Goal: Task Accomplishment & Management: Use online tool/utility

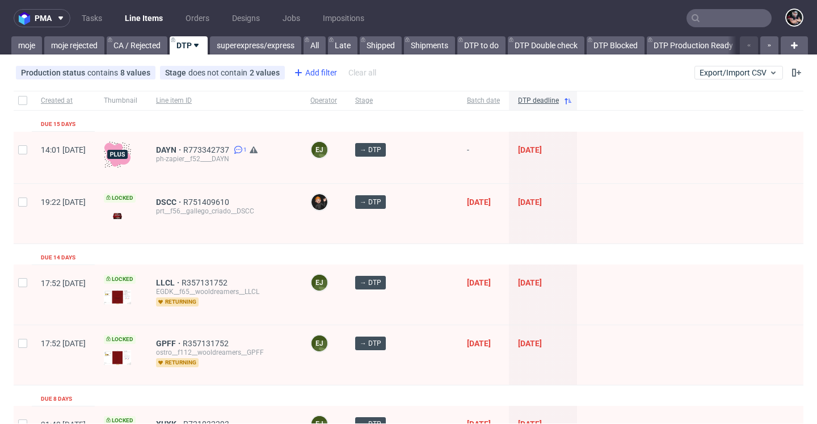
click at [312, 73] on div "Add filter" at bounding box center [314, 73] width 50 height 18
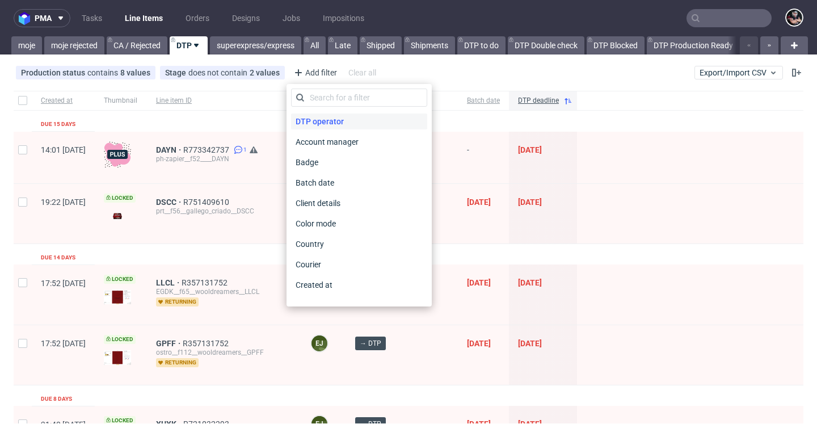
click at [330, 125] on span "DTP operator" at bounding box center [319, 121] width 57 height 16
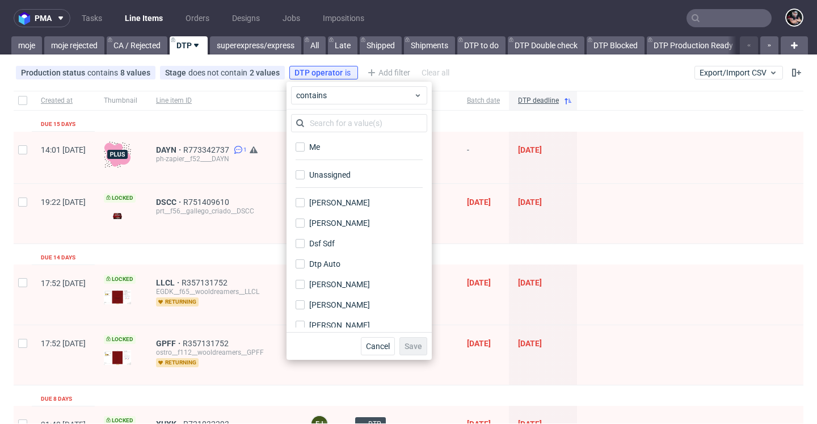
click at [329, 165] on div "Unassigned" at bounding box center [359, 179] width 136 height 28
click at [322, 175] on div "Unassigned" at bounding box center [330, 174] width 43 height 11
click at [305, 175] on input "Unassigned" at bounding box center [300, 174] width 9 height 9
checkbox input "true"
click at [405, 345] on span "Save" at bounding box center [414, 346] width 18 height 8
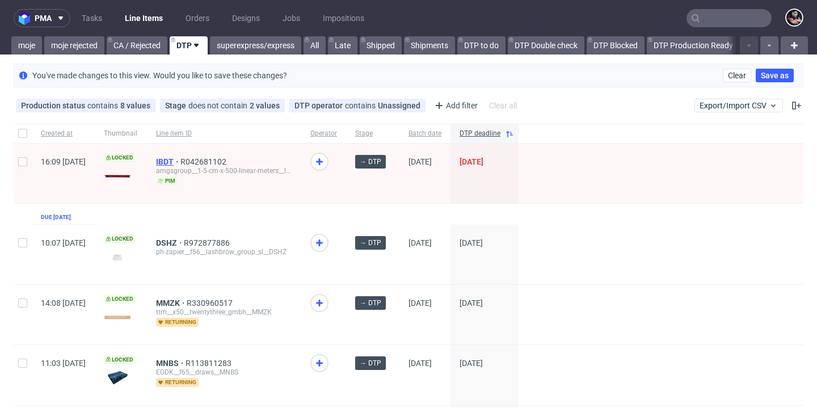
click at [180, 163] on span "IBDT" at bounding box center [168, 161] width 24 height 9
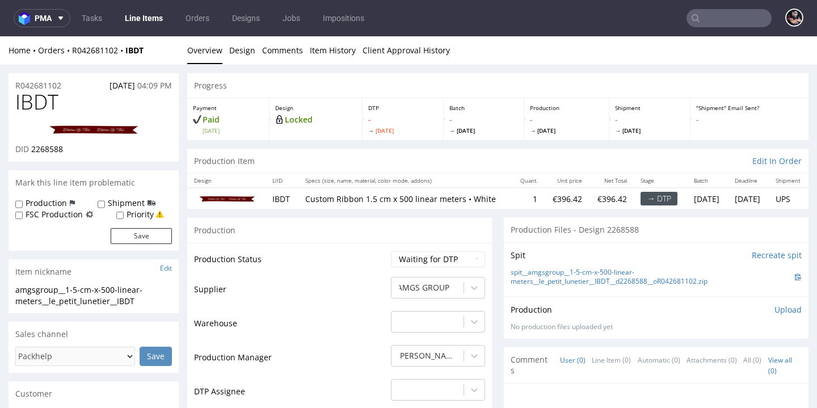
click at [141, 22] on link "Line Items" at bounding box center [144, 18] width 52 height 18
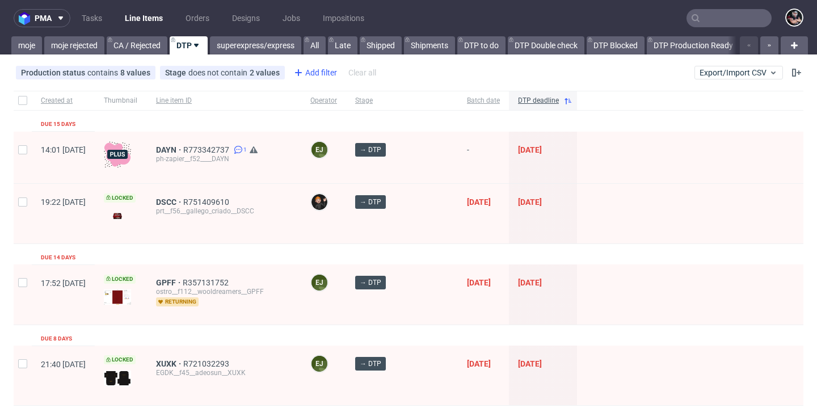
click at [297, 75] on icon at bounding box center [299, 73] width 14 height 14
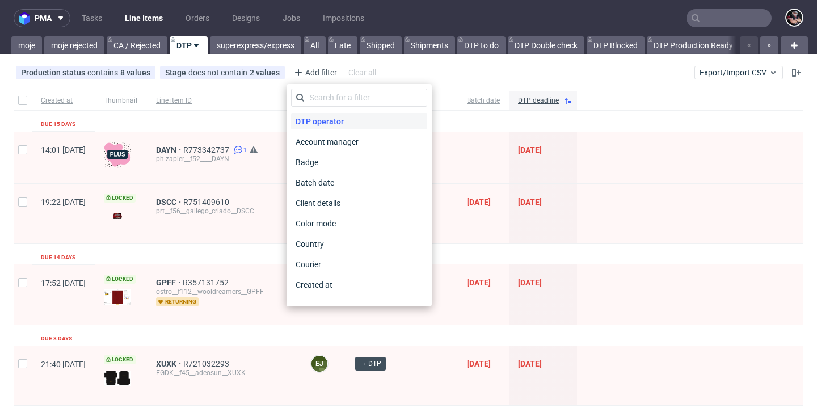
click at [313, 116] on span "DTP operator" at bounding box center [319, 121] width 57 height 16
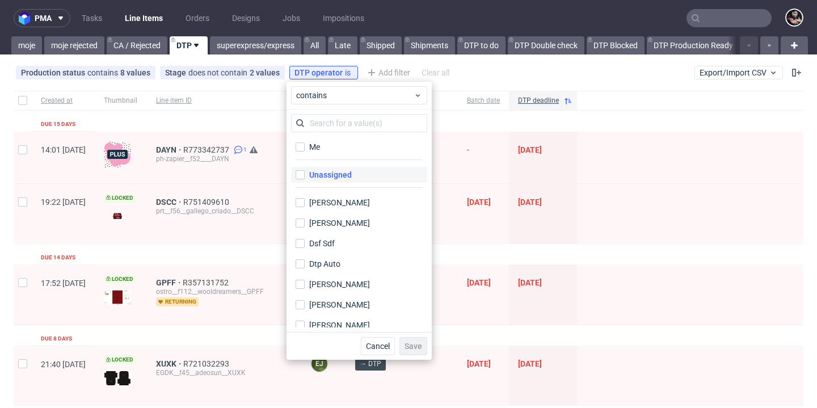
click at [319, 176] on div "Unassigned" at bounding box center [330, 174] width 43 height 11
click at [305, 176] on input "Unassigned" at bounding box center [300, 174] width 9 height 9
checkbox input "true"
click at [414, 342] on span "Save" at bounding box center [414, 346] width 18 height 8
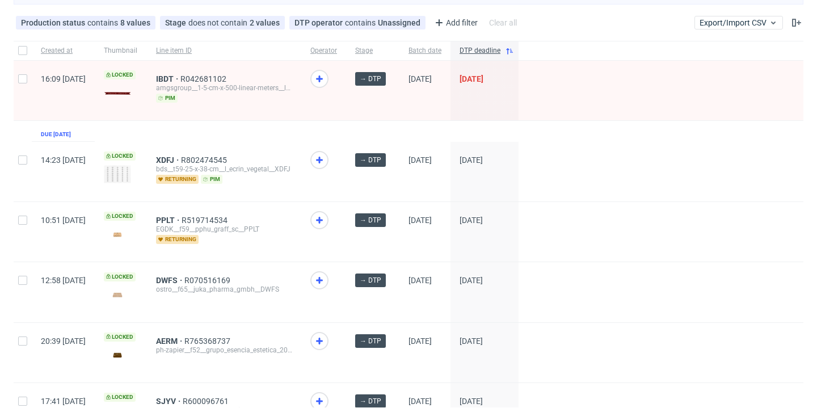
scroll to position [106, 0]
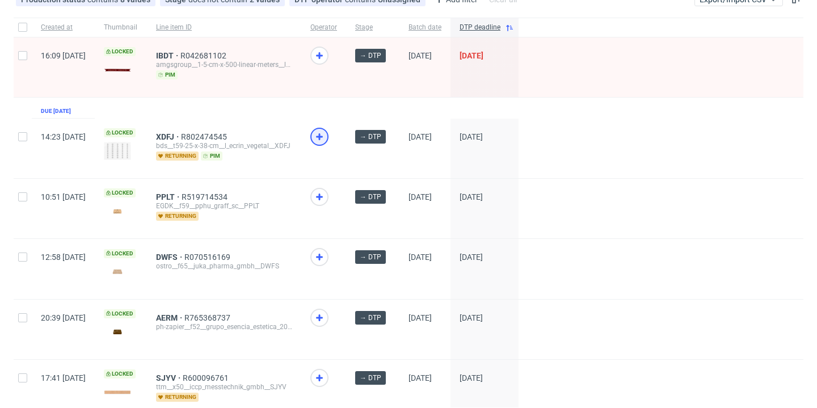
click at [326, 140] on icon at bounding box center [320, 137] width 14 height 14
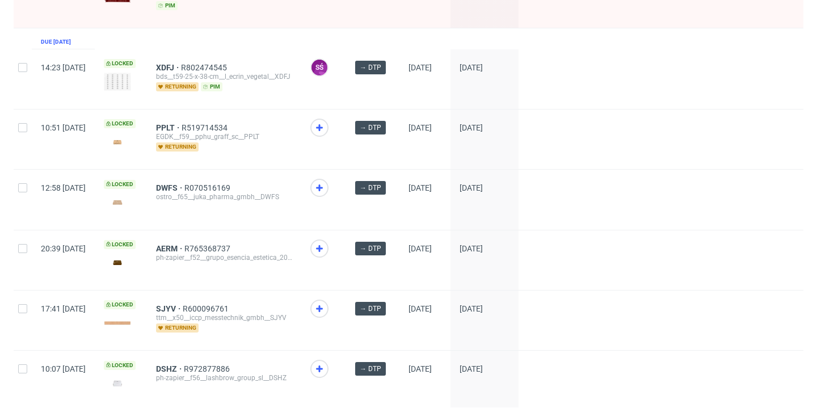
scroll to position [214, 0]
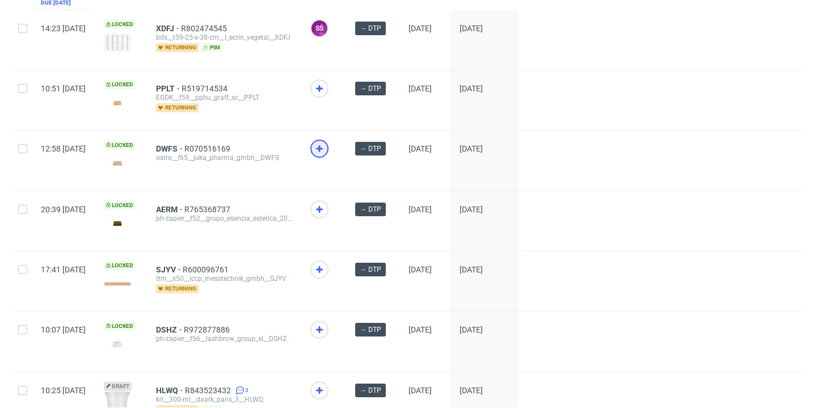
click at [326, 153] on icon at bounding box center [320, 149] width 14 height 14
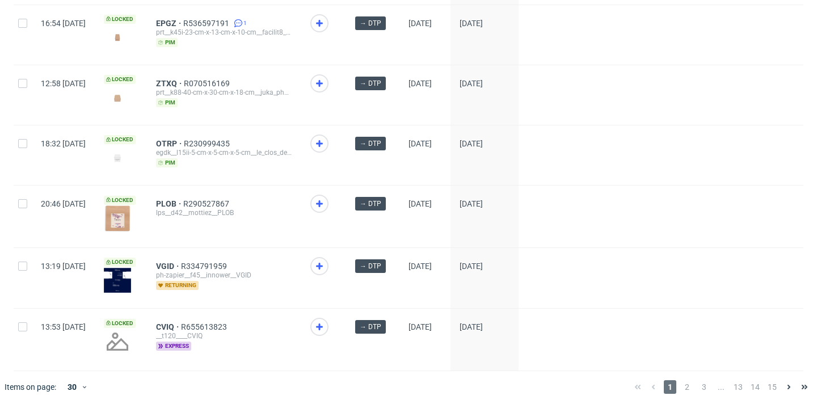
scroll to position [1618, 0]
click at [323, 206] on use at bounding box center [319, 203] width 7 height 7
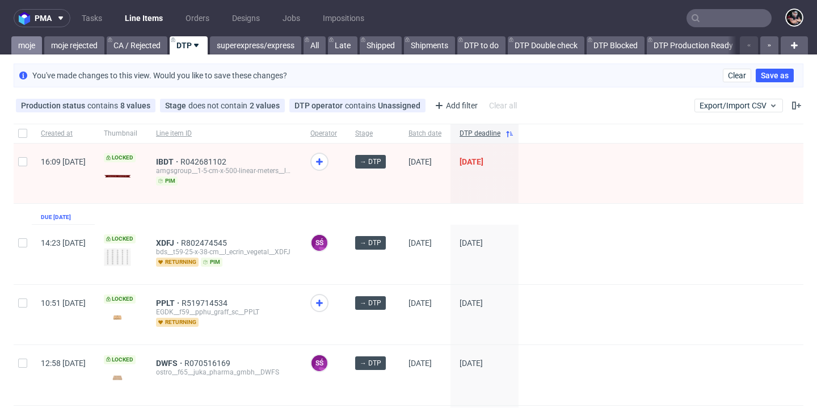
scroll to position [0, 0]
click at [24, 49] on link "moje" at bounding box center [26, 45] width 31 height 18
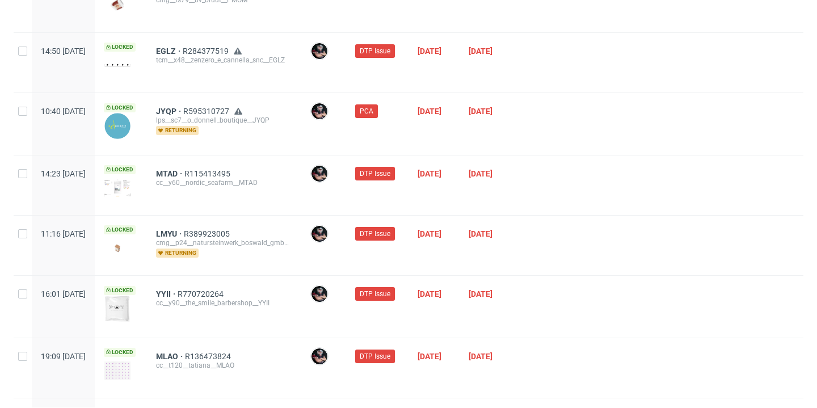
scroll to position [485, 0]
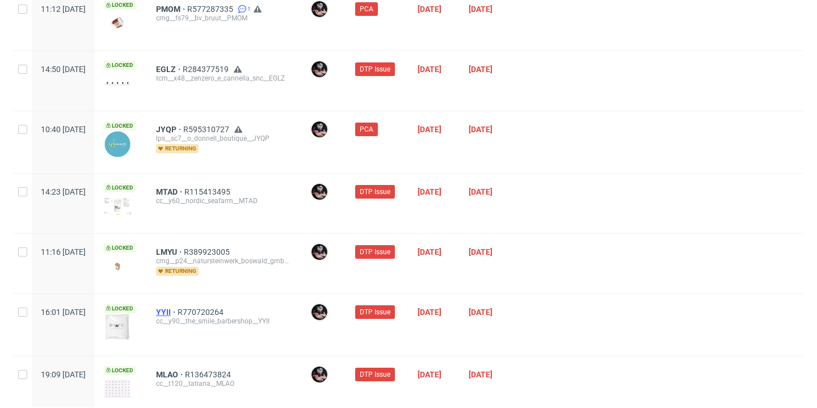
click at [178, 313] on span "YYII" at bounding box center [167, 312] width 22 height 9
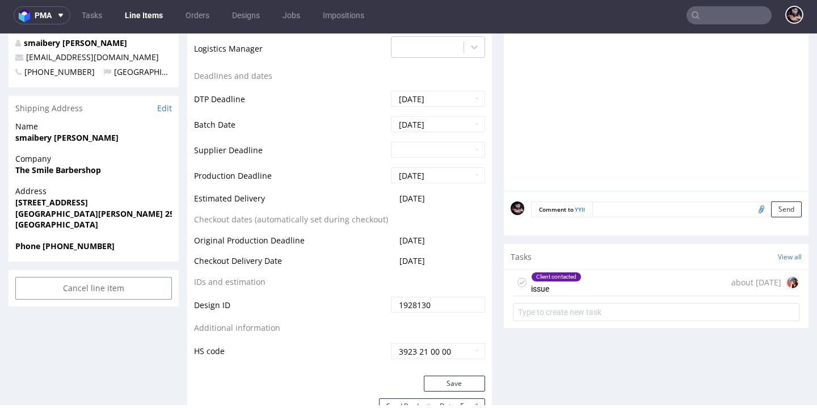
scroll to position [448, 0]
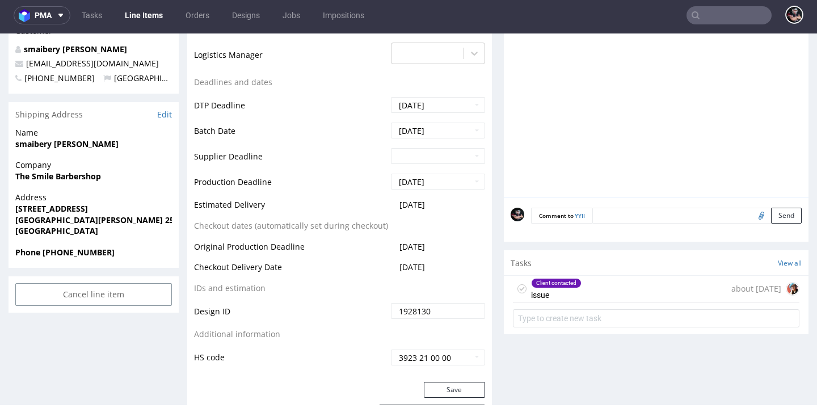
click at [612, 287] on div "Client contacted issue about 2 years ago" at bounding box center [656, 289] width 287 height 27
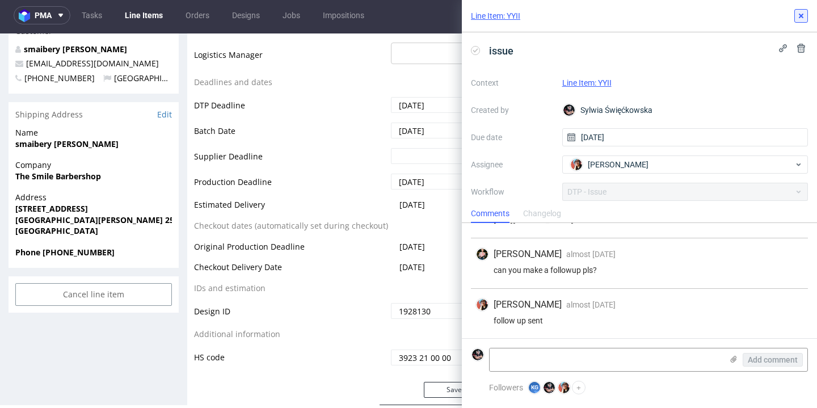
click at [795, 15] on button at bounding box center [801, 16] width 14 height 14
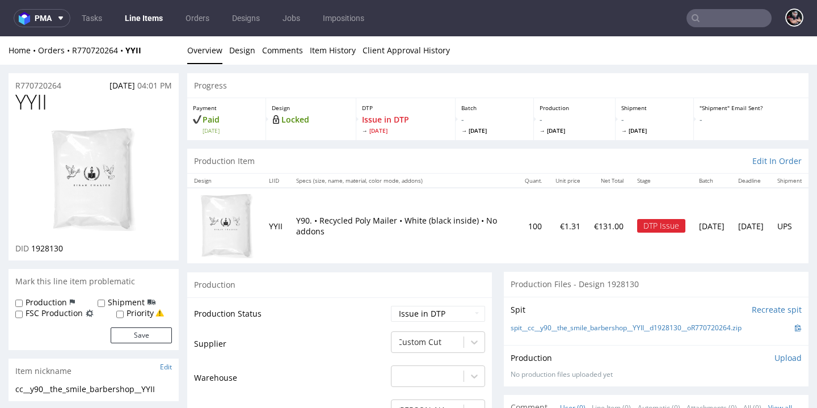
click at [144, 20] on link "Line Items" at bounding box center [144, 18] width 52 height 18
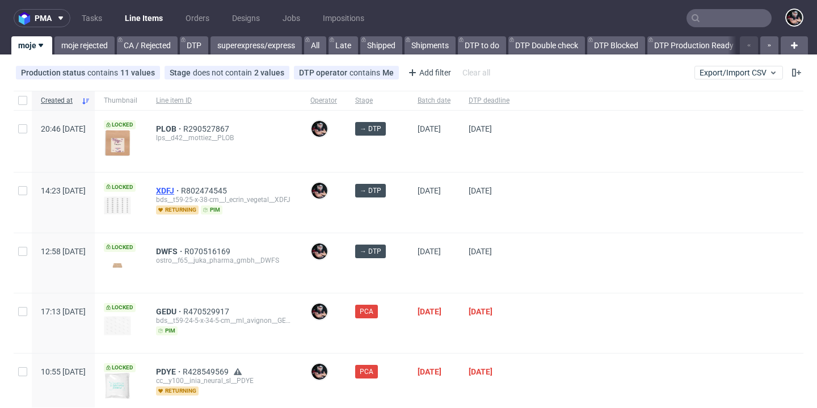
click at [181, 191] on span "XDFJ" at bounding box center [168, 190] width 25 height 9
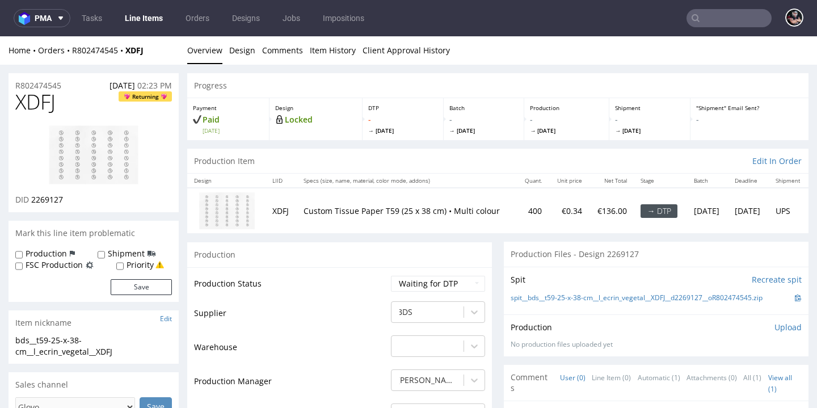
scroll to position [10, 0]
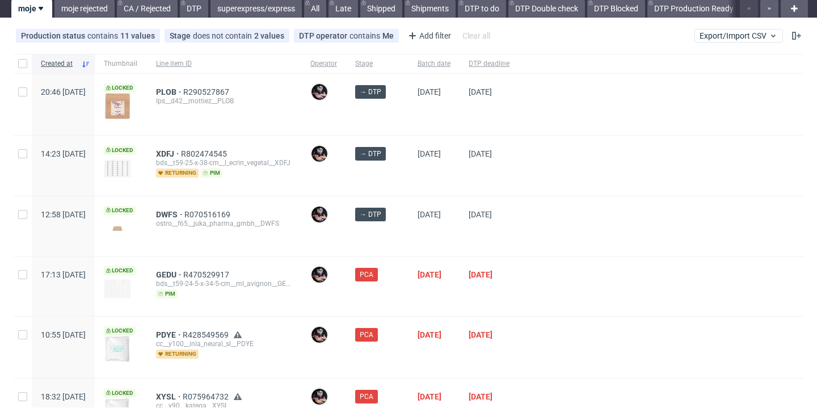
scroll to position [39, 0]
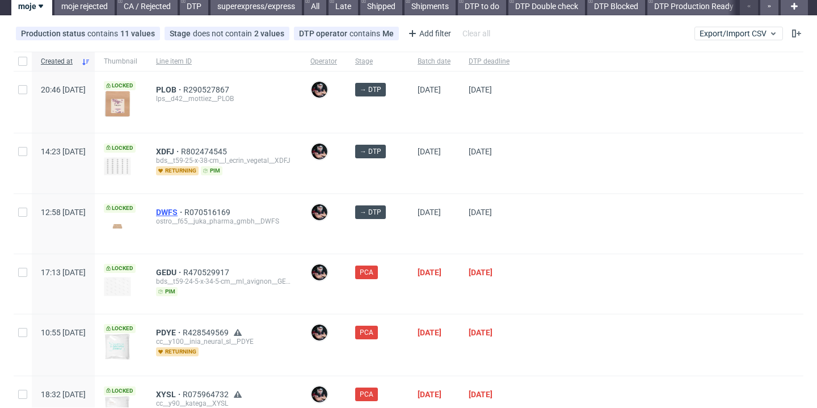
click at [184, 210] on span "DWFS" at bounding box center [170, 212] width 28 height 9
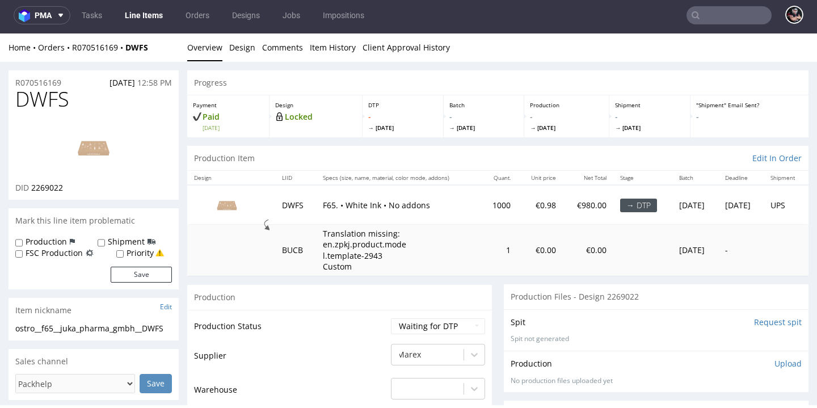
click at [46, 103] on span "DWFS" at bounding box center [42, 99] width 54 height 23
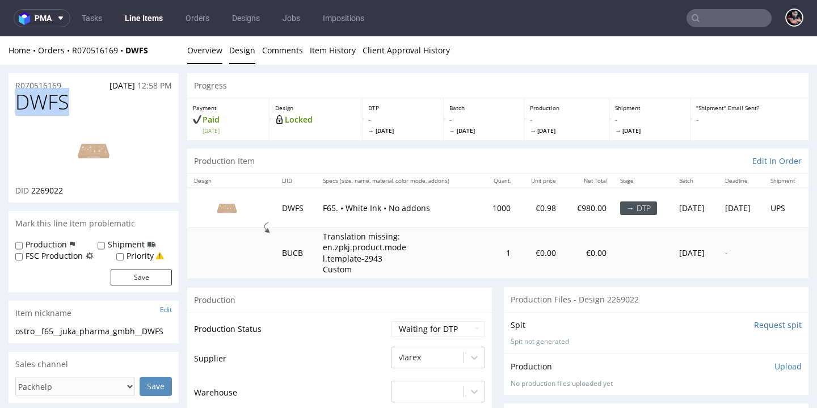
click at [233, 52] on link "Design" at bounding box center [242, 50] width 26 height 28
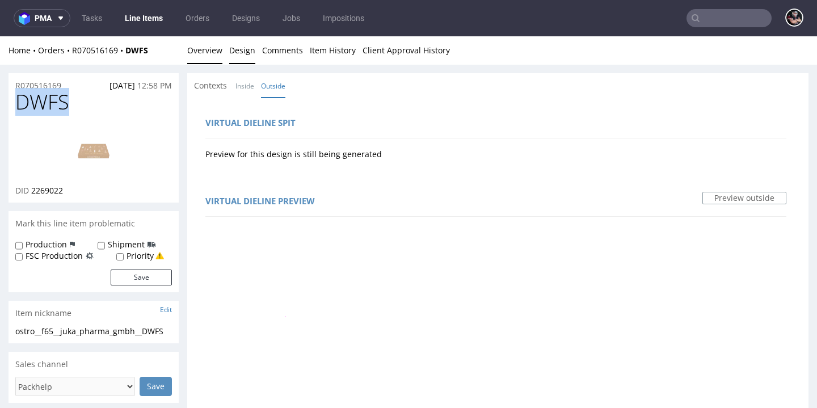
click at [213, 57] on link "Overview" at bounding box center [204, 50] width 35 height 28
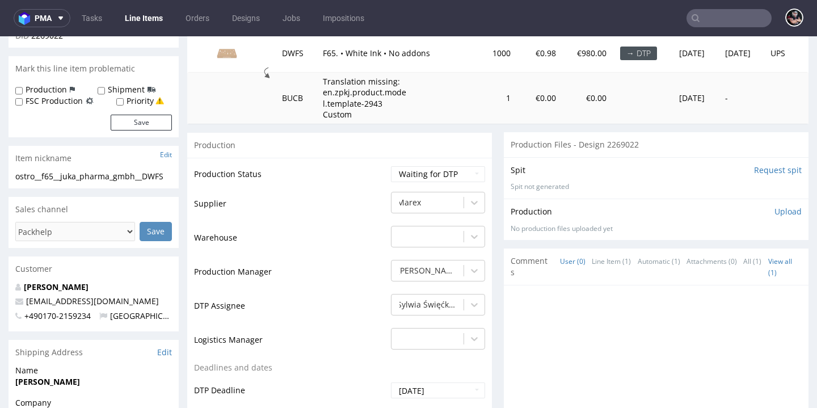
scroll to position [162, 0]
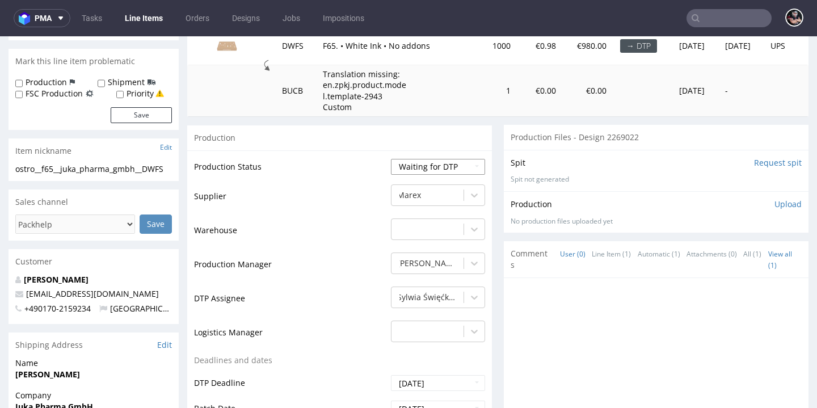
select select "dtp_in_process"
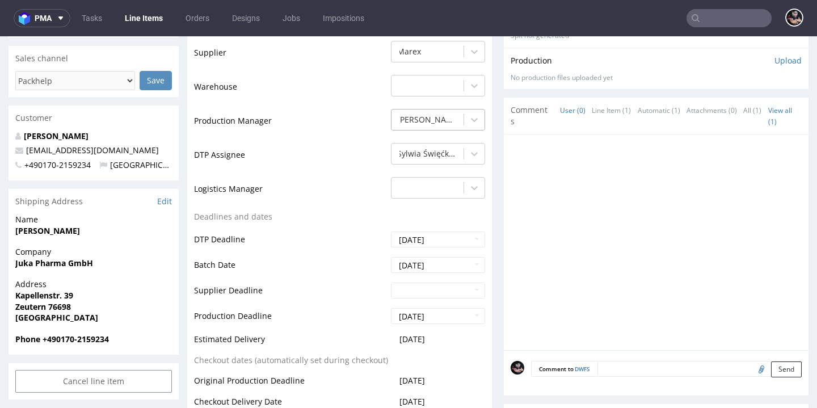
scroll to position [541, 0]
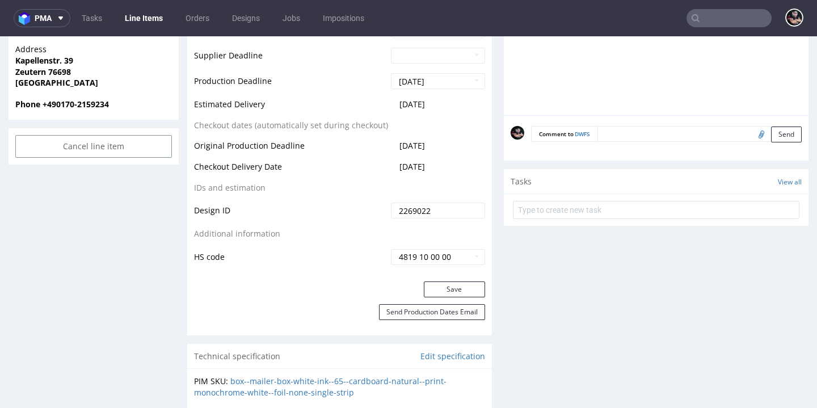
click at [442, 293] on div "Save" at bounding box center [339, 292] width 305 height 23
click at [448, 285] on button "Save" at bounding box center [454, 289] width 61 height 16
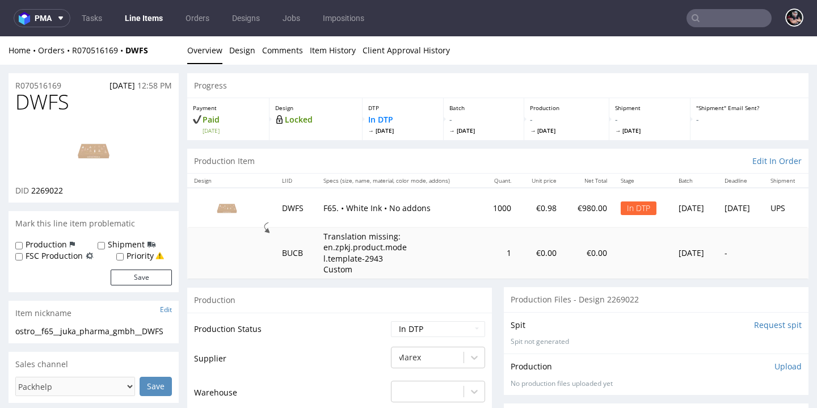
scroll to position [0, 0]
click at [241, 58] on link "Design" at bounding box center [242, 50] width 26 height 28
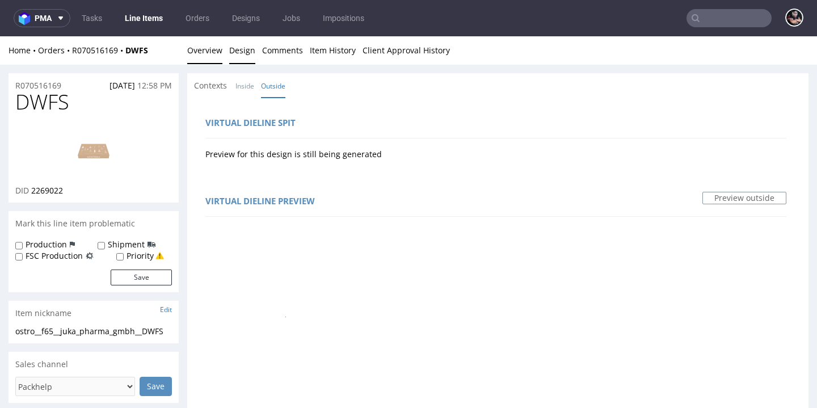
click at [195, 57] on link "Overview" at bounding box center [204, 50] width 35 height 28
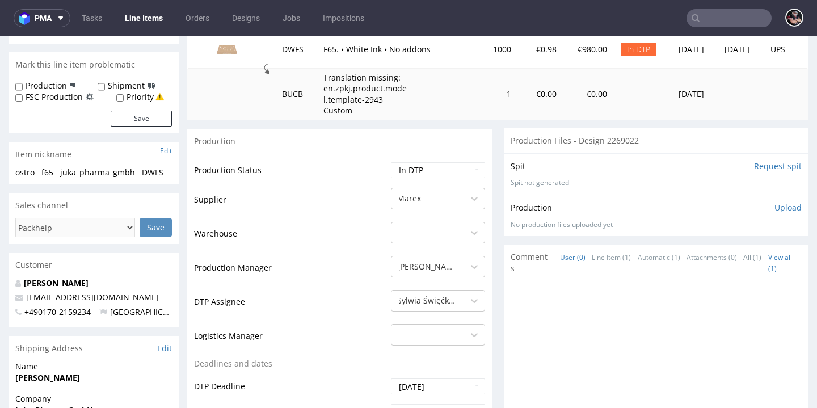
scroll to position [159, 0]
click at [769, 161] on input "Request spit" at bounding box center [778, 165] width 48 height 11
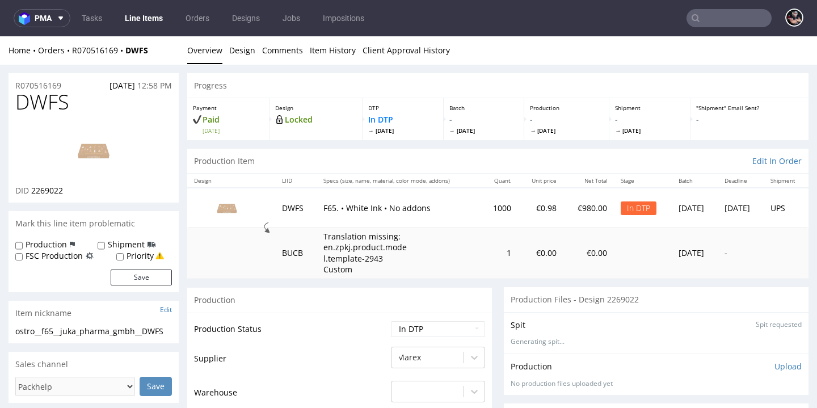
scroll to position [0, 0]
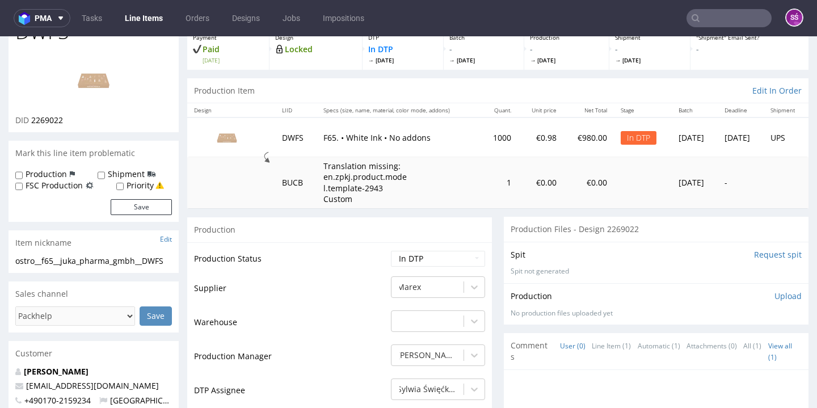
scroll to position [86, 0]
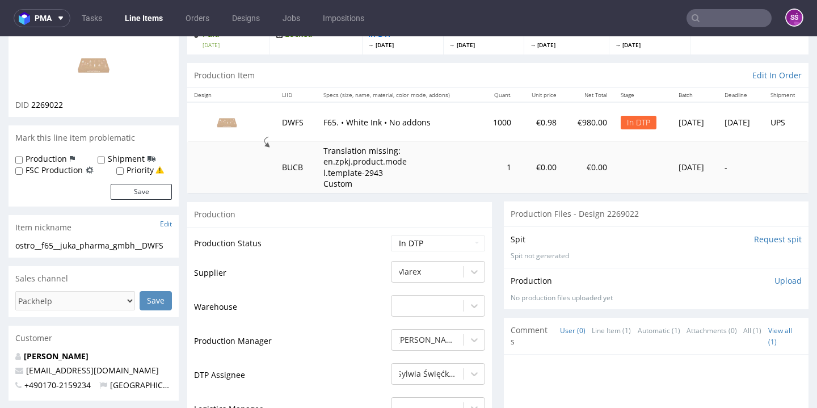
click at [776, 236] on input "Request spit" at bounding box center [778, 239] width 48 height 11
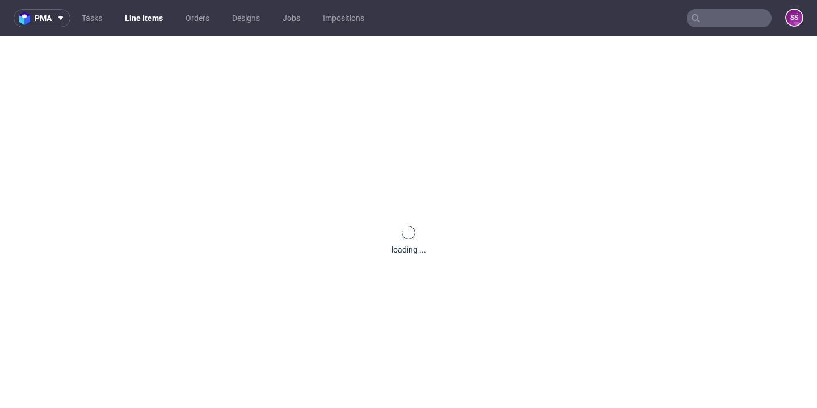
scroll to position [0, 0]
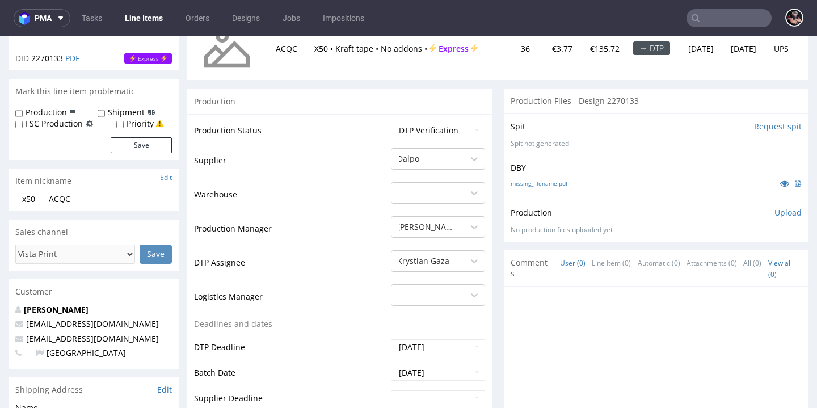
scroll to position [177, 0]
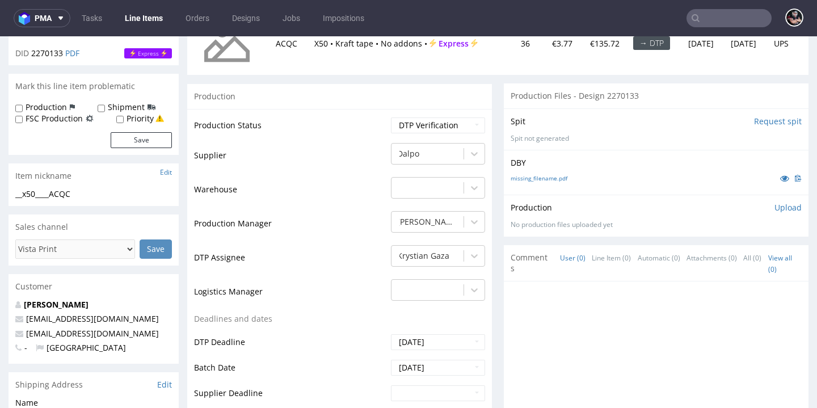
click at [548, 0] on nav "pma Tasks Line Items Orders Designs Jobs Impositions" at bounding box center [408, 18] width 817 height 36
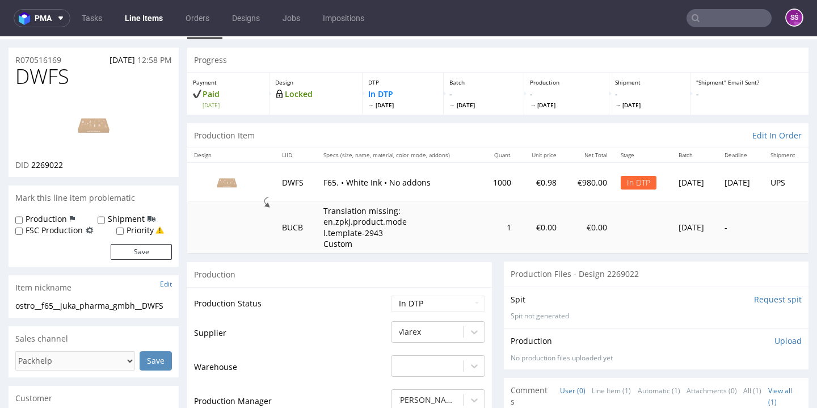
scroll to position [19, 0]
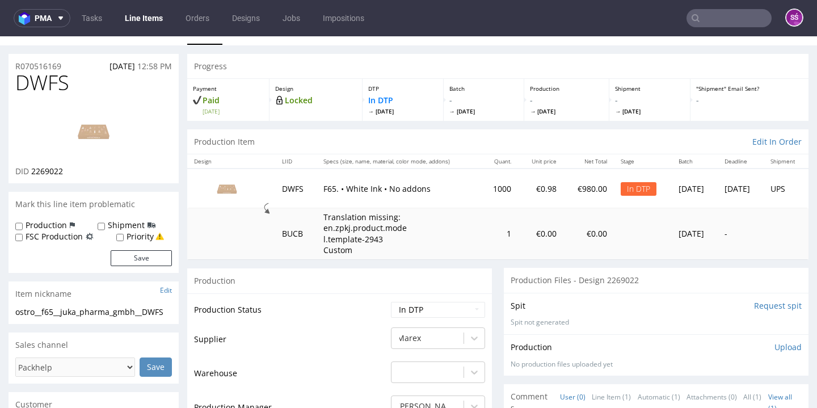
click at [100, 133] on img at bounding box center [93, 131] width 91 height 51
click at [90, 132] on img at bounding box center [93, 131] width 91 height 51
click at [95, 90] on h1 "DWFS" at bounding box center [93, 82] width 157 height 23
click at [98, 136] on img at bounding box center [93, 131] width 91 height 51
click at [767, 302] on input "Request spit" at bounding box center [778, 305] width 48 height 11
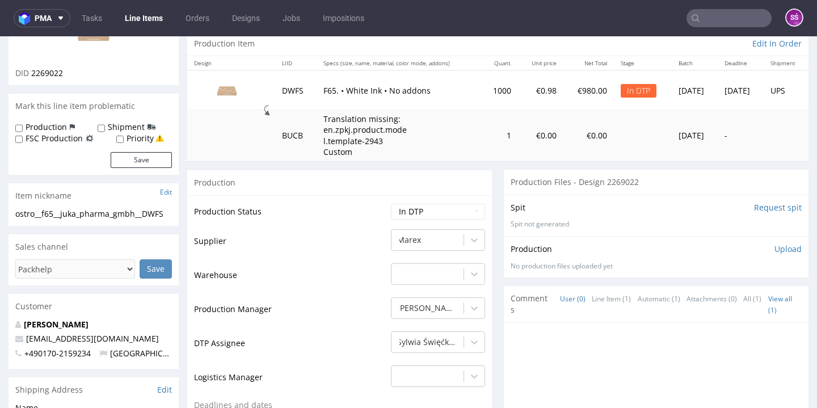
scroll to position [129, 0]
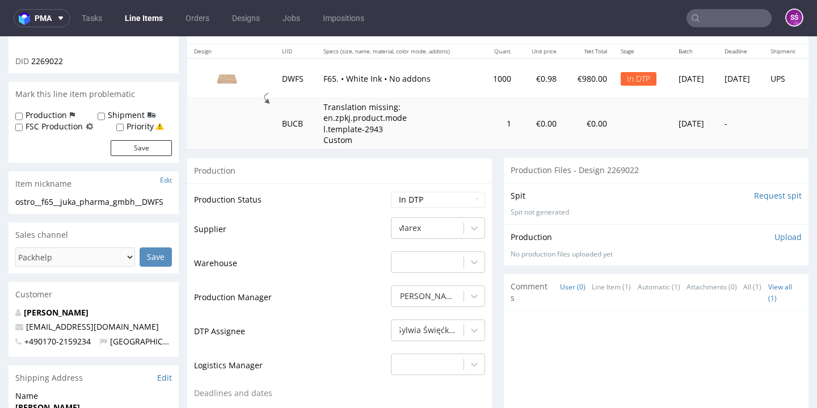
click at [762, 193] on input "Request spit" at bounding box center [778, 195] width 48 height 11
click at [754, 193] on input "Request spit" at bounding box center [778, 195] width 48 height 11
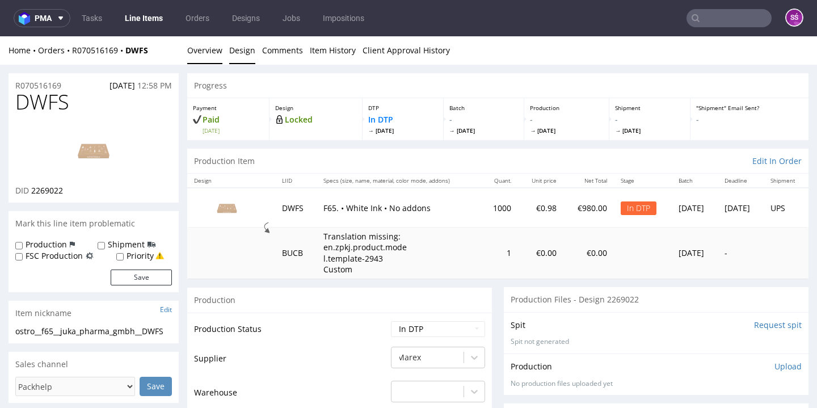
scroll to position [0, 0]
click at [244, 51] on link "Design" at bounding box center [242, 50] width 26 height 28
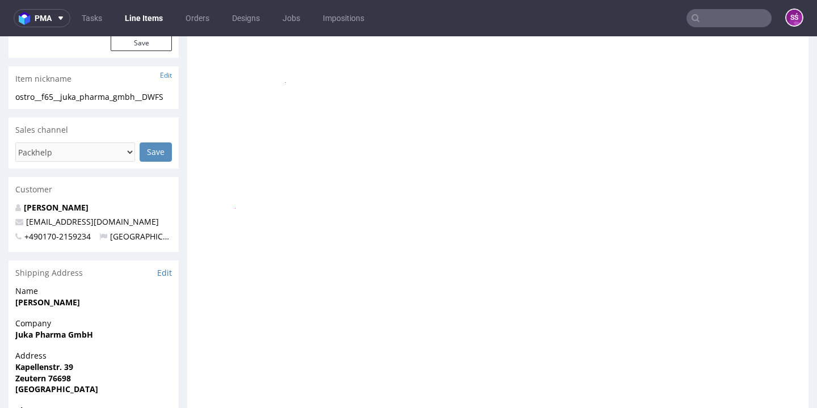
scroll to position [234, 0]
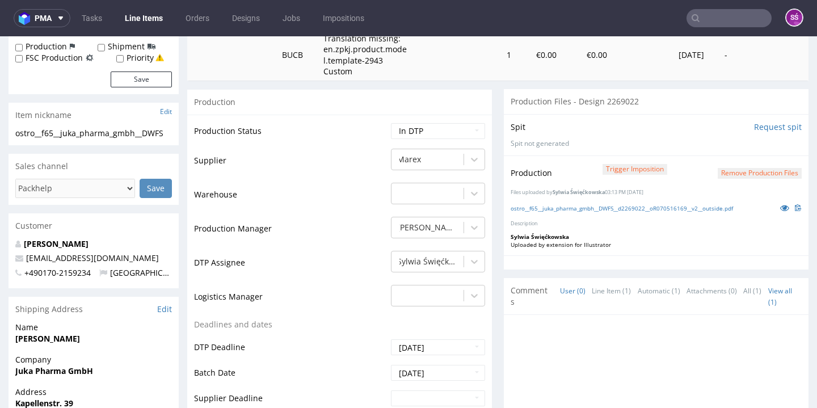
scroll to position [199, 0]
select select "dtp_production_ready"
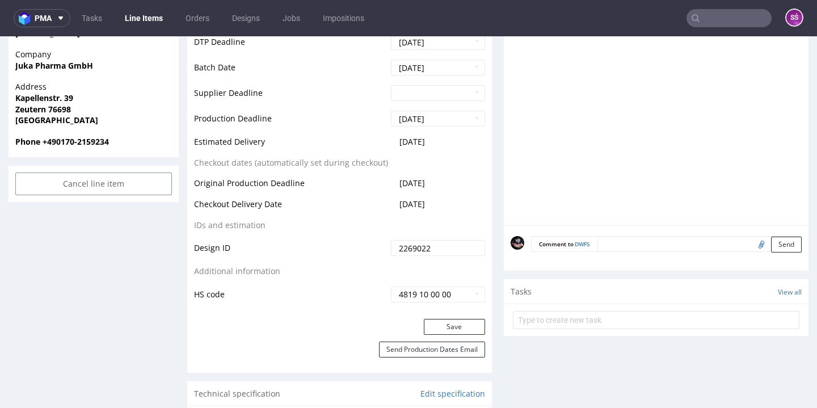
scroll to position [518, 0]
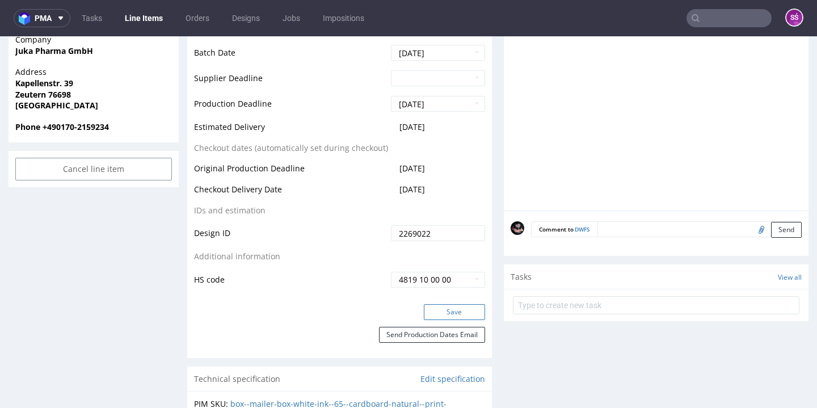
click at [456, 314] on button "Save" at bounding box center [454, 312] width 61 height 16
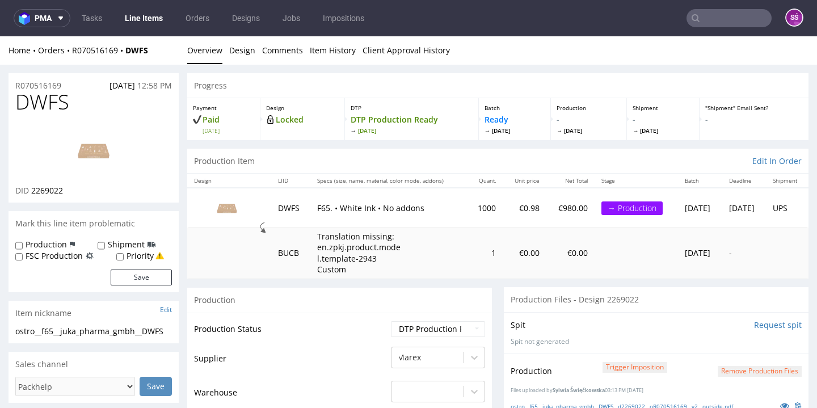
scroll to position [0, 0]
click at [134, 22] on link "Line Items" at bounding box center [144, 18] width 52 height 18
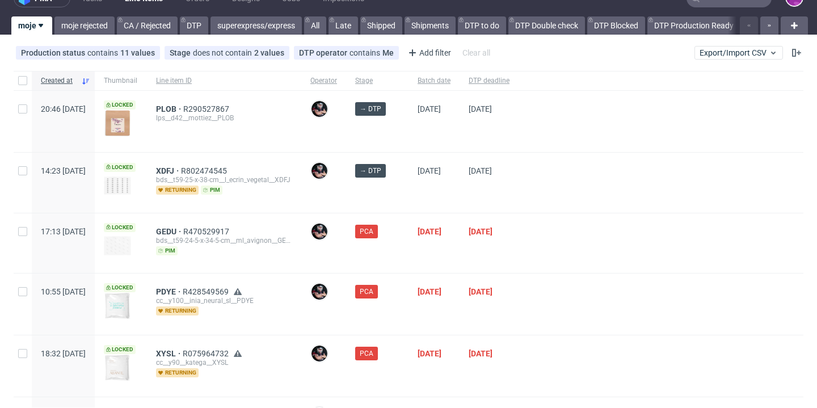
scroll to position [27, 0]
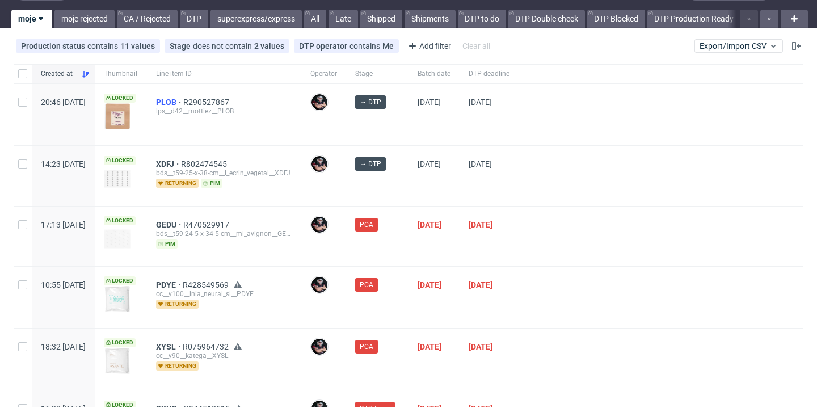
click at [183, 100] on span "PLOB" at bounding box center [169, 102] width 27 height 9
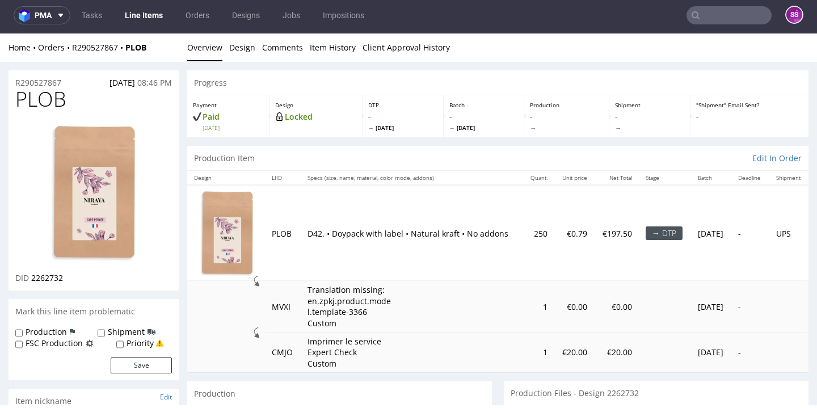
click at [49, 99] on span "PLOB" at bounding box center [40, 99] width 51 height 23
copy span "PLOB"
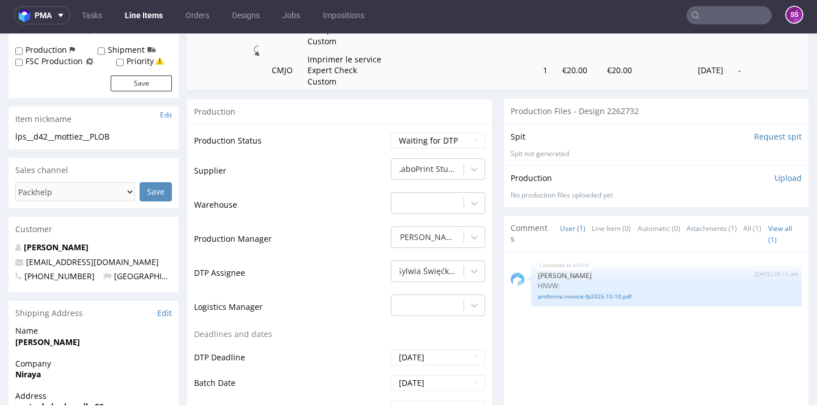
scroll to position [286, 0]
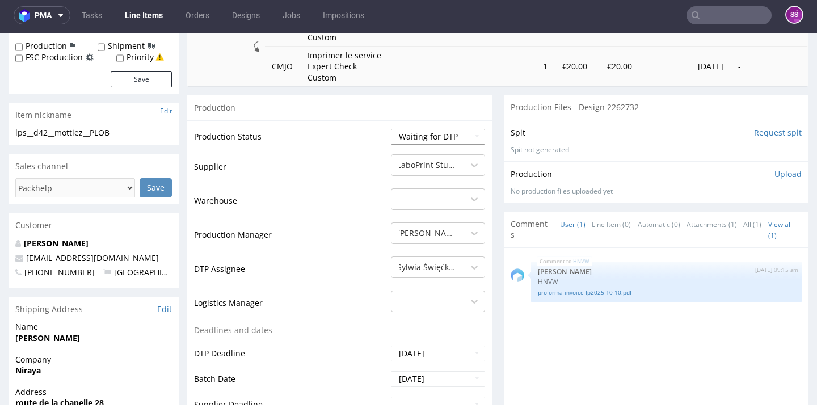
select select "dtp_in_process"
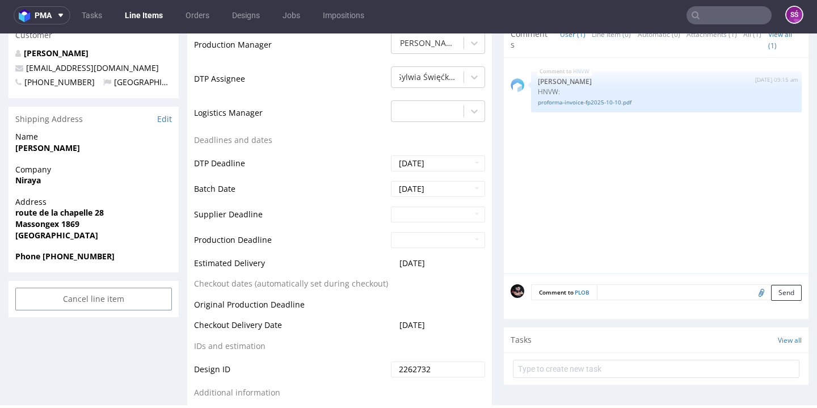
scroll to position [569, 0]
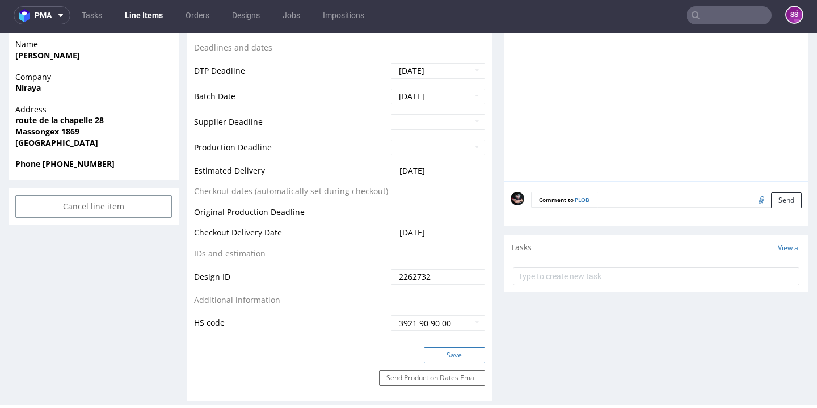
click at [451, 347] on button "Save" at bounding box center [454, 355] width 61 height 16
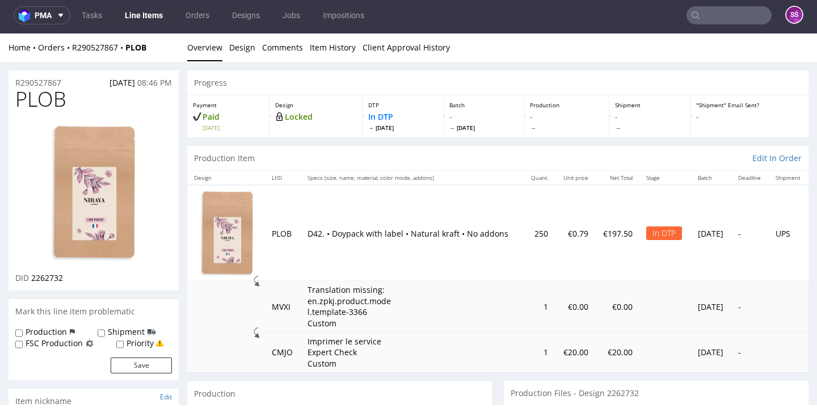
scroll to position [0, 0]
click at [234, 53] on link "Design" at bounding box center [242, 47] width 26 height 28
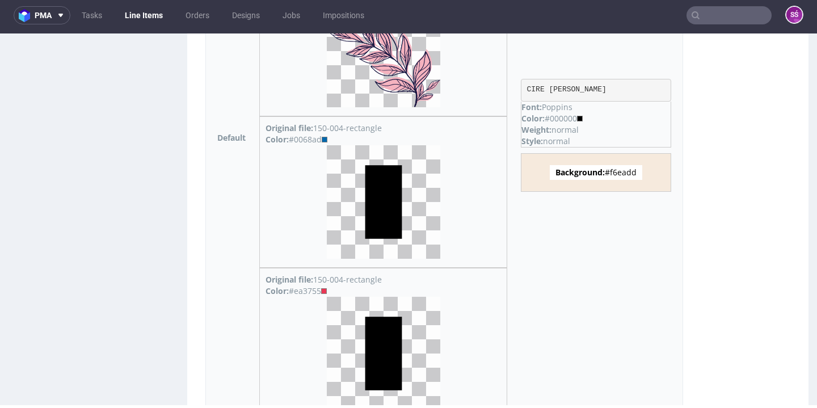
scroll to position [984, 0]
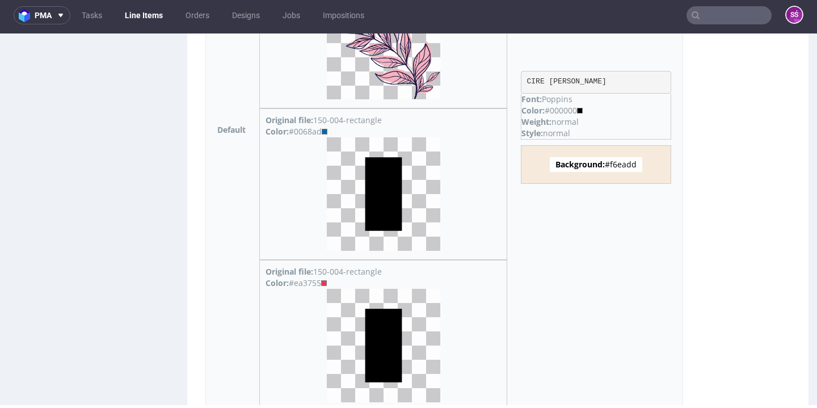
click at [632, 165] on span "Background: #f6eadd" at bounding box center [596, 164] width 92 height 15
copy span "f6eadd"
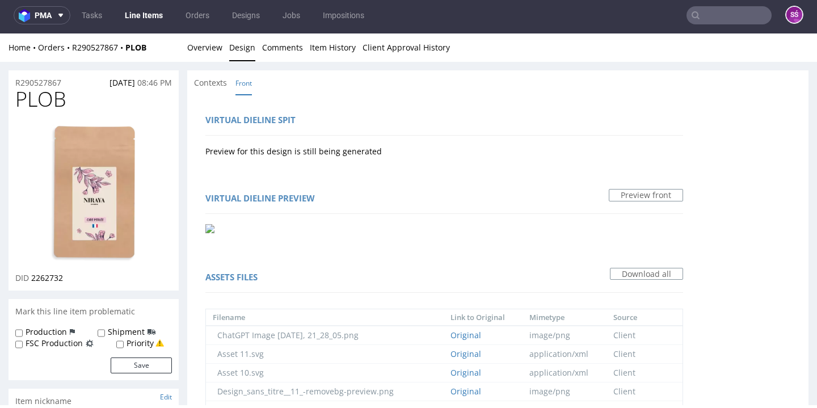
scroll to position [0, 0]
click at [207, 44] on link "Overview" at bounding box center [204, 47] width 35 height 28
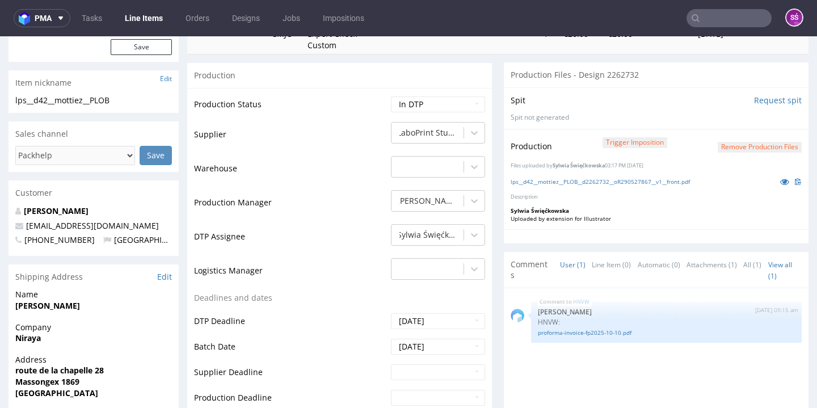
scroll to position [324, 0]
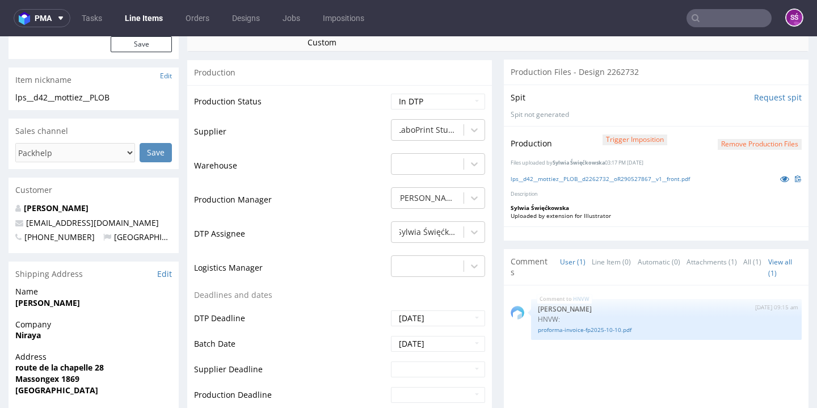
click at [420, 87] on div "Production Status Waiting for Artwork Waiting for Diecut Waiting for Mockup Wai…" at bounding box center [339, 340] width 305 height 510
select select "dtp_production_ready"
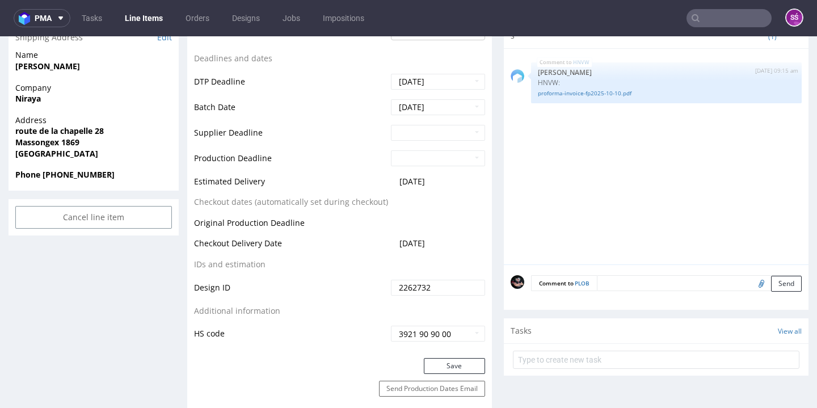
scroll to position [577, 0]
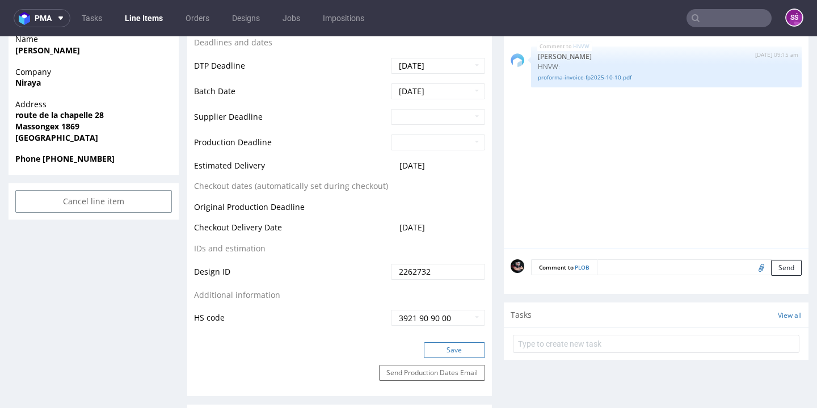
click at [456, 342] on button "Save" at bounding box center [454, 350] width 61 height 16
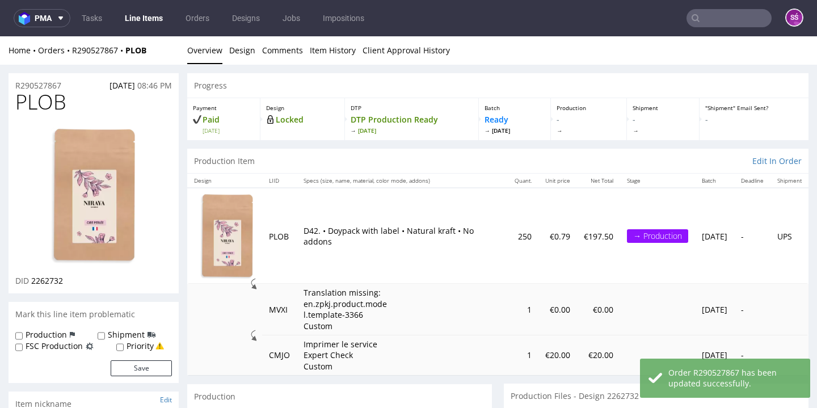
scroll to position [0, 0]
click at [235, 56] on link "Design" at bounding box center [242, 50] width 26 height 28
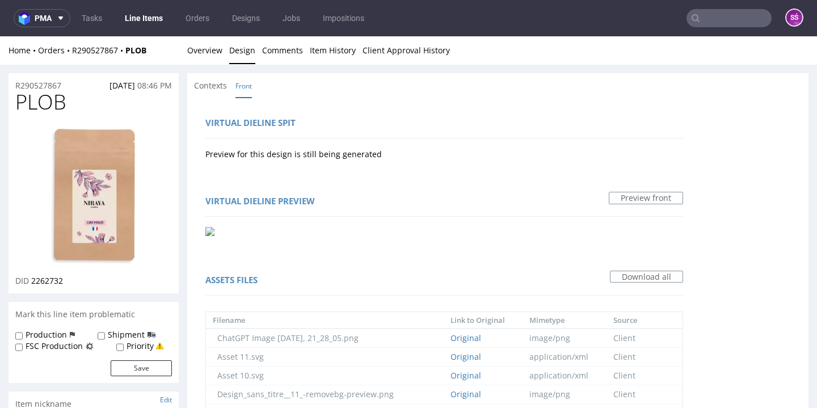
click at [142, 19] on link "Line Items" at bounding box center [144, 18] width 52 height 18
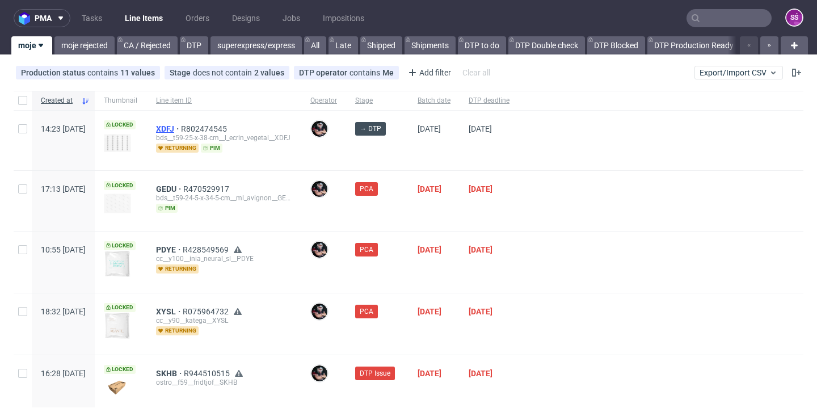
click at [181, 127] on span "XDFJ" at bounding box center [168, 128] width 25 height 9
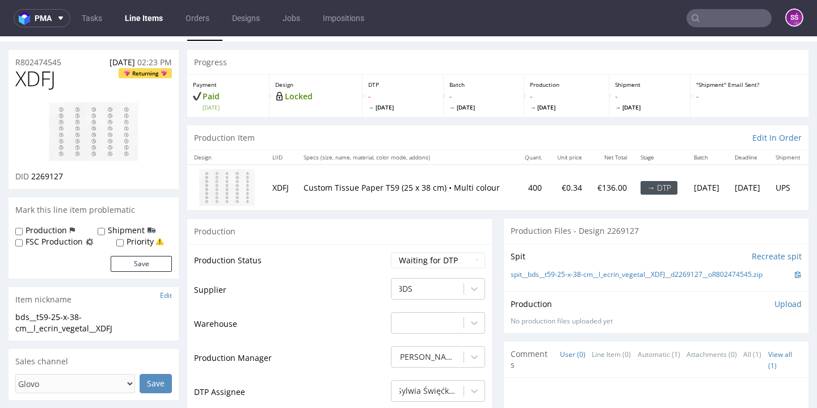
scroll to position [19, 0]
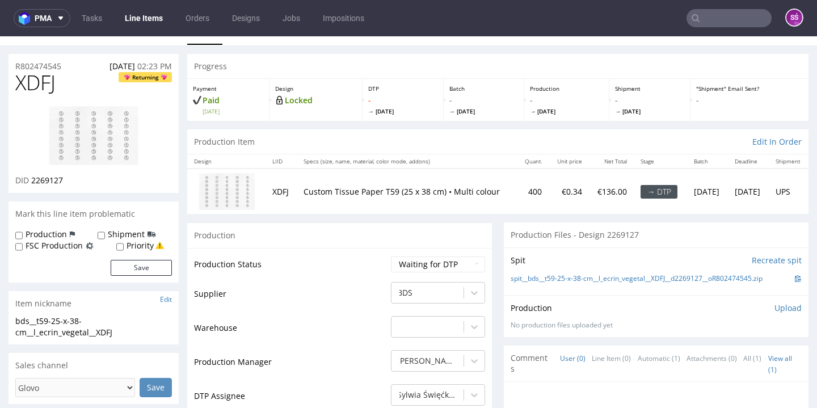
click at [23, 78] on span "XDFJ" at bounding box center [35, 82] width 40 height 23
copy span "XDFJ"
click at [538, 275] on link "spit__bds__t59-25-x-38-cm__l_ecrin_vegetal__XDFJ__d2269127__oR802474545.zip" at bounding box center [637, 279] width 252 height 10
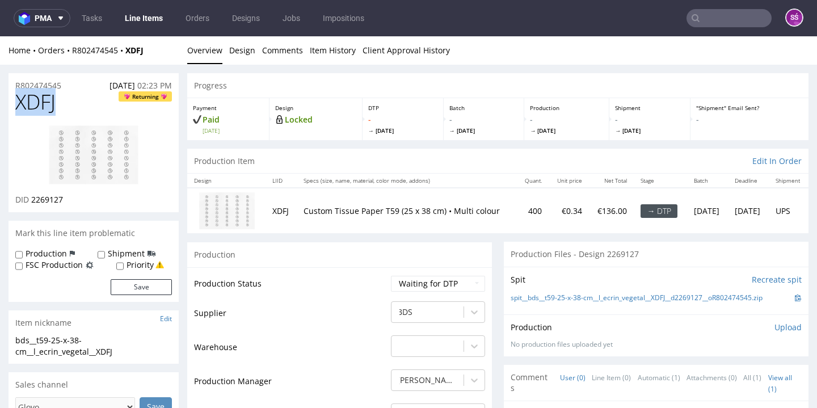
scroll to position [0, 0]
click at [229, 49] on link "Design" at bounding box center [242, 50] width 26 height 28
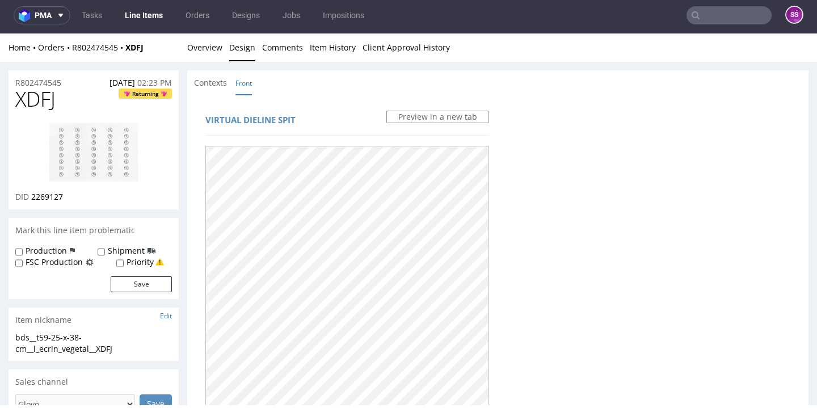
click at [36, 100] on span "XDFJ" at bounding box center [35, 99] width 40 height 23
copy span "XDFJ"
drag, startPoint x: 64, startPoint y: 196, endPoint x: 32, endPoint y: 196, distance: 31.2
click at [32, 196] on div "DID 2269127" at bounding box center [93, 196] width 157 height 11
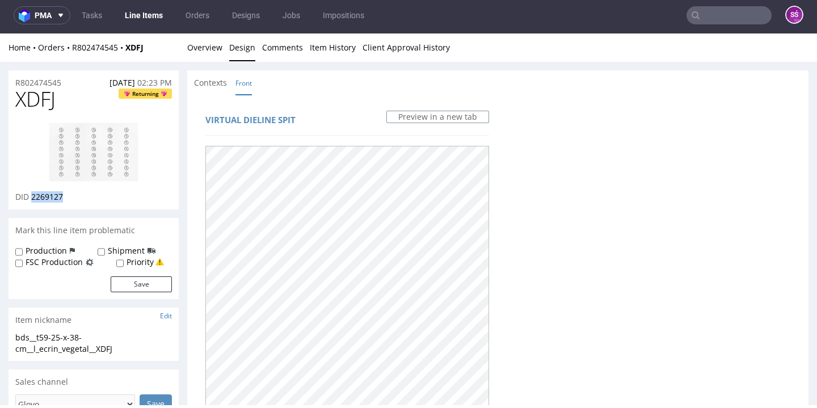
copy span "2269127"
click at [214, 50] on link "Overview" at bounding box center [204, 47] width 35 height 28
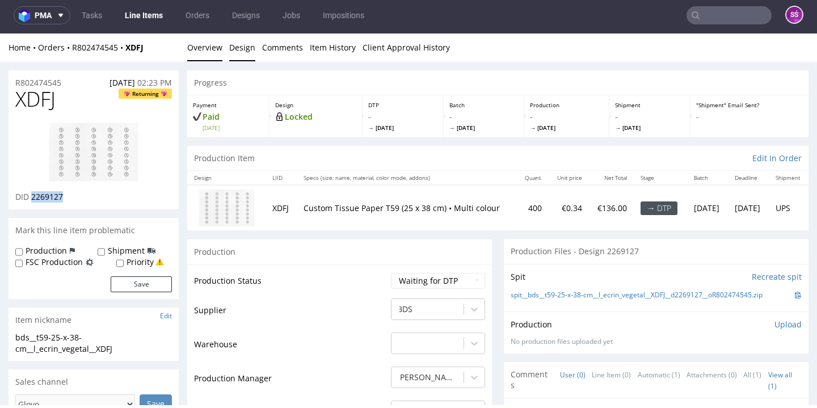
click at [239, 51] on link "Design" at bounding box center [242, 47] width 26 height 28
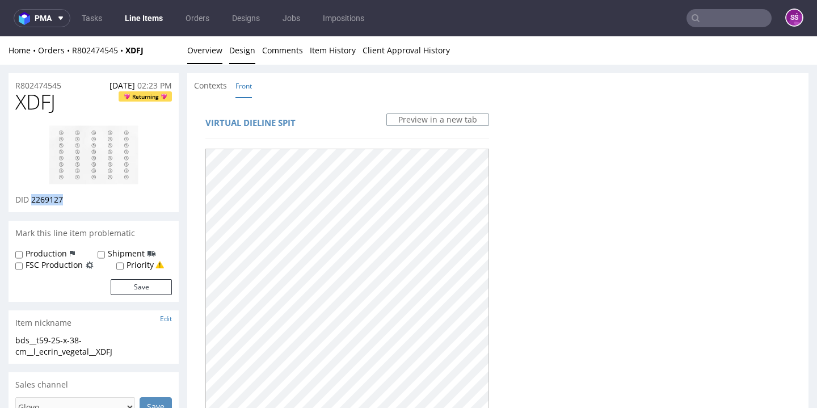
click at [211, 58] on link "Overview" at bounding box center [204, 50] width 35 height 28
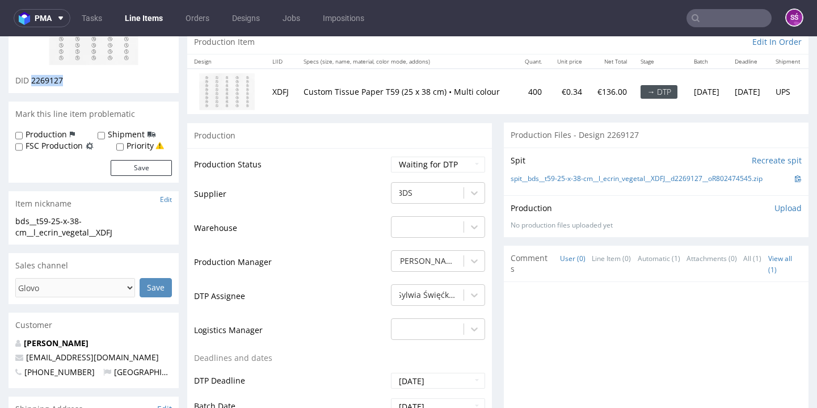
scroll to position [118, 0]
select select "dtp_ca_needed"
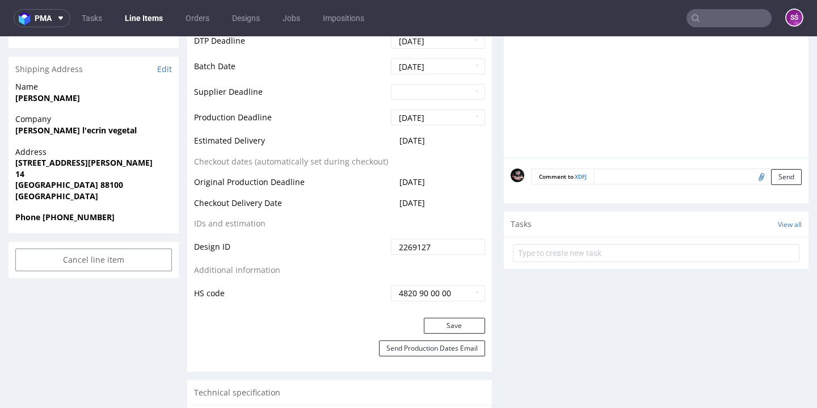
scroll to position [488, 0]
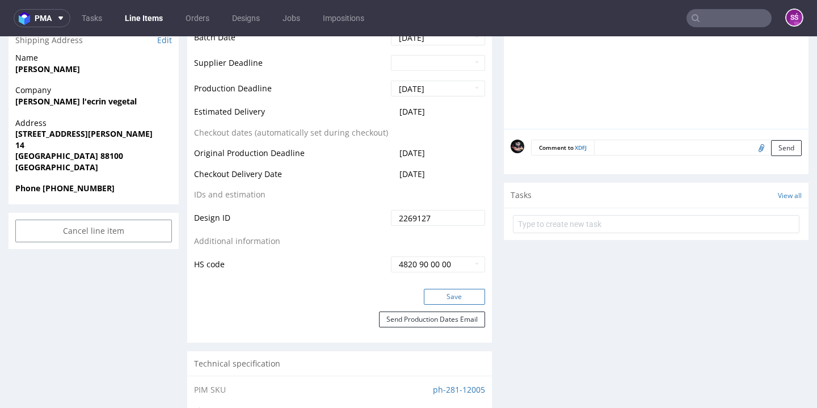
click at [444, 292] on button "Save" at bounding box center [454, 297] width 61 height 16
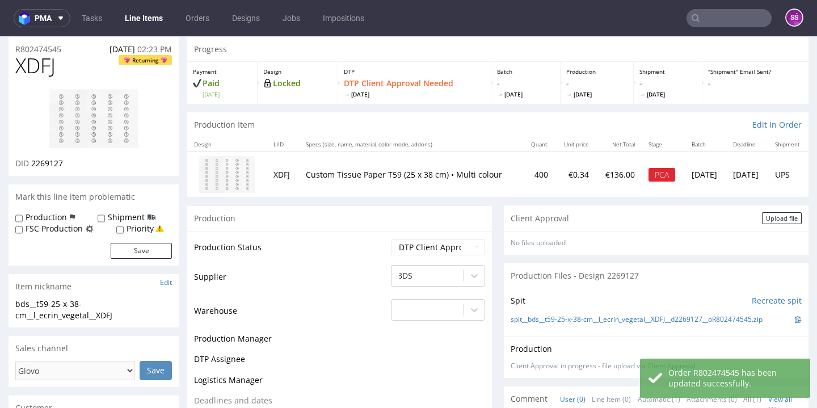
scroll to position [36, 0]
click at [45, 69] on span "XDFJ" at bounding box center [35, 65] width 40 height 23
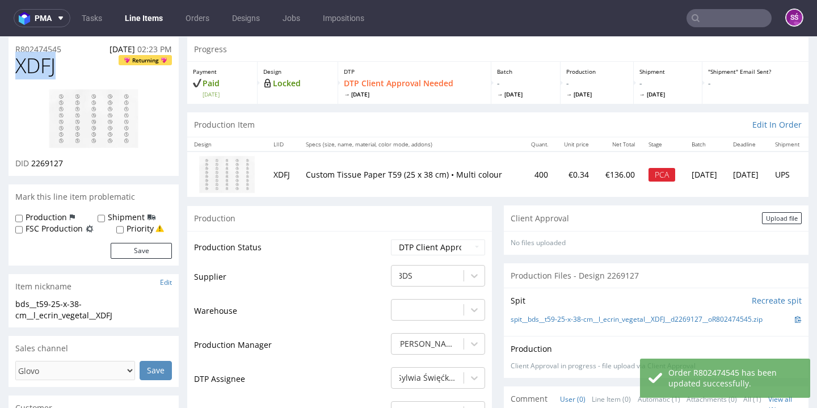
click at [45, 69] on span "XDFJ" at bounding box center [35, 65] width 40 height 23
copy span "XDFJ"
click at [769, 221] on div "Upload file" at bounding box center [782, 218] width 40 height 12
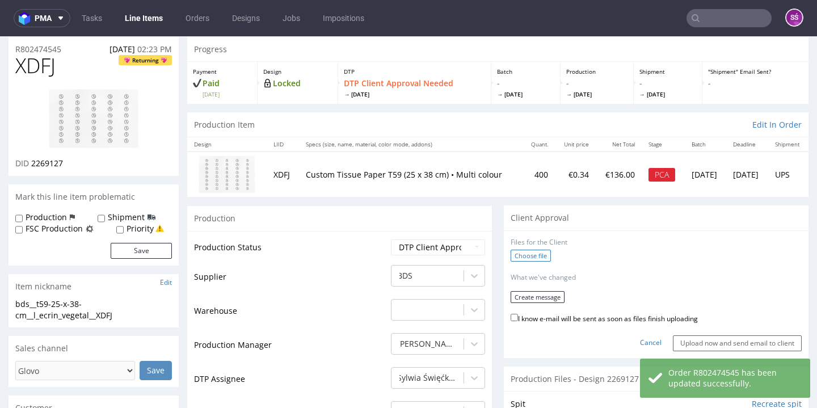
click at [524, 256] on label "Choose file" at bounding box center [531, 256] width 40 height 12
click at [0, 36] on input "Choose file" at bounding box center [0, 36] width 0 height 0
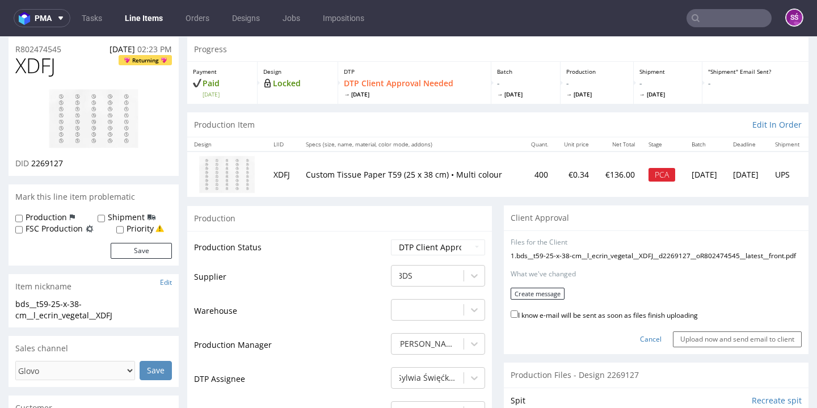
click at [532, 321] on label "I know e-mail will be sent as soon as files finish uploading" at bounding box center [604, 314] width 187 height 12
click at [518, 318] on input "I know e-mail will be sent as soon as files finish uploading" at bounding box center [514, 313] width 7 height 7
checkbox input "true"
click at [539, 300] on button "Create message" at bounding box center [538, 294] width 54 height 12
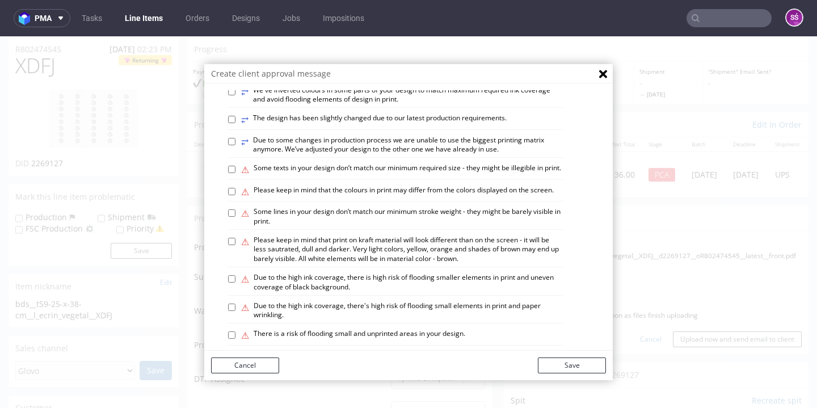
scroll to position [604, 0]
click at [401, 205] on label "⚠ Some lines in your design don’t match our minimum stroke weight - they might …" at bounding box center [402, 214] width 322 height 19
click at [235, 208] on input "⚠ Some lines in your design don’t match our minimum stroke weight - they might …" at bounding box center [231, 211] width 7 height 7
checkbox input "true"
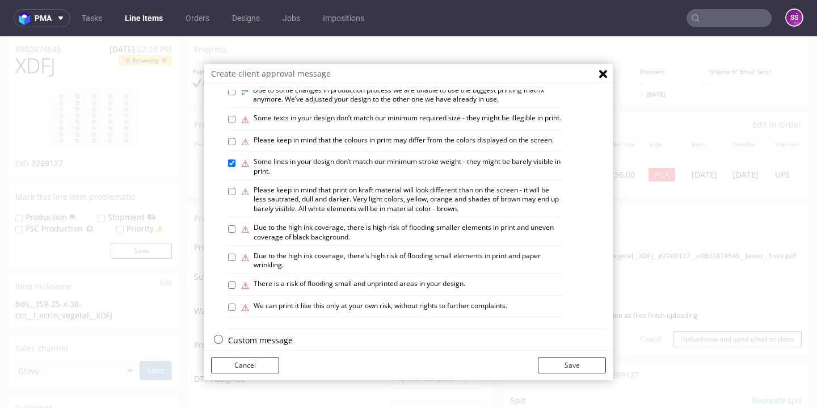
scroll to position [652, 0]
click at [415, 280] on label "⚠ There is a risk of flooding small and unprinted areas in your design." at bounding box center [353, 286] width 224 height 12
click at [235, 282] on input "⚠ There is a risk of flooding small and unprinted areas in your design." at bounding box center [231, 285] width 7 height 7
checkbox input "true"
click at [591, 366] on button "Save" at bounding box center [572, 365] width 68 height 16
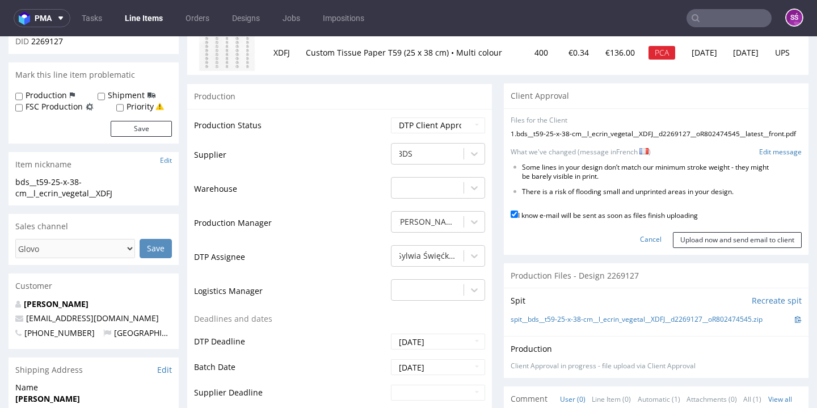
scroll to position [162, 0]
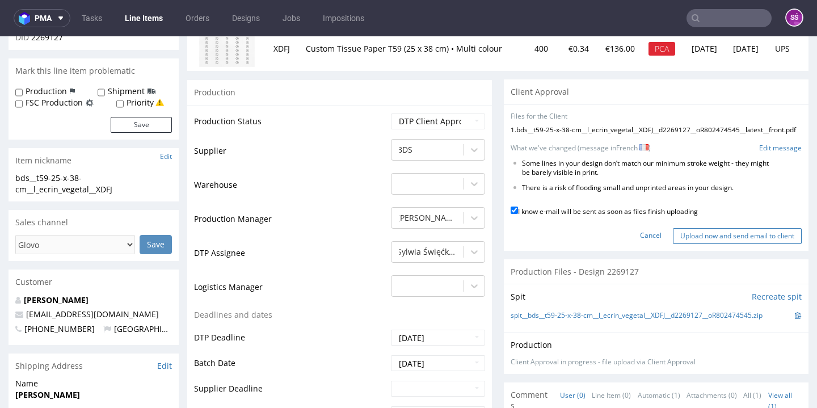
click at [722, 240] on input "Upload now and send email to client" at bounding box center [737, 236] width 129 height 16
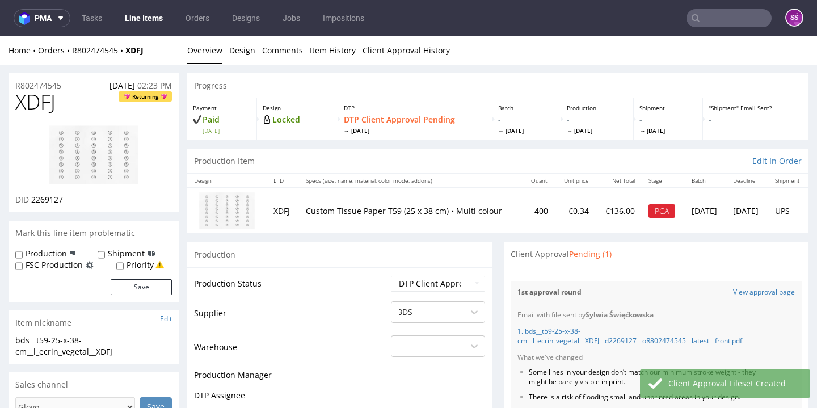
scroll to position [0, 0]
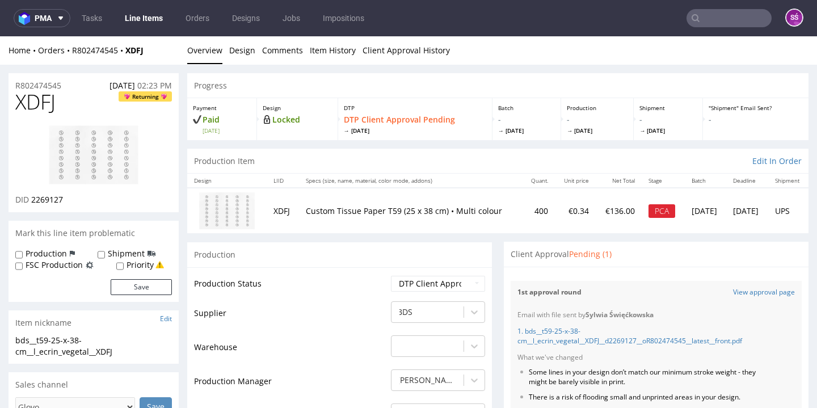
click at [148, 18] on link "Line Items" at bounding box center [144, 18] width 52 height 18
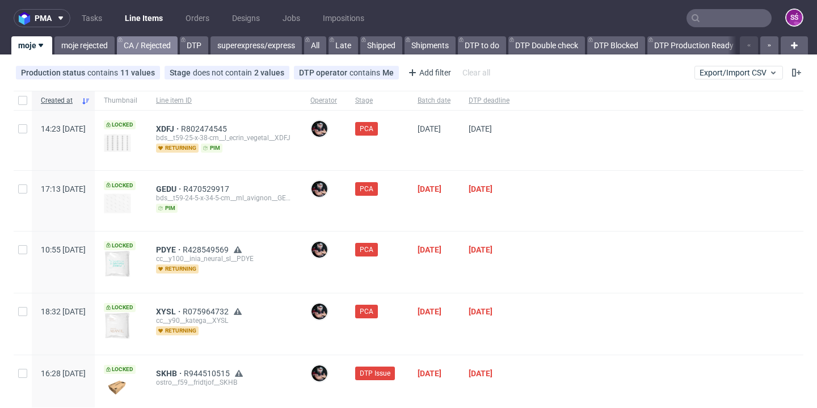
click at [167, 47] on link "CA / Rejected" at bounding box center [147, 45] width 61 height 18
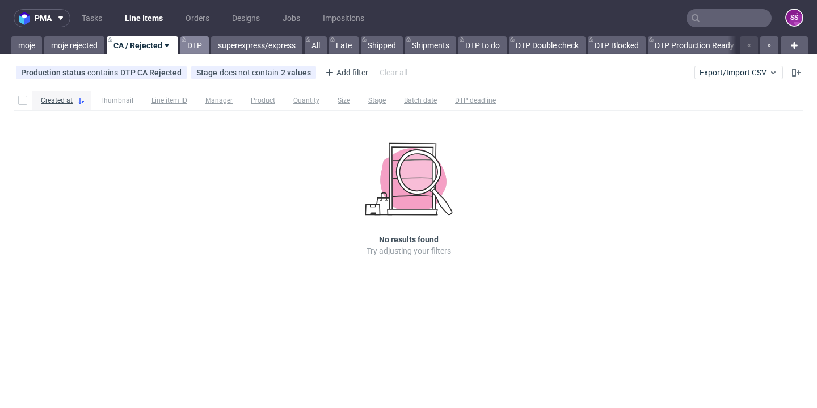
click at [193, 46] on link "DTP" at bounding box center [194, 45] width 28 height 18
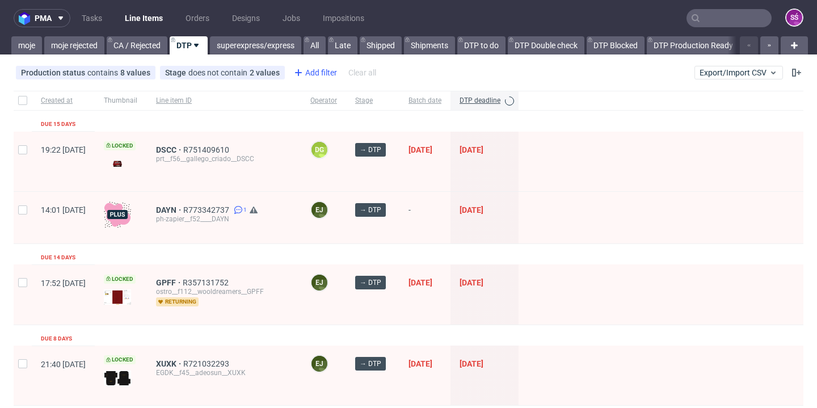
click at [305, 71] on div "Add filter" at bounding box center [314, 73] width 50 height 18
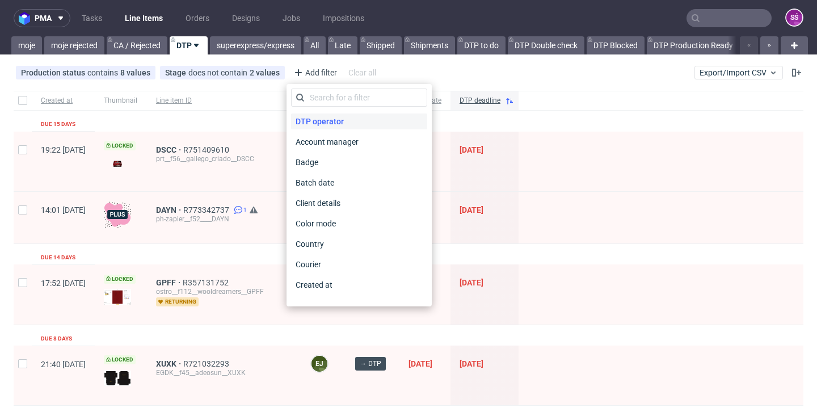
click at [317, 120] on span "DTP operator" at bounding box center [319, 121] width 57 height 16
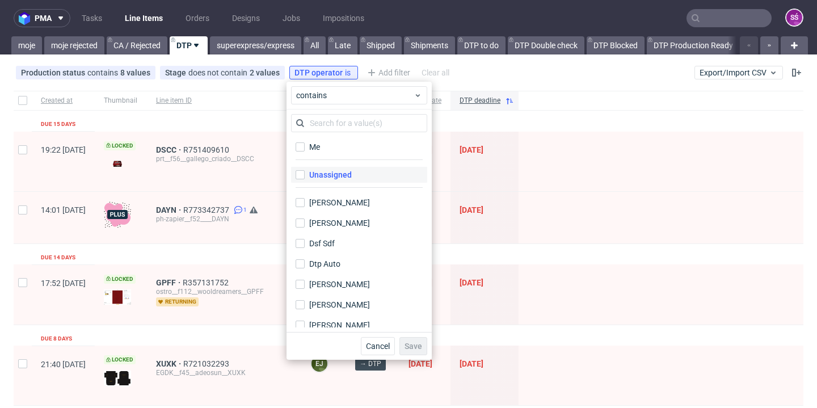
click at [331, 176] on div "Unassigned" at bounding box center [330, 174] width 43 height 11
click at [305, 176] on input "Unassigned" at bounding box center [300, 174] width 9 height 9
checkbox input "true"
click at [417, 345] on span "Save" at bounding box center [414, 346] width 18 height 8
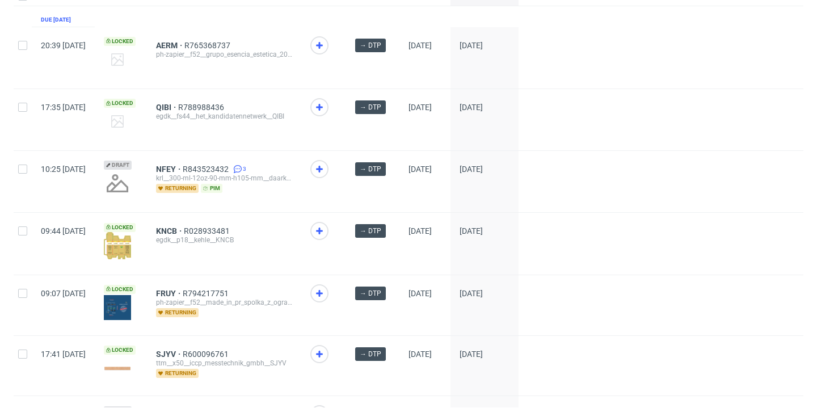
scroll to position [131, 0]
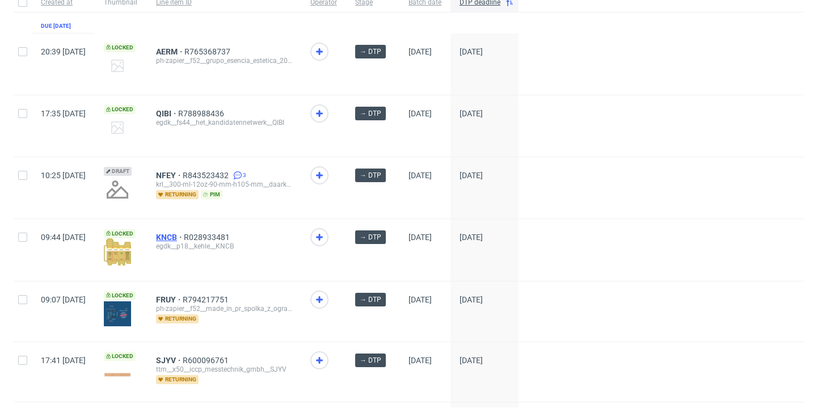
click at [184, 235] on span "KNCB" at bounding box center [170, 237] width 28 height 9
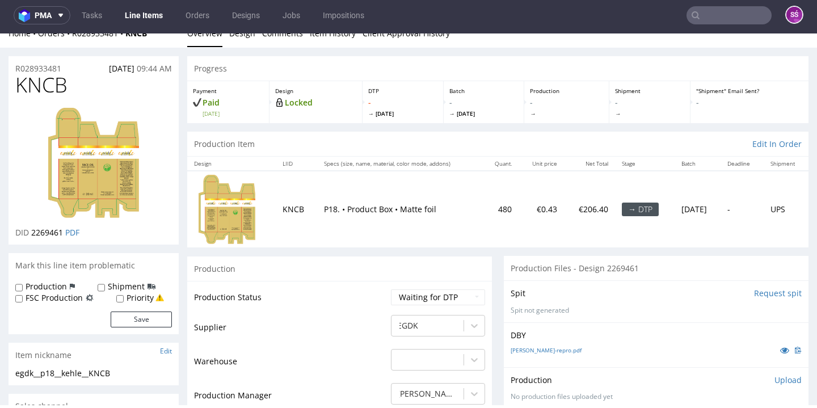
scroll to position [207, 0]
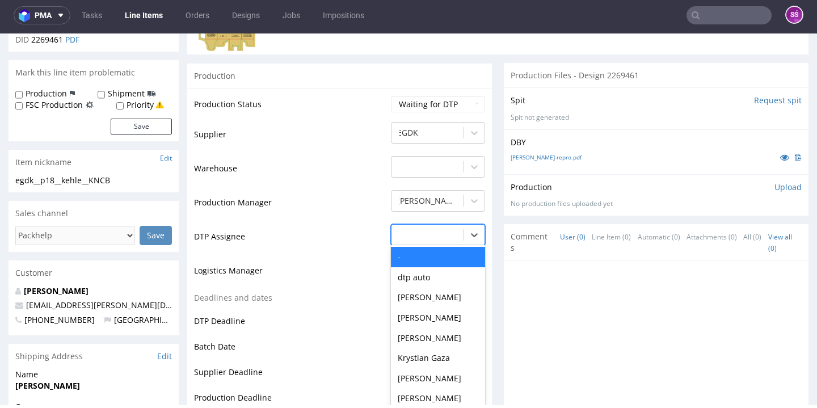
click at [439, 232] on div at bounding box center [427, 235] width 61 height 14
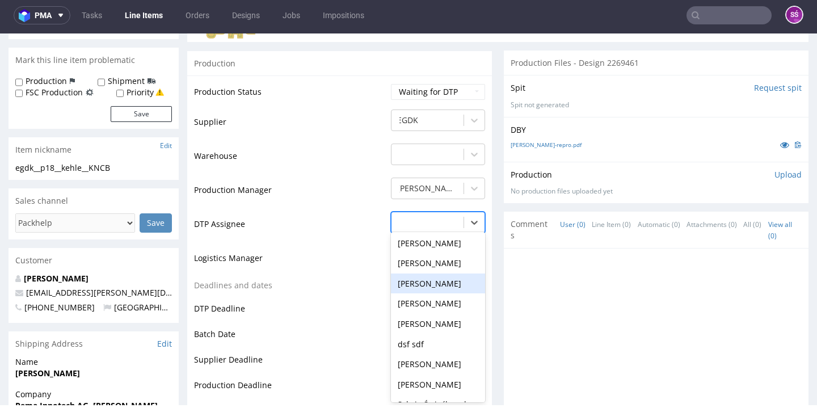
scroll to position [350, 0]
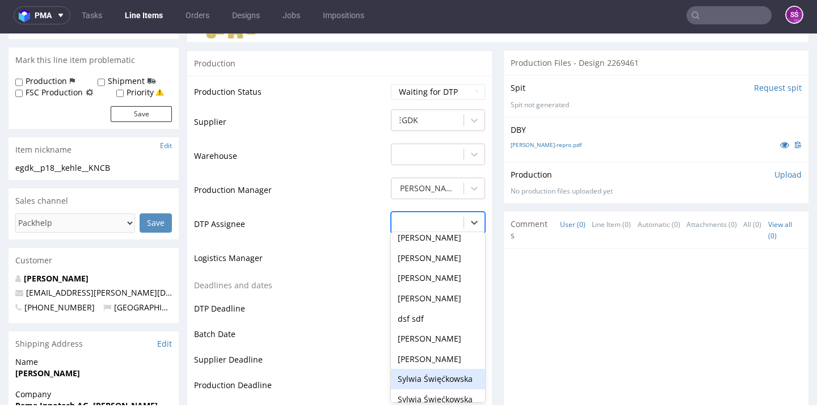
click at [432, 369] on div "Sylwia Święćkowska" at bounding box center [438, 379] width 94 height 20
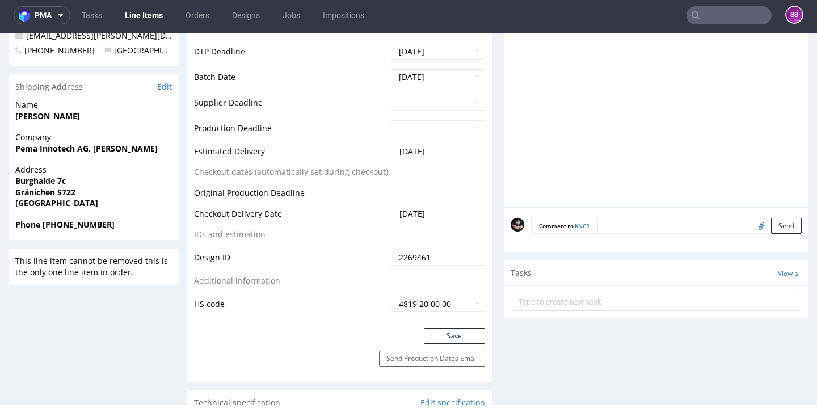
scroll to position [559, 0]
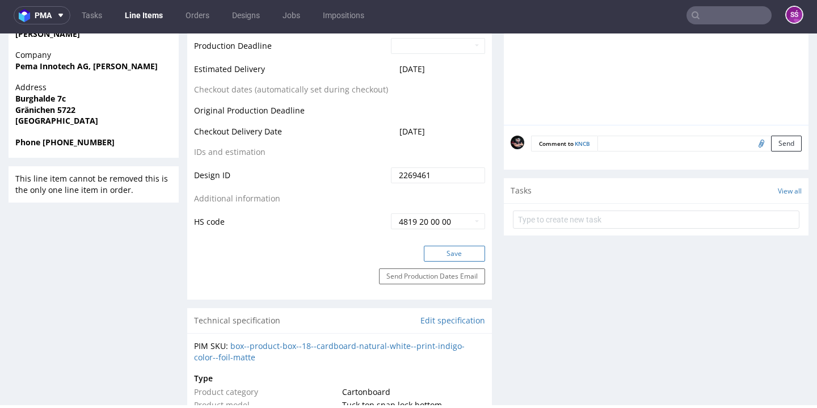
click at [449, 251] on button "Save" at bounding box center [454, 254] width 61 height 16
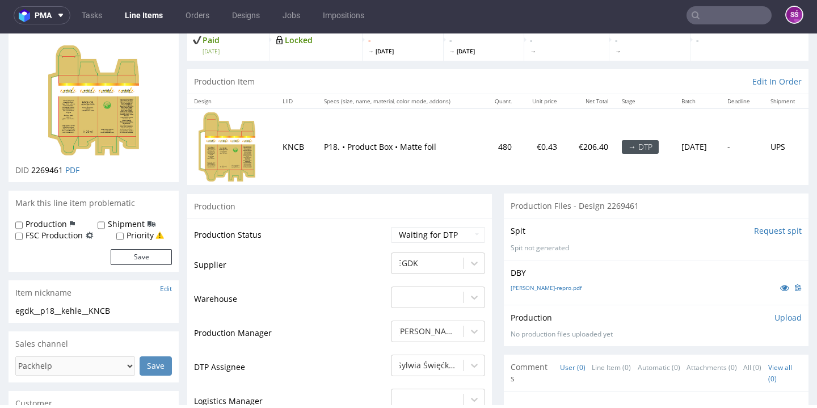
scroll to position [86, 0]
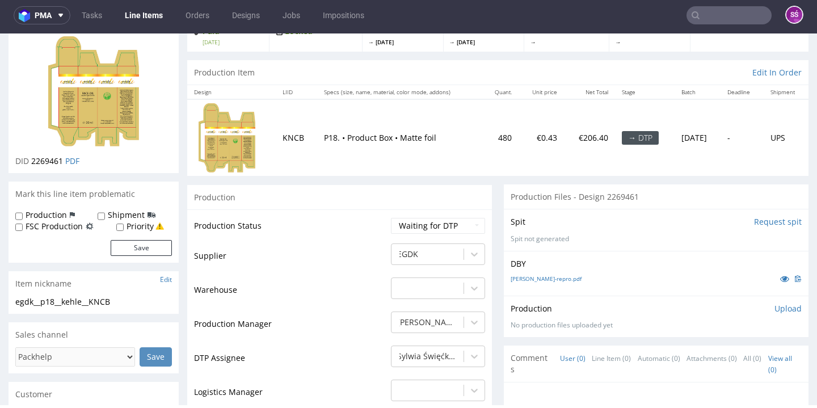
click at [764, 222] on input "Request spit" at bounding box center [778, 221] width 48 height 11
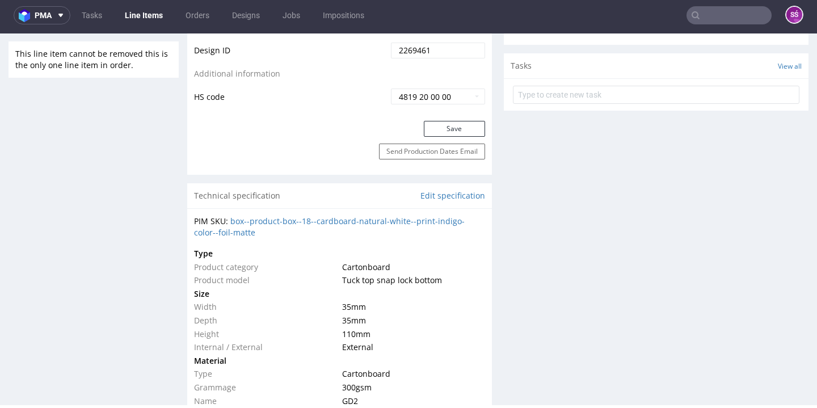
scroll to position [684, 0]
click at [285, 217] on link "box--product-box--18--cardboard-natural-white--print-indigo-color--foil-matte" at bounding box center [329, 227] width 271 height 22
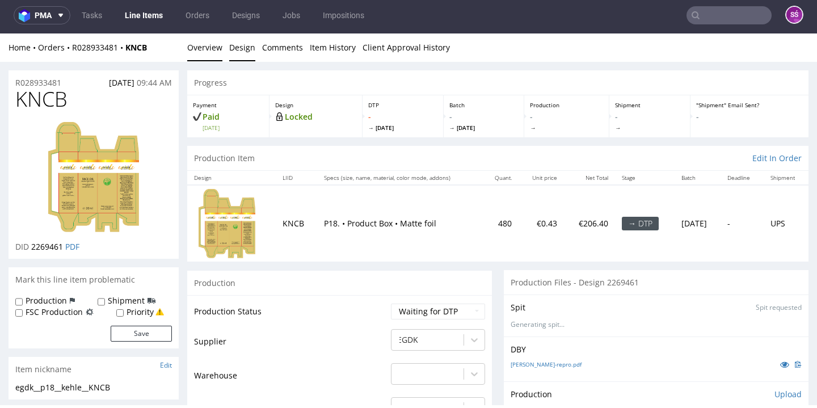
scroll to position [0, 0]
click at [241, 53] on link "Design" at bounding box center [242, 47] width 26 height 28
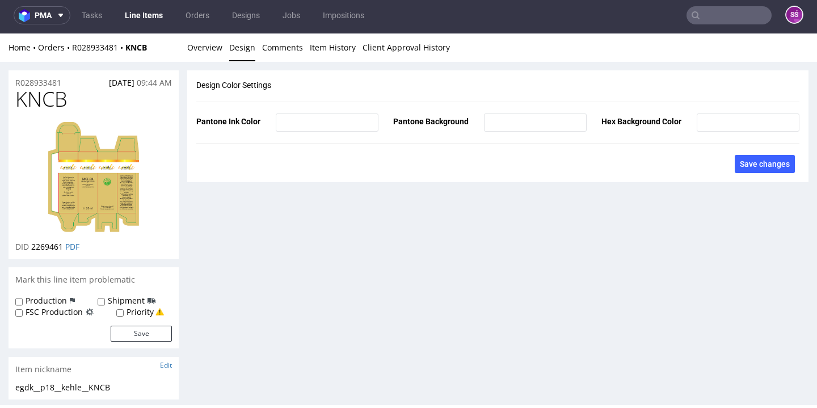
click at [78, 180] on img at bounding box center [93, 177] width 91 height 110
click at [192, 48] on link "Overview" at bounding box center [204, 47] width 35 height 28
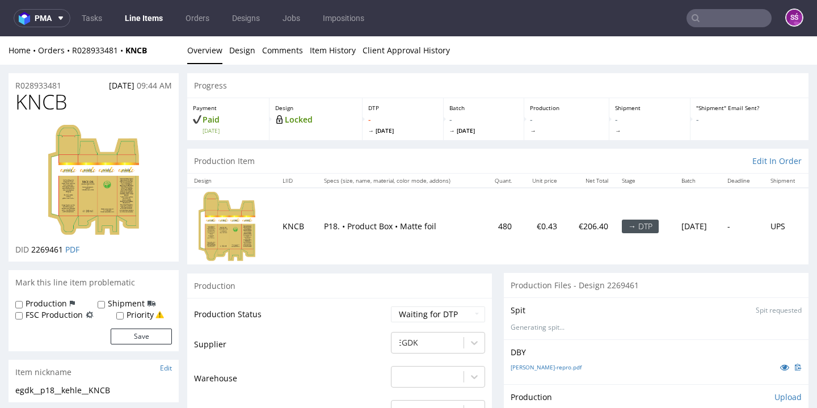
scroll to position [123, 0]
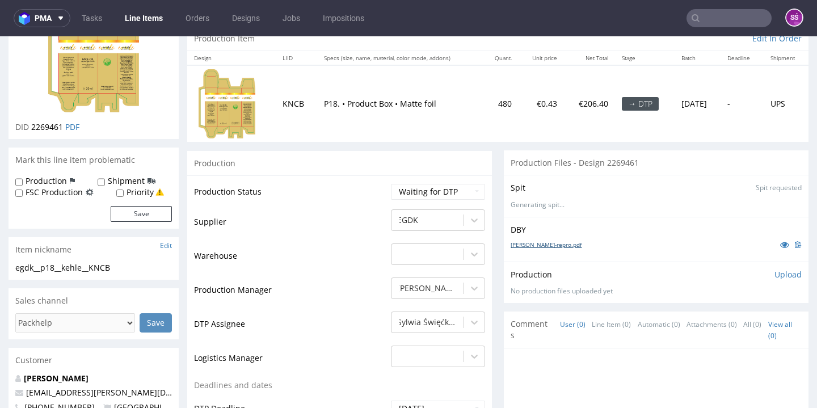
click at [548, 242] on link "schachtel-repro.pdf" at bounding box center [546, 245] width 71 height 8
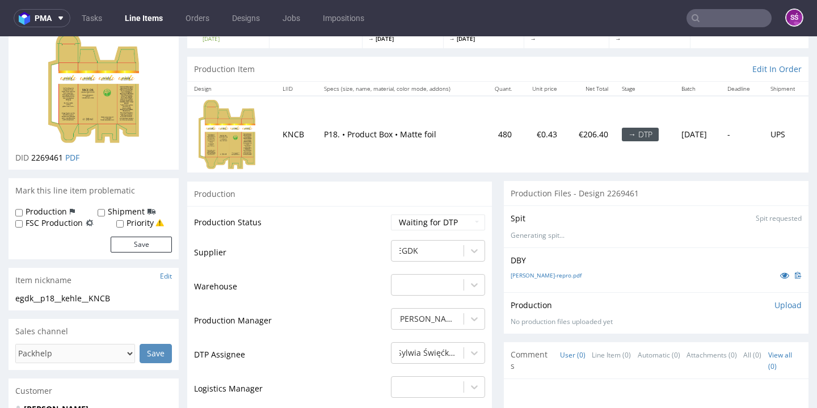
scroll to position [106, 0]
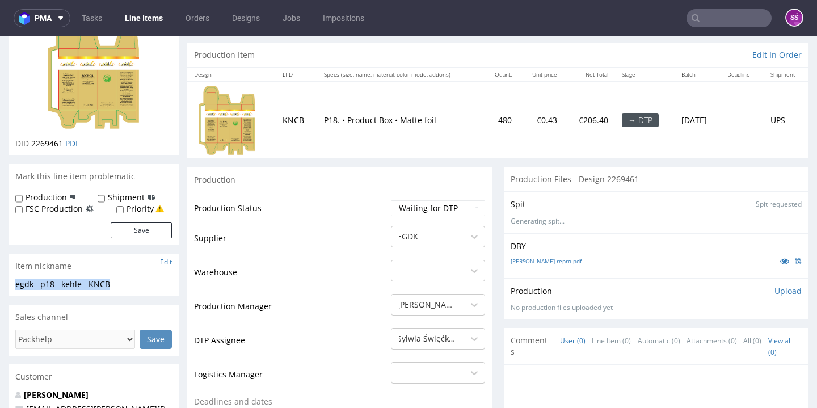
drag, startPoint x: 116, startPoint y: 285, endPoint x: 1, endPoint y: 285, distance: 115.2
copy div "egdk__p18__kehle__KNCB"
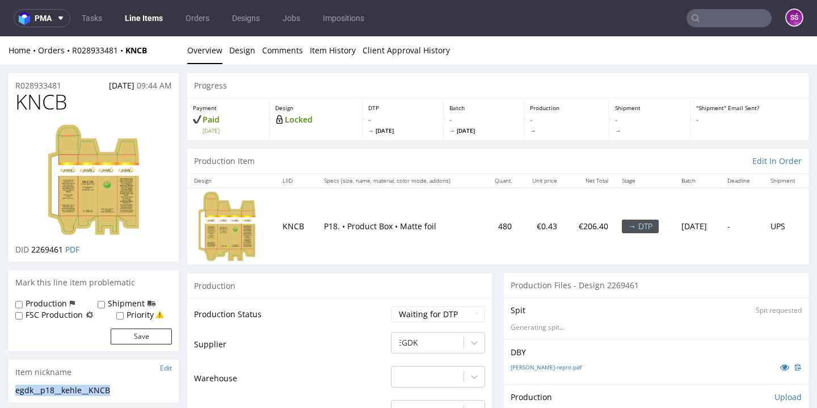
scroll to position [16, 0]
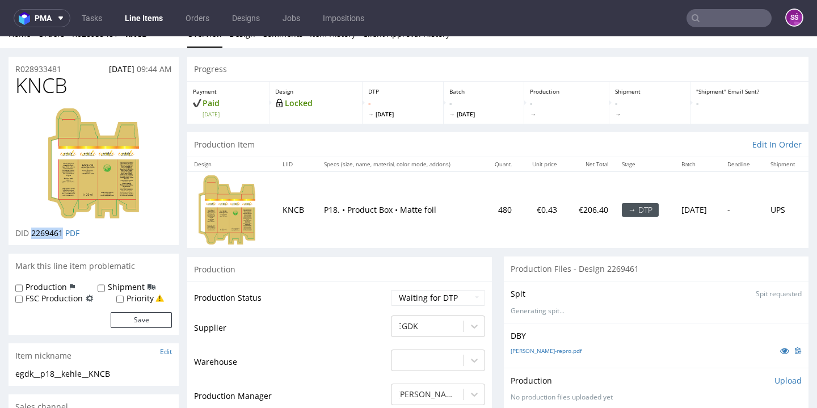
drag, startPoint x: 61, startPoint y: 231, endPoint x: 34, endPoint y: 233, distance: 27.3
click at [32, 233] on span "2269461" at bounding box center [47, 233] width 32 height 11
copy span "2269461"
drag, startPoint x: 68, startPoint y: 69, endPoint x: 16, endPoint y: 69, distance: 51.1
click at [16, 69] on div "R028933481 02.10.2025 09:44 AM" at bounding box center [94, 66] width 170 height 18
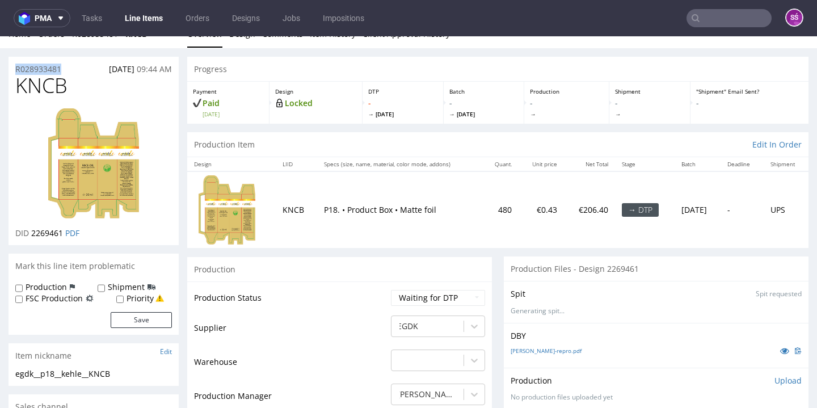
copy p "R028933481"
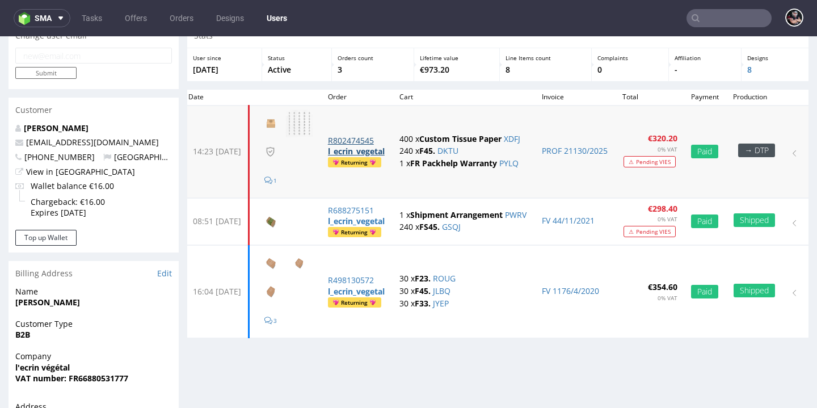
scroll to position [53, 0]
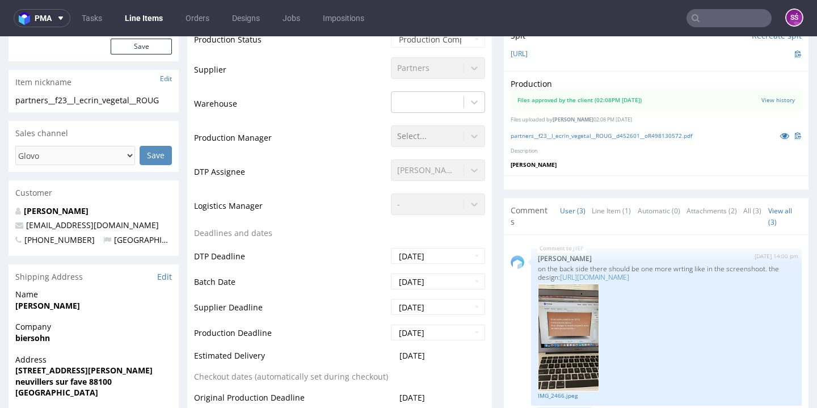
scroll to position [257, 0]
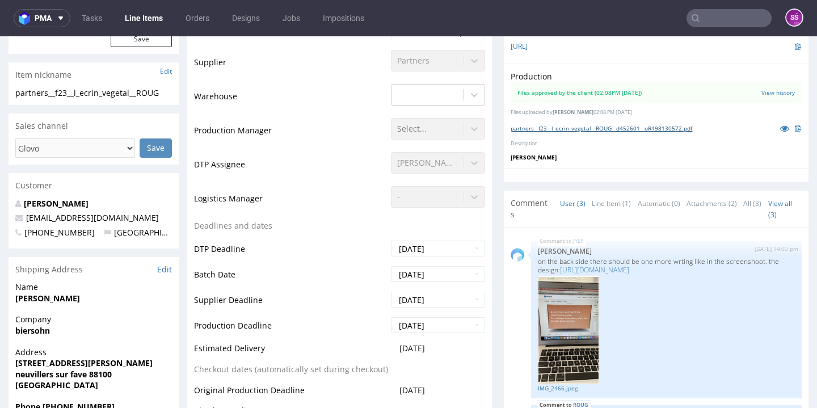
click at [592, 125] on link "partners__f23__l_ecrin_vegetal__ROUG__d452601__oR498130572.pdf" at bounding box center [602, 128] width 182 height 8
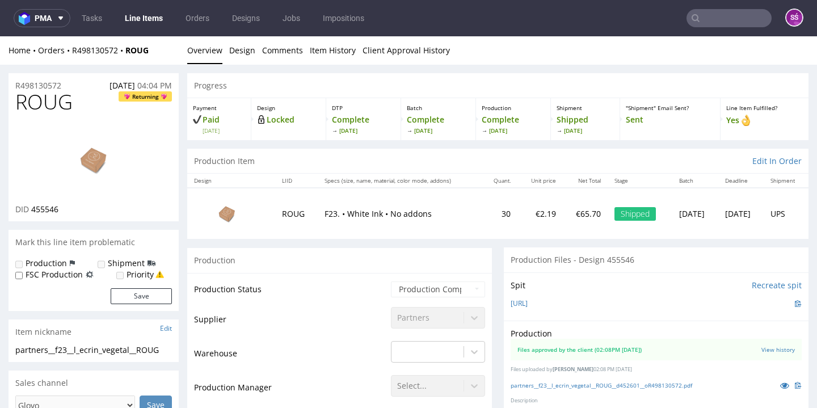
scroll to position [0, 0]
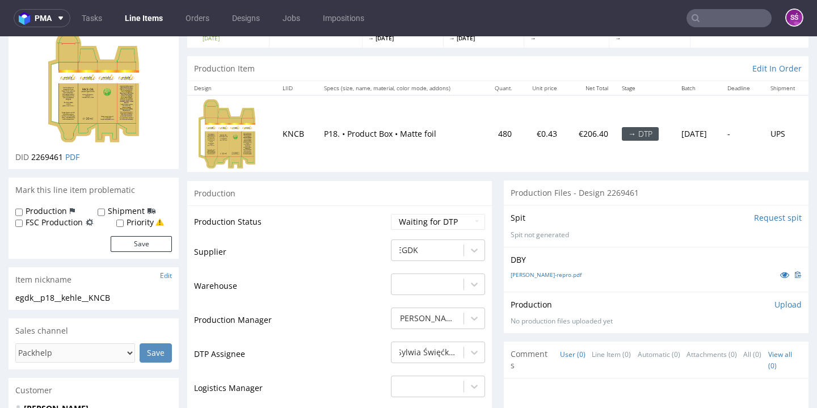
scroll to position [10, 0]
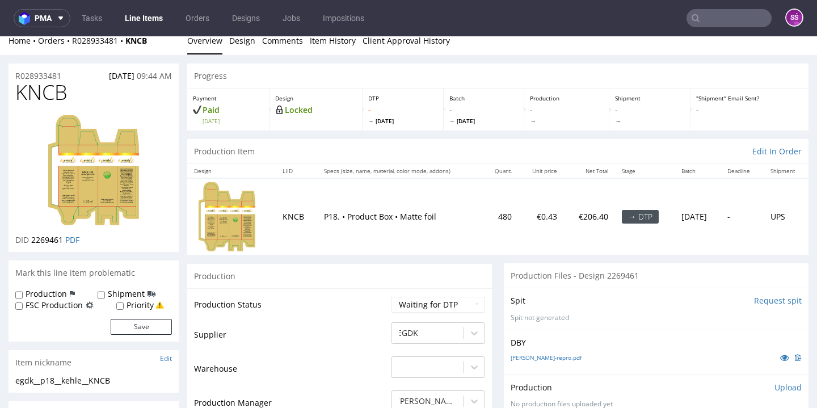
click at [36, 92] on span "KNCB" at bounding box center [41, 92] width 52 height 23
click at [37, 92] on span "KNCB" at bounding box center [41, 92] width 52 height 23
copy span "KNCB"
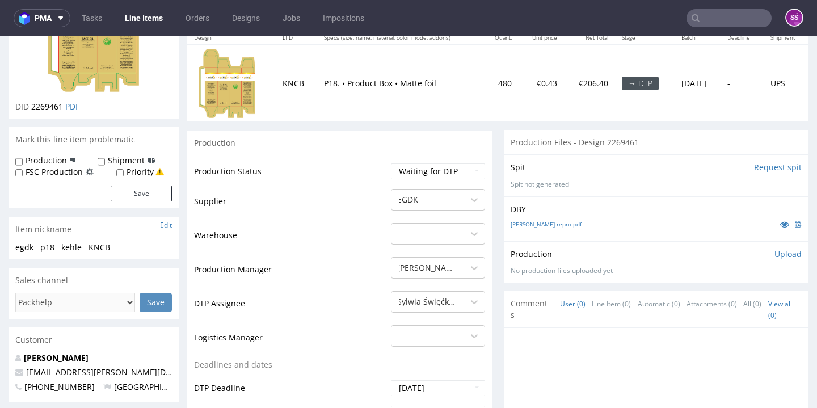
click at [776, 165] on input "Request spit" at bounding box center [778, 167] width 48 height 11
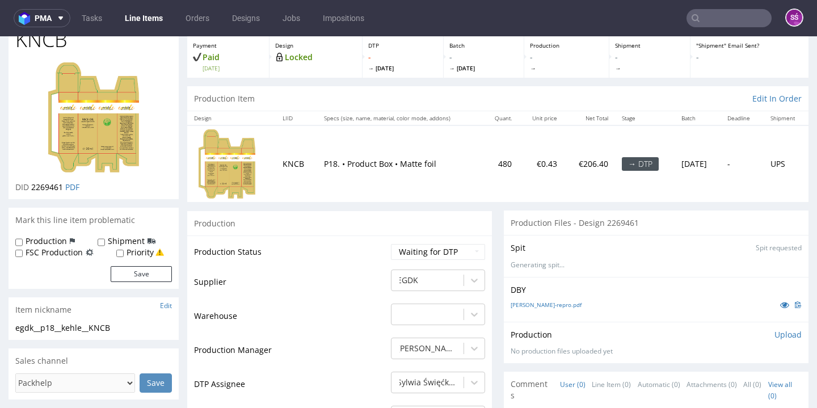
scroll to position [86, 0]
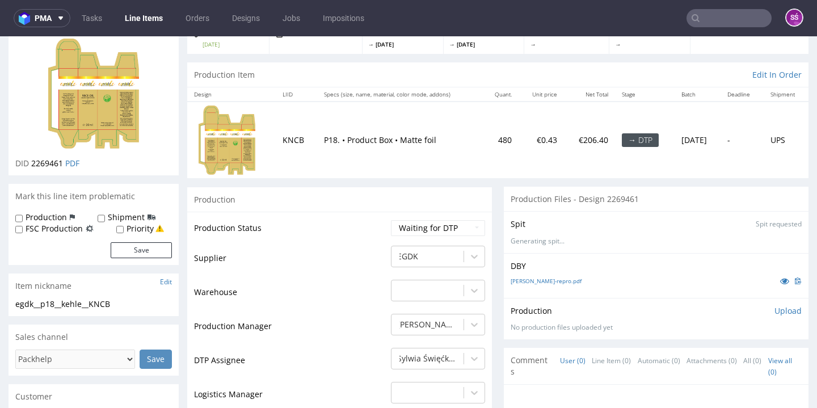
click at [775, 305] on p "Upload" at bounding box center [788, 310] width 27 height 11
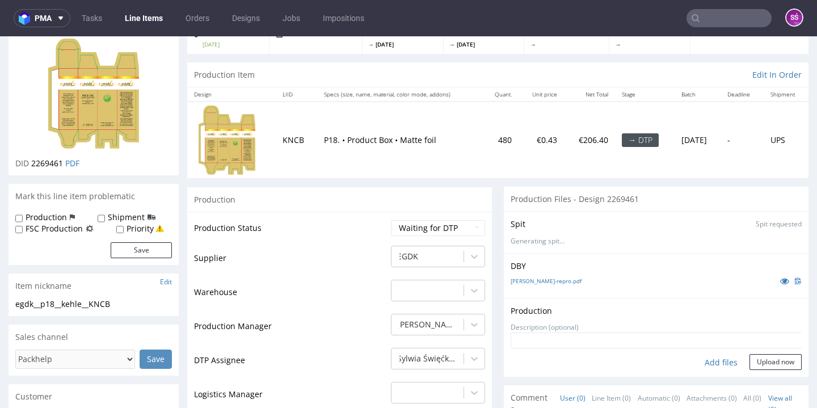
click at [696, 356] on div "Add files" at bounding box center [721, 362] width 57 height 17
type input "C:\fakepath\egdk__p18__kehle__KNCB__d2269461__oR028933481.pdf"
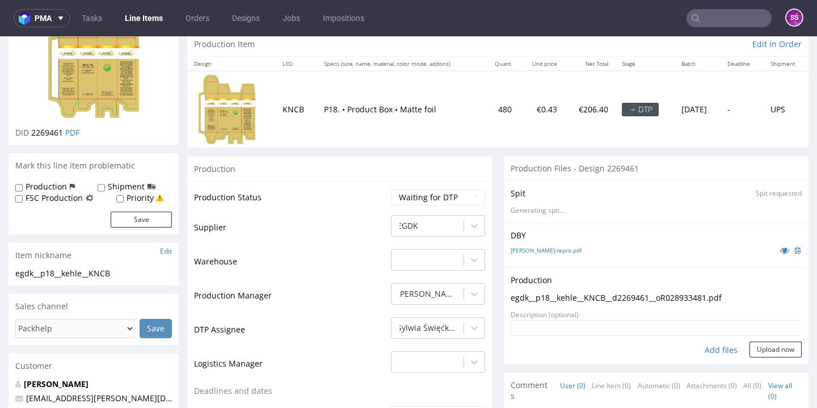
scroll to position [180, 0]
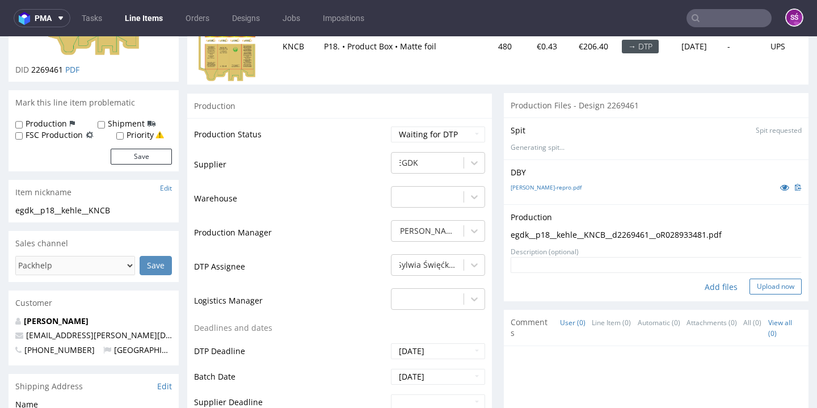
click at [763, 282] on button "Upload now" at bounding box center [776, 287] width 52 height 16
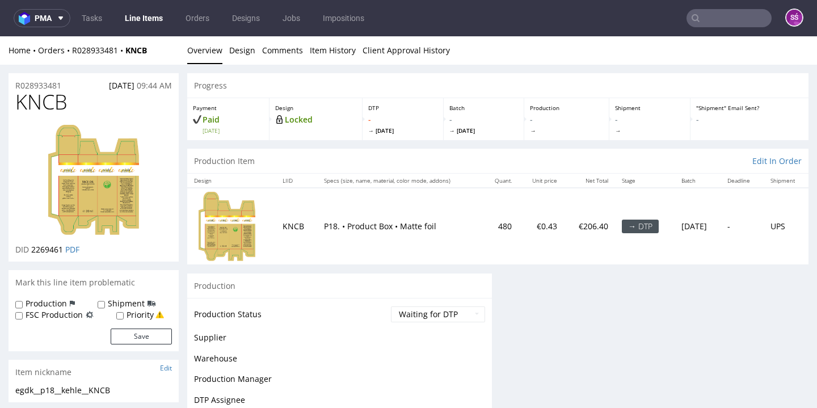
scroll to position [0, 0]
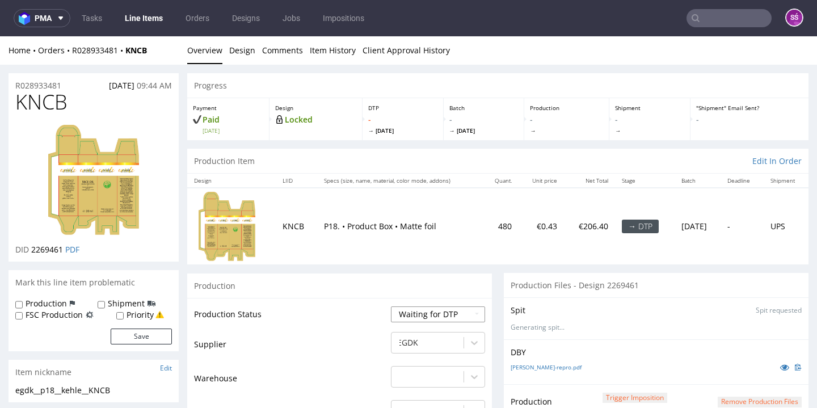
select select "dtp_production_ready"
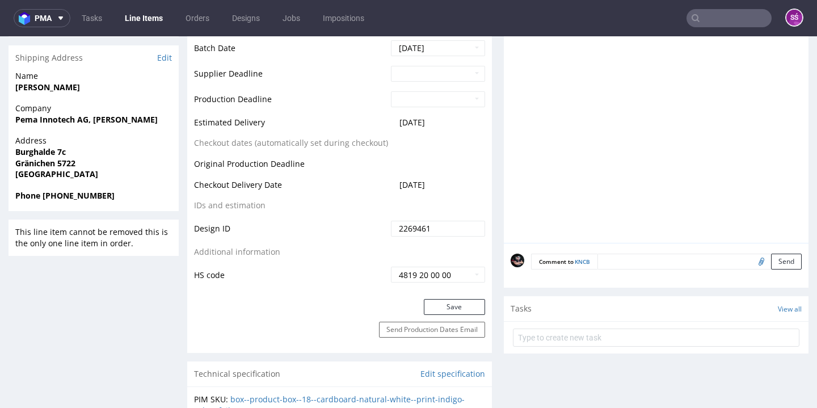
scroll to position [522, 0]
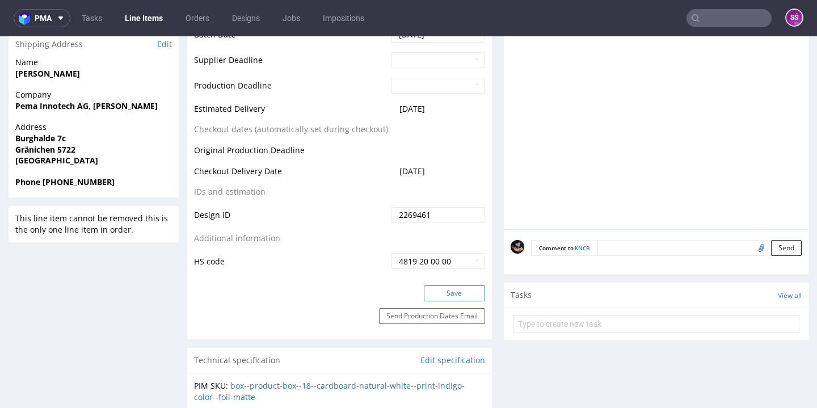
click at [448, 285] on button "Save" at bounding box center [454, 293] width 61 height 16
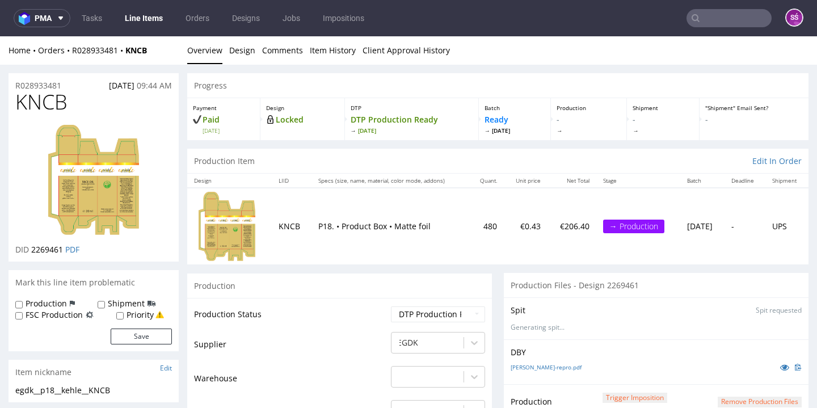
scroll to position [0, 0]
click at [148, 24] on link "Line Items" at bounding box center [144, 18] width 52 height 18
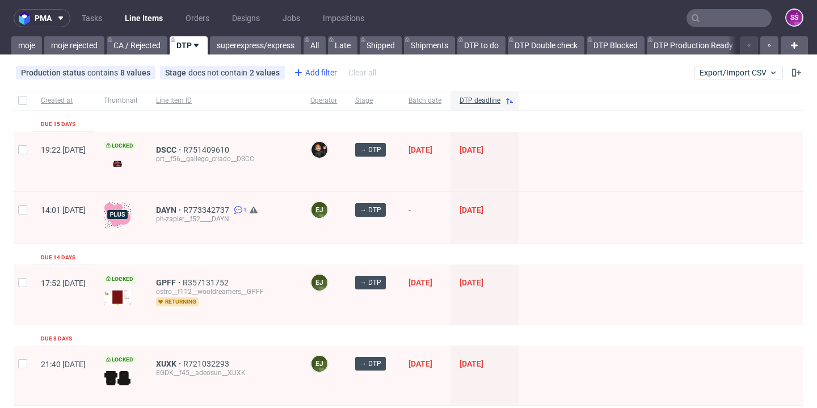
click at [323, 75] on div "Add filter" at bounding box center [314, 73] width 50 height 18
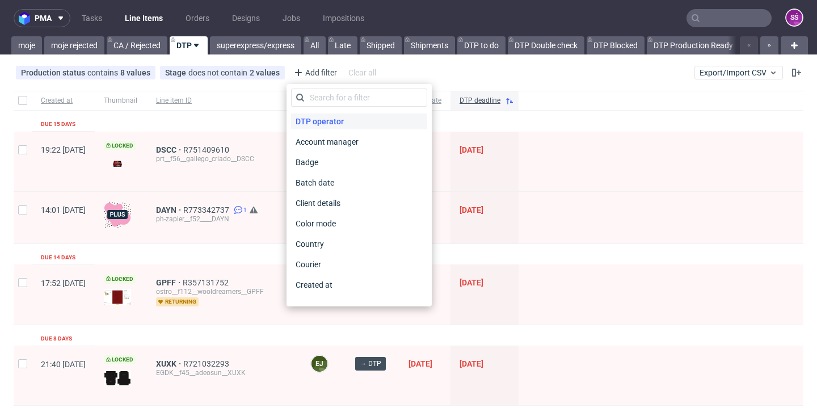
click at [333, 116] on span "DTP operator" at bounding box center [319, 121] width 57 height 16
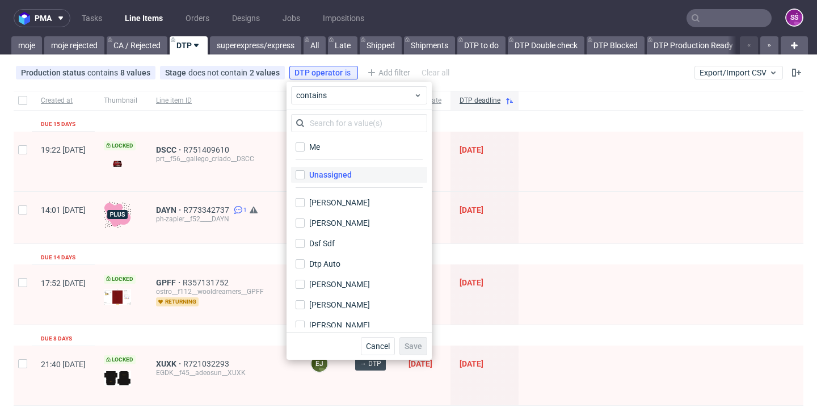
click at [346, 171] on div "Unassigned" at bounding box center [330, 174] width 43 height 11
click at [305, 171] on input "Unassigned" at bounding box center [300, 174] width 9 height 9
checkbox input "true"
click at [405, 344] on span "Save" at bounding box center [414, 346] width 18 height 8
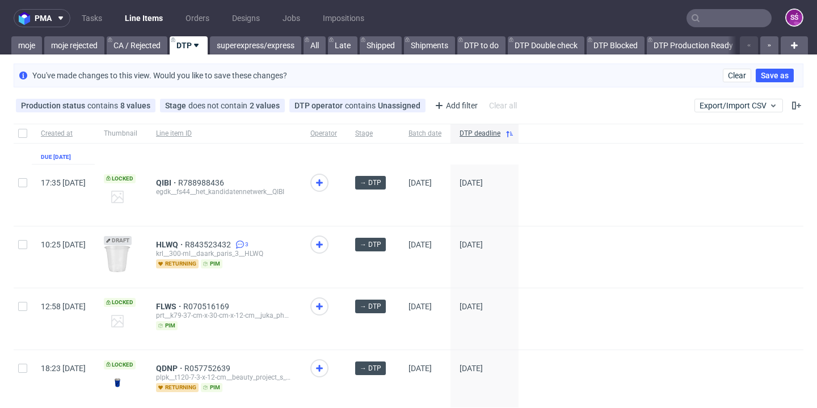
scroll to position [105, 0]
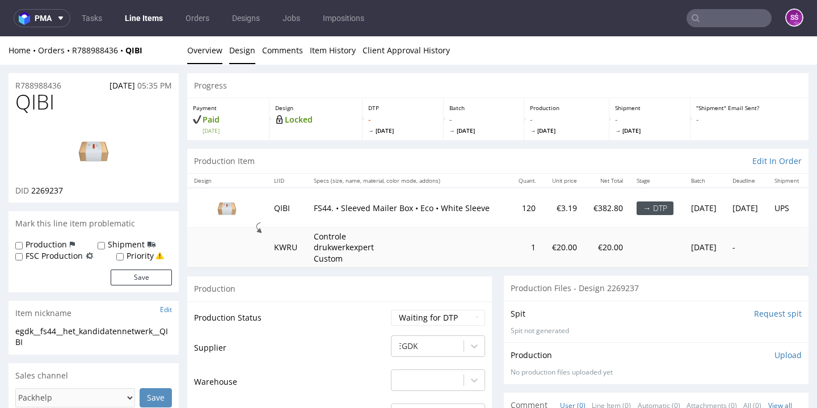
click at [252, 57] on link "Design" at bounding box center [242, 50] width 26 height 28
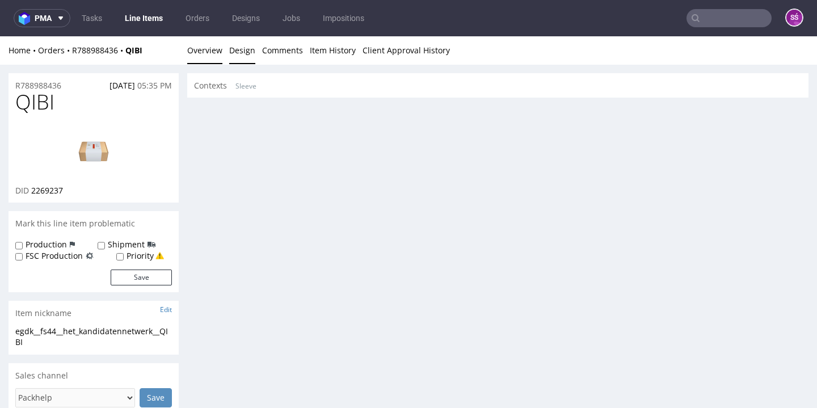
click at [213, 53] on link "Overview" at bounding box center [204, 50] width 35 height 28
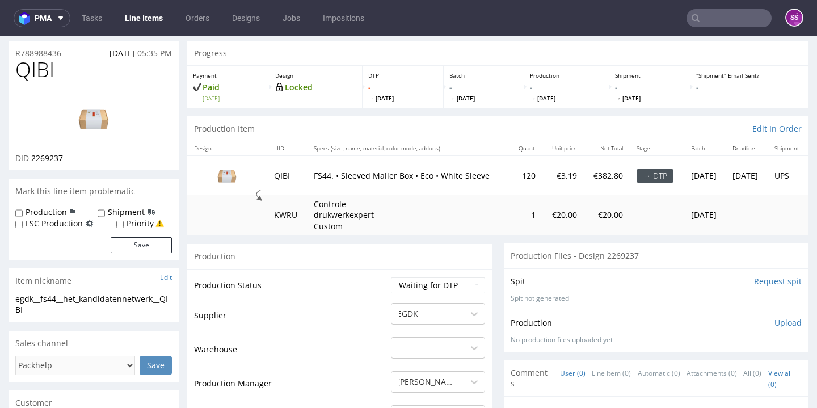
scroll to position [37, 0]
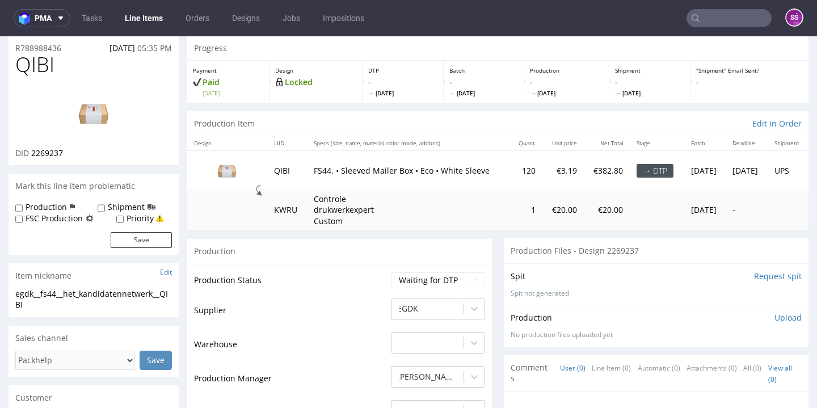
click at [767, 282] on input "Request spit" at bounding box center [778, 276] width 48 height 11
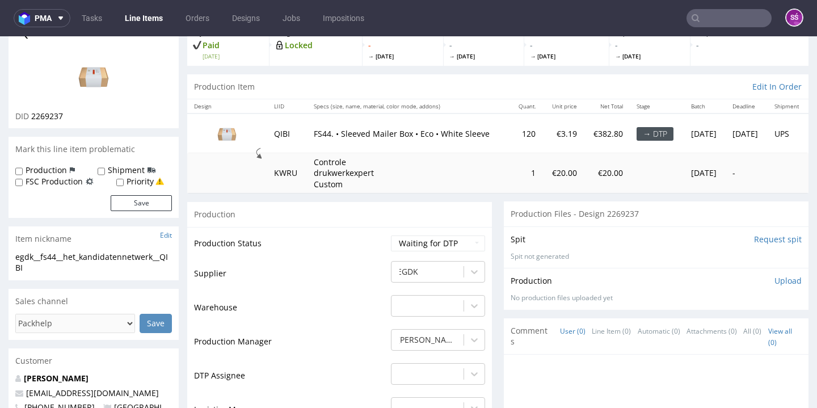
scroll to position [71, 0]
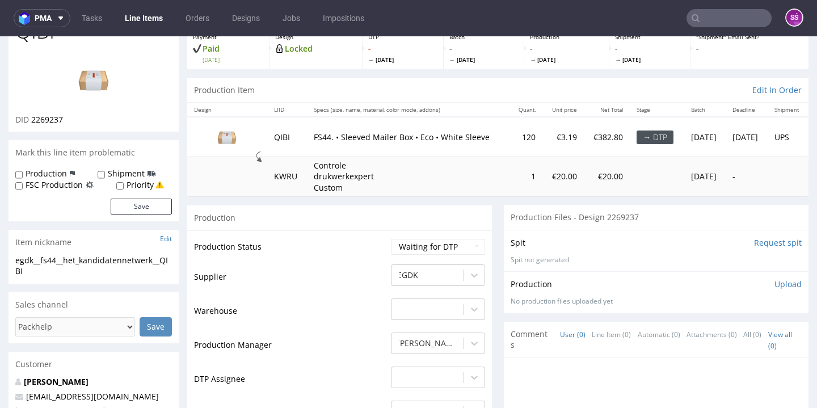
click at [87, 94] on img at bounding box center [93, 79] width 91 height 51
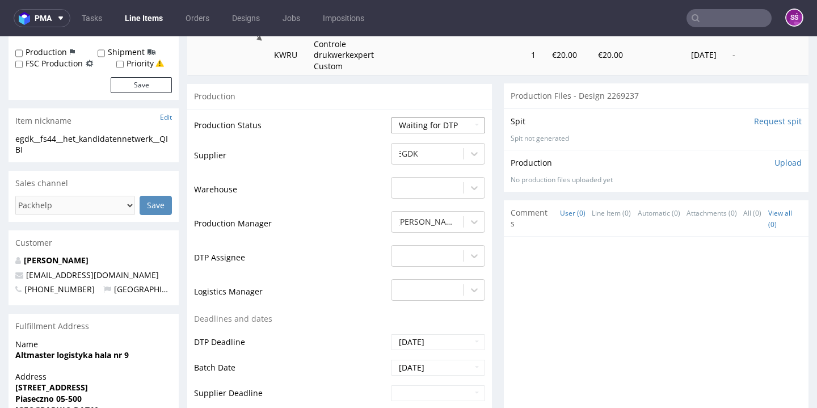
select select "dtp_in_process"
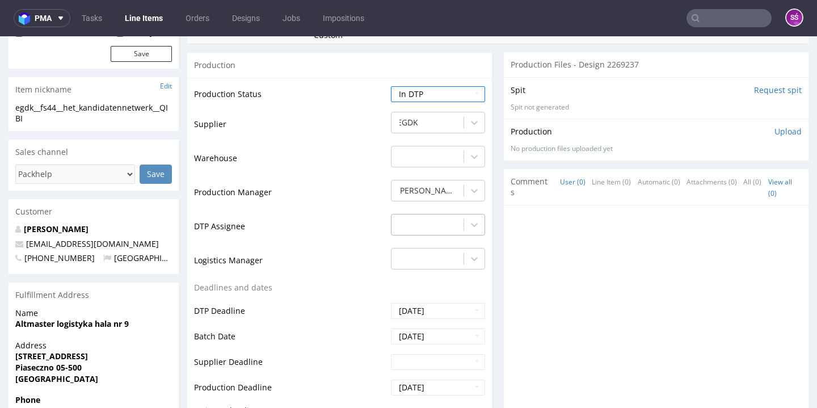
click at [422, 230] on div "-" at bounding box center [438, 222] width 94 height 16
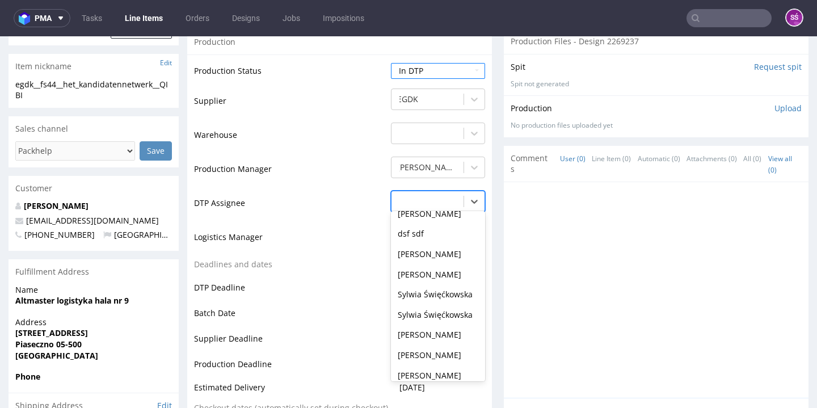
scroll to position [450, 0]
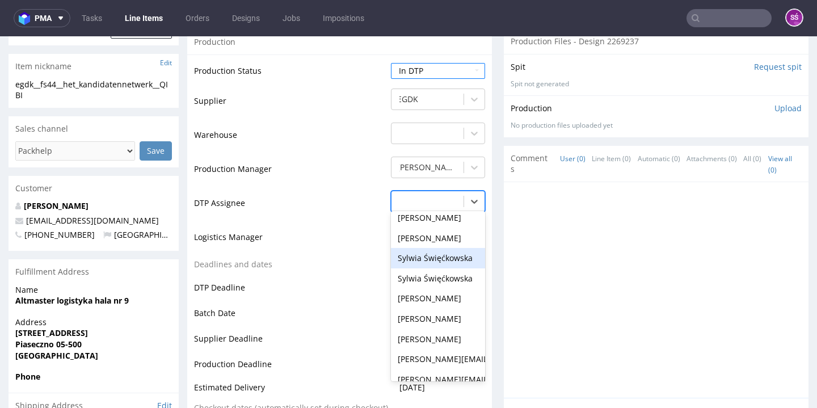
click at [425, 268] on div "Sylwia Święćkowska" at bounding box center [438, 258] width 94 height 20
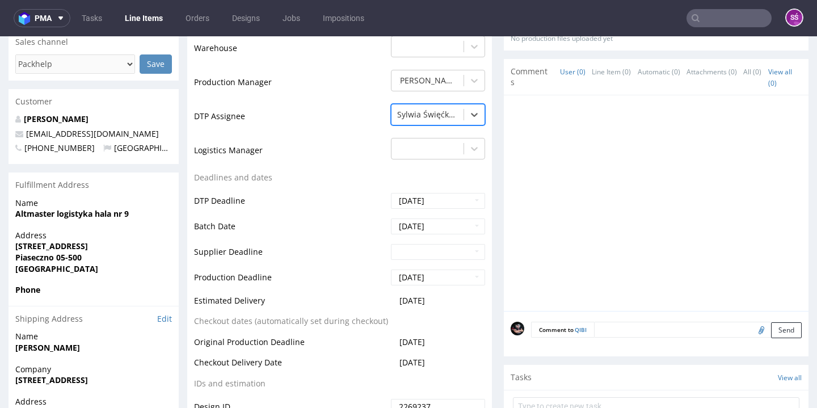
scroll to position [441, 0]
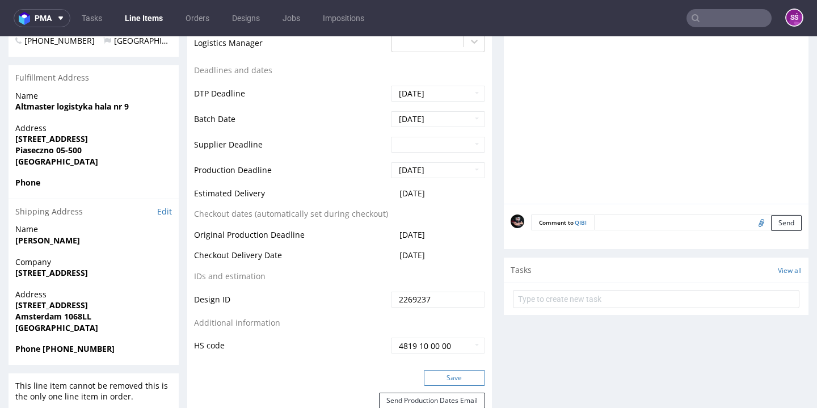
click at [448, 386] on button "Save" at bounding box center [454, 378] width 61 height 16
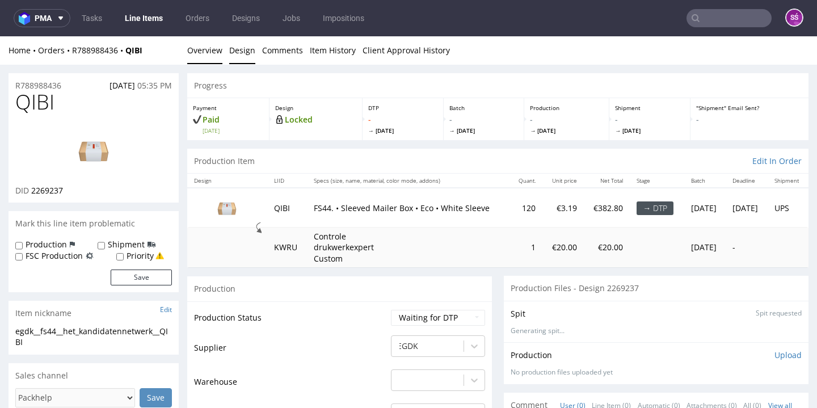
scroll to position [-1, 0]
click at [242, 60] on link "Design" at bounding box center [242, 50] width 26 height 28
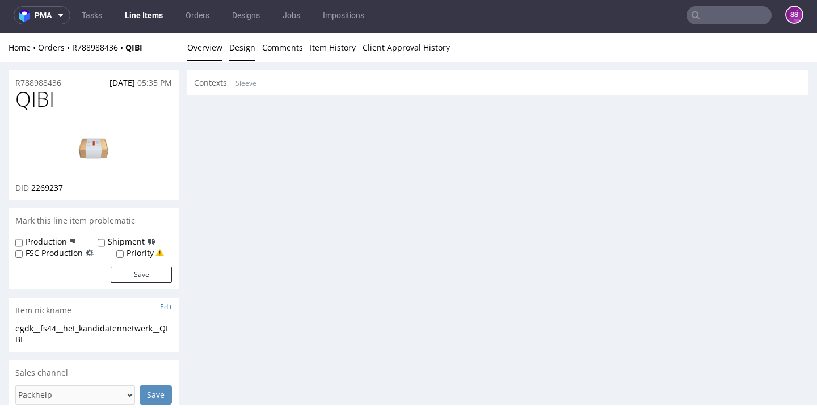
scroll to position [0, 0]
click at [214, 50] on link "Overview" at bounding box center [204, 47] width 35 height 28
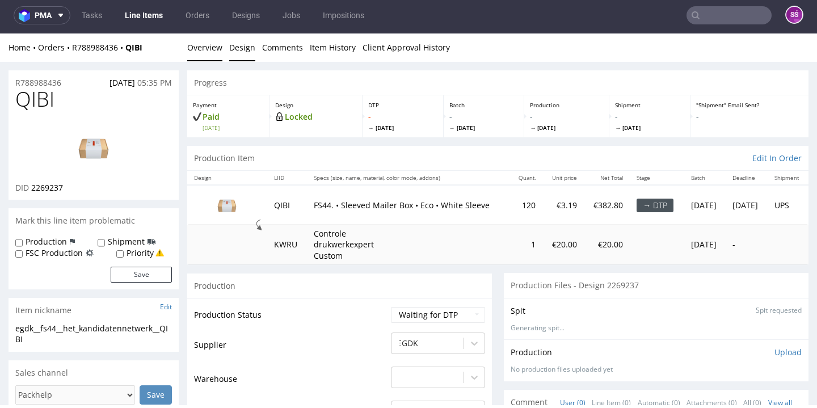
click at [239, 43] on link "Design" at bounding box center [242, 47] width 26 height 28
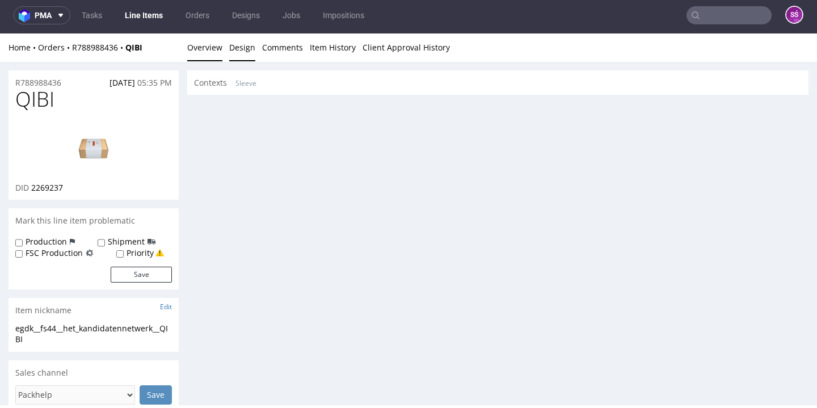
scroll to position [-1, 0]
click at [203, 48] on link "Overview" at bounding box center [204, 47] width 35 height 28
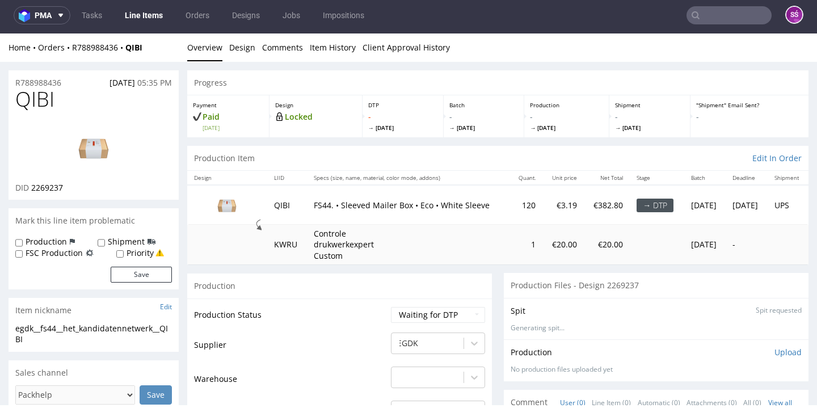
scroll to position [0, 0]
click at [209, 53] on link "Overview" at bounding box center [204, 47] width 35 height 28
click at [239, 53] on link "Design" at bounding box center [242, 47] width 26 height 28
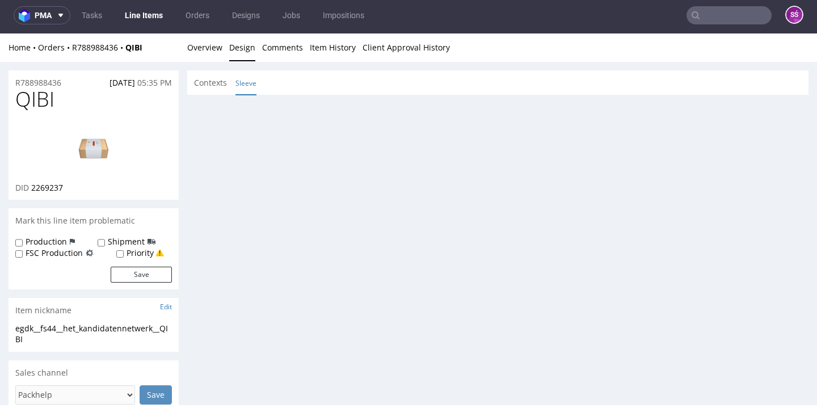
click at [250, 84] on link "Sleeve" at bounding box center [245, 83] width 21 height 24
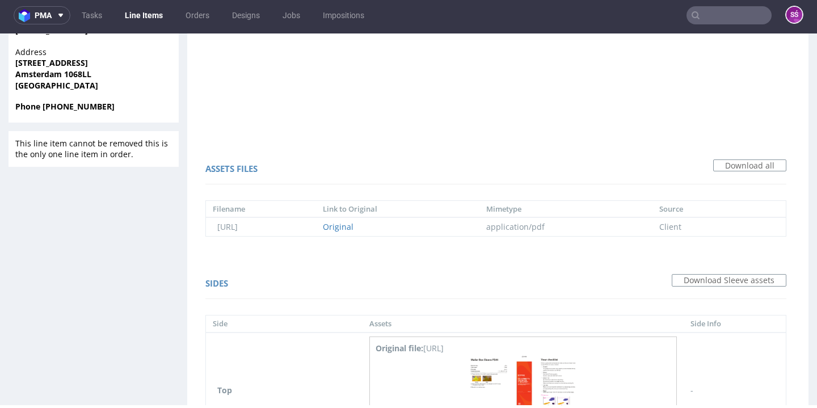
scroll to position [751, 0]
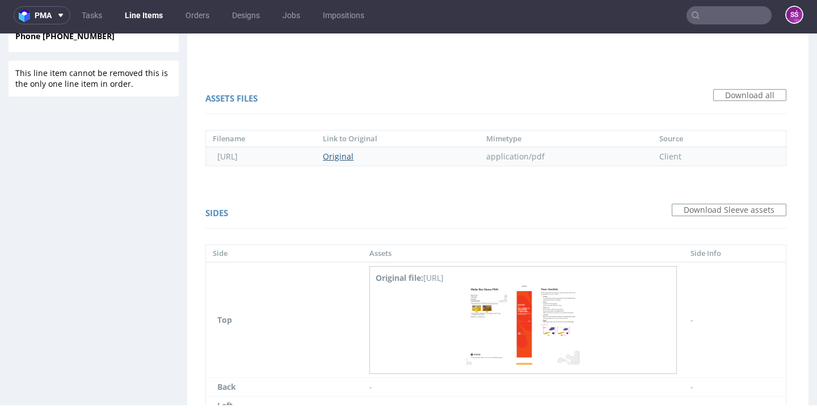
click at [354, 155] on link "Original" at bounding box center [338, 156] width 31 height 11
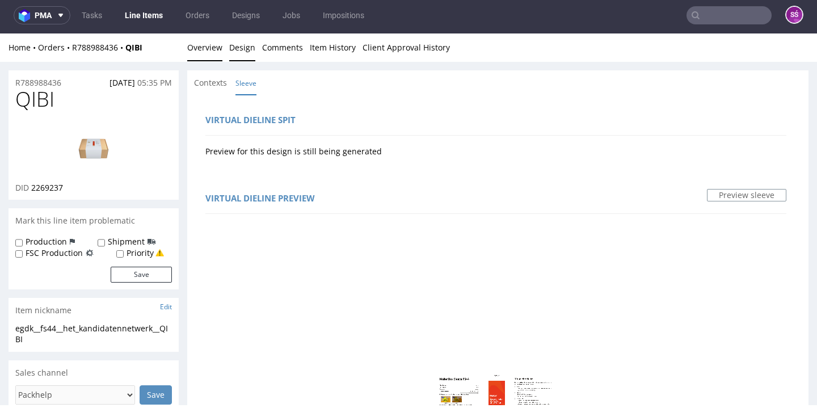
scroll to position [-1, 0]
click at [207, 59] on link "Overview" at bounding box center [204, 47] width 35 height 28
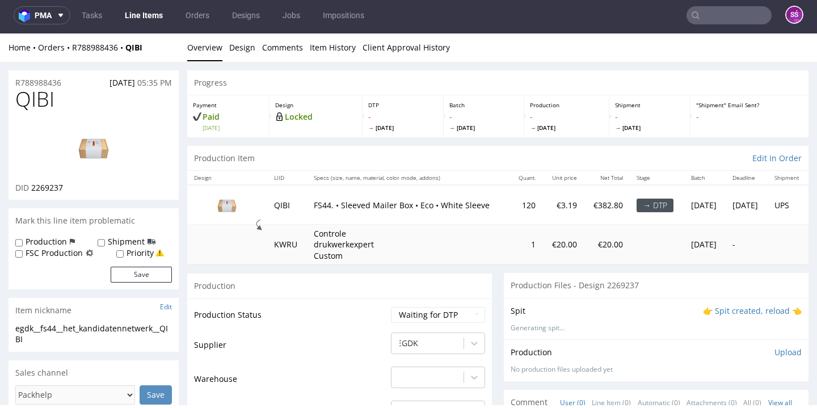
scroll to position [0, 0]
click at [35, 98] on span "QIBI" at bounding box center [34, 99] width 39 height 23
click at [34, 98] on span "QIBI" at bounding box center [34, 99] width 39 height 23
copy span "QIBI"
click at [729, 317] on p "👉 Spit created, reload 👈" at bounding box center [752, 310] width 99 height 11
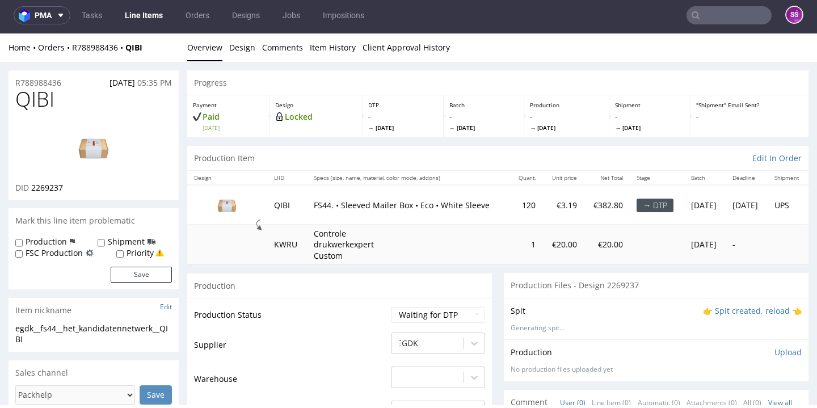
scroll to position [36, 0]
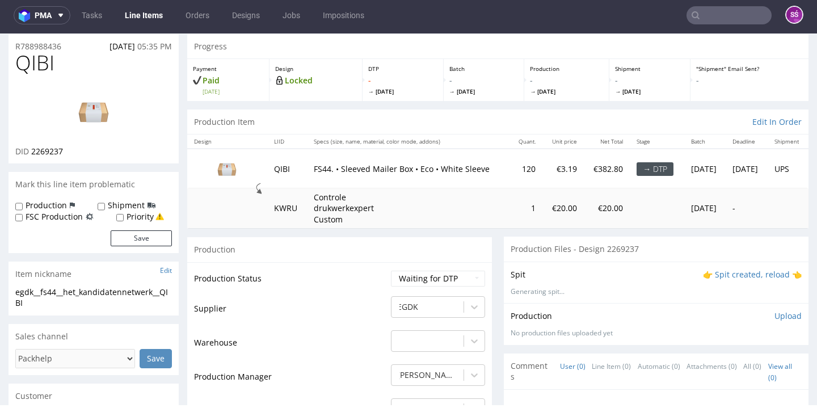
click at [740, 280] on p "👉 Spit created, reload 👈" at bounding box center [752, 274] width 99 height 11
click at [706, 280] on p "👉 Spit created, reload 👈" at bounding box center [752, 274] width 99 height 11
click at [716, 280] on p "👉 Spit created, reload 👈" at bounding box center [752, 274] width 99 height 11
click at [740, 280] on p "👉 Spit created, reload 👈" at bounding box center [752, 274] width 99 height 11
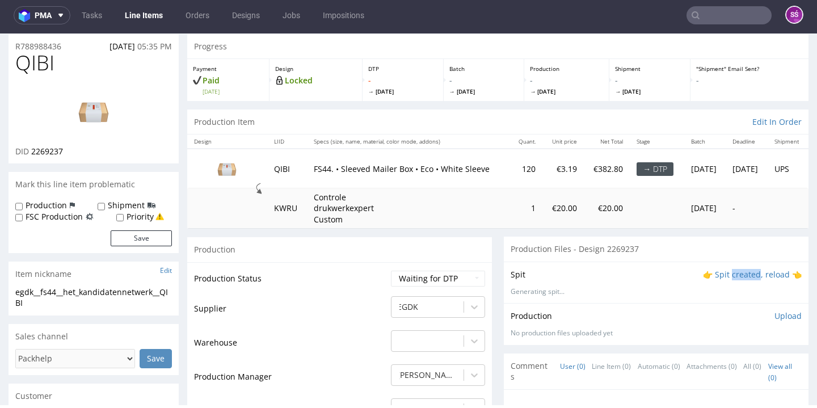
click at [740, 280] on p "👉 Spit created, reload 👈" at bounding box center [752, 274] width 99 height 11
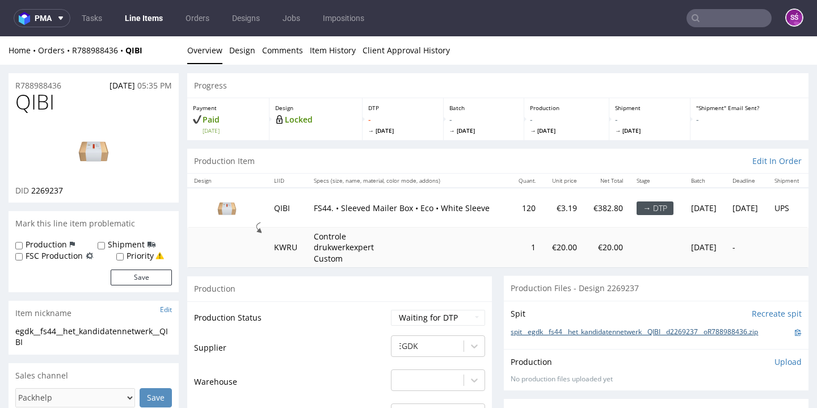
click at [678, 337] on link "spit__egdk__fs44__het_kandidatennetwerk__QIBI__d2269237__oR788988436.zip" at bounding box center [634, 332] width 247 height 10
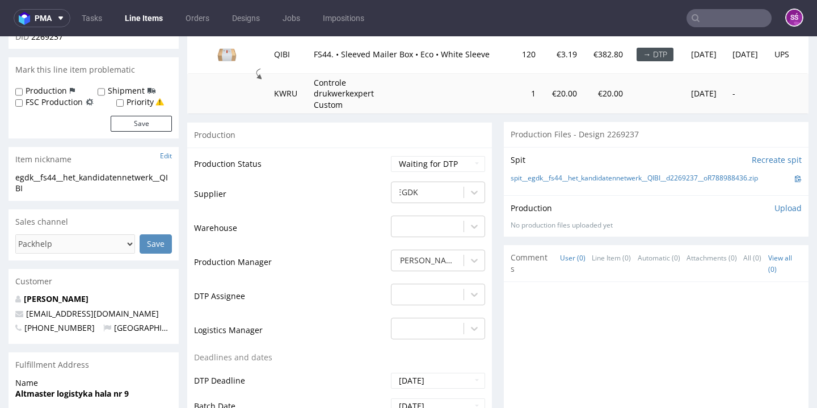
scroll to position [123, 0]
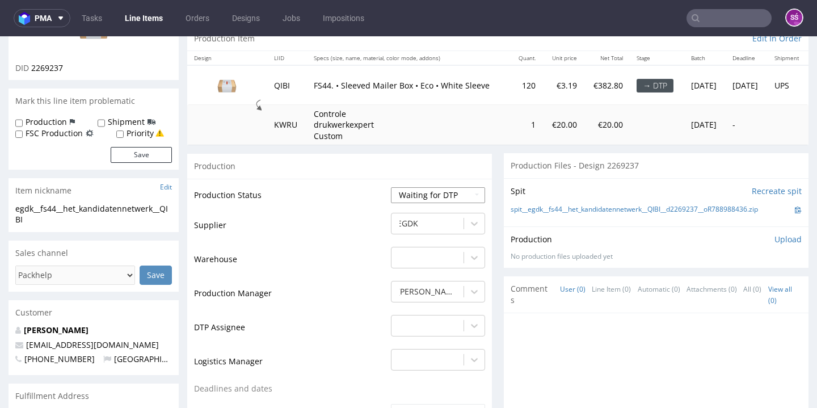
select select "dtp_in_process"
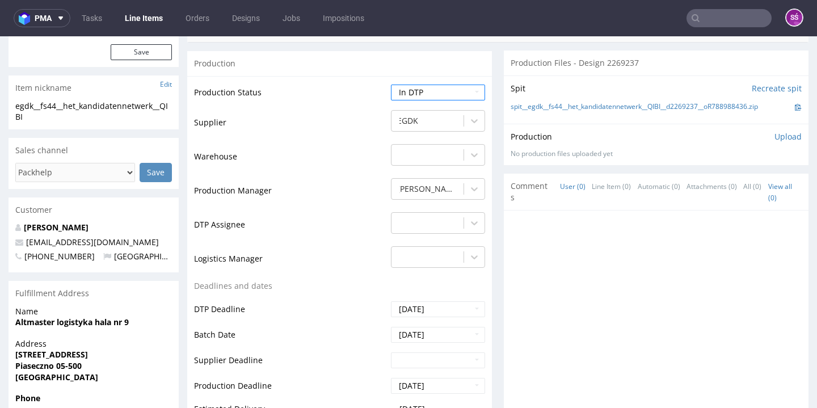
scroll to position [242, 0]
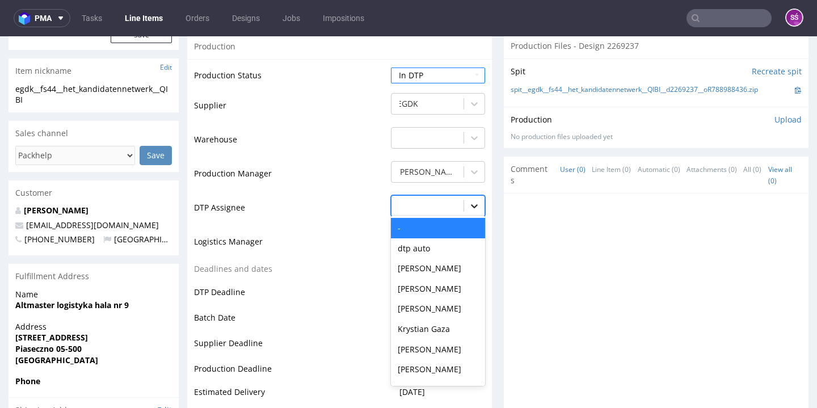
click at [474, 212] on icon at bounding box center [474, 205] width 11 height 11
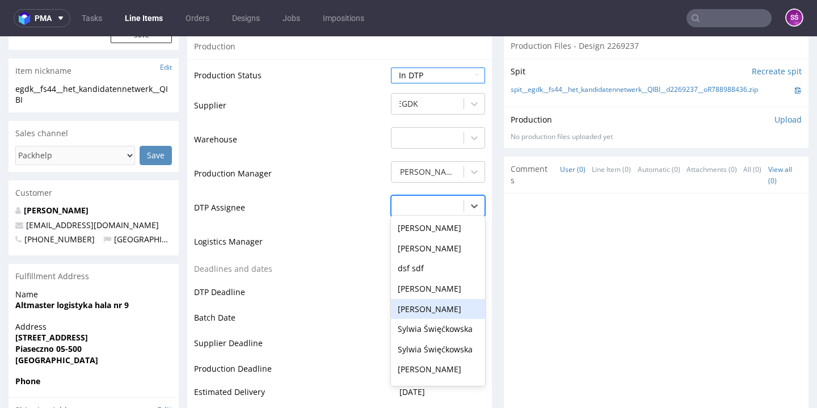
scroll to position [399, 0]
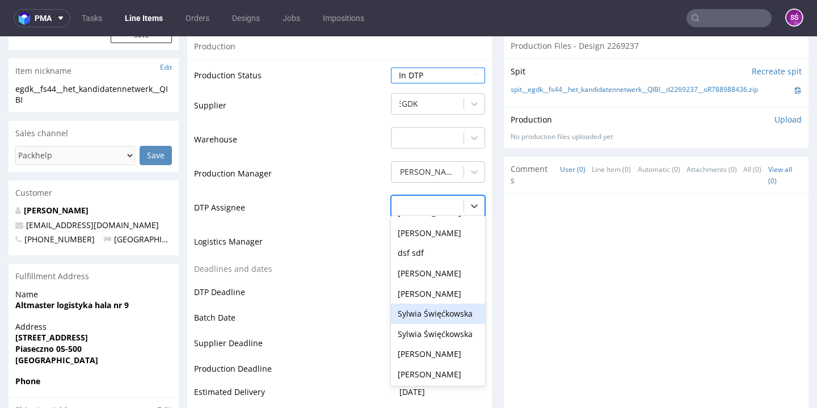
click at [444, 324] on div "Sylwia Święćkowska" at bounding box center [438, 314] width 94 height 20
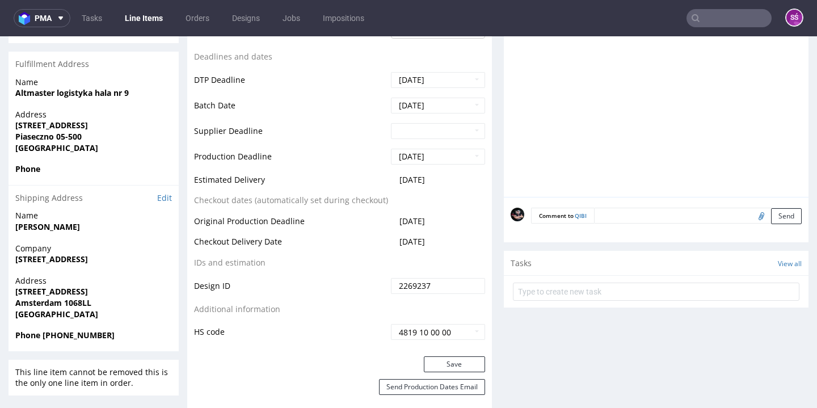
scroll to position [465, 0]
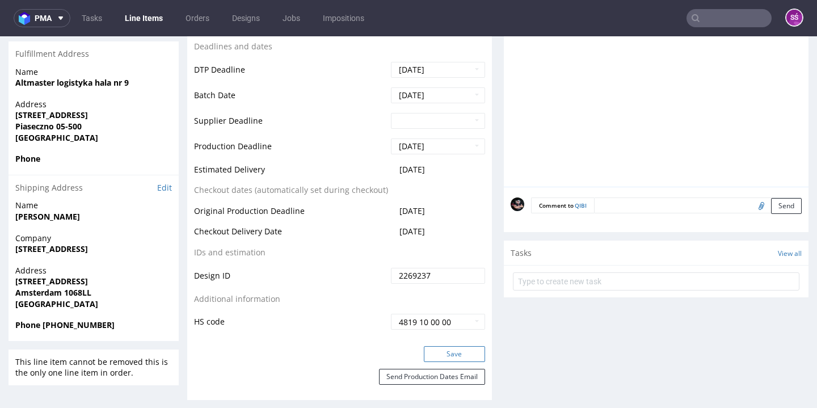
click at [455, 362] on button "Save" at bounding box center [454, 354] width 61 height 16
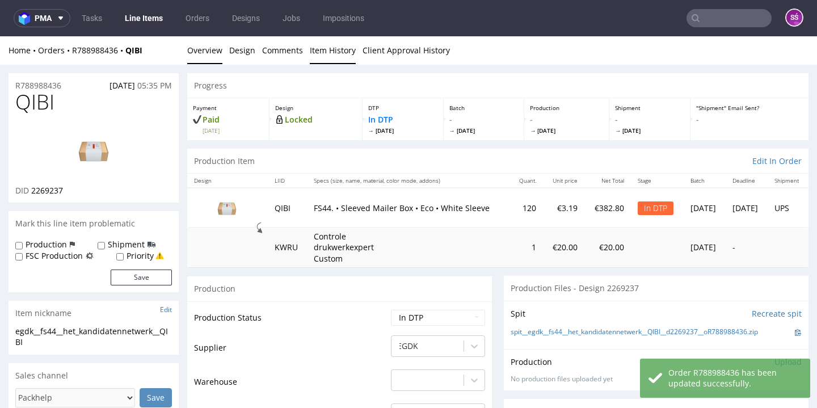
scroll to position [0, 0]
click at [336, 53] on link "Item History" at bounding box center [333, 50] width 46 height 28
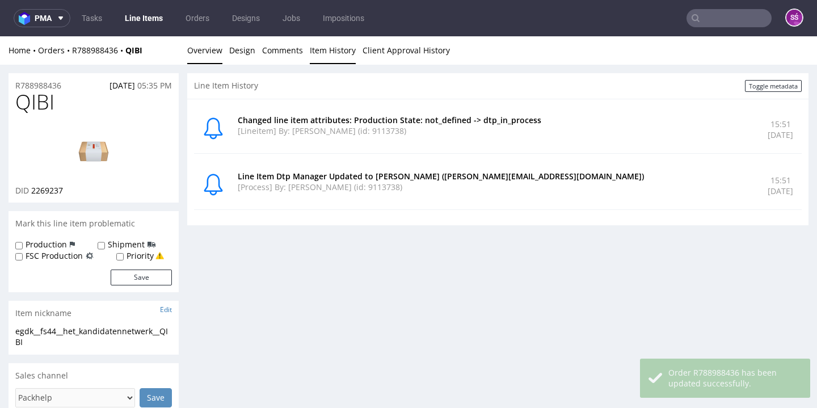
click at [204, 52] on link "Overview" at bounding box center [204, 50] width 35 height 28
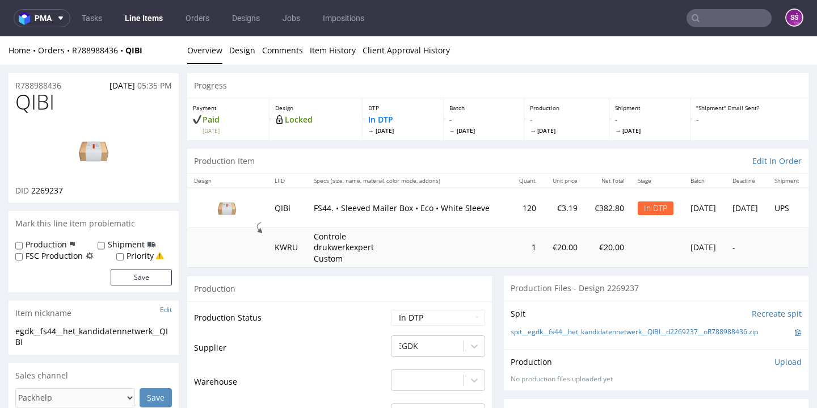
click at [37, 111] on span "QIBI" at bounding box center [34, 102] width 39 height 23
copy span "QIBI"
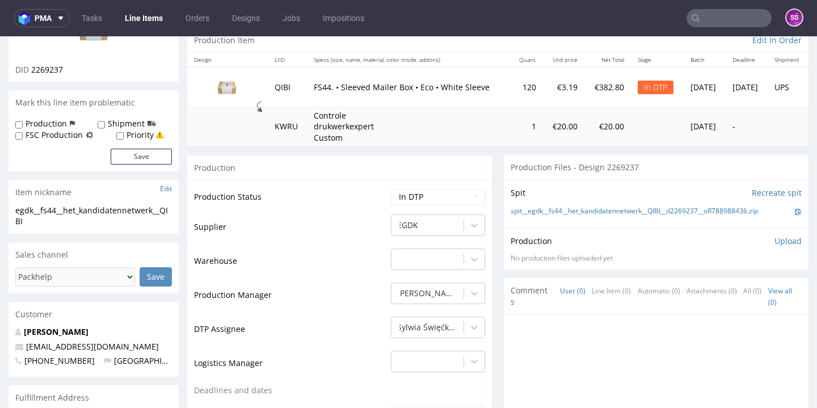
click at [780, 241] on p "Upload" at bounding box center [788, 240] width 27 height 11
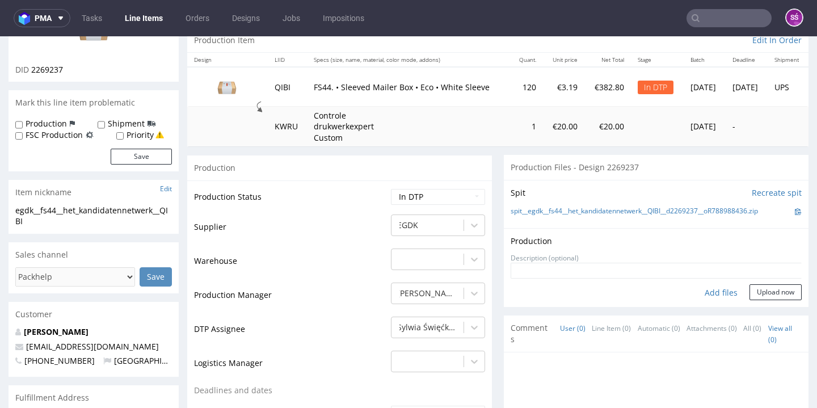
click at [705, 288] on div "Add files" at bounding box center [721, 292] width 57 height 17
type input "C:\fakepath\egdk__fs44__het_kandidatennetwerk__QIBI__d2269237__oR788988436__lat…"
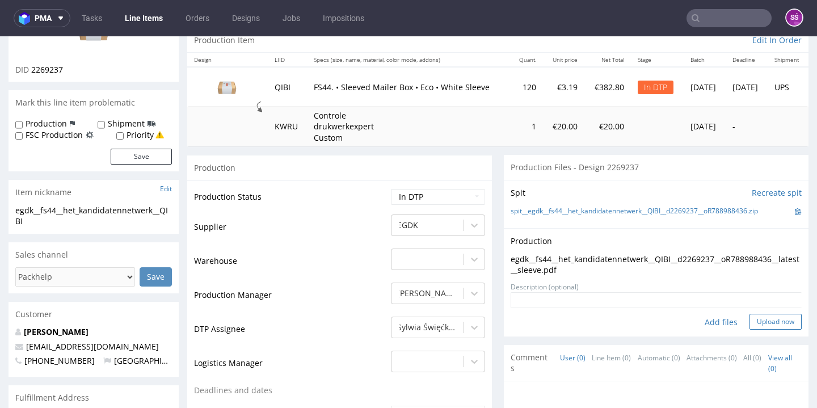
click at [760, 320] on button "Upload now" at bounding box center [776, 322] width 52 height 16
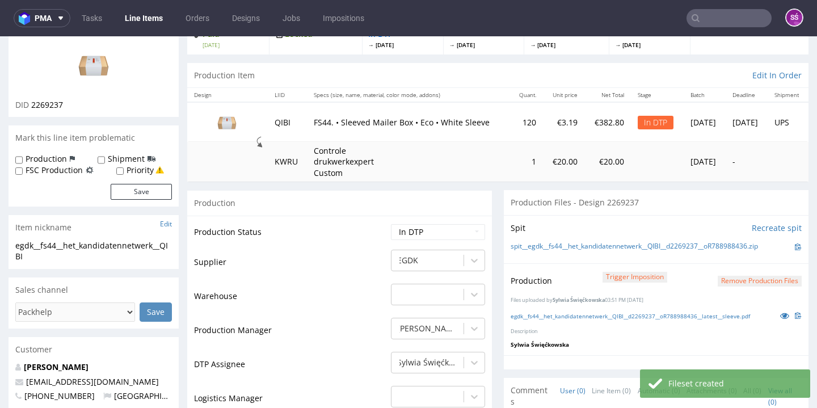
scroll to position [131, 0]
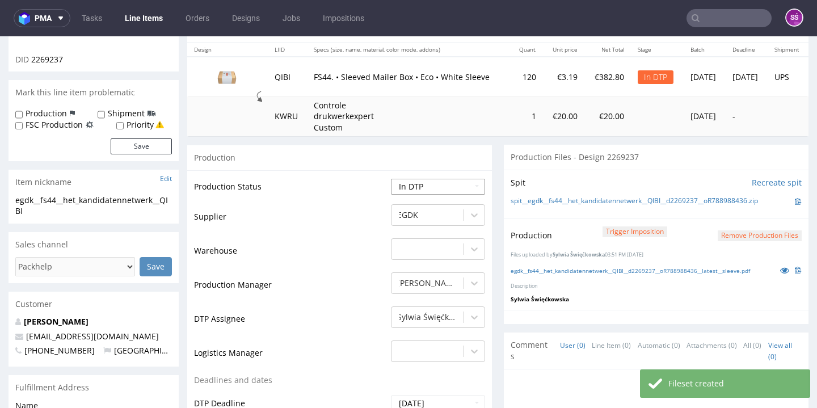
select select "dtp_production_ready"
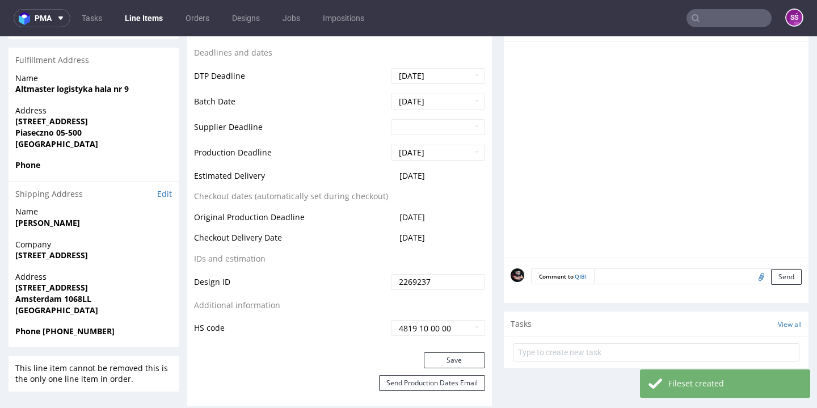
scroll to position [523, 0]
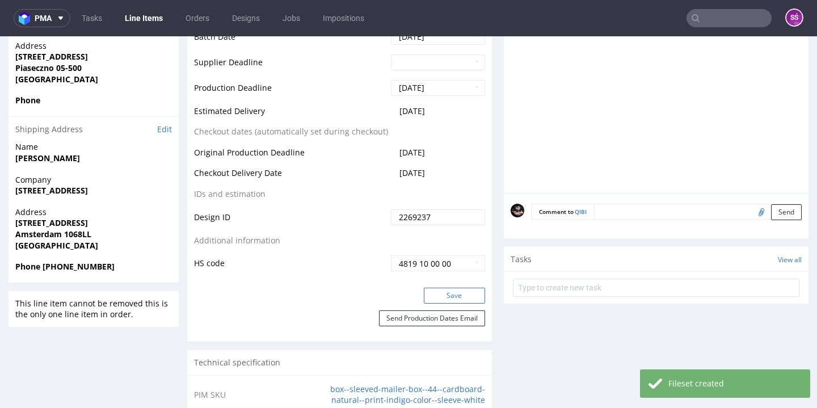
click at [456, 291] on button "Save" at bounding box center [454, 296] width 61 height 16
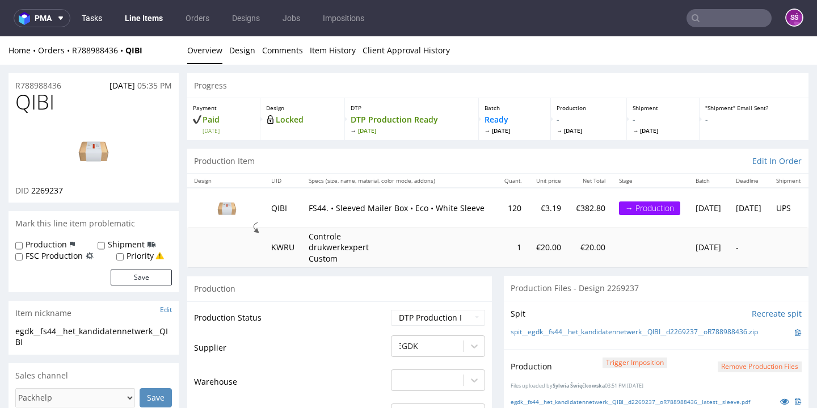
scroll to position [0, 0]
click at [149, 23] on link "Line Items" at bounding box center [144, 18] width 52 height 18
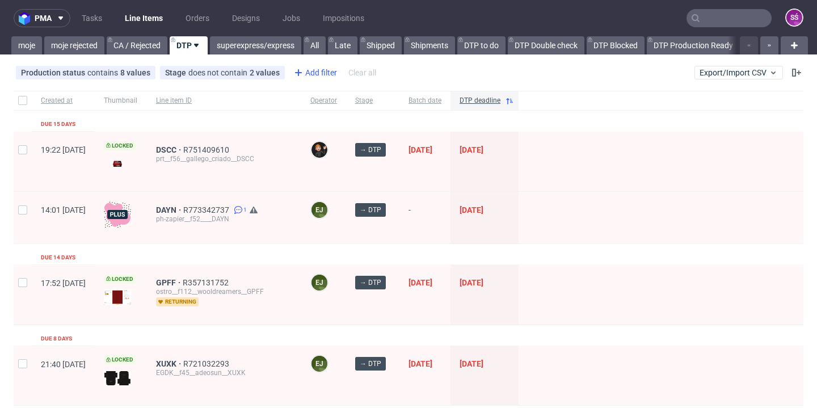
click at [315, 72] on div "Add filter" at bounding box center [314, 73] width 50 height 18
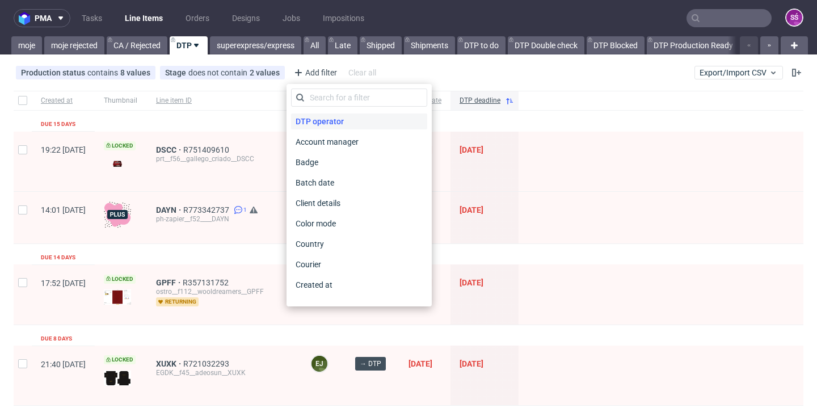
click at [316, 128] on span "DTP operator" at bounding box center [319, 121] width 57 height 16
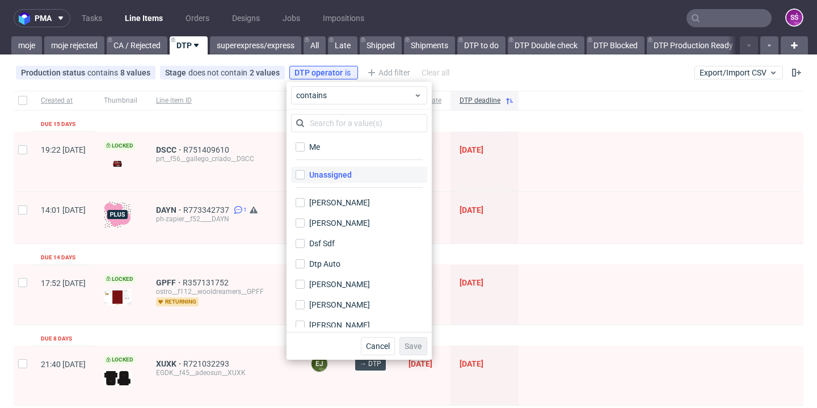
click at [326, 178] on div "Unassigned" at bounding box center [330, 174] width 43 height 11
click at [305, 178] on input "Unassigned" at bounding box center [300, 174] width 9 height 9
checkbox input "true"
click at [414, 341] on button "Save" at bounding box center [413, 346] width 28 height 18
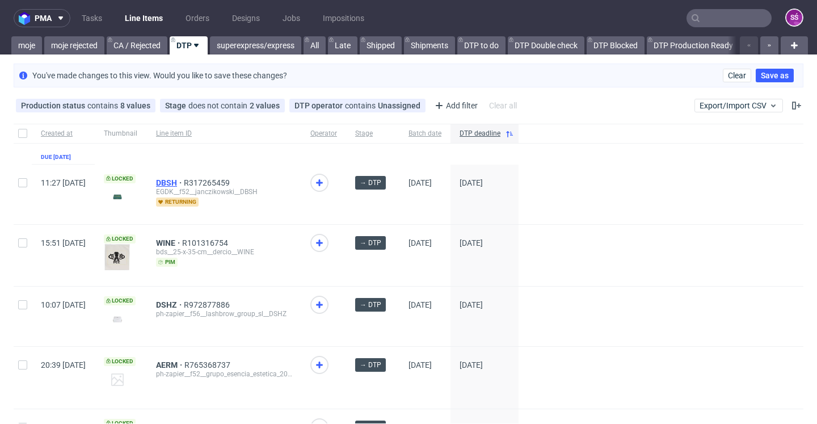
click at [184, 184] on span "DBSH" at bounding box center [170, 182] width 28 height 9
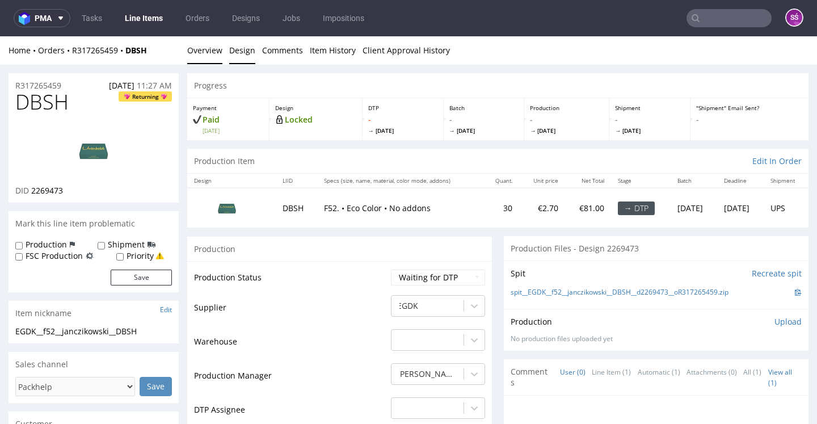
click at [237, 58] on link "Design" at bounding box center [242, 50] width 26 height 28
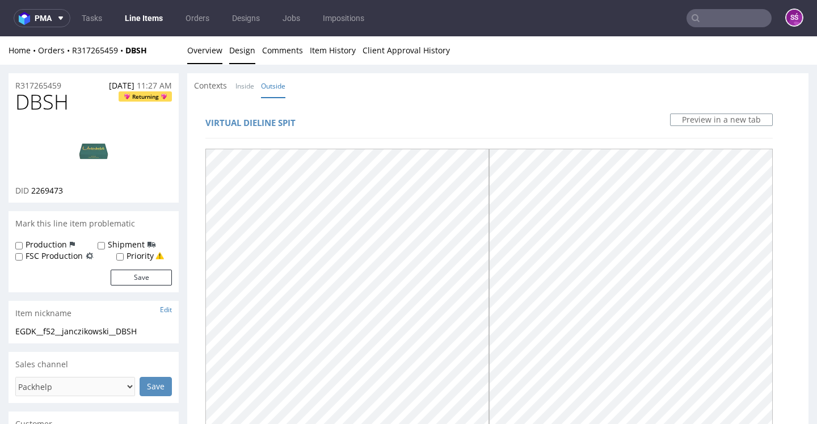
click at [207, 62] on link "Overview" at bounding box center [204, 50] width 35 height 28
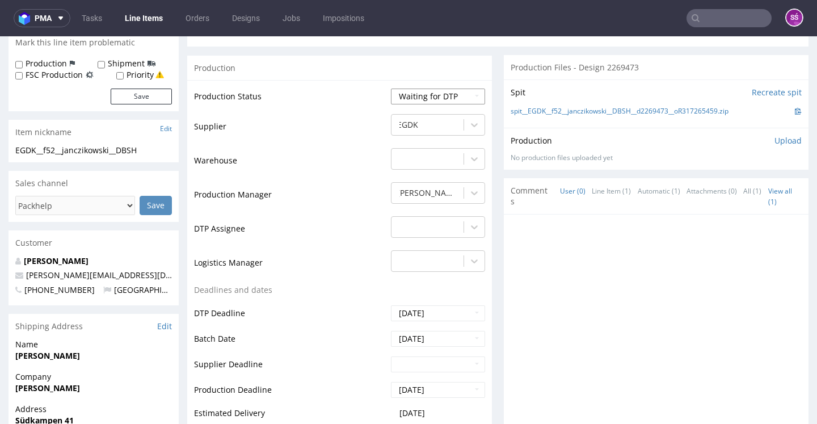
scroll to position [221, 0]
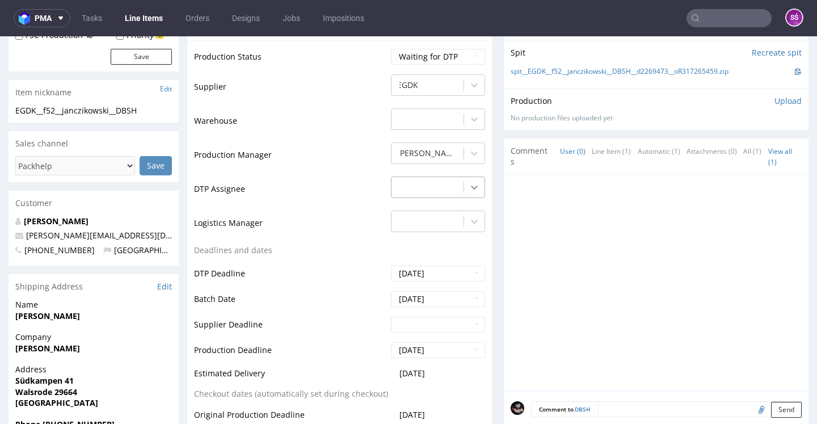
click at [469, 190] on icon at bounding box center [474, 187] width 11 height 11
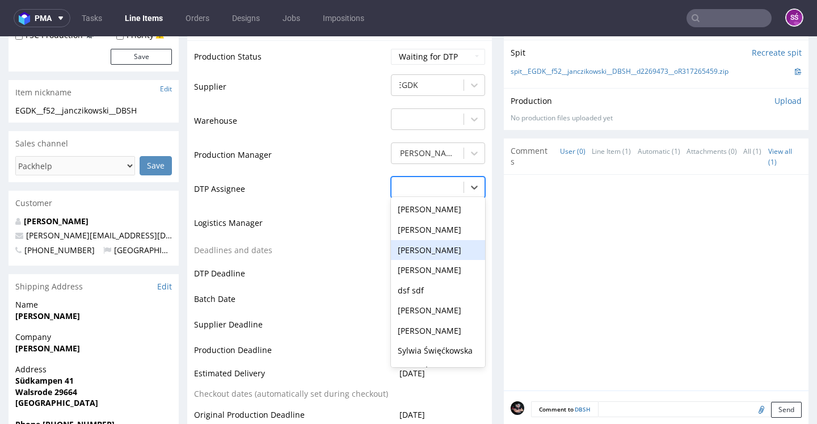
scroll to position [344, 0]
click at [437, 339] on div "Sylwia Święćkowska" at bounding box center [438, 349] width 94 height 20
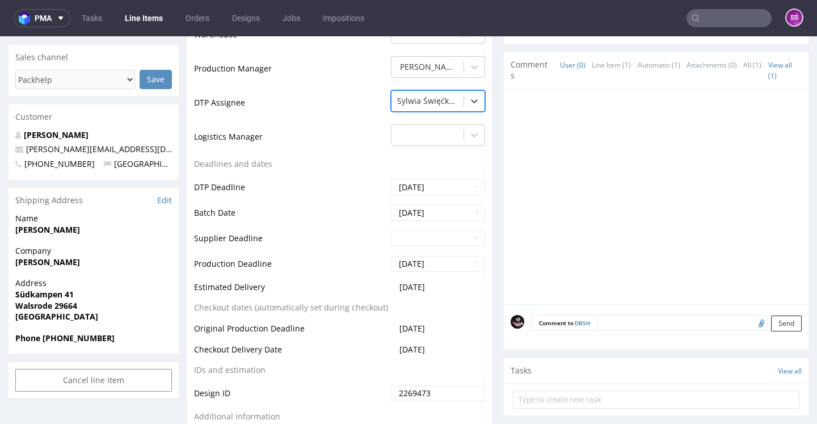
scroll to position [434, 0]
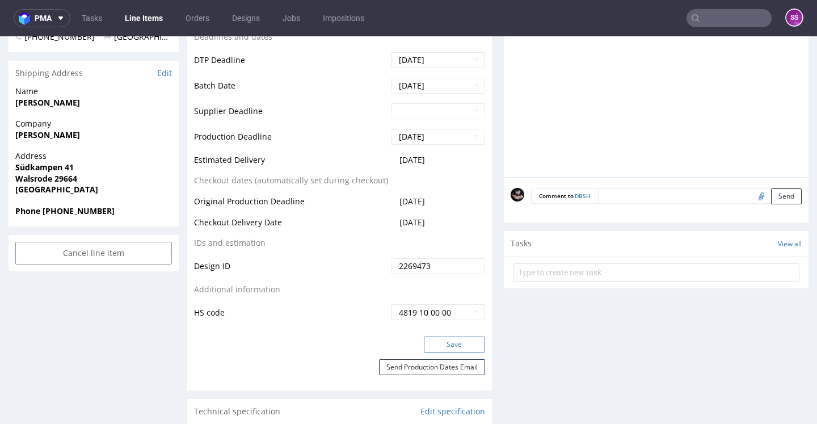
click at [445, 336] on button "Save" at bounding box center [454, 344] width 61 height 16
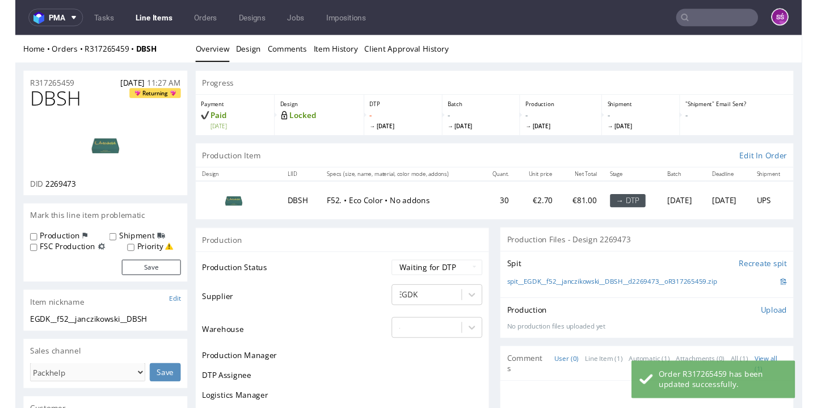
scroll to position [0, 0]
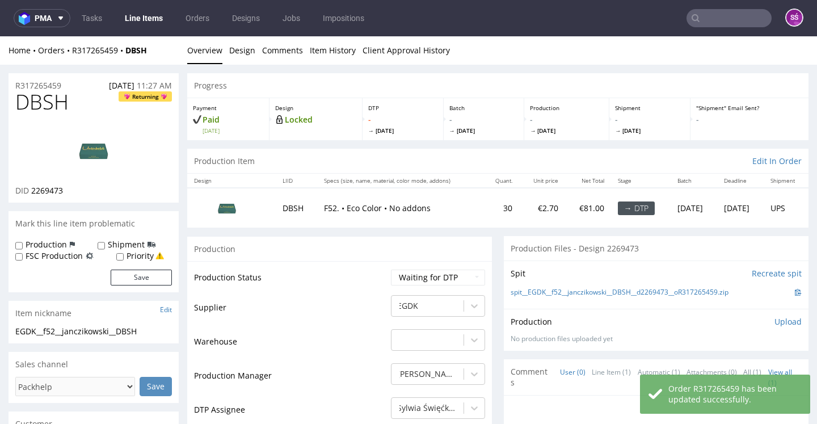
click at [45, 101] on span "DBSH" at bounding box center [41, 102] width 53 height 23
copy span "DBSH"
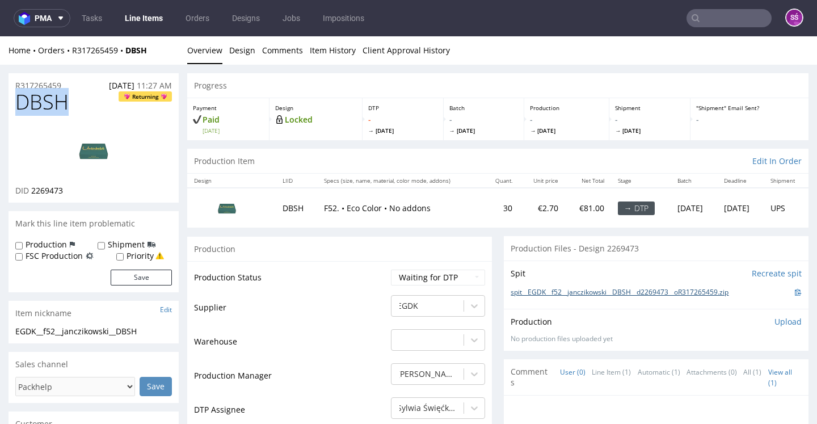
click at [618, 288] on link "spit__EGDK__f52__janczikowski__DBSH__d2269473__oR317265459.zip" at bounding box center [620, 293] width 218 height 10
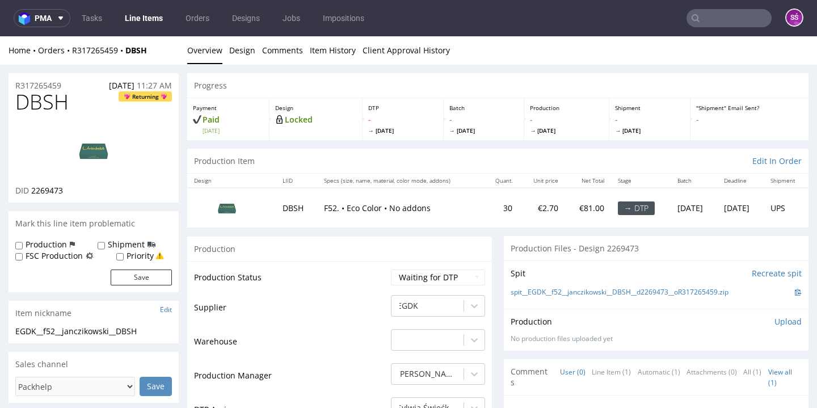
click at [225, 58] on div "Home Orders R317265459 DBSH Overview Design Comments Item History Client Approv…" at bounding box center [408, 50] width 817 height 28
click at [238, 53] on link "Design" at bounding box center [242, 50] width 26 height 28
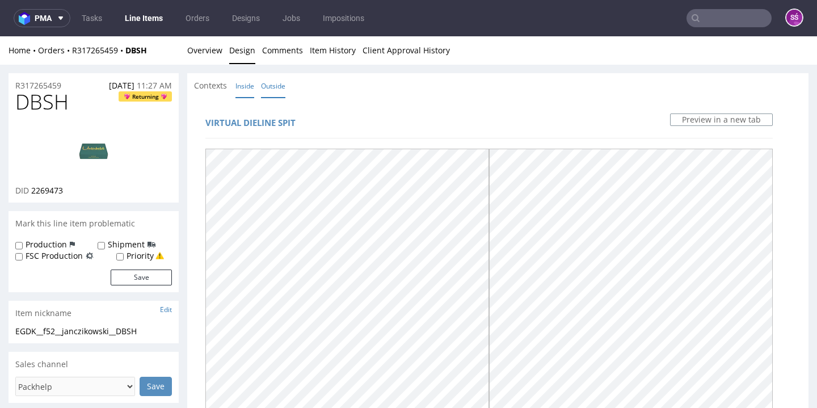
click at [245, 83] on link "Inside" at bounding box center [244, 86] width 19 height 24
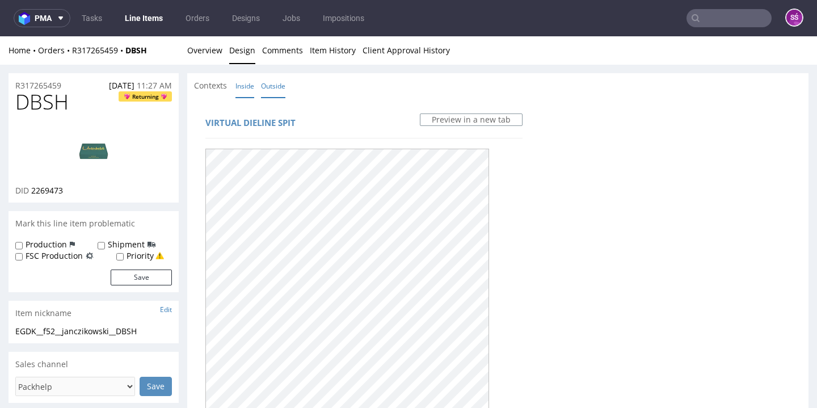
click at [273, 87] on link "Outside" at bounding box center [273, 86] width 24 height 24
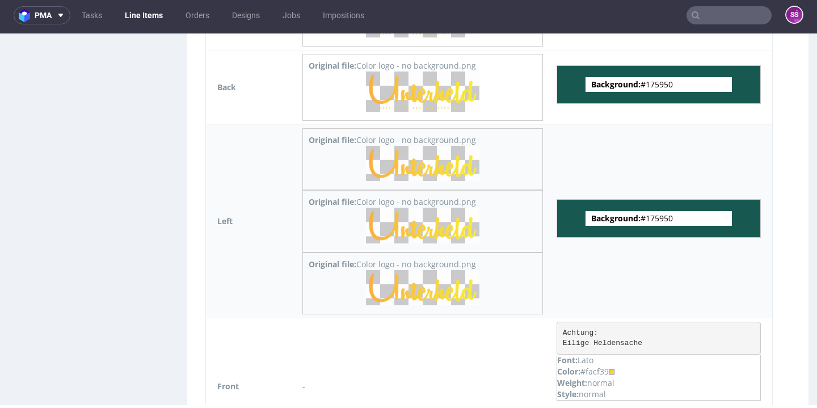
scroll to position [3, 0]
click at [654, 217] on span "Background: #175950" at bounding box center [659, 218] width 146 height 15
copy span "175950"
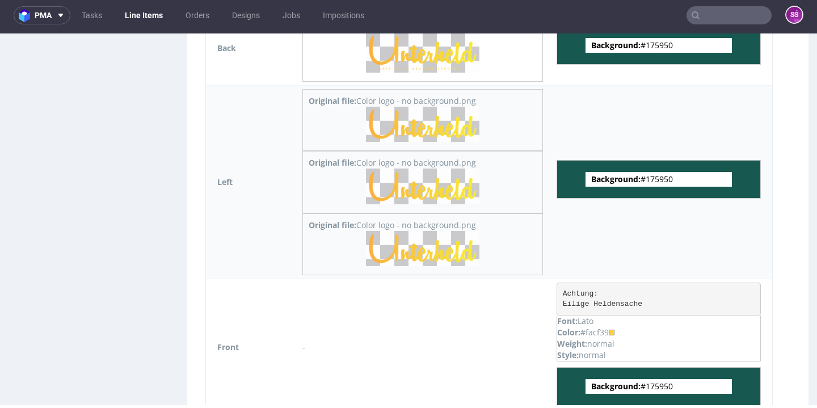
scroll to position [830, 0]
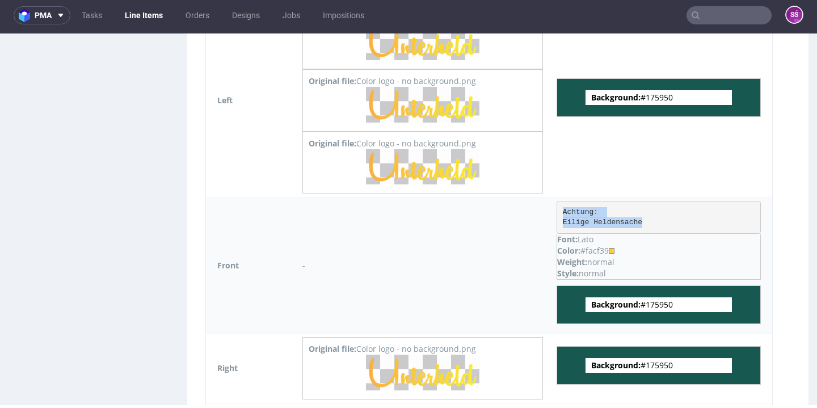
drag, startPoint x: 659, startPoint y: 218, endPoint x: 557, endPoint y: 214, distance: 102.2
click at [557, 214] on pre "Achtung: Eilige Heldensache" at bounding box center [659, 217] width 204 height 33
copy pre "Achtung: Eilige Heldensache"
click at [595, 250] on div "Color: #facf39" at bounding box center [658, 250] width 203 height 11
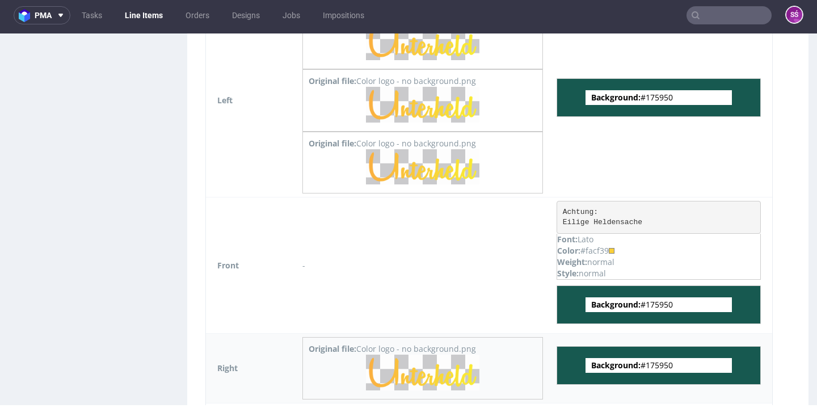
copy div "facf39"
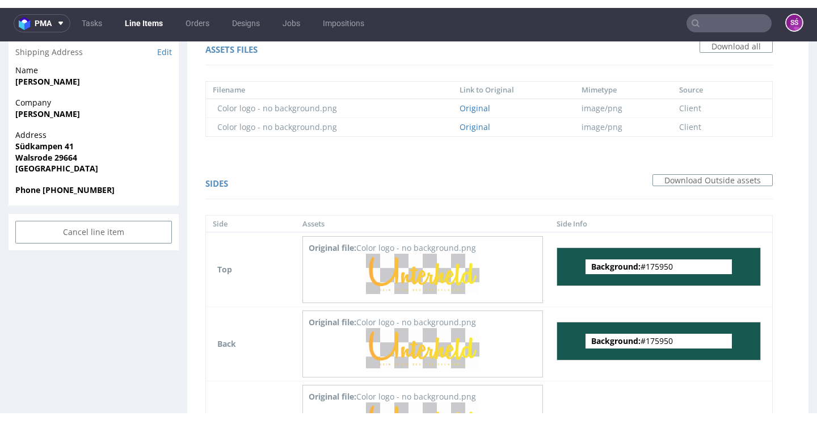
scroll to position [0, 0]
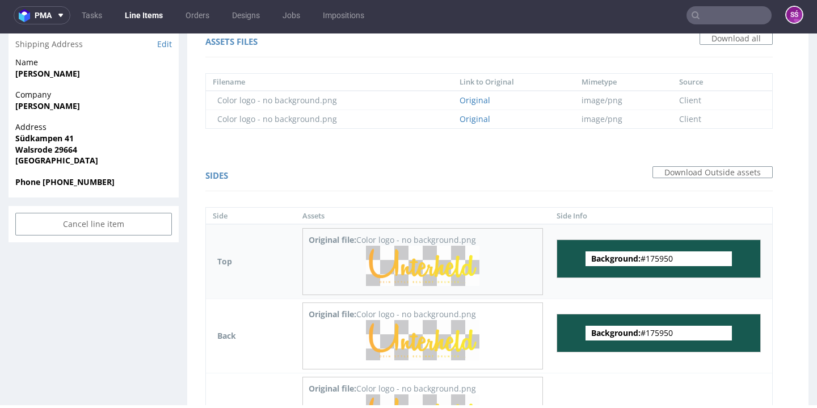
click at [441, 258] on img at bounding box center [422, 266] width 113 height 40
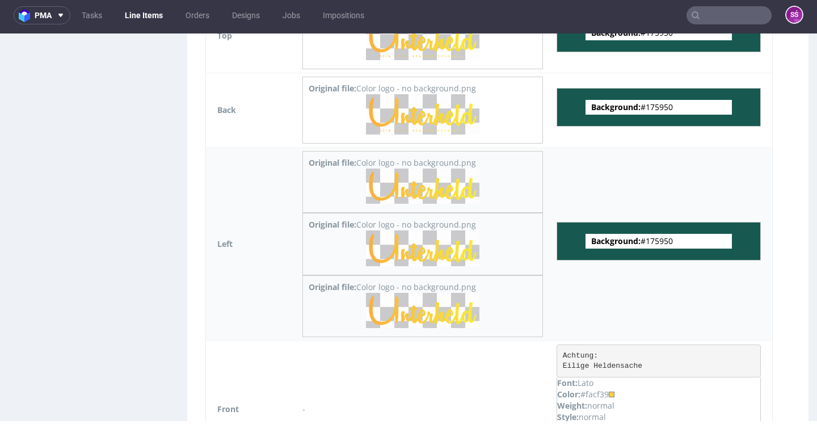
scroll to position [687, 0]
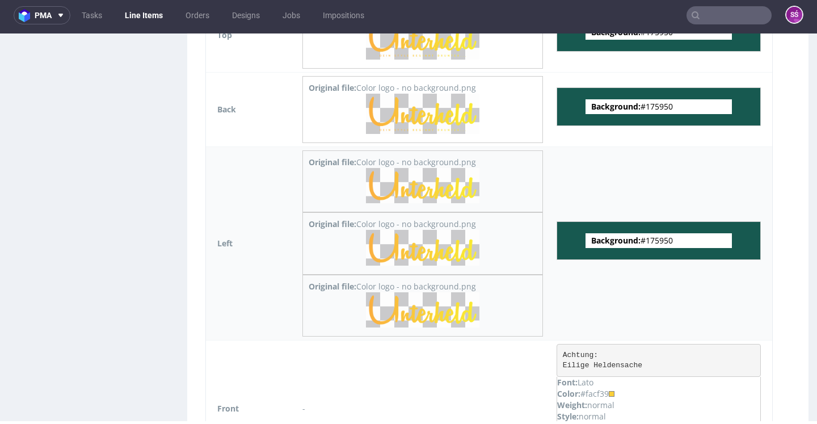
click at [455, 254] on img at bounding box center [422, 248] width 113 height 36
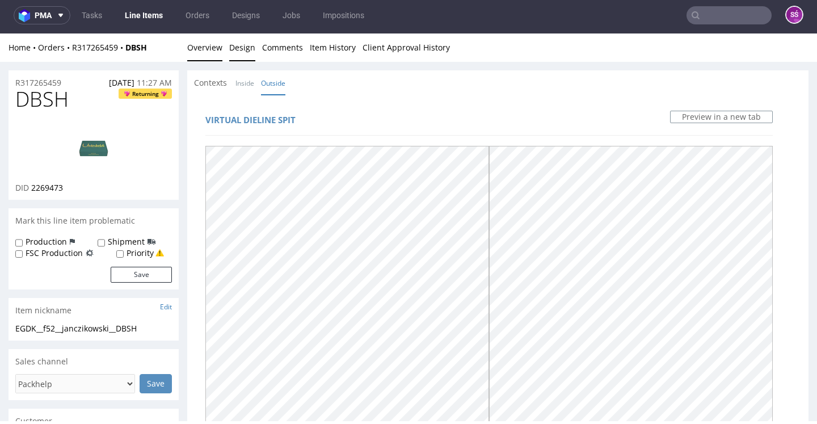
scroll to position [0, 0]
click at [209, 49] on link "Overview" at bounding box center [204, 47] width 35 height 28
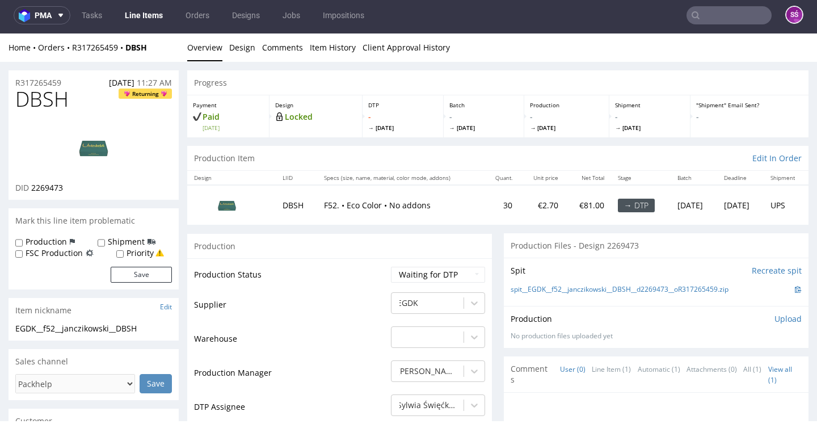
scroll to position [81, 0]
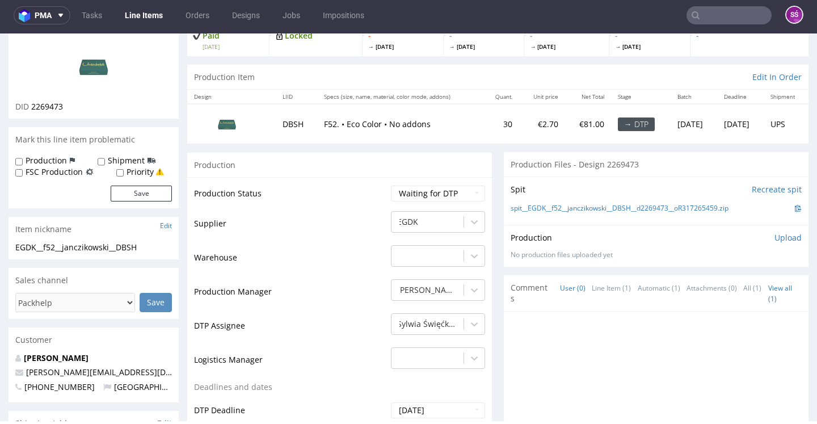
click at [775, 238] on p "Upload" at bounding box center [788, 237] width 27 height 11
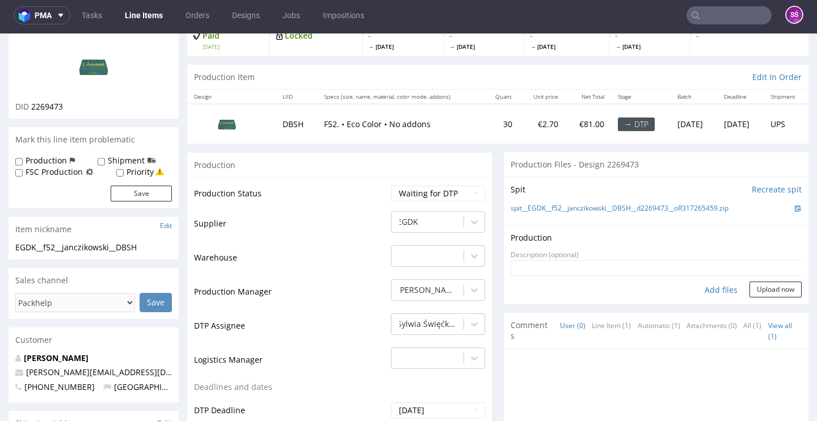
click at [712, 284] on div "Add files" at bounding box center [721, 289] width 57 height 17
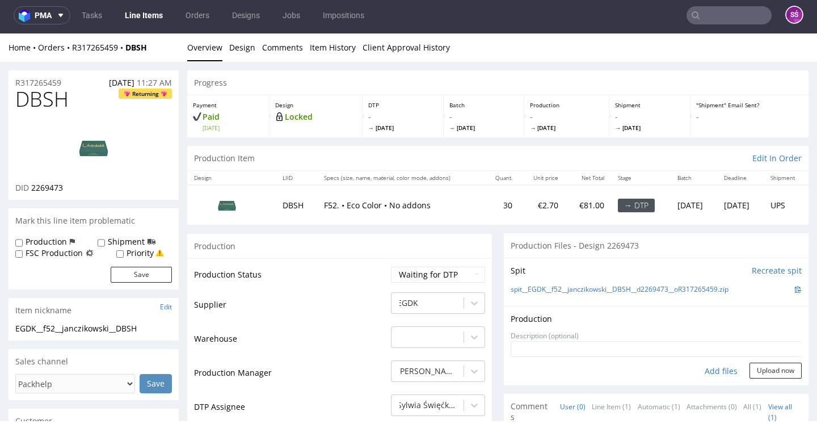
scroll to position [0, 0]
click at [44, 101] on span "DBSH" at bounding box center [41, 99] width 53 height 23
copy span "DBSH"
click at [717, 365] on div "Add files" at bounding box center [721, 371] width 57 height 17
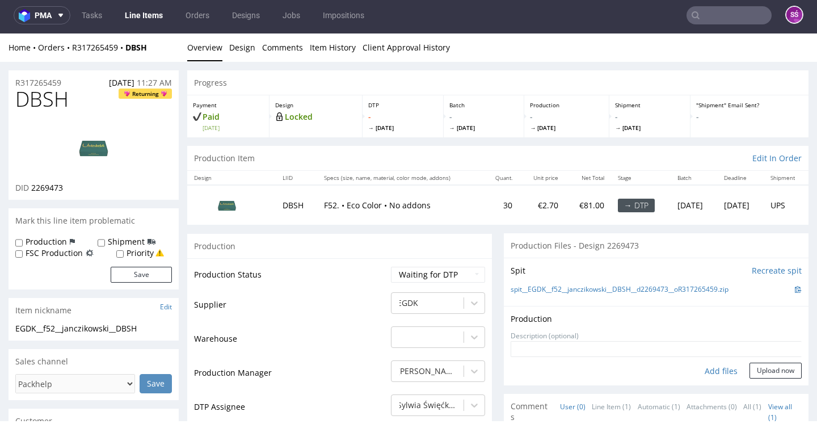
type input "C:\fakepath\EGDK__f52__janczikowski__DBSH__d2269473__oR317265459__latest__outsi…"
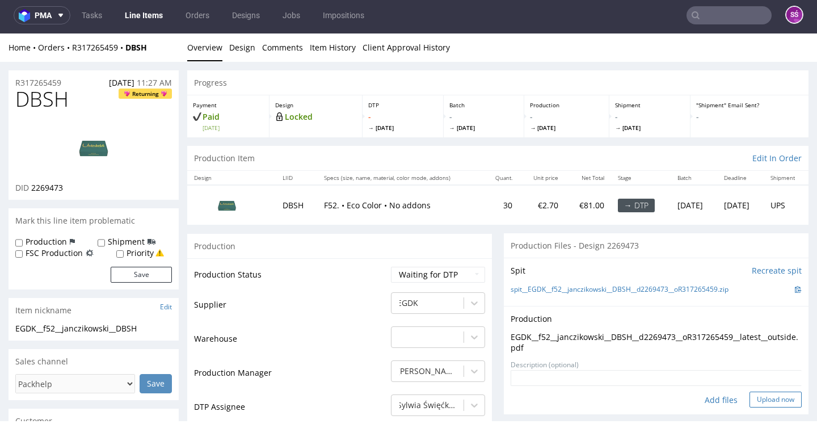
click at [766, 399] on button "Upload now" at bounding box center [776, 400] width 52 height 16
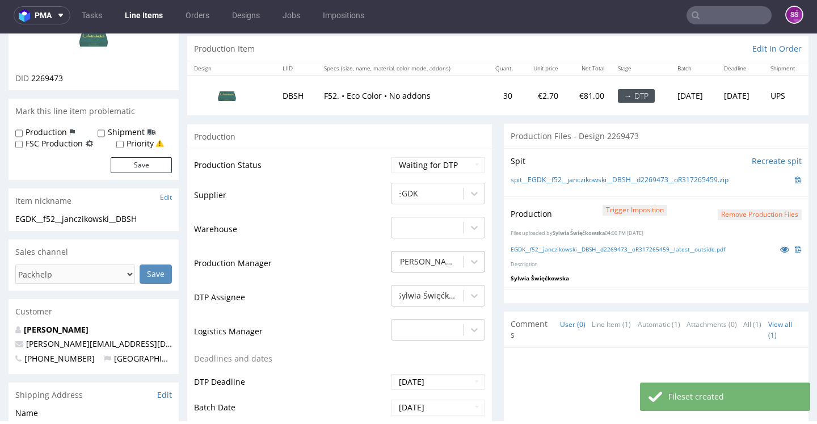
scroll to position [159, 0]
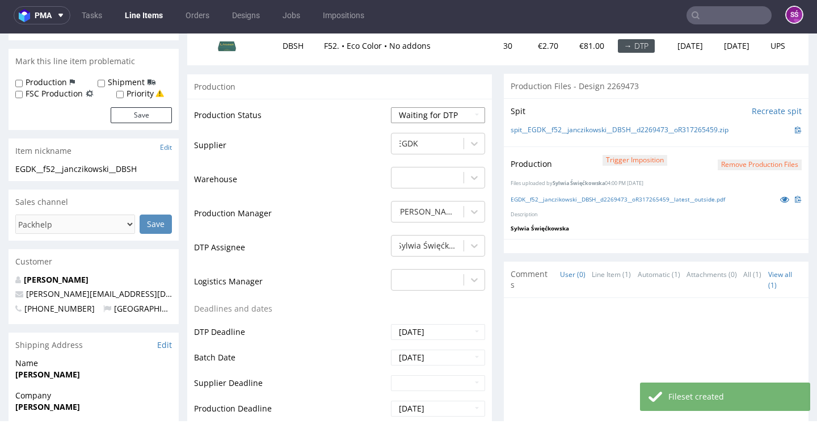
select select "dtp_production_ready"
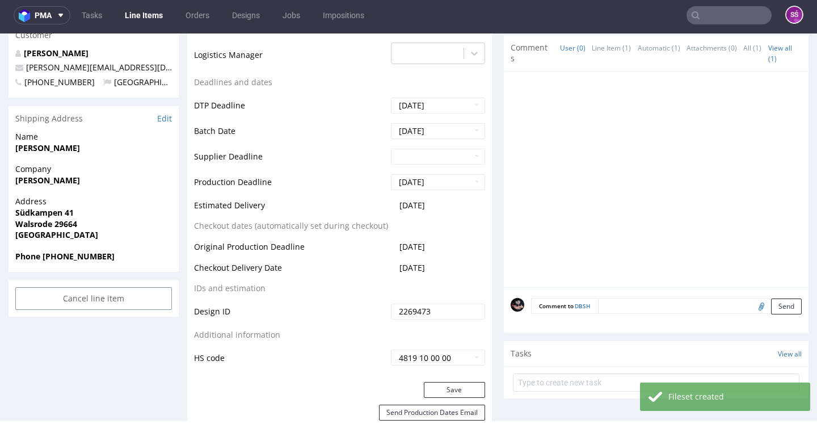
scroll to position [480, 0]
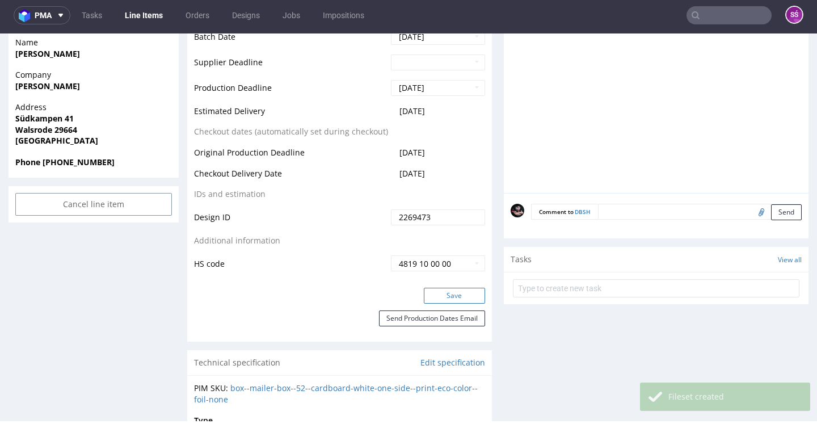
click at [459, 294] on button "Save" at bounding box center [454, 296] width 61 height 16
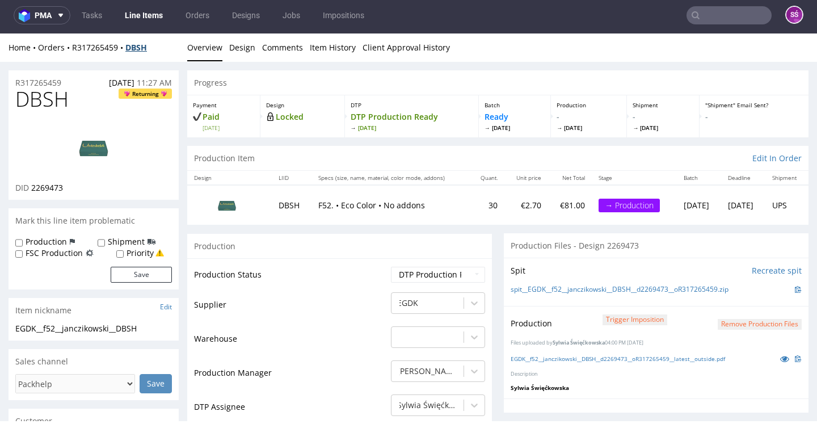
scroll to position [0, 0]
click at [138, 23] on link "Line Items" at bounding box center [144, 15] width 52 height 18
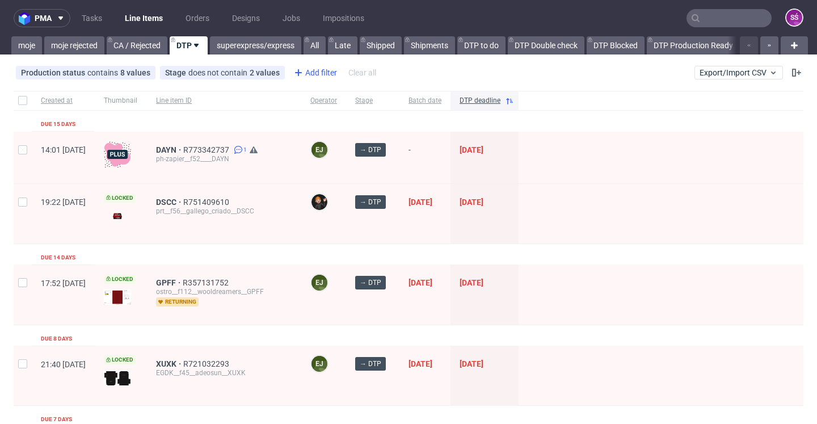
click at [309, 79] on div "Add filter" at bounding box center [314, 73] width 50 height 18
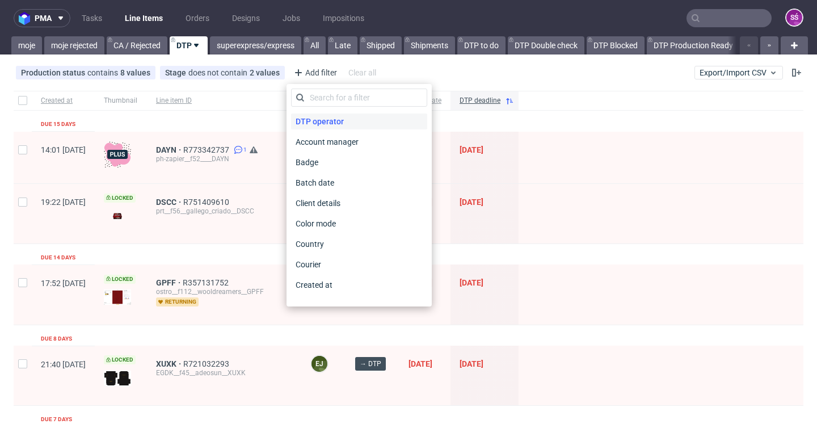
click at [321, 125] on span "DTP operator" at bounding box center [319, 121] width 57 height 16
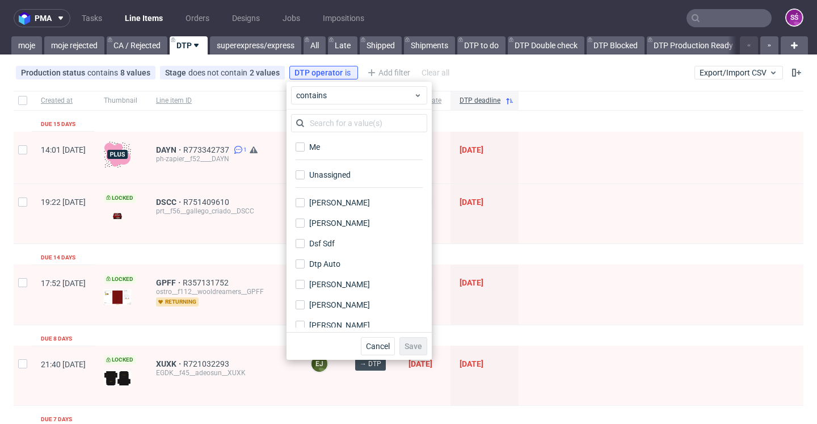
click at [332, 183] on div "Unassigned" at bounding box center [359, 179] width 136 height 28
click at [334, 179] on div "Unassigned" at bounding box center [330, 174] width 43 height 11
click at [305, 179] on input "Unassigned" at bounding box center [300, 174] width 9 height 9
checkbox input "true"
click at [407, 338] on button "Save" at bounding box center [413, 346] width 28 height 18
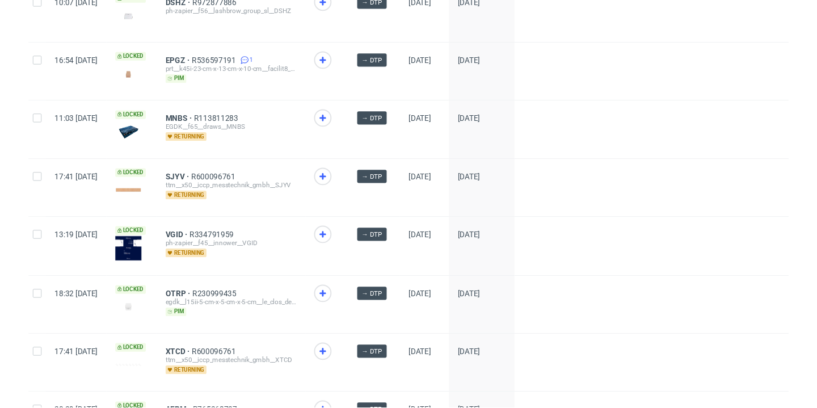
scroll to position [255, 0]
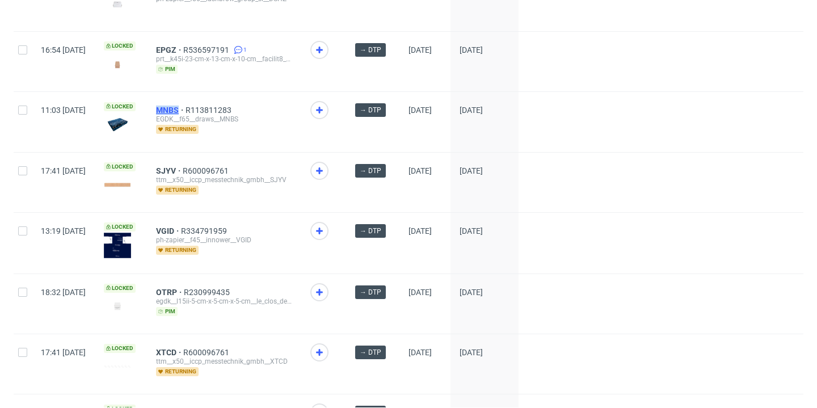
click at [186, 112] on span "MNBS" at bounding box center [171, 110] width 30 height 9
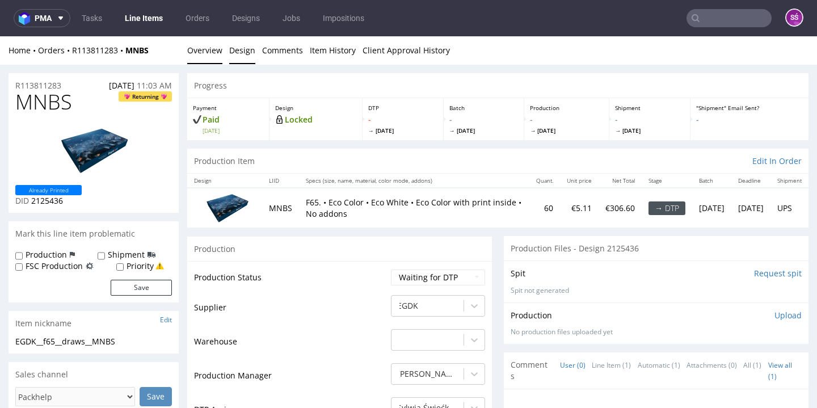
click at [242, 55] on link "Design" at bounding box center [242, 50] width 26 height 28
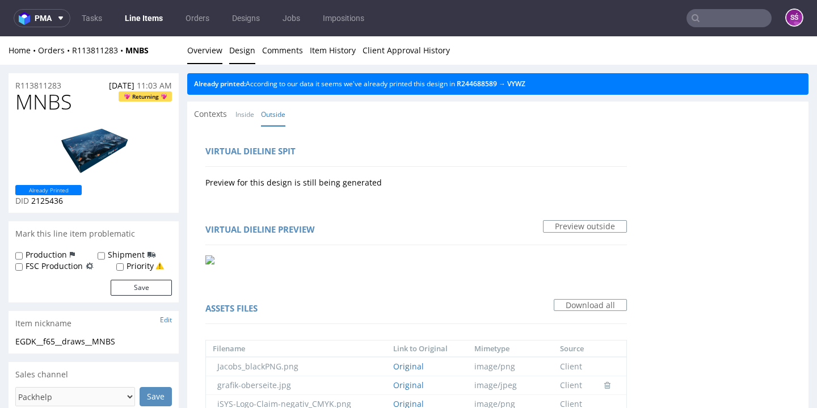
click at [220, 49] on link "Overview" at bounding box center [204, 50] width 35 height 28
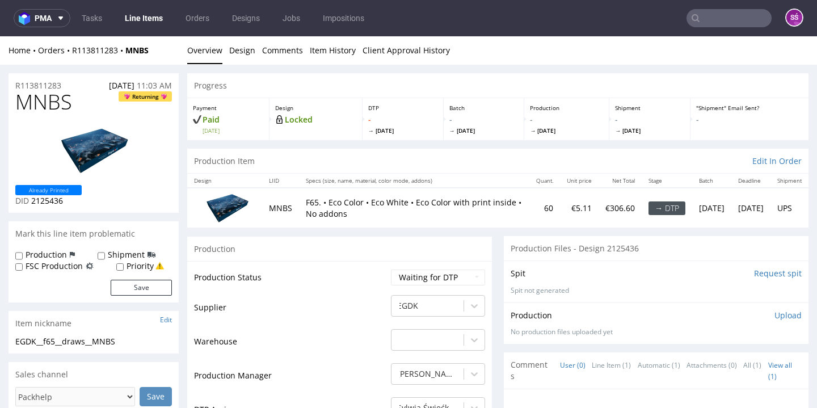
click at [763, 270] on input "Request spit" at bounding box center [778, 273] width 48 height 11
click at [78, 153] on img at bounding box center [93, 150] width 91 height 51
click at [242, 57] on link "Design" at bounding box center [242, 50] width 26 height 28
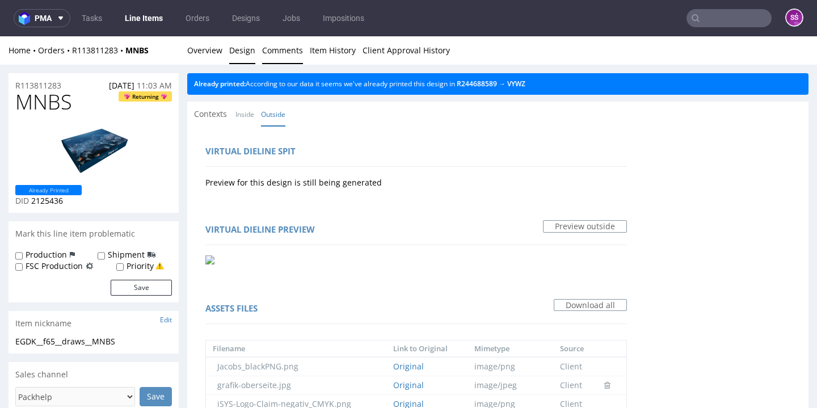
click at [263, 50] on link "Comments" at bounding box center [282, 50] width 41 height 28
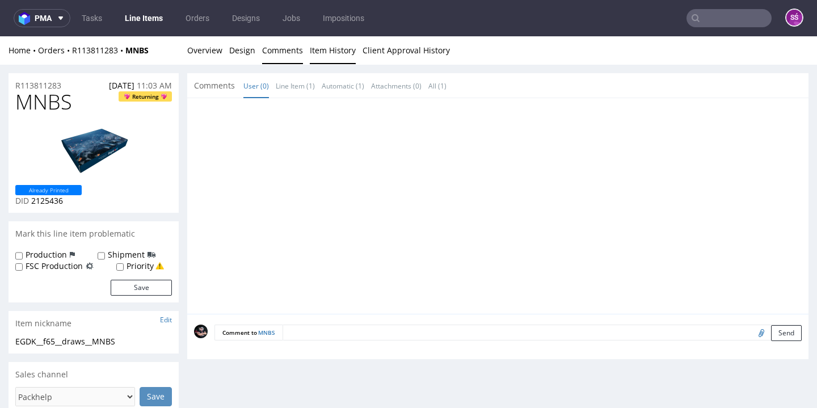
click at [338, 51] on link "Item History" at bounding box center [333, 50] width 46 height 28
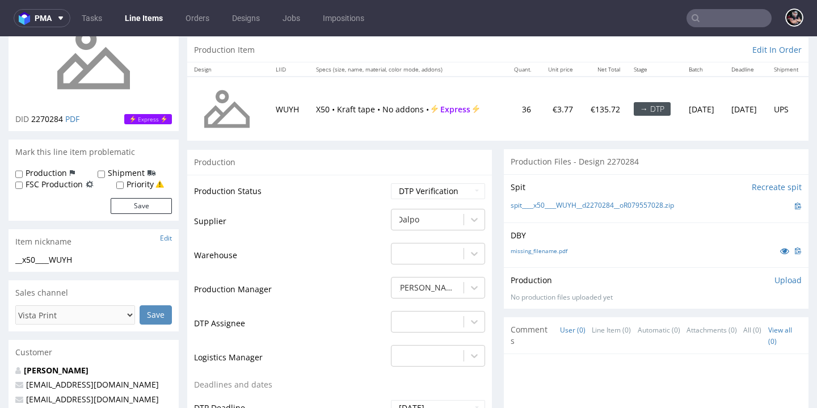
scroll to position [112, 0]
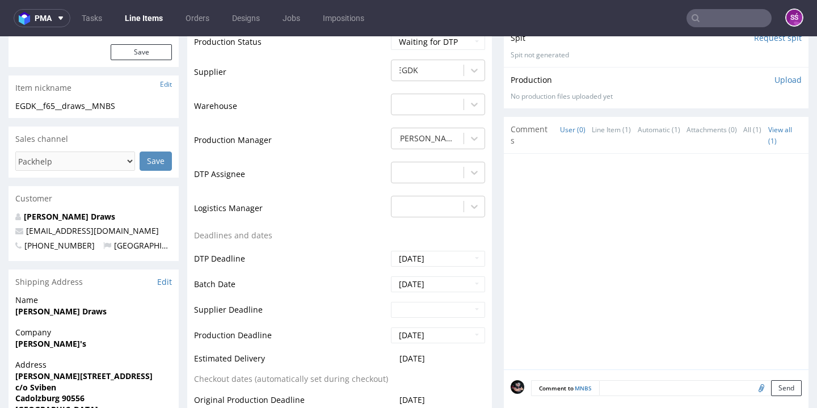
scroll to position [238, 0]
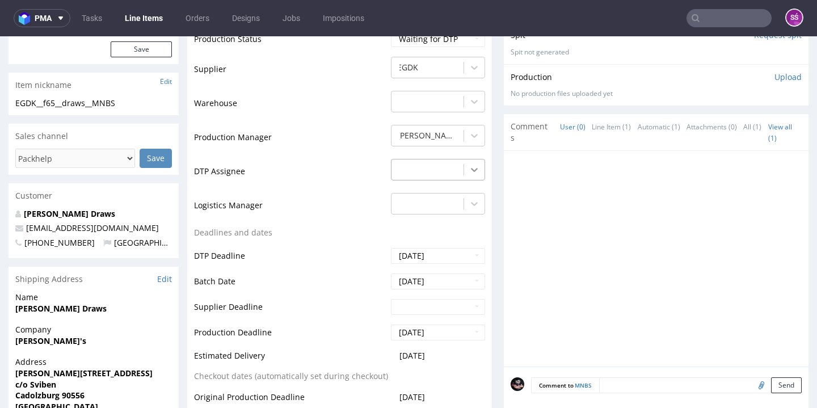
click at [471, 169] on icon at bounding box center [474, 170] width 7 height 4
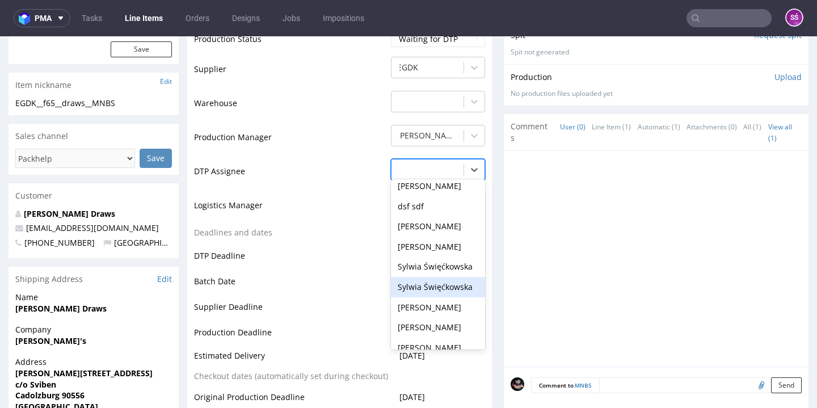
scroll to position [413, 0]
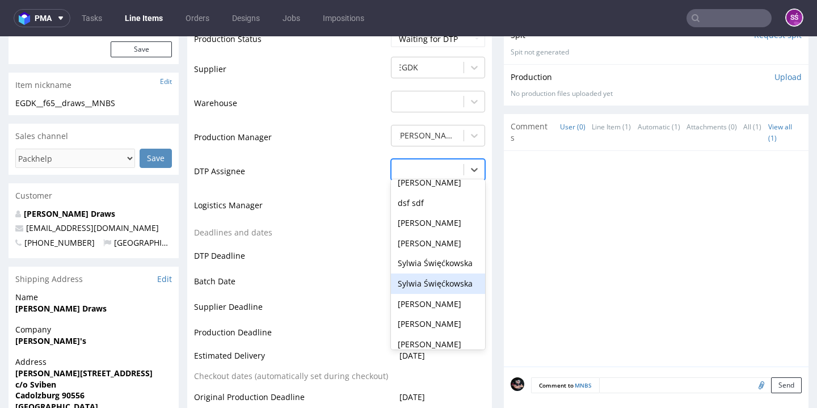
click at [443, 263] on div "Sylwia Święćkowska" at bounding box center [438, 263] width 94 height 20
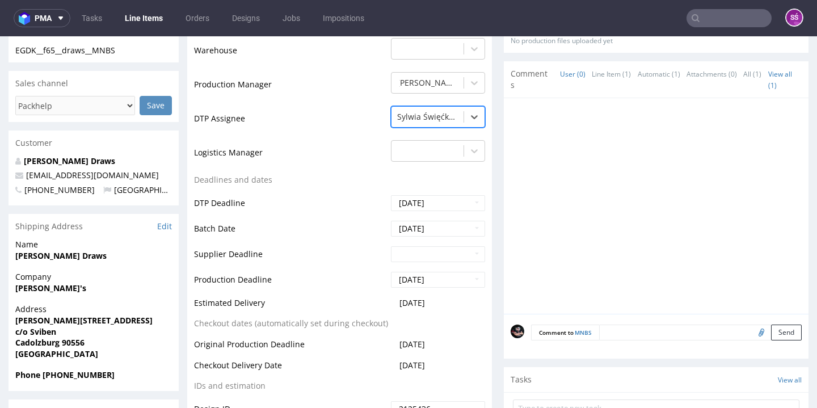
scroll to position [458, 0]
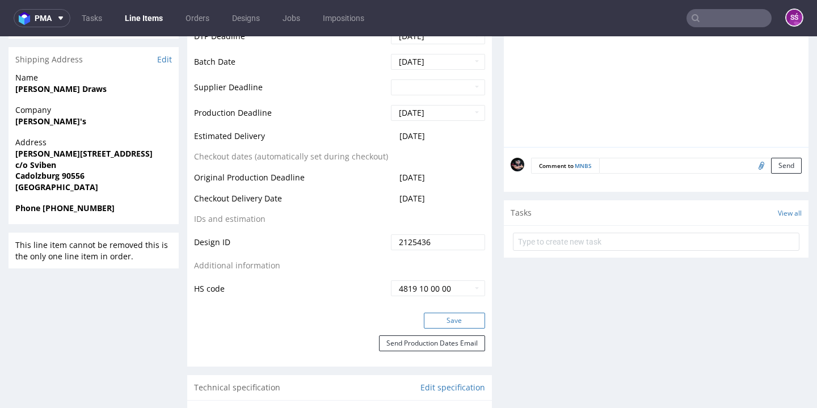
click at [439, 317] on button "Save" at bounding box center [454, 321] width 61 height 16
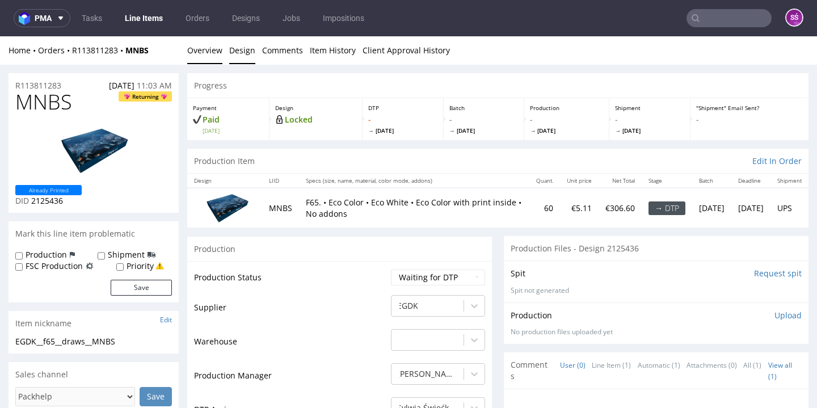
scroll to position [0, 0]
click at [238, 52] on link "Design" at bounding box center [242, 50] width 26 height 28
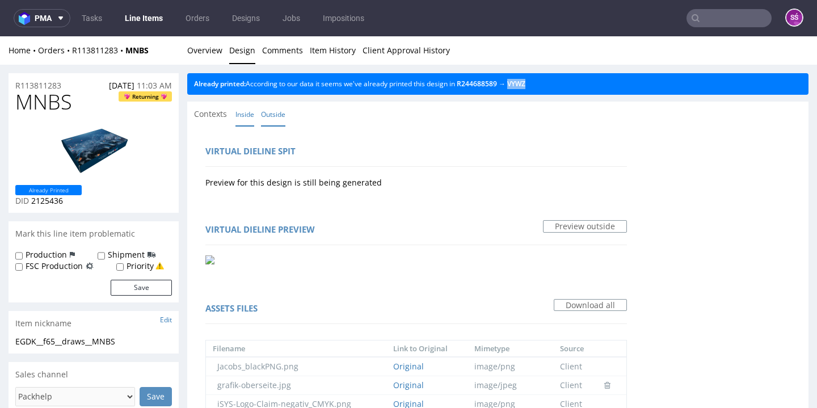
click at [242, 113] on link "Inside" at bounding box center [244, 114] width 19 height 24
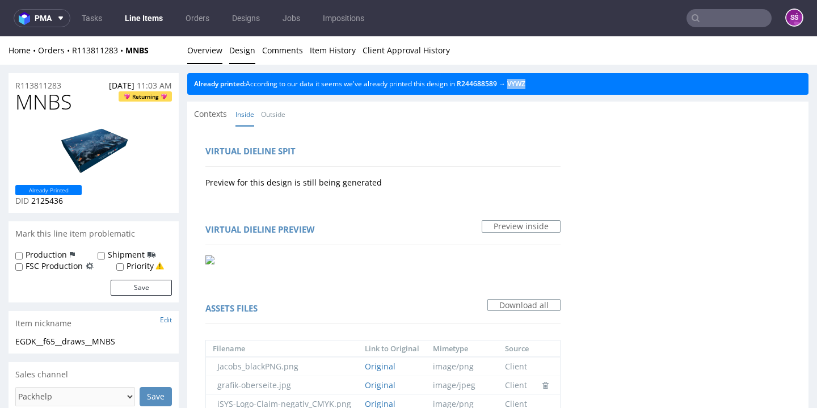
click at [201, 54] on link "Overview" at bounding box center [204, 50] width 35 height 28
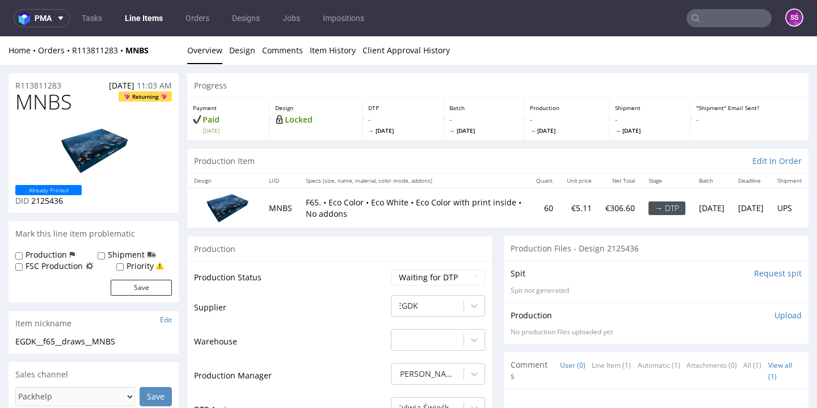
click at [759, 271] on input "Request spit" at bounding box center [778, 273] width 48 height 11
click at [43, 100] on span "MNBS" at bounding box center [43, 102] width 57 height 23
click at [236, 51] on link "Design" at bounding box center [242, 50] width 26 height 28
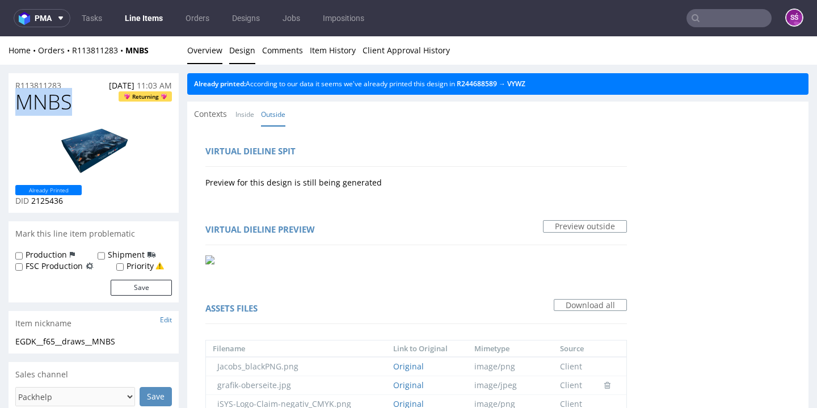
click at [204, 58] on link "Overview" at bounding box center [204, 50] width 35 height 28
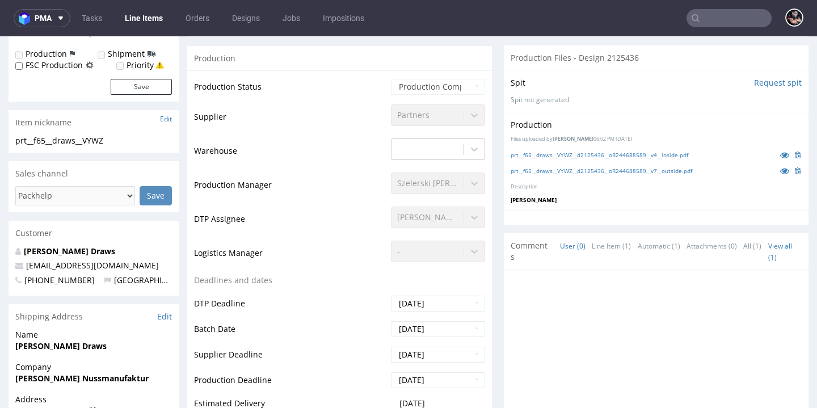
scroll to position [178, 0]
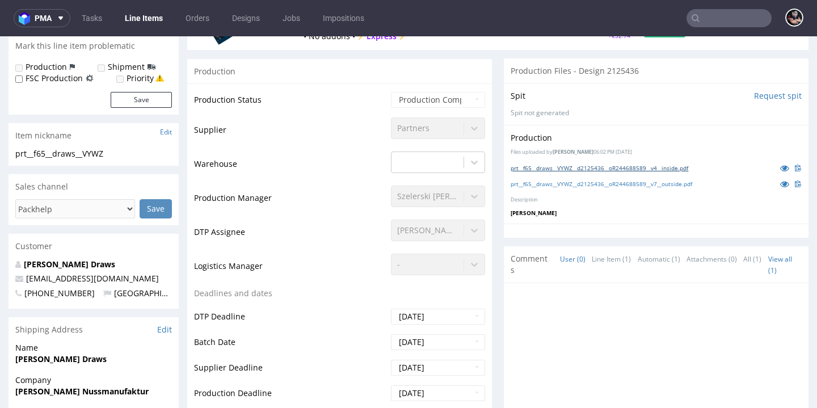
click at [672, 164] on link "prt__f65__draws__VYWZ__d2125436__oR244688589__v4__inside.pdf" at bounding box center [600, 168] width 178 height 8
click at [668, 180] on link "prt__f65__draws__VYWZ__d2125436__oR244688589__v7__outside.pdf" at bounding box center [602, 184] width 182 height 8
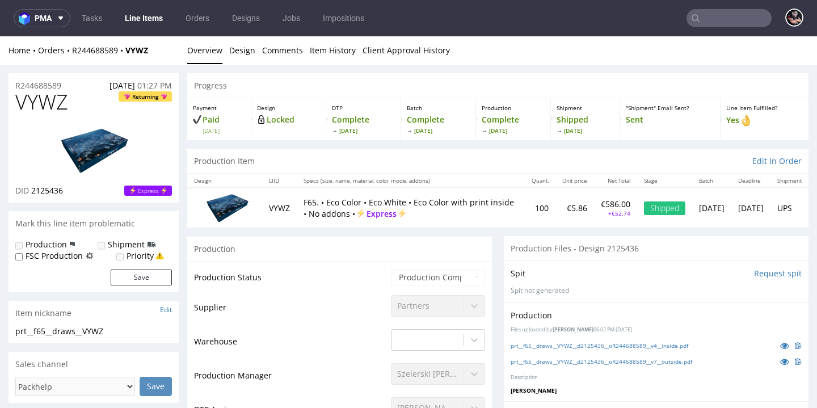
scroll to position [0, 0]
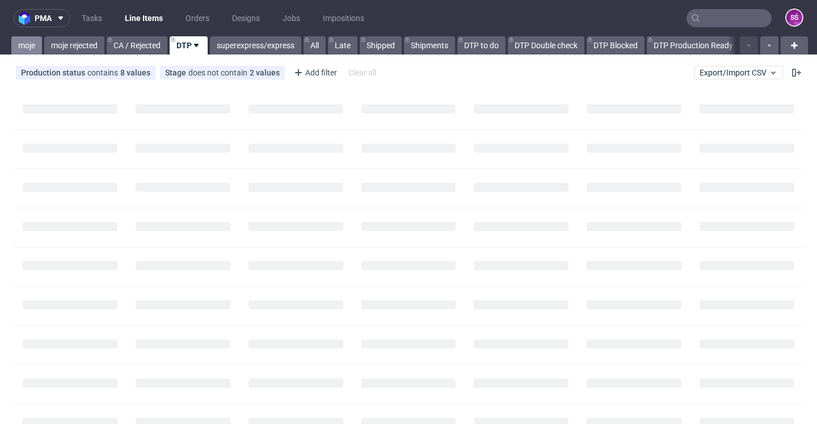
click at [25, 49] on link "moje" at bounding box center [26, 45] width 31 height 18
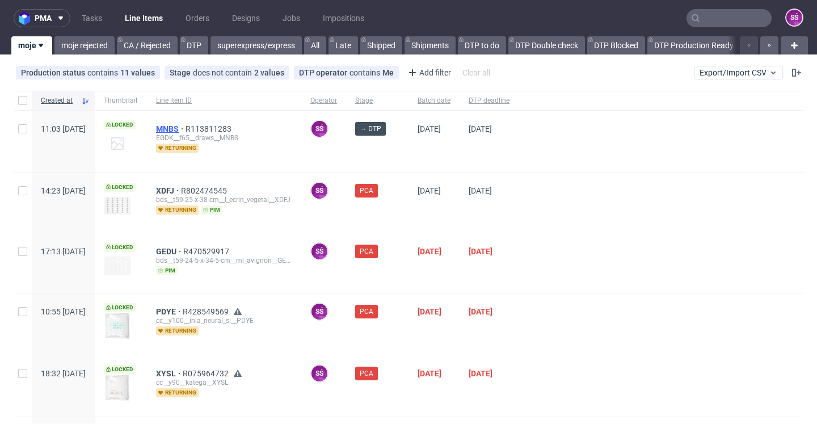
click at [186, 129] on span "MNBS" at bounding box center [171, 128] width 30 height 9
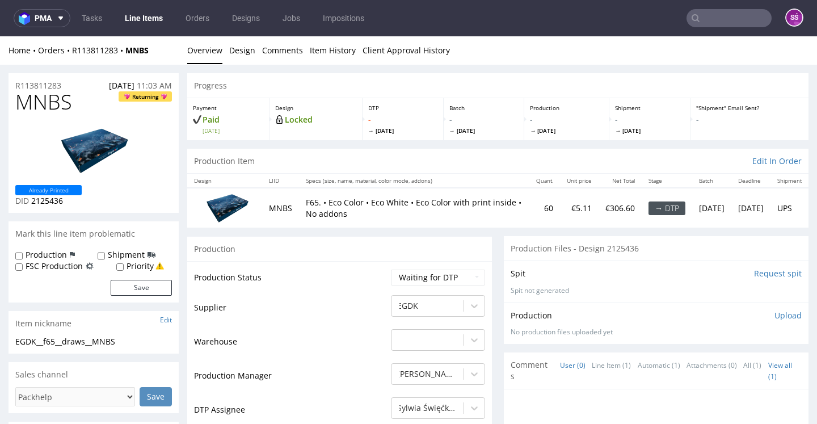
click at [766, 279] on input "Request spit" at bounding box center [778, 273] width 48 height 11
click at [241, 56] on link "Design" at bounding box center [242, 50] width 26 height 28
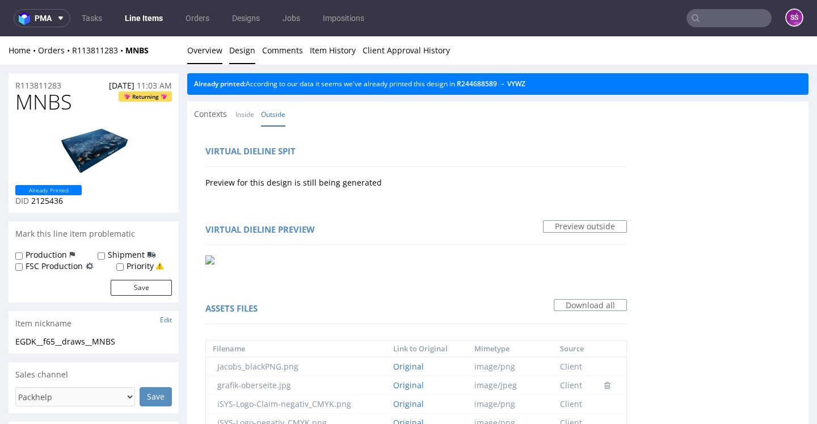
click at [190, 55] on link "Overview" at bounding box center [204, 50] width 35 height 28
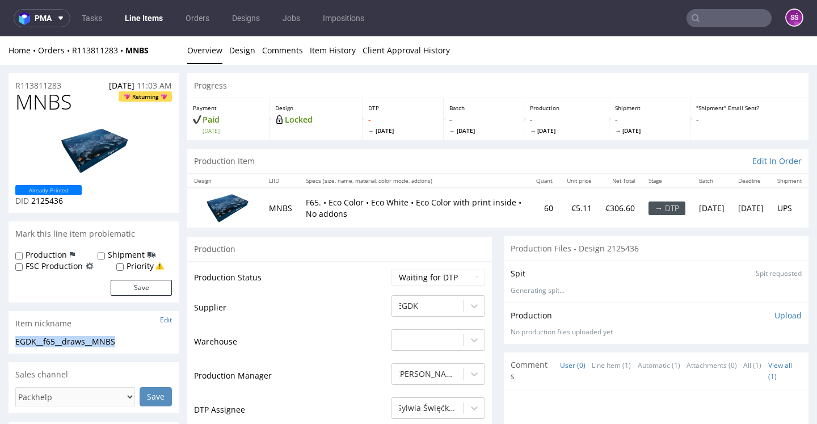
drag, startPoint x: 16, startPoint y: 379, endPoint x: 113, endPoint y: 380, distance: 96.5
click at [113, 347] on div "EGDK__f65__draws__MNBS" at bounding box center [93, 341] width 157 height 11
copy div "EGDK__f65__draws__MNBS"
drag, startPoint x: 65, startPoint y: 241, endPoint x: 32, endPoint y: 242, distance: 33.5
click at [32, 207] on p "DID 2125436" at bounding box center [48, 200] width 66 height 11
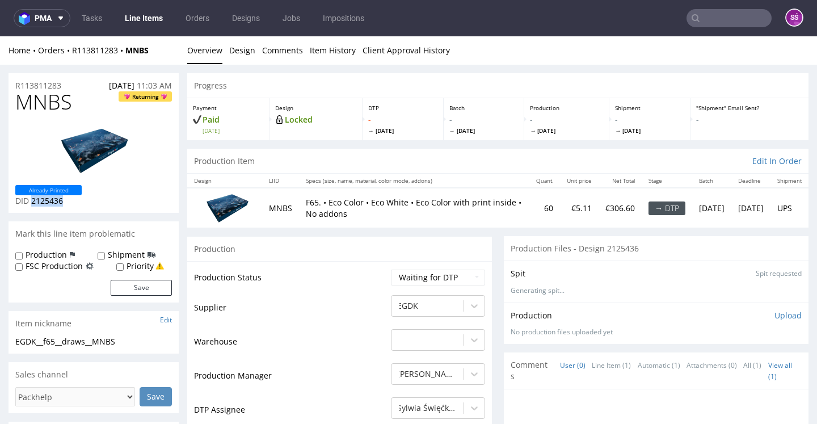
copy span "2125436"
drag, startPoint x: 55, startPoint y: 86, endPoint x: 16, endPoint y: 87, distance: 39.2
click at [16, 87] on div "R113811283 02.10.2025 11:03 AM" at bounding box center [94, 82] width 170 height 18
copy p "R113811283"
click at [768, 331] on div "Production Upload No production files uploaded yet Description (optional) Add f…" at bounding box center [656, 322] width 305 height 41
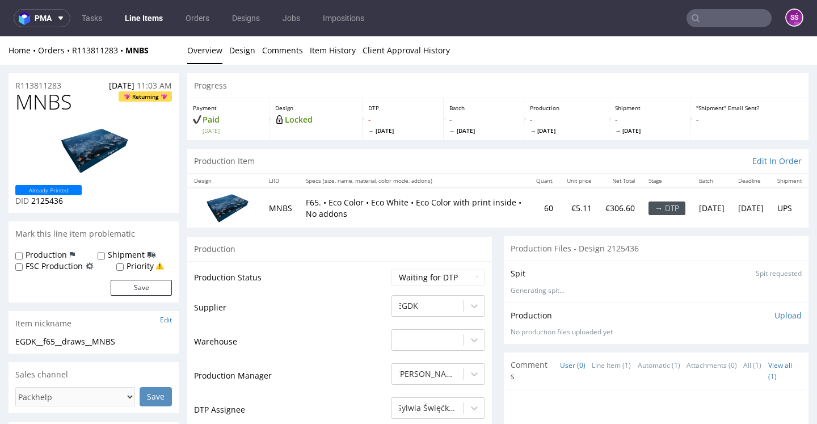
click at [775, 321] on p "Upload" at bounding box center [788, 315] width 27 height 11
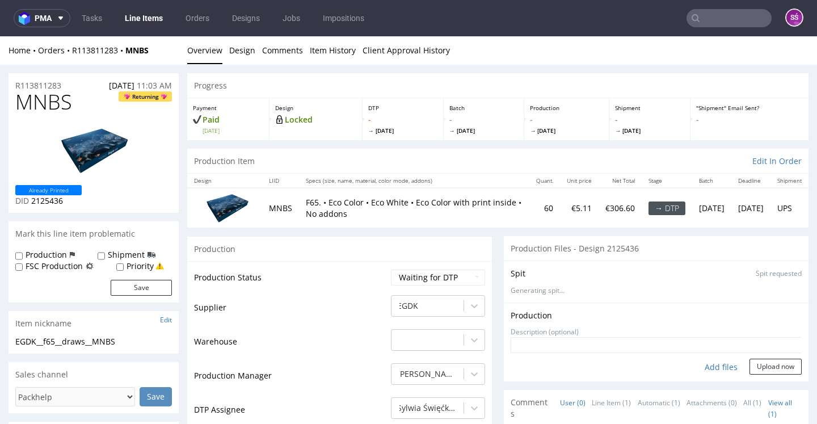
click at [699, 376] on div "Add files" at bounding box center [721, 367] width 57 height 17
type input "C:\fakepath\EGDK__f65__draws__MNBS__d2125436__oR113811283__OUTSIDE.pdf"
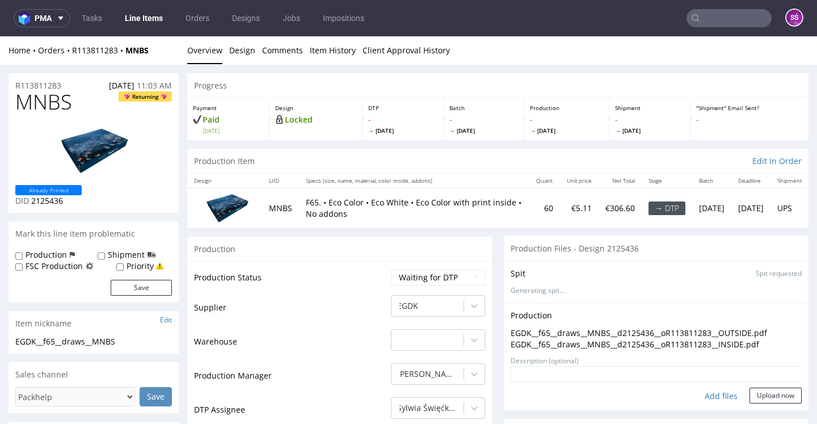
scroll to position [94, 0]
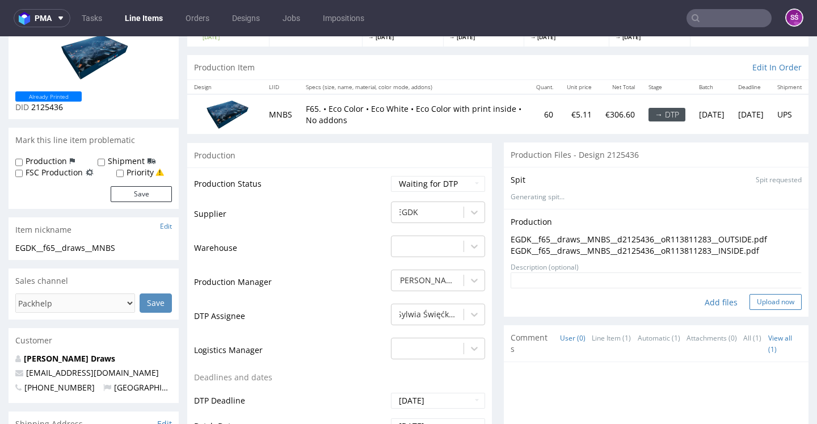
click at [751, 310] on button "Upload now" at bounding box center [776, 302] width 52 height 16
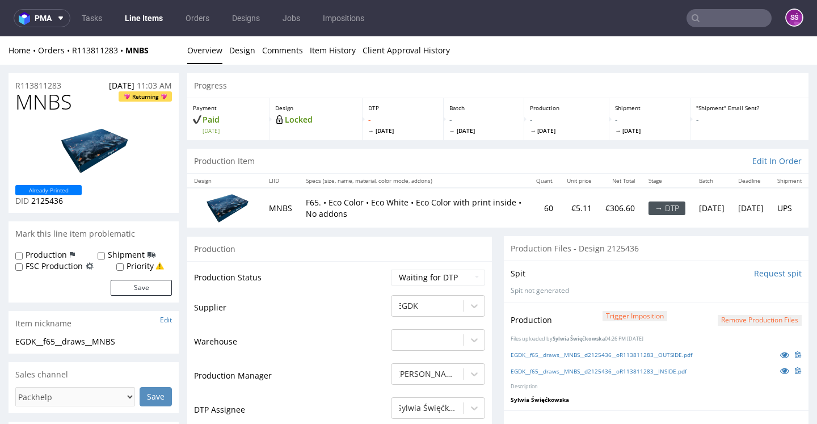
scroll to position [2, 0]
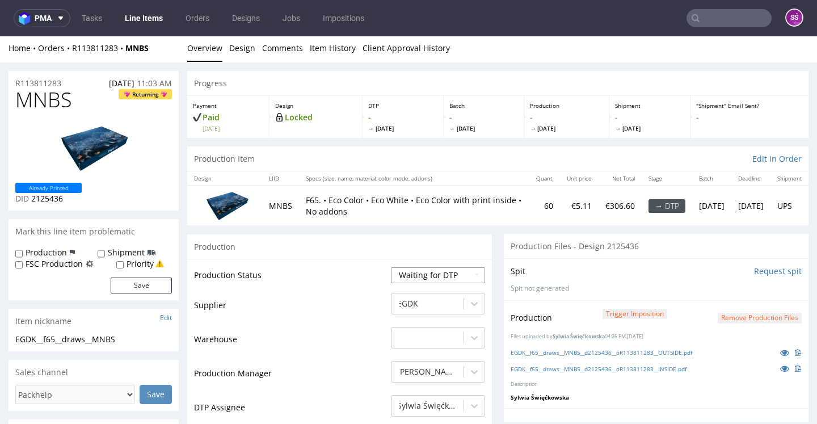
select select "dtp_production_ready"
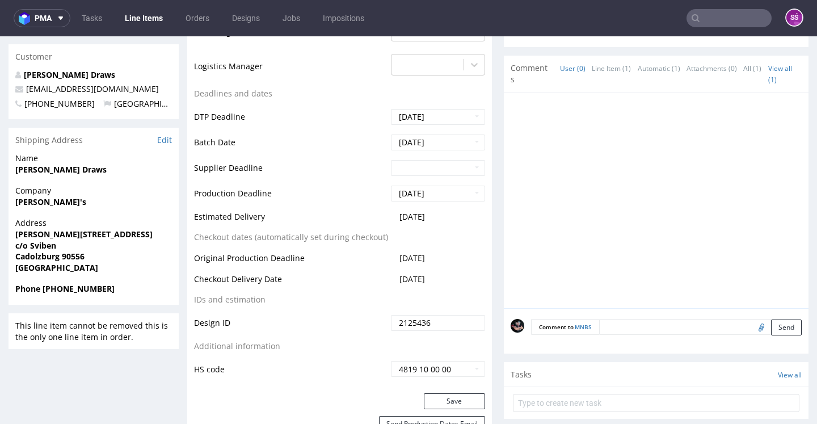
scroll to position [466, 0]
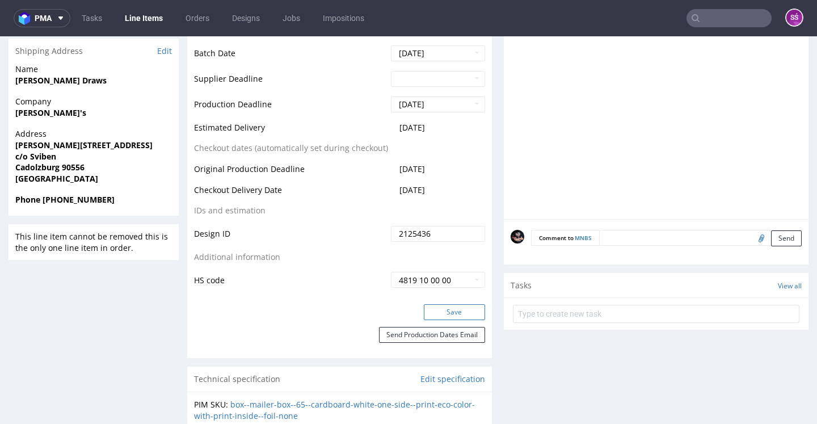
click at [436, 320] on button "Save" at bounding box center [454, 312] width 61 height 16
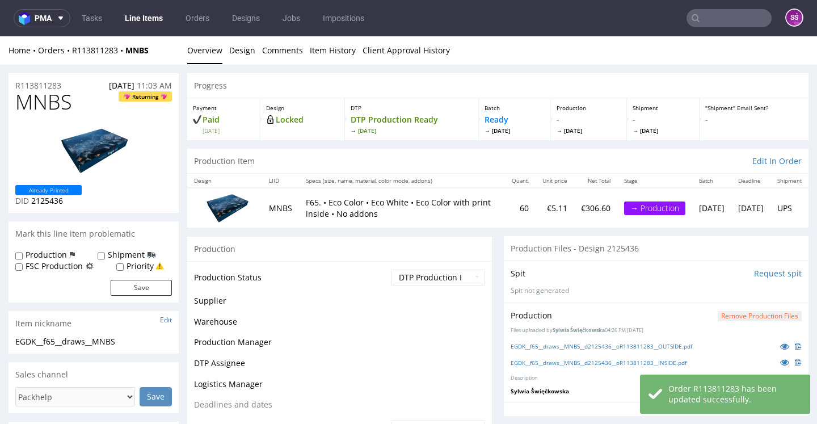
scroll to position [587, 0]
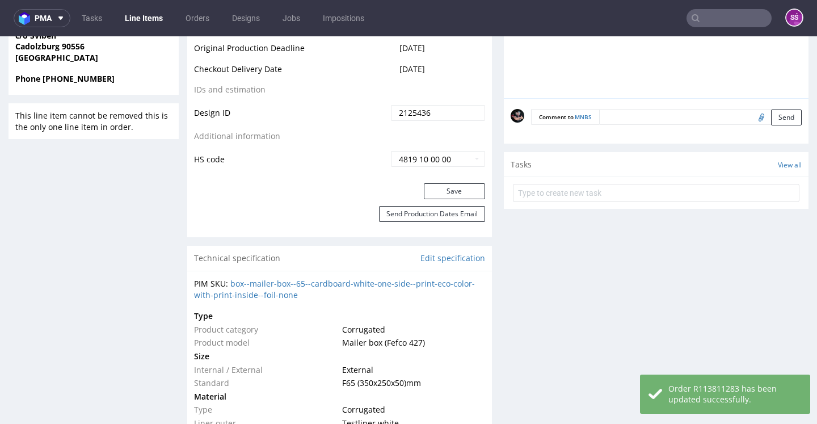
click at [150, 16] on link "Line Items" at bounding box center [144, 18] width 52 height 18
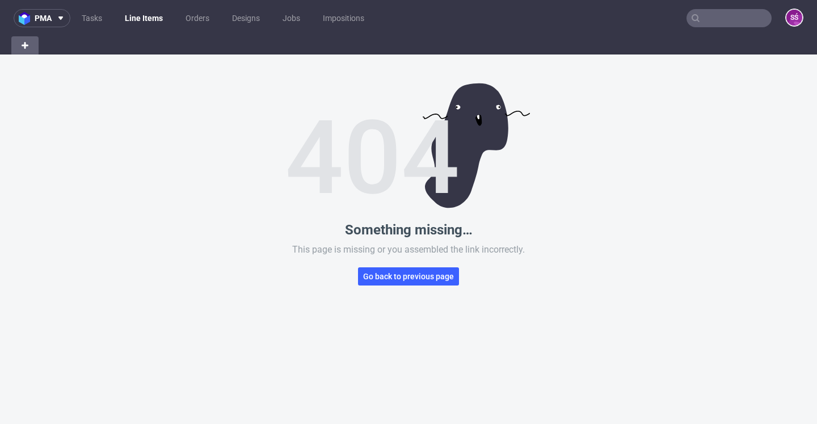
click at [142, 22] on link "Line Items" at bounding box center [144, 18] width 52 height 18
click at [369, 268] on button "Go back to previous page" at bounding box center [408, 276] width 101 height 18
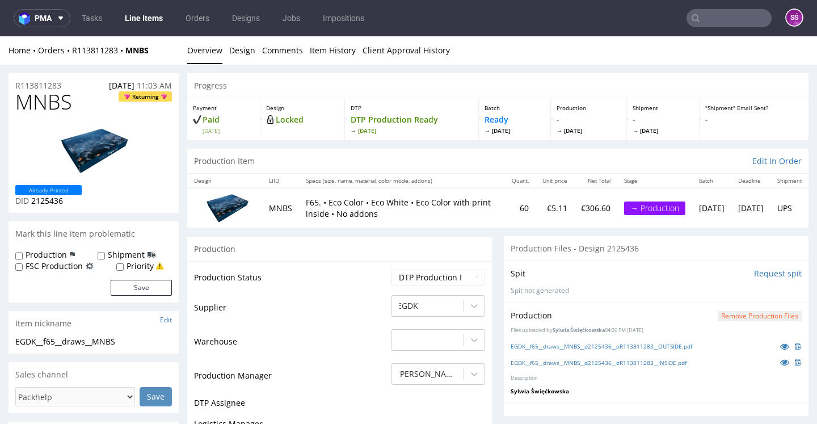
click at [168, 15] on link "Line Items" at bounding box center [144, 18] width 52 height 18
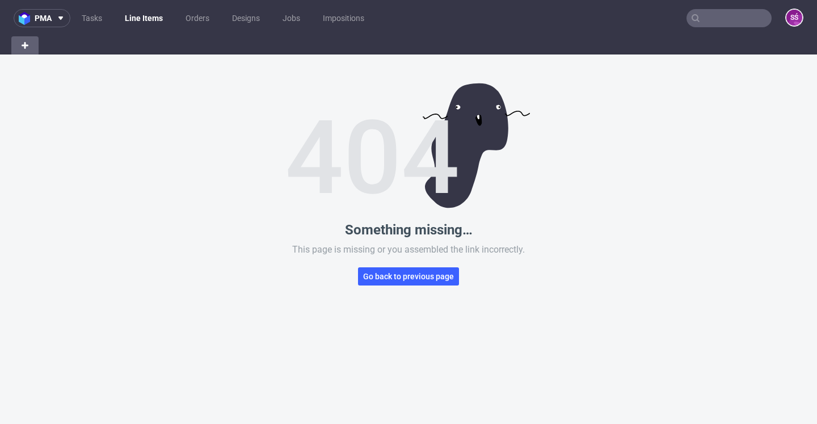
click at [126, 21] on link "Line Items" at bounding box center [144, 18] width 52 height 18
click at [204, 16] on link "Orders" at bounding box center [197, 18] width 37 height 18
click at [139, 21] on link "Line Items" at bounding box center [143, 18] width 50 height 18
click at [105, 22] on link "Tasks" at bounding box center [92, 18] width 34 height 18
click at [146, 14] on link "Line Items" at bounding box center [144, 18] width 50 height 18
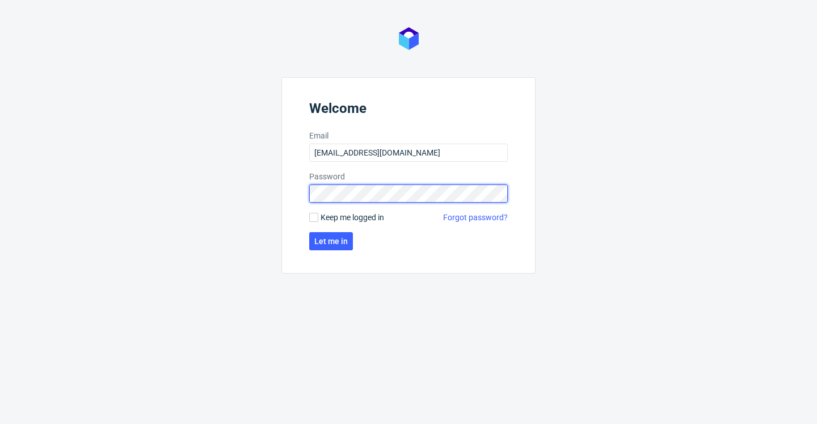
click at [331, 241] on button "Let me in" at bounding box center [331, 241] width 44 height 18
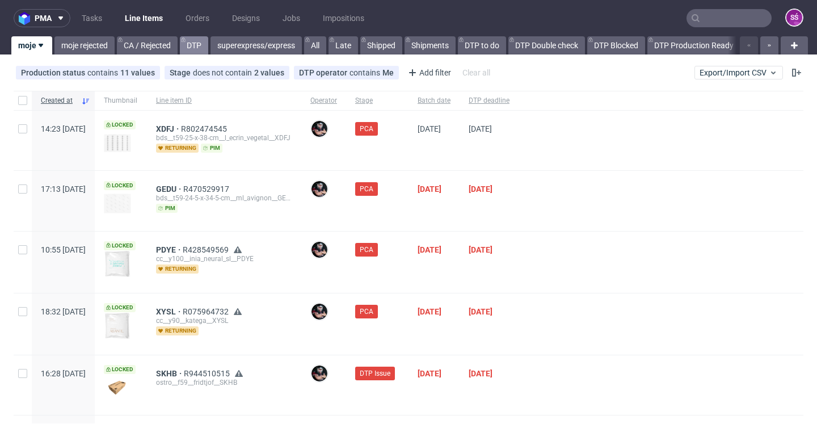
click at [184, 48] on link "DTP" at bounding box center [194, 45] width 28 height 18
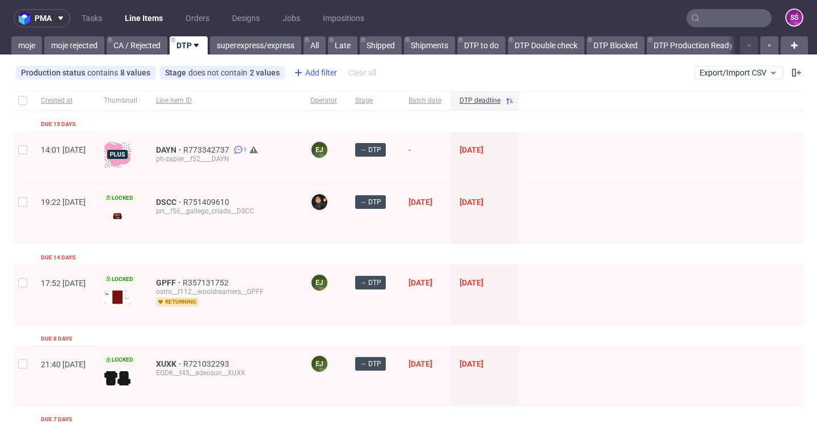
click at [298, 69] on icon at bounding box center [299, 73] width 14 height 14
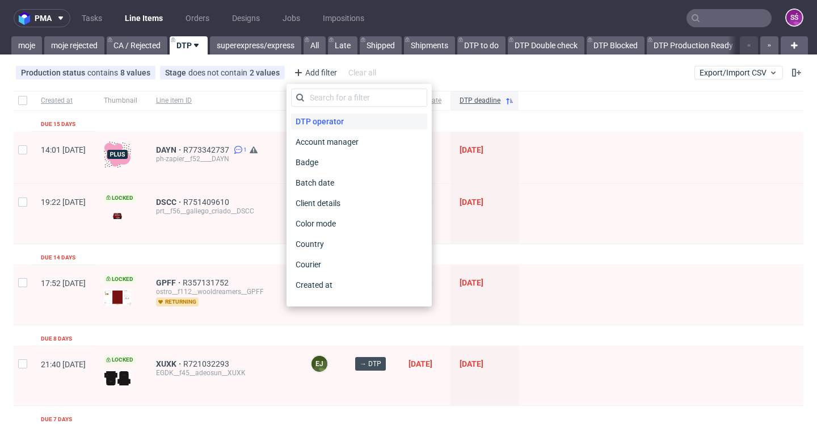
click at [325, 114] on span "DTP operator" at bounding box center [319, 121] width 57 height 16
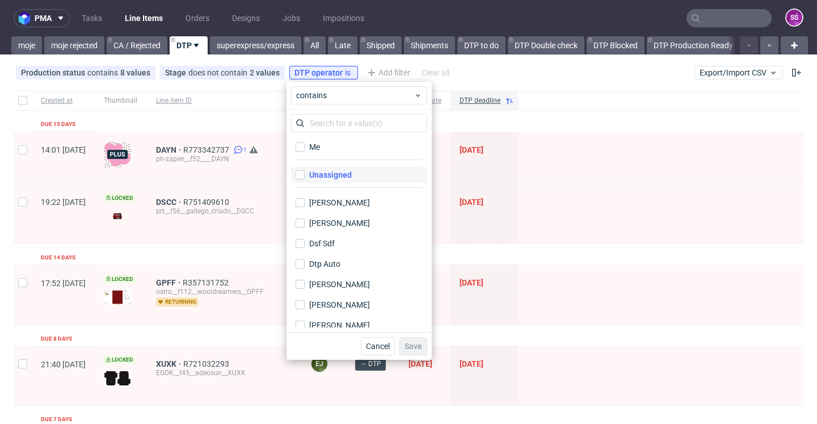
click at [335, 167] on label "Unassigned" at bounding box center [359, 175] width 136 height 16
click at [305, 170] on input "Unassigned" at bounding box center [300, 174] width 9 height 9
checkbox input "true"
click at [409, 350] on span "Save" at bounding box center [414, 346] width 18 height 8
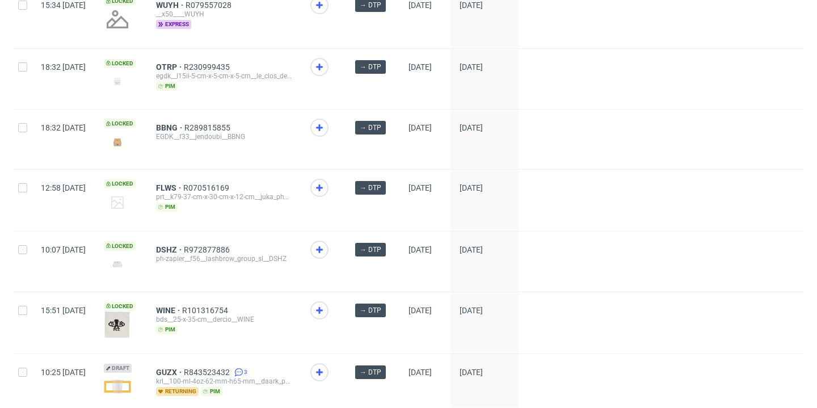
scroll to position [150, 0]
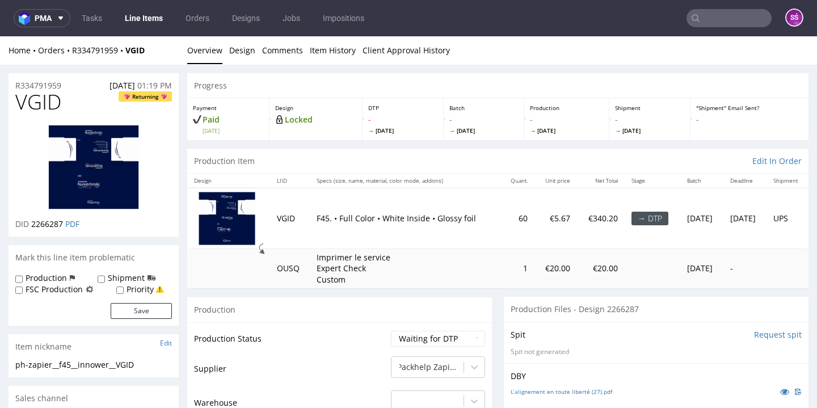
click at [765, 331] on input "Request spit" at bounding box center [778, 334] width 48 height 11
click at [717, 329] on p "👉 Spit created, reload 👈" at bounding box center [752, 334] width 99 height 11
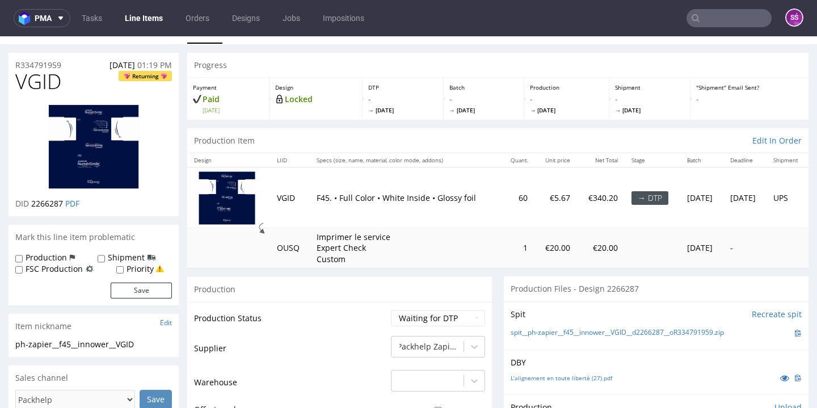
scroll to position [233, 0]
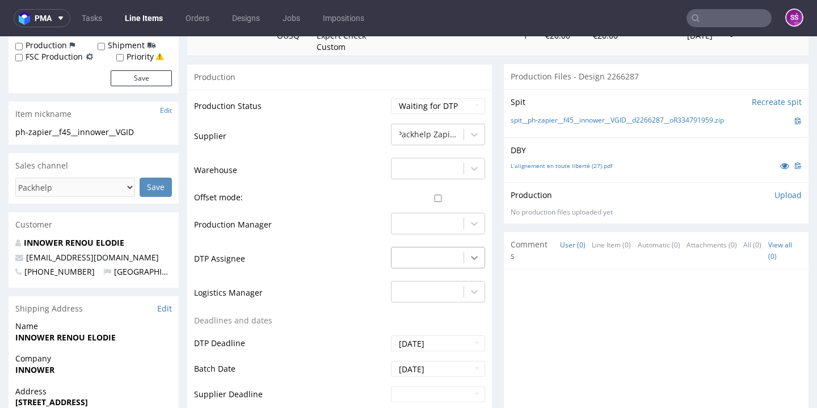
click at [464, 251] on div at bounding box center [474, 257] width 20 height 20
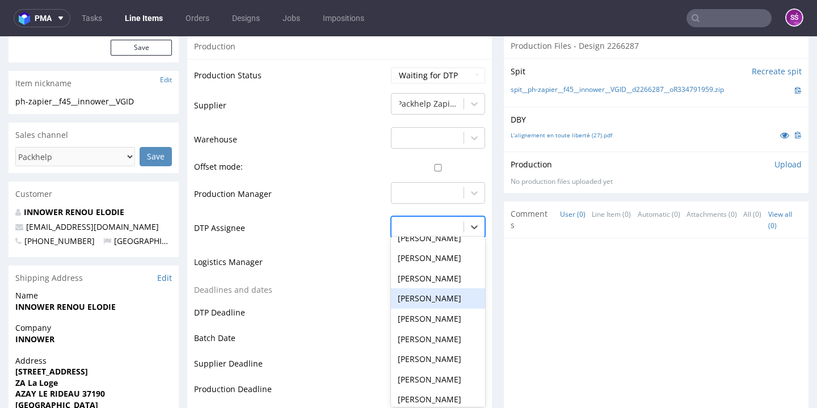
scroll to position [430, 0]
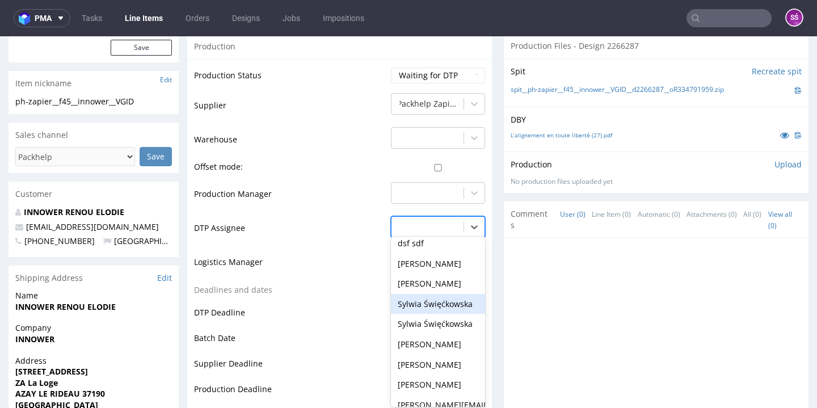
click at [441, 300] on div "Sylwia Święćkowska" at bounding box center [438, 304] width 94 height 20
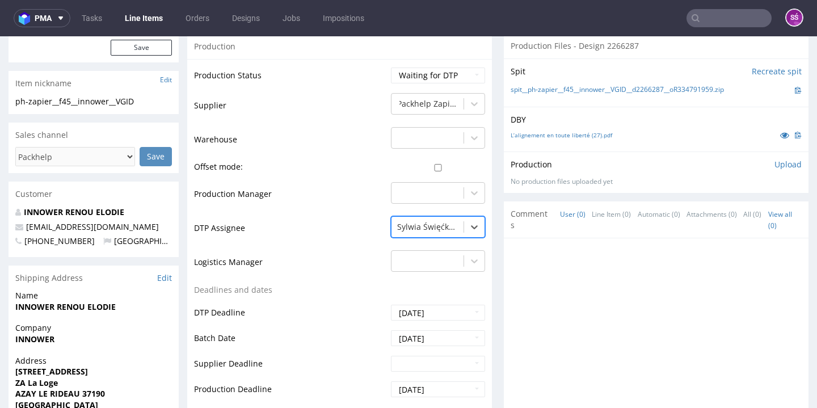
scroll to position [473, 0]
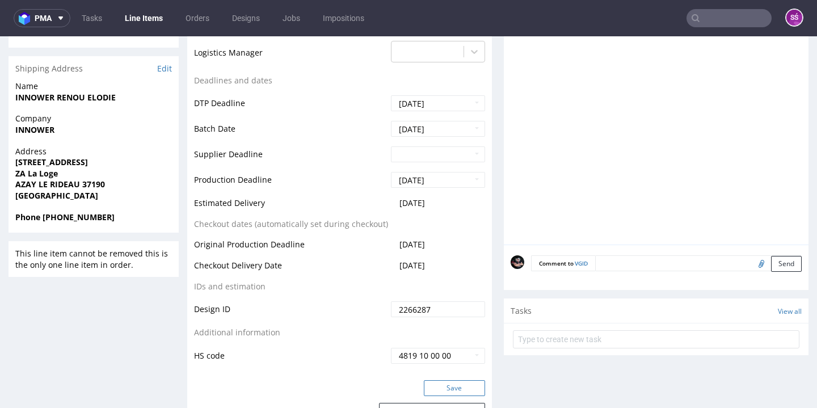
click at [444, 386] on button "Save" at bounding box center [454, 388] width 61 height 16
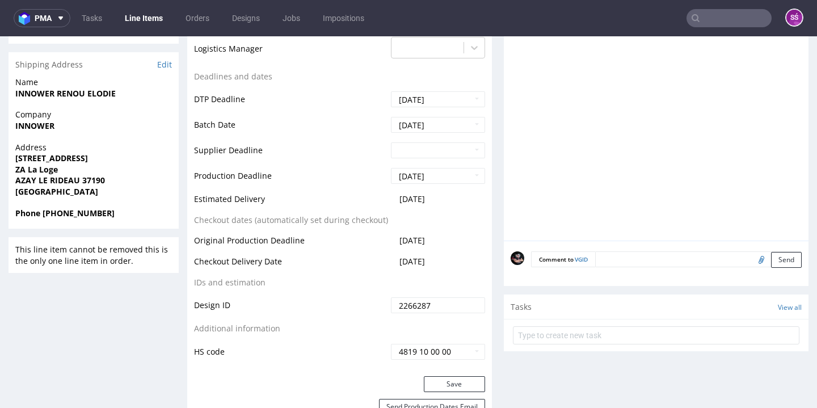
scroll to position [45, 0]
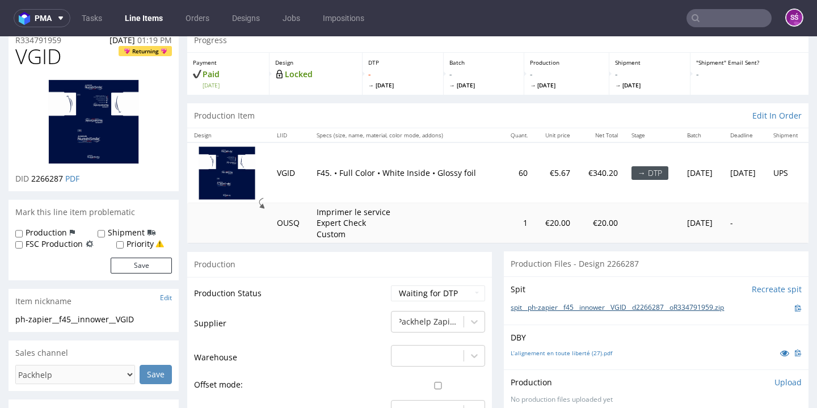
click at [574, 303] on link "spit__ph-zapier__f45__innower__VGID__d2266287__oR334791959.zip" at bounding box center [617, 308] width 213 height 10
click at [520, 349] on link "L’alignement en toute liberté (27).pdf" at bounding box center [562, 353] width 102 height 8
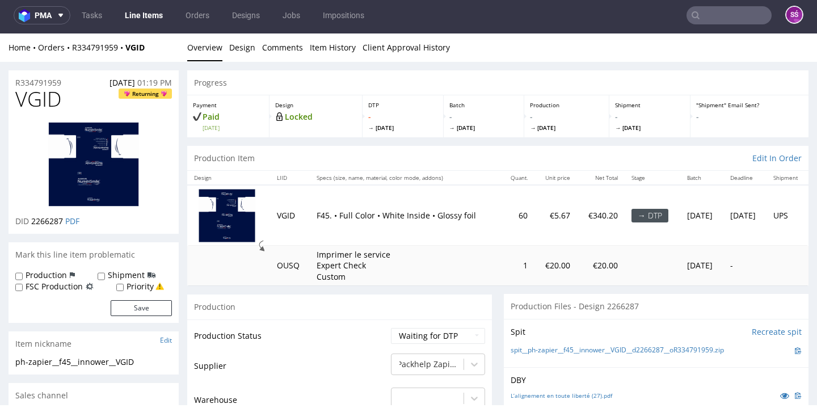
scroll to position [0, 0]
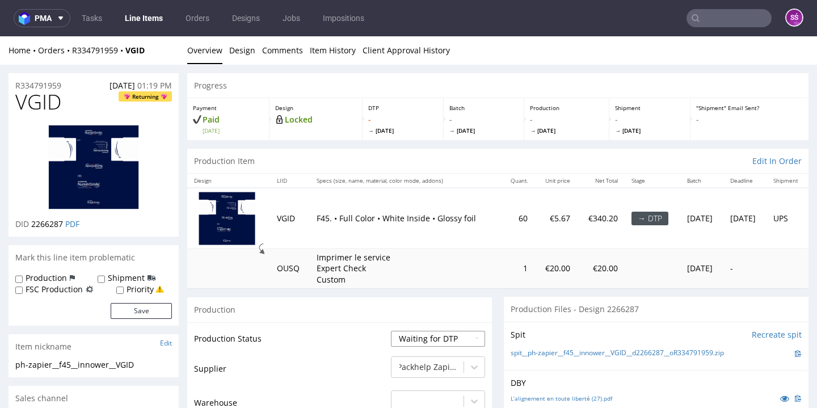
select select "dtp_in_process"
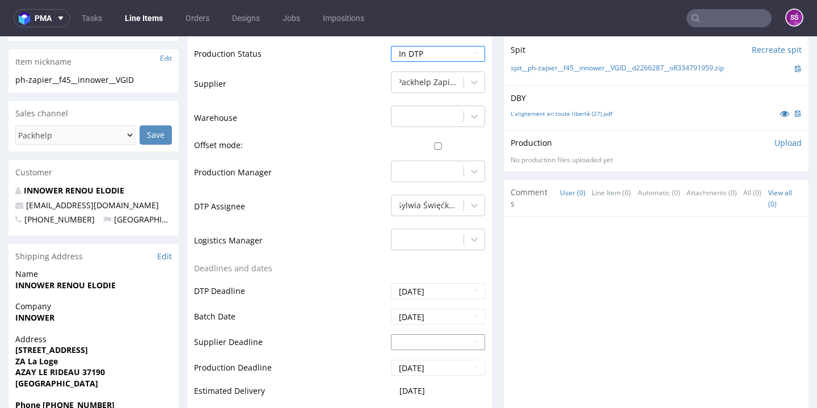
scroll to position [481, 0]
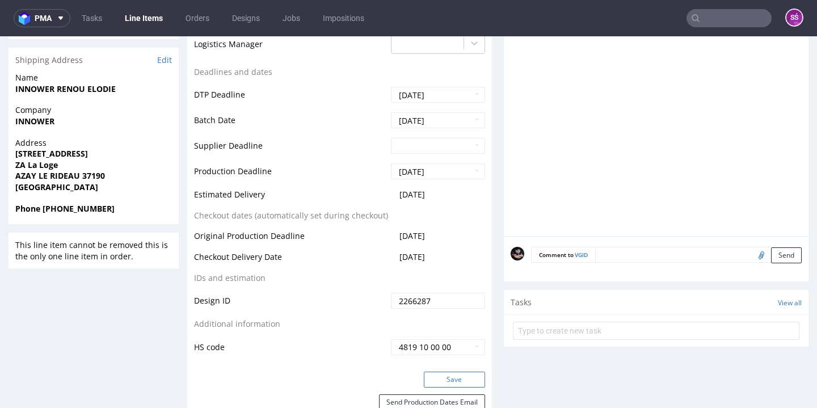
click at [444, 375] on button "Save" at bounding box center [454, 380] width 61 height 16
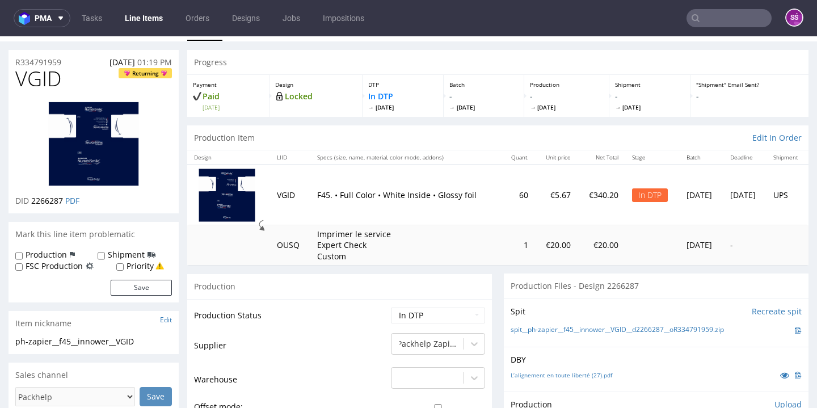
scroll to position [0, 0]
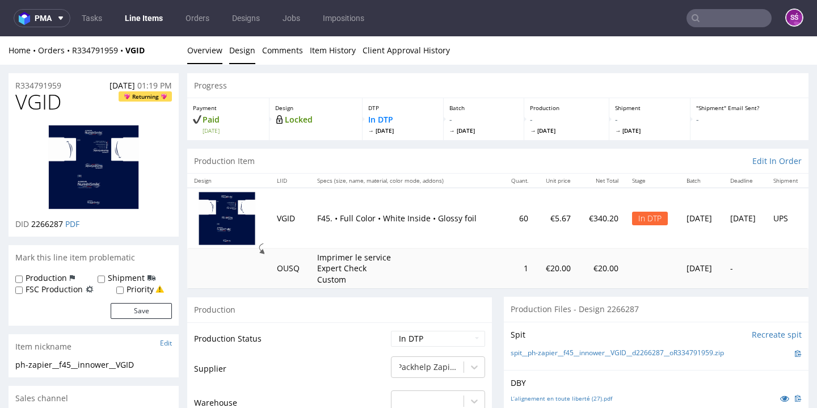
click at [229, 51] on link "Design" at bounding box center [242, 50] width 26 height 28
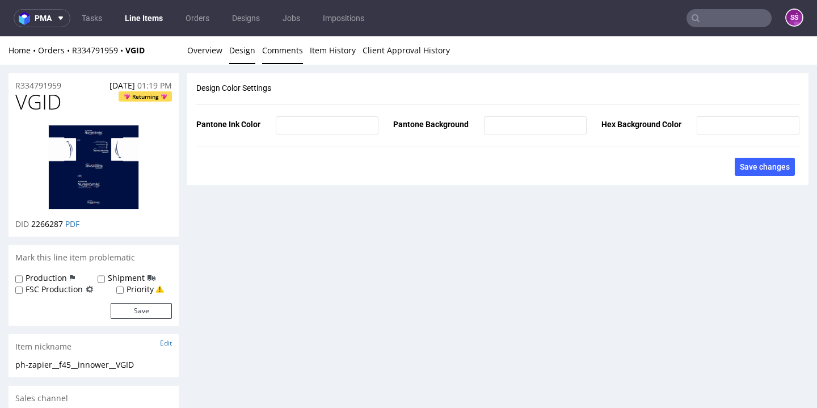
click at [291, 51] on link "Comments" at bounding box center [282, 50] width 41 height 28
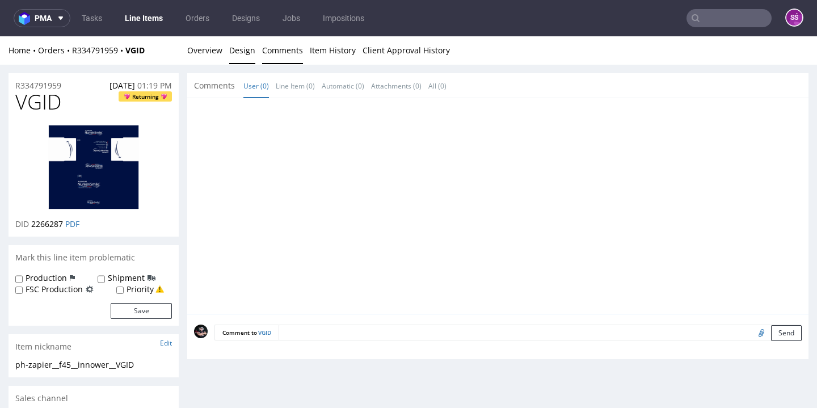
click at [237, 50] on link "Design" at bounding box center [242, 50] width 26 height 28
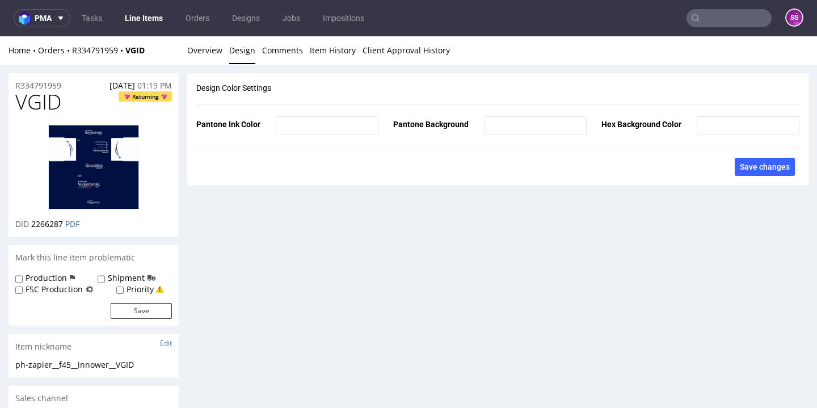
click at [222, 62] on div "Home Orders R334791959 VGID Overview Design Comments Item History Client Approv…" at bounding box center [408, 50] width 817 height 28
click at [212, 53] on link "Overview" at bounding box center [204, 50] width 35 height 28
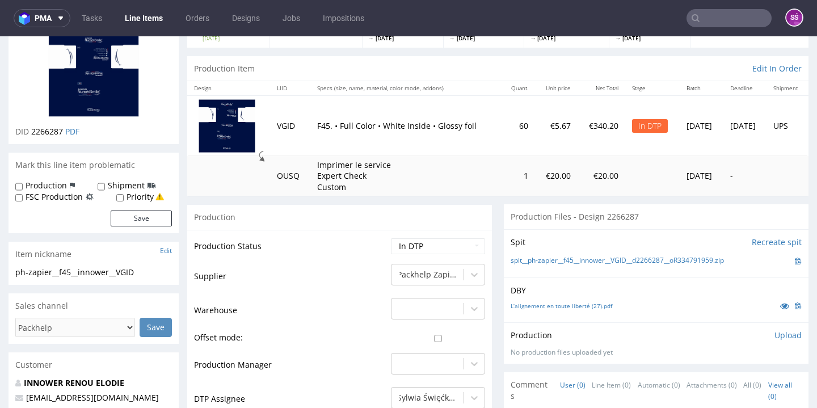
scroll to position [113, 0]
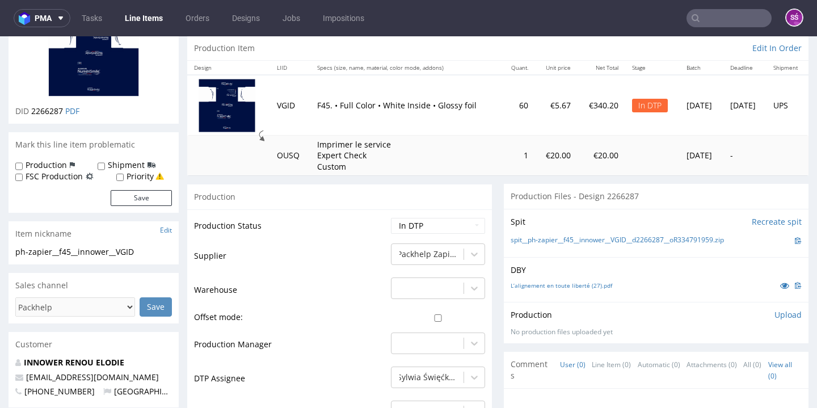
click at [775, 313] on p "Upload" at bounding box center [788, 314] width 27 height 11
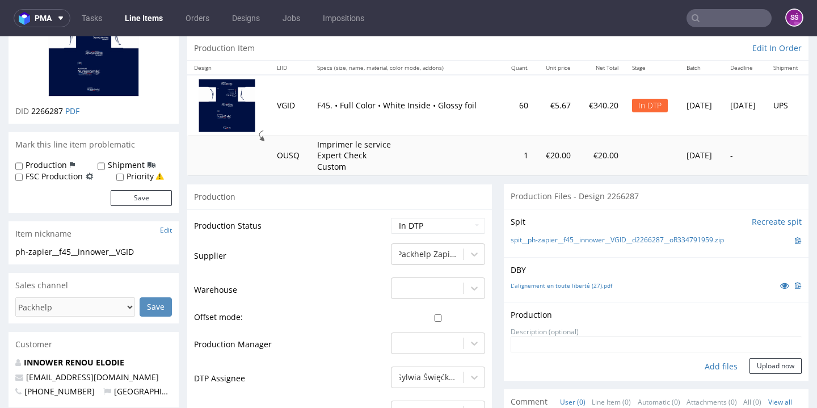
click at [712, 358] on div "Add files" at bounding box center [721, 366] width 57 height 17
type input "C:\fakepath\ph-zapier__f45__innower__VGID__d2266287__oR334791959__latest__outsi…"
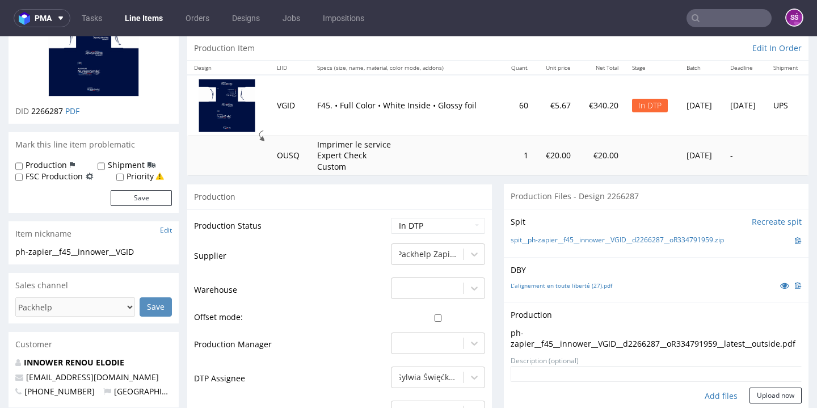
scroll to position [115, 0]
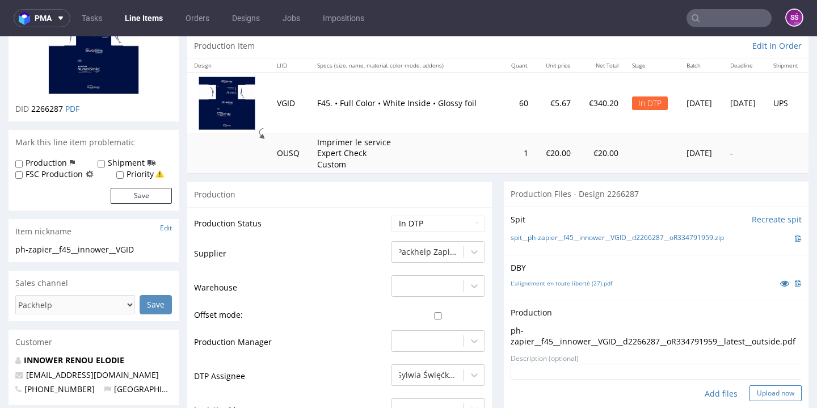
click at [757, 394] on button "Upload now" at bounding box center [776, 393] width 52 height 16
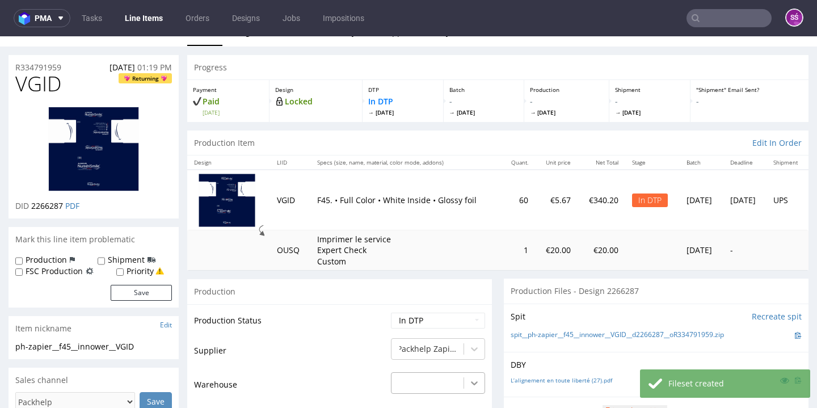
scroll to position [157, 0]
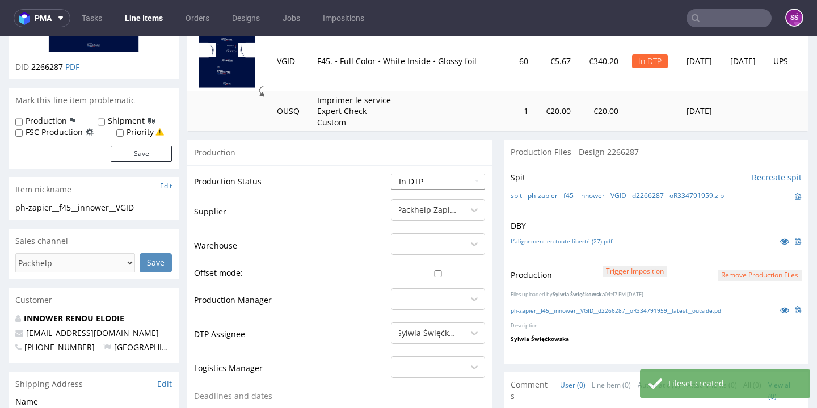
select select "dtp_production_ready"
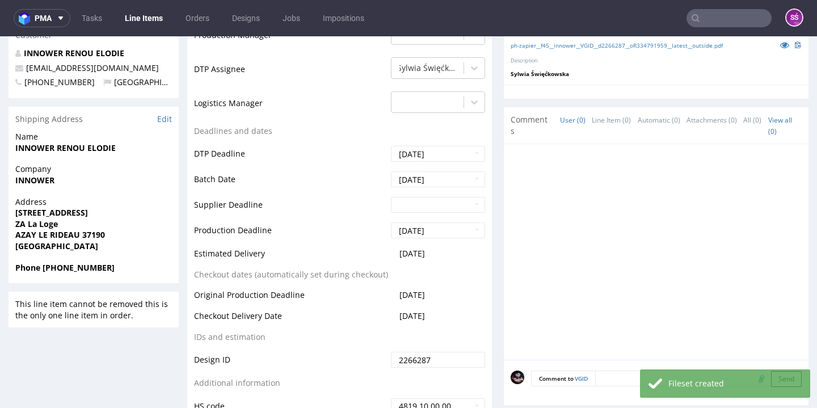
scroll to position [621, 0]
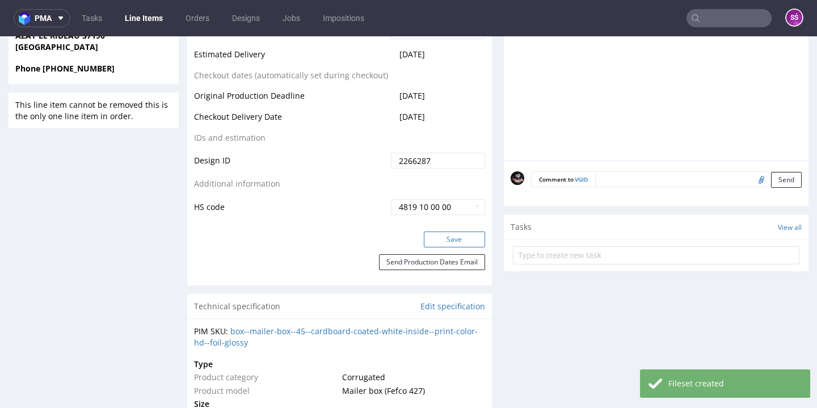
click at [446, 235] on button "Save" at bounding box center [454, 240] width 61 height 16
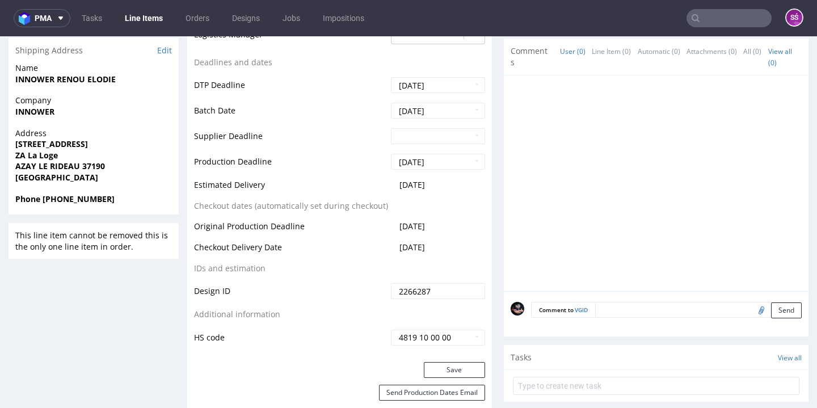
scroll to position [0, 0]
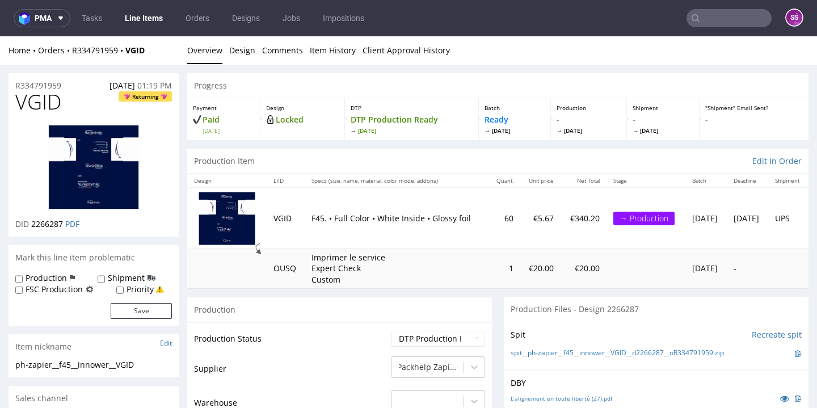
click at [153, 26] on link "Line Items" at bounding box center [144, 18] width 52 height 18
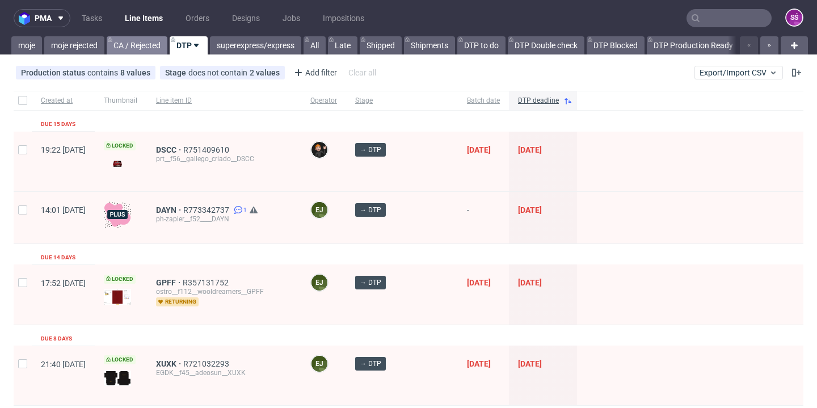
click at [145, 52] on link "CA / Rejected" at bounding box center [137, 45] width 61 height 18
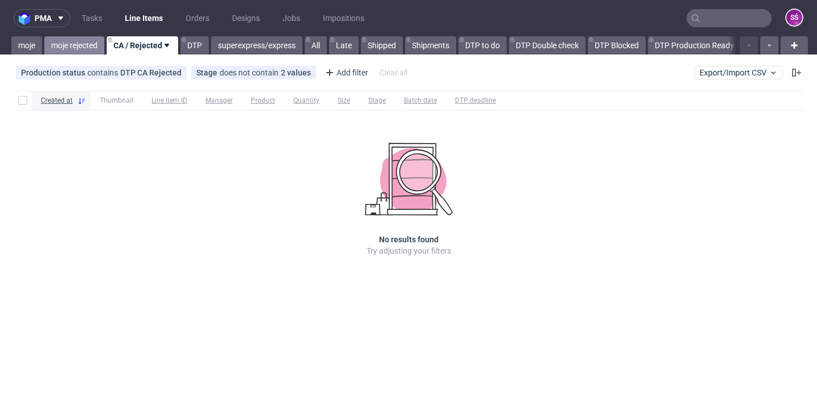
click at [63, 47] on link "moje rejected" at bounding box center [74, 45] width 60 height 18
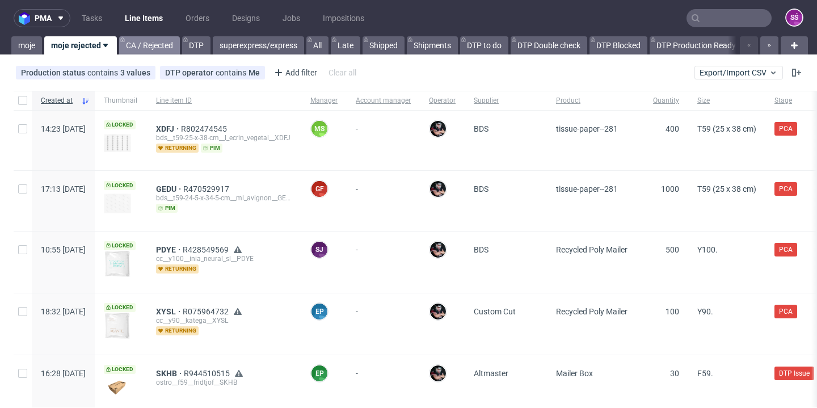
click at [146, 44] on link "CA / Rejected" at bounding box center [149, 45] width 61 height 18
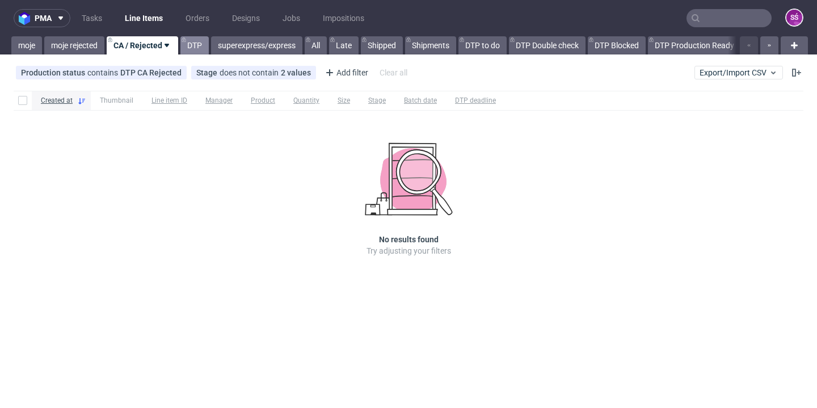
click at [197, 48] on link "DTP" at bounding box center [194, 45] width 28 height 18
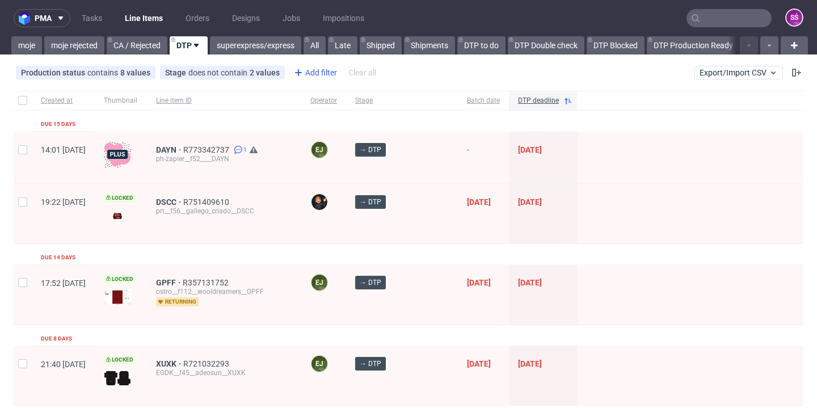
click at [299, 71] on icon at bounding box center [299, 73] width 14 height 14
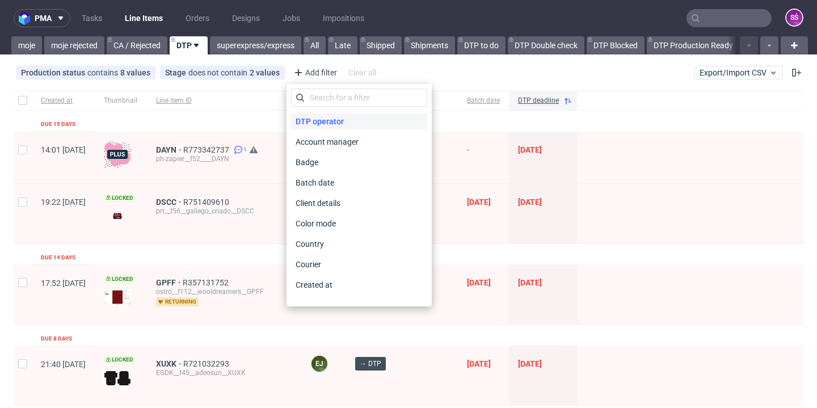
click at [322, 118] on span "DTP operator" at bounding box center [319, 121] width 57 height 16
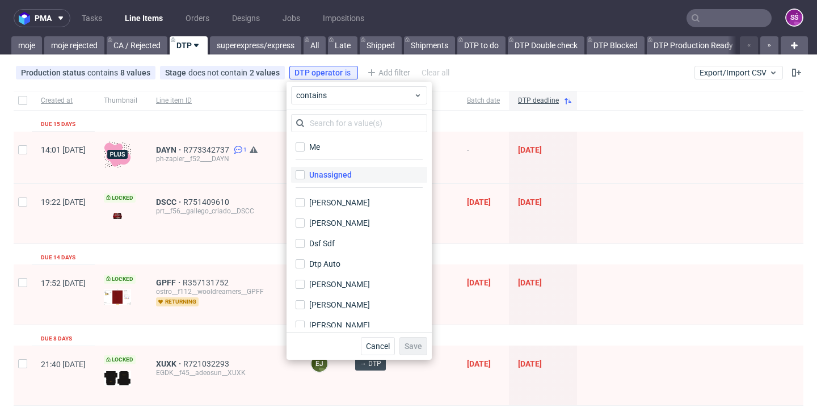
click at [365, 176] on label "Unassigned" at bounding box center [359, 175] width 136 height 16
click at [305, 176] on input "Unassigned" at bounding box center [300, 174] width 9 height 9
checkbox input "true"
click at [405, 344] on span "Save" at bounding box center [414, 346] width 18 height 8
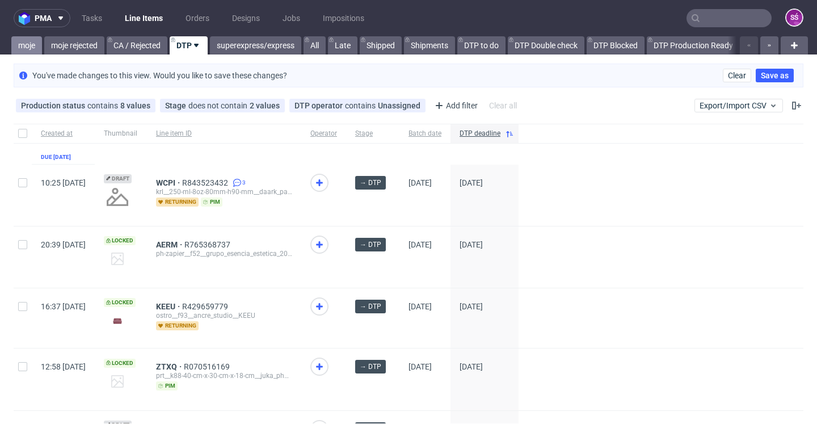
click at [33, 43] on link "moje" at bounding box center [26, 45] width 31 height 18
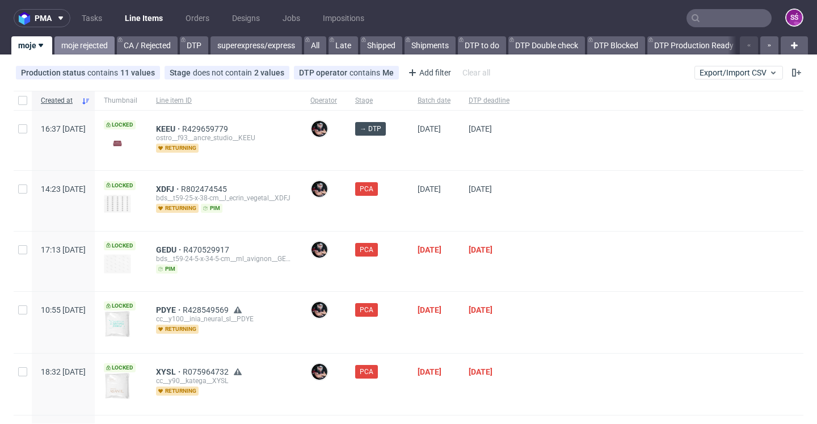
click at [99, 51] on link "moje rejected" at bounding box center [84, 45] width 60 height 18
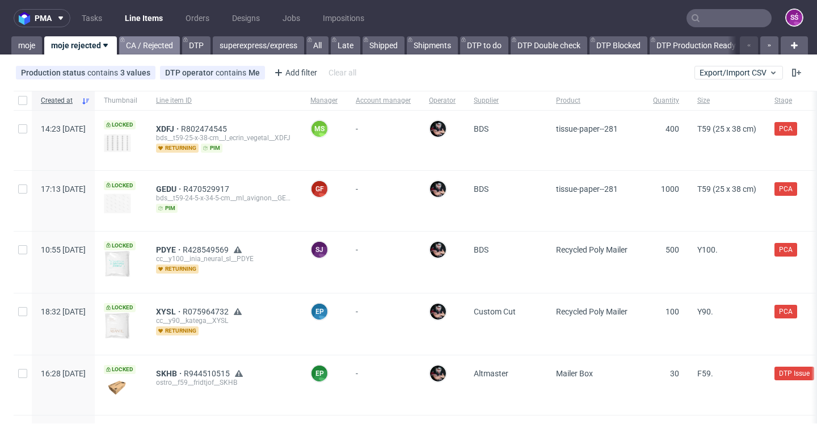
click at [157, 49] on link "CA / Rejected" at bounding box center [149, 45] width 61 height 18
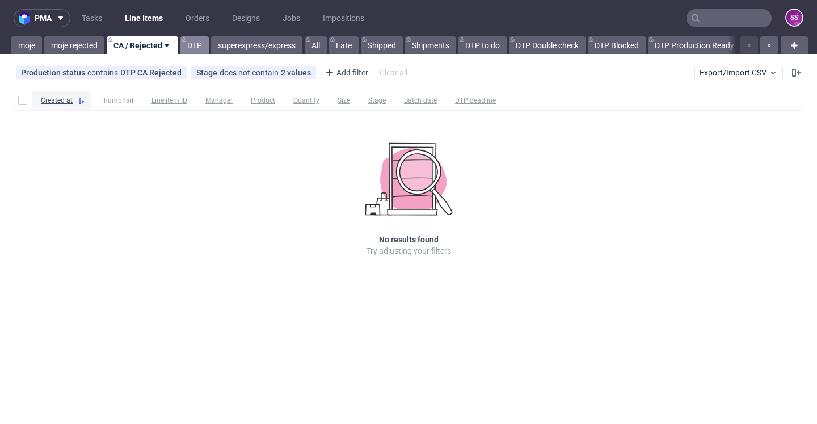
click at [205, 49] on link "DTP" at bounding box center [194, 45] width 28 height 18
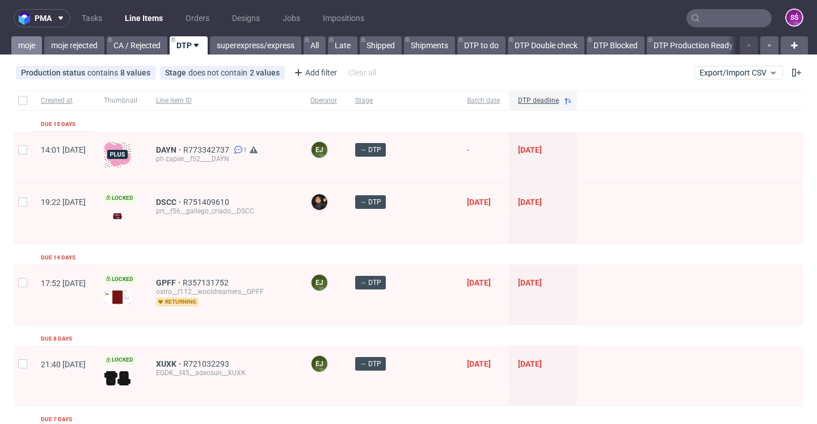
click at [30, 44] on link "moje" at bounding box center [26, 45] width 31 height 18
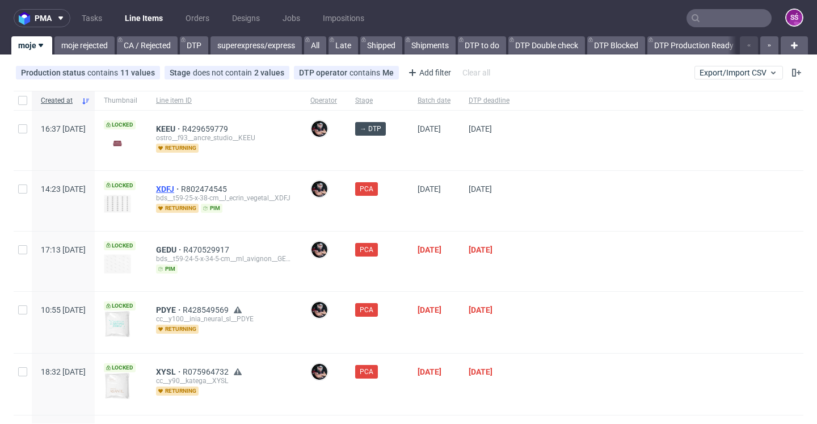
click at [181, 187] on span "XDFJ" at bounding box center [168, 188] width 25 height 9
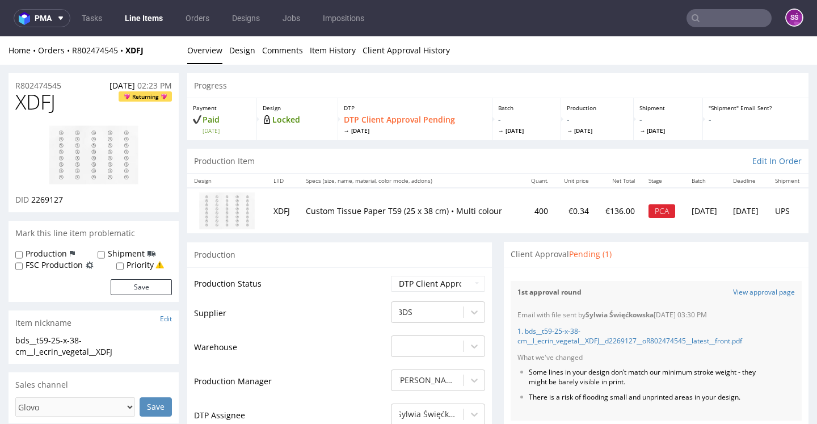
click at [133, 9] on nav "pma Tasks Line Items Orders Designs Jobs Impositions SŚ" at bounding box center [408, 18] width 817 height 36
click at [139, 15] on link "Line Items" at bounding box center [144, 18] width 52 height 18
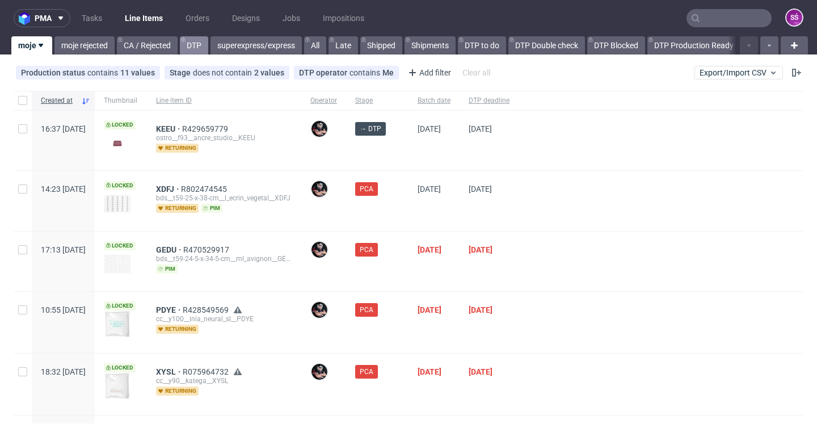
click at [192, 44] on link "DTP" at bounding box center [194, 45] width 28 height 18
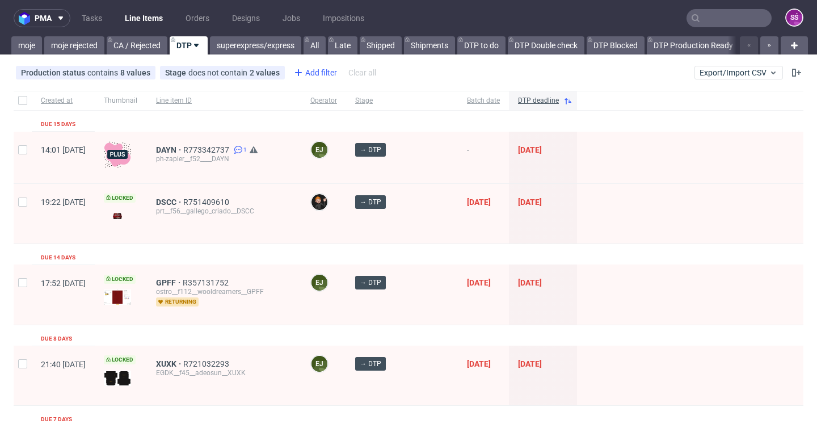
click at [309, 69] on div "Add filter" at bounding box center [314, 73] width 50 height 18
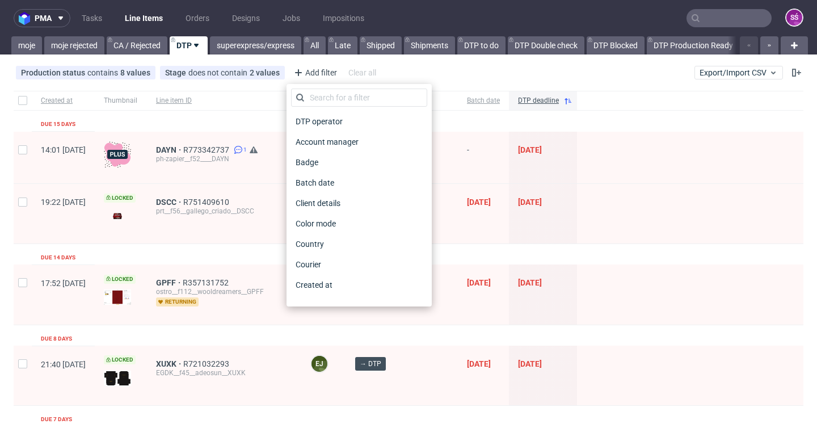
click at [332, 110] on div "DTP operator Account manager Badge Batch date Client details Color mode Country…" at bounding box center [359, 195] width 136 height 213
click at [332, 114] on span "DTP operator" at bounding box center [319, 121] width 57 height 16
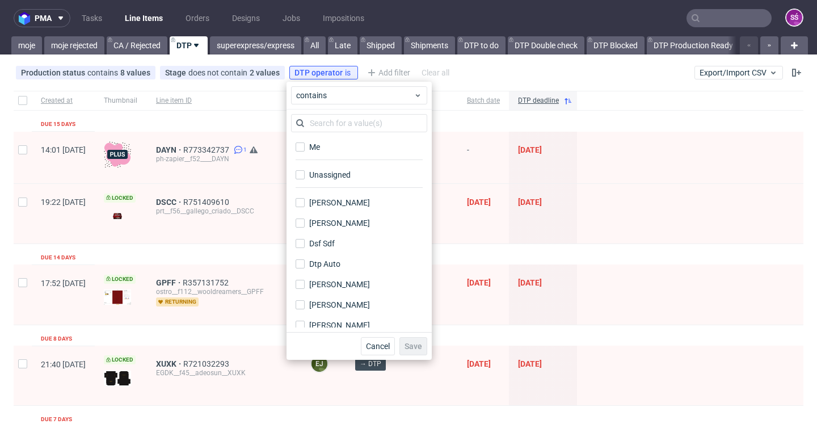
click at [343, 162] on div "Me" at bounding box center [359, 151] width 136 height 28
click at [343, 163] on div "Me" at bounding box center [359, 151] width 136 height 28
click at [341, 169] on label "Unassigned" at bounding box center [359, 175] width 136 height 16
click at [305, 170] on input "Unassigned" at bounding box center [300, 174] width 9 height 9
checkbox input "true"
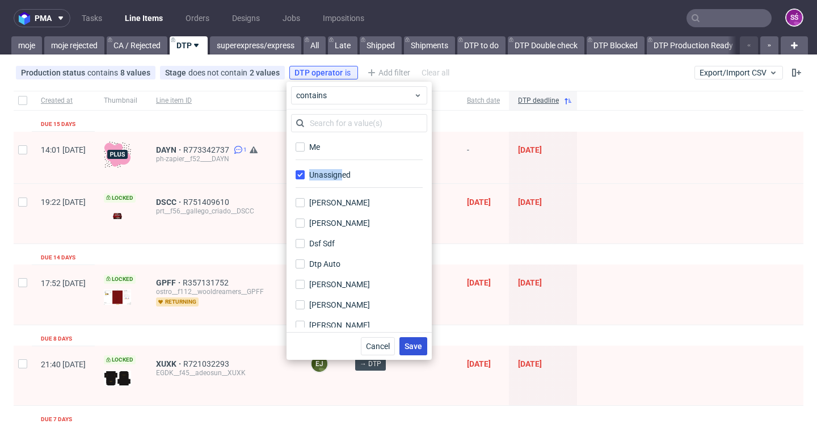
click at [410, 344] on span "Save" at bounding box center [414, 346] width 18 height 8
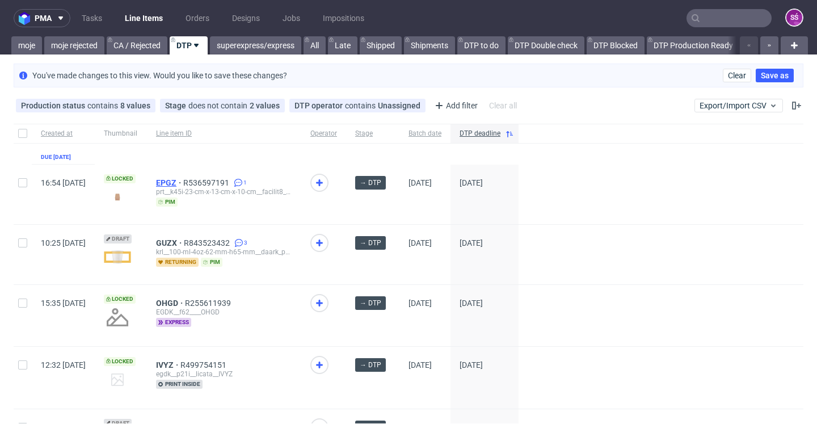
click at [183, 183] on span "EPGZ" at bounding box center [169, 182] width 27 height 9
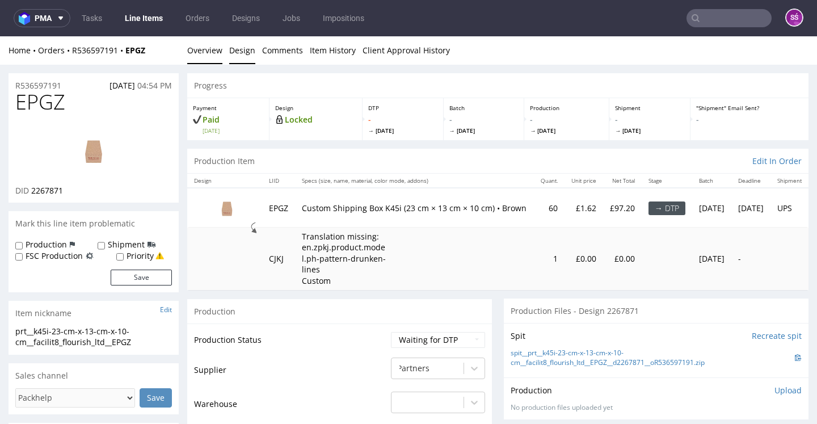
click at [246, 52] on link "Design" at bounding box center [242, 50] width 26 height 28
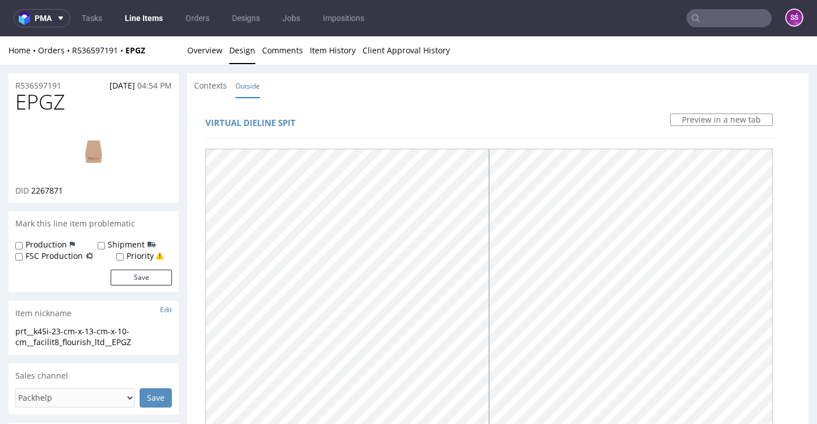
click at [224, 61] on div "Home Orders R536597191 EPGZ Overview Design Comments Item History Client Approv…" at bounding box center [408, 50] width 817 height 28
click at [207, 49] on link "Overview" at bounding box center [204, 50] width 35 height 28
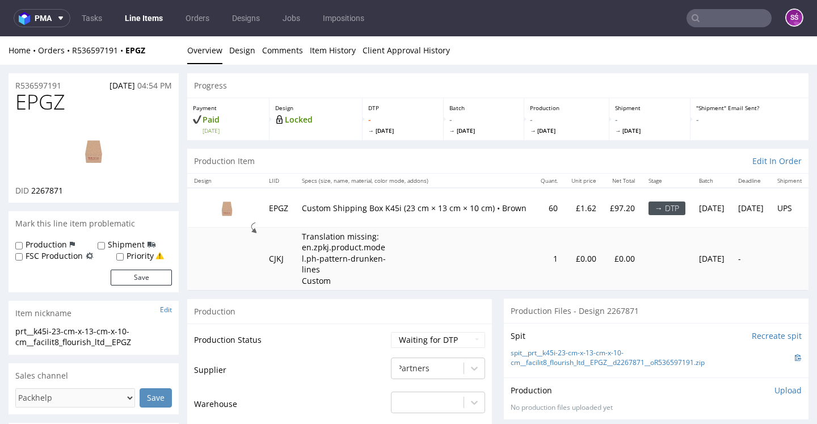
click at [565, 343] on div "Spit Recreate spit spit__prt__k45i-23-cm-x-13-cm-x-10-cm__facilit8_flourish_ltd…" at bounding box center [656, 350] width 305 height 54
click at [565, 348] on link "spit__prt__k45i-23-cm-x-13-cm-x-10-cm__facilit8_flourish_ltd__EPGZ__d2267871__o…" at bounding box center [653, 357] width 284 height 19
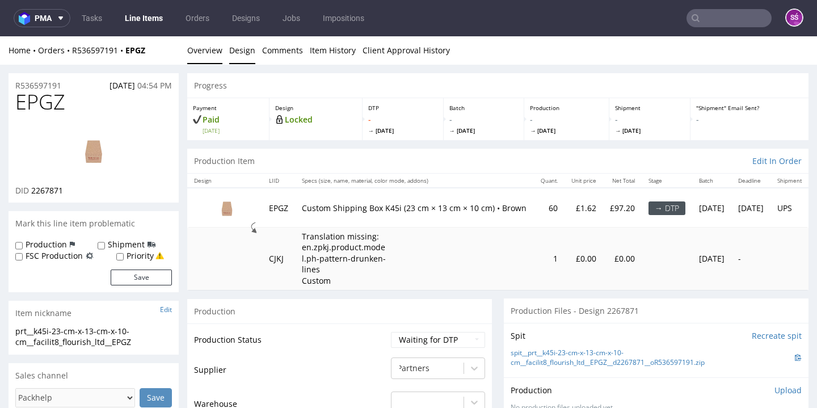
click at [251, 55] on link "Design" at bounding box center [242, 50] width 26 height 28
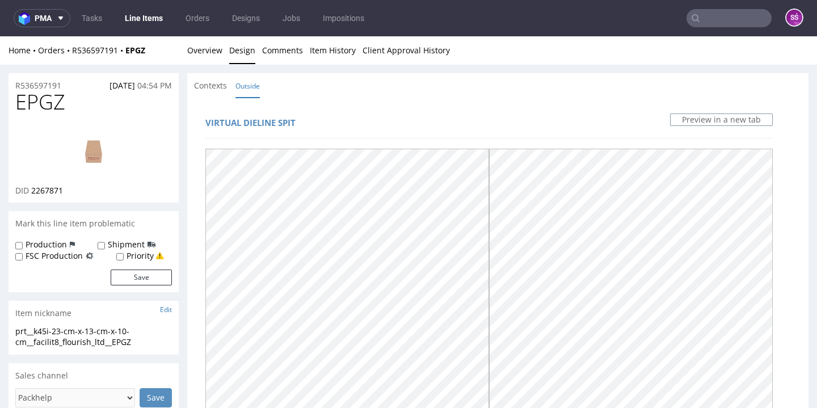
click at [137, 23] on link "Line Items" at bounding box center [144, 18] width 52 height 18
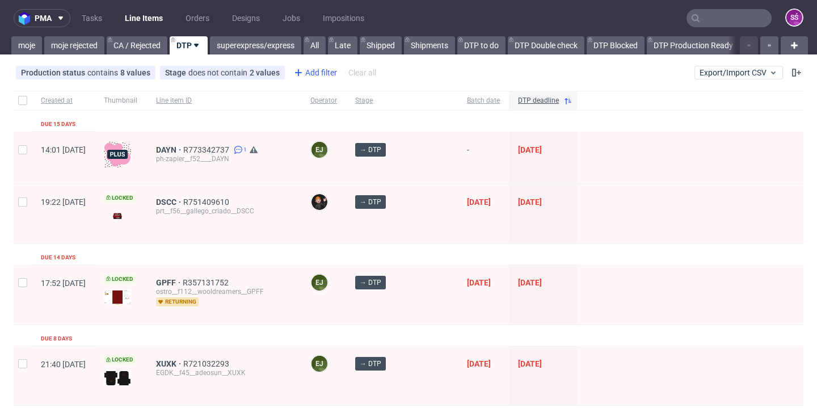
click at [325, 79] on div "Add filter" at bounding box center [314, 73] width 50 height 18
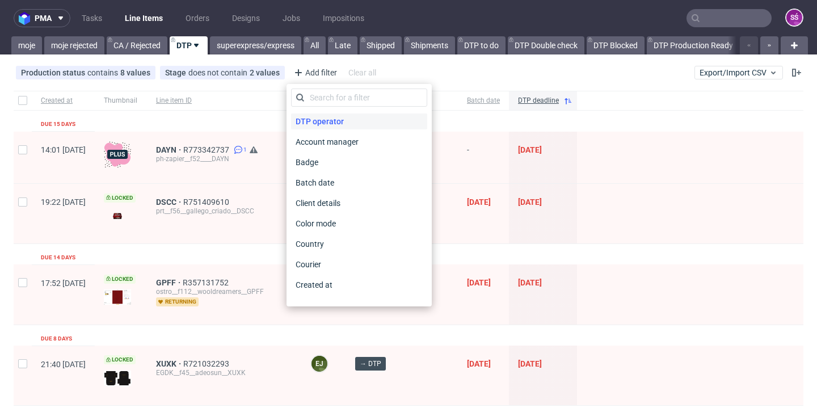
click at [328, 121] on span "DTP operator" at bounding box center [319, 121] width 57 height 16
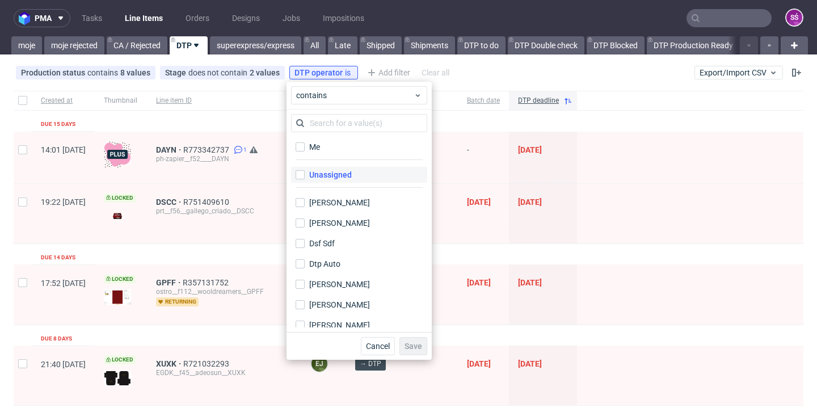
click at [330, 178] on div "Unassigned" at bounding box center [330, 174] width 43 height 11
click at [305, 178] on input "Unassigned" at bounding box center [300, 174] width 9 height 9
checkbox input "true"
click at [410, 347] on span "Save" at bounding box center [414, 346] width 18 height 8
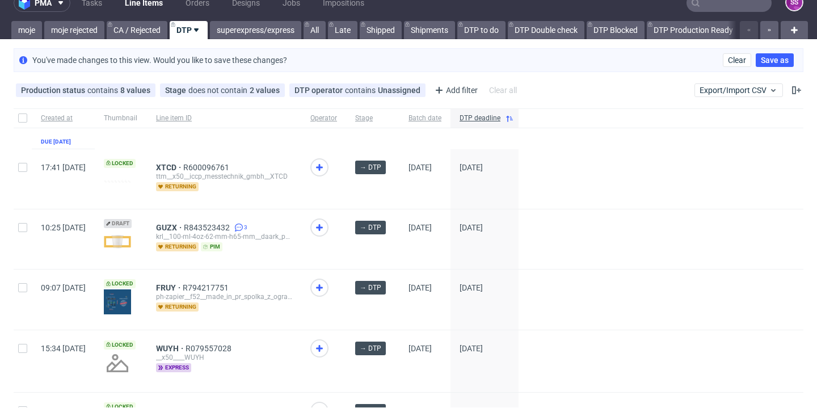
scroll to position [116, 0]
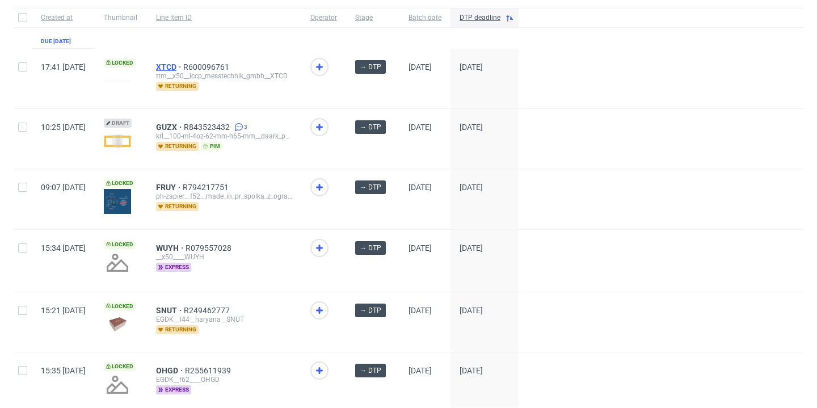
click at [183, 64] on span "XTCD" at bounding box center [169, 66] width 27 height 9
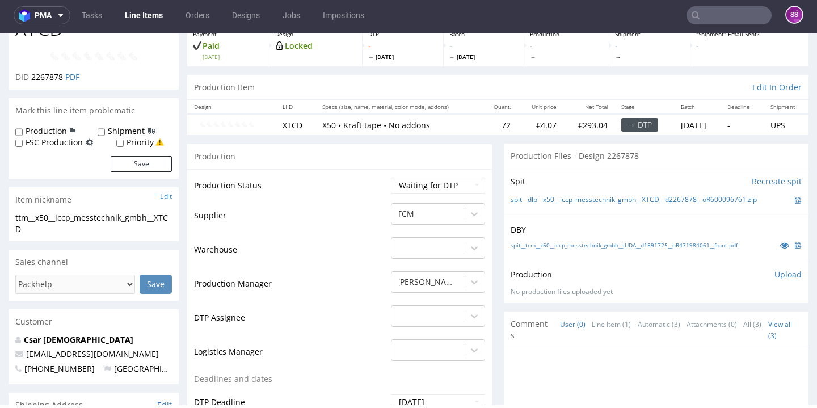
scroll to position [158, 0]
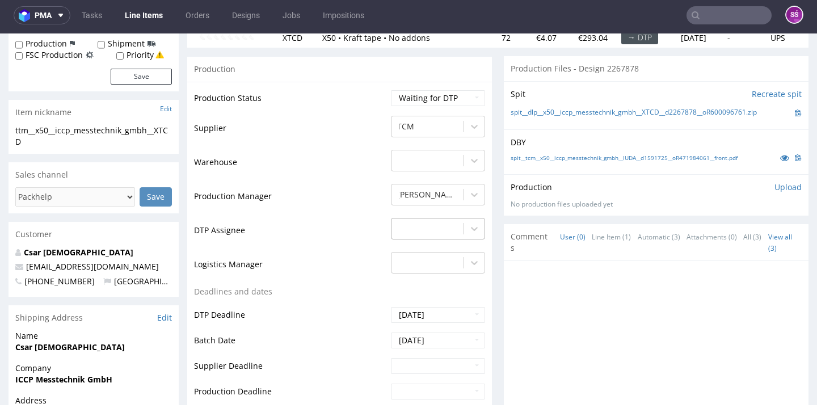
click at [399, 234] on div "-" at bounding box center [438, 226] width 94 height 16
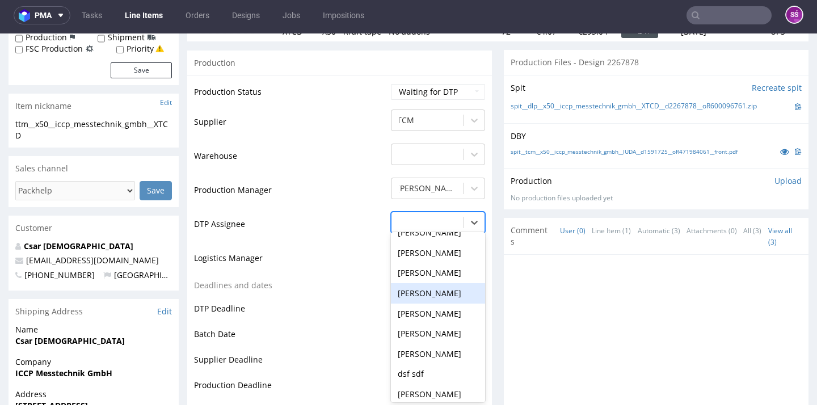
scroll to position [372, 0]
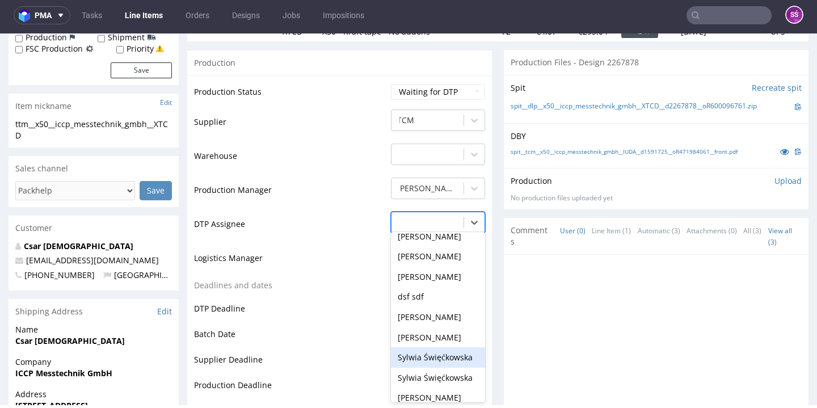
click at [435, 347] on div "Sylwia Święćkowska" at bounding box center [438, 357] width 94 height 20
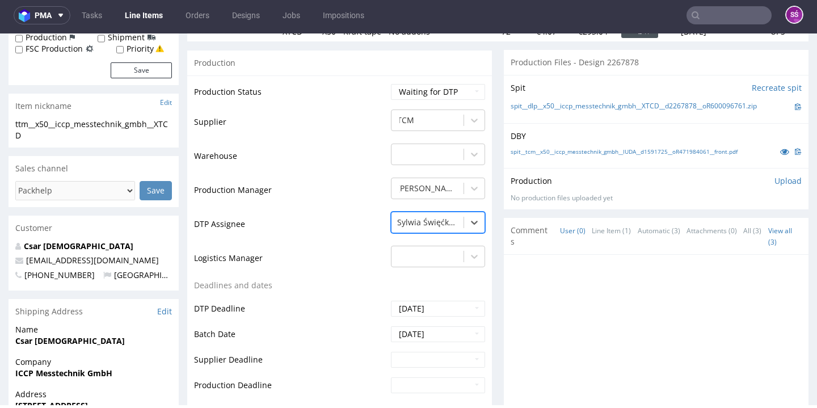
scroll to position [377, 0]
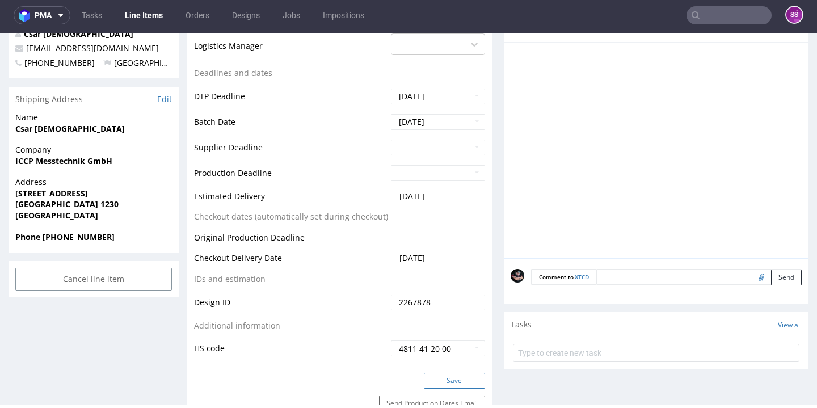
click at [443, 380] on button "Save" at bounding box center [454, 381] width 61 height 16
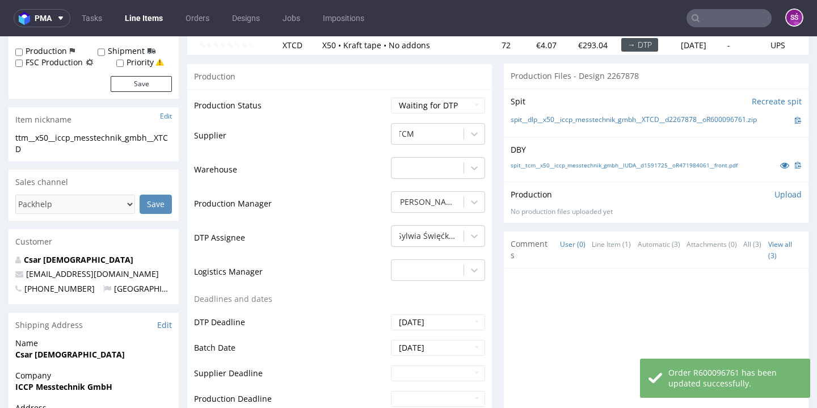
scroll to position [0, 0]
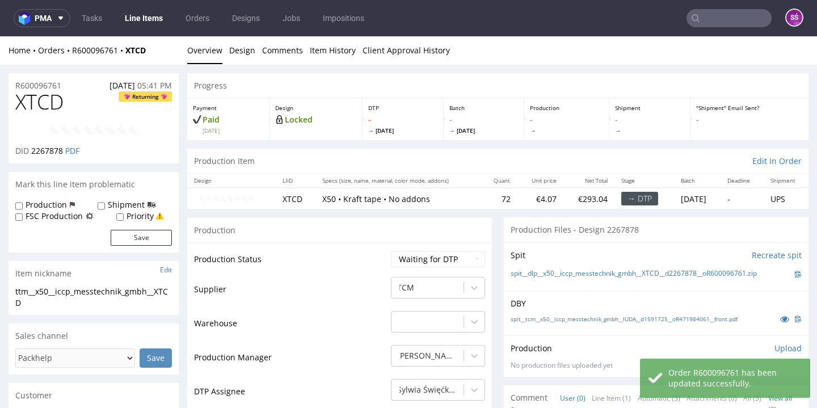
click at [139, 30] on nav "pma Tasks Line Items Orders Designs Jobs Impositions SŚ" at bounding box center [408, 18] width 817 height 36
click at [140, 25] on link "Line Items" at bounding box center [144, 18] width 52 height 18
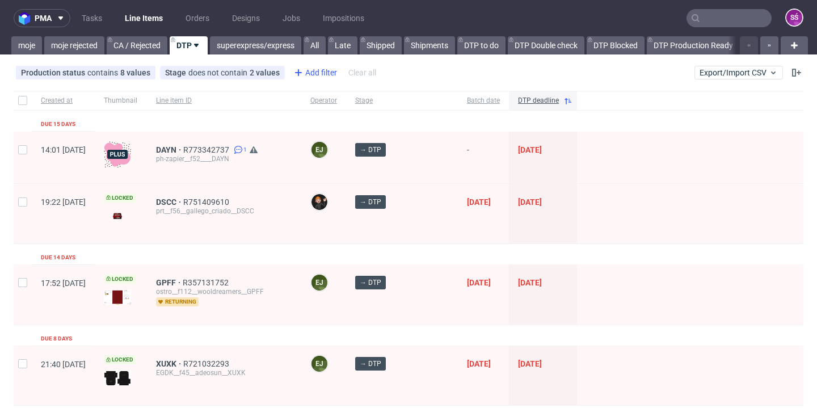
click at [302, 75] on div "Add filter" at bounding box center [314, 73] width 50 height 18
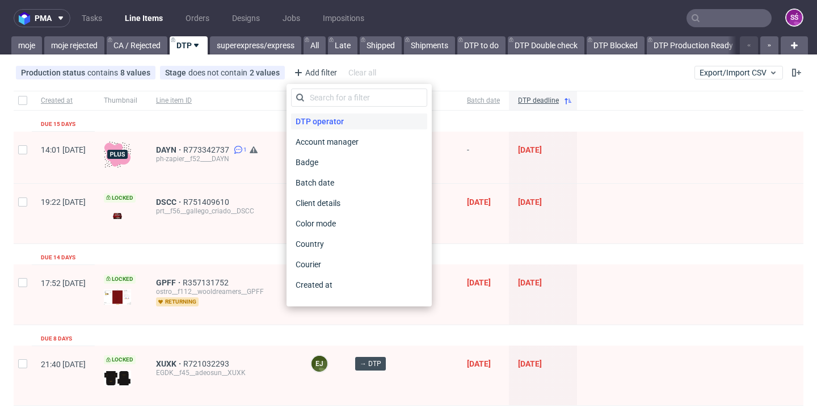
click at [322, 113] on span "DTP operator" at bounding box center [319, 121] width 57 height 16
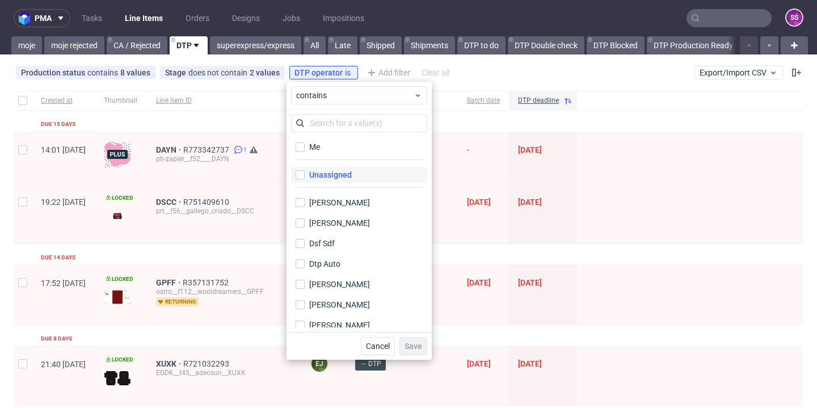
click at [338, 176] on div "Unassigned" at bounding box center [330, 174] width 43 height 11
click at [305, 176] on input "Unassigned" at bounding box center [300, 174] width 9 height 9
checkbox input "true"
click at [415, 347] on span "Save" at bounding box center [414, 346] width 18 height 8
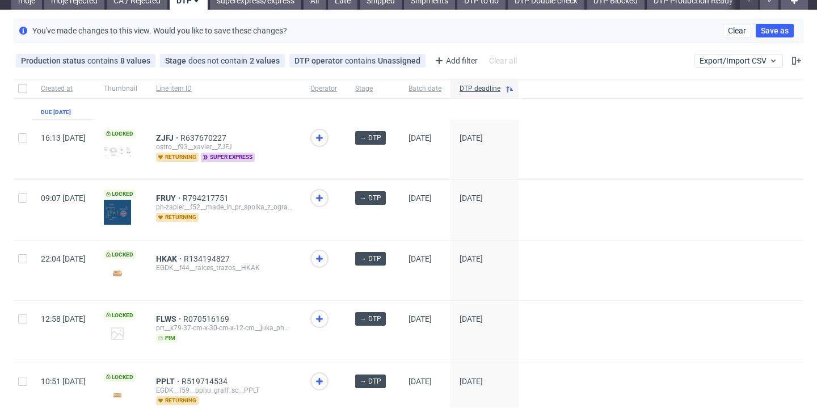
scroll to position [64, 0]
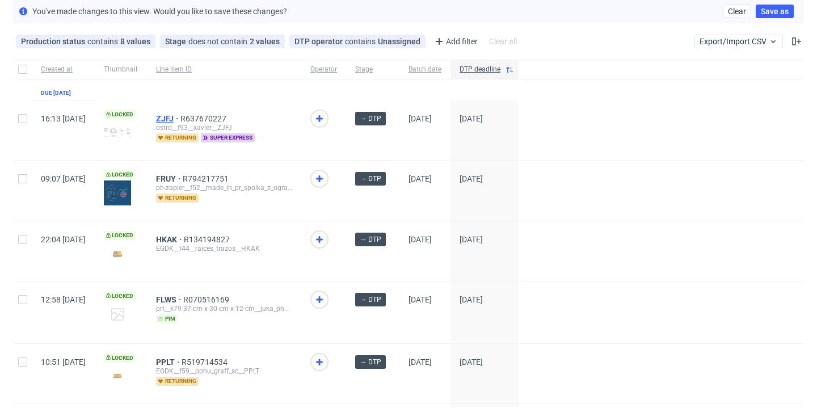
click at [180, 116] on span "ZJFJ" at bounding box center [168, 118] width 24 height 9
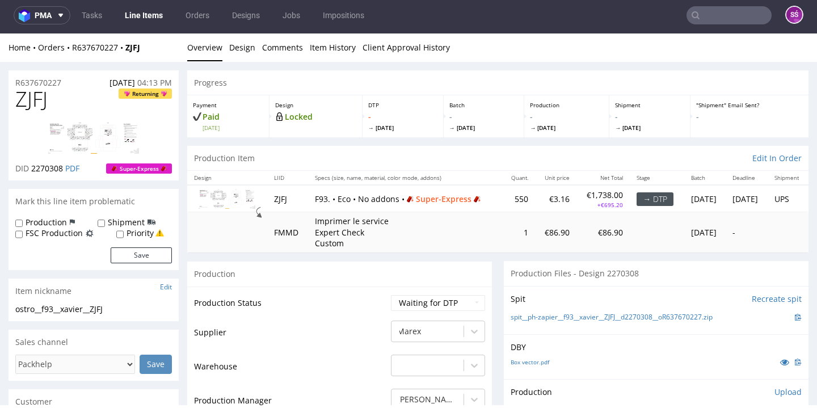
click at [91, 125] on img at bounding box center [93, 138] width 91 height 32
click at [533, 365] on div "Box vector.pdf" at bounding box center [656, 362] width 291 height 12
click at [529, 359] on link "Box vector.pdf" at bounding box center [530, 362] width 39 height 8
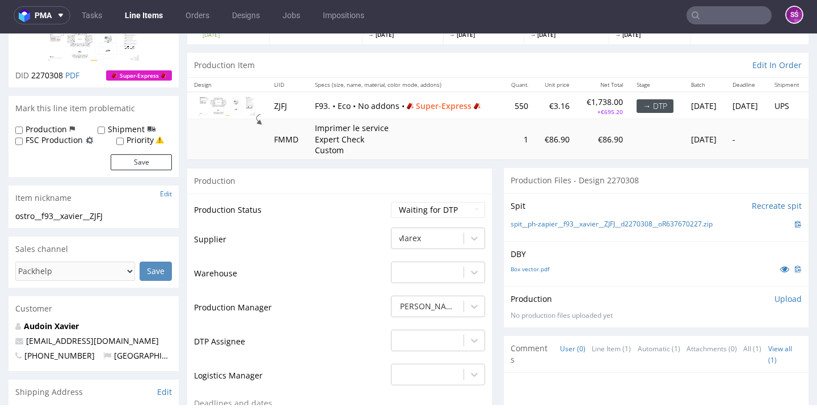
scroll to position [189, 0]
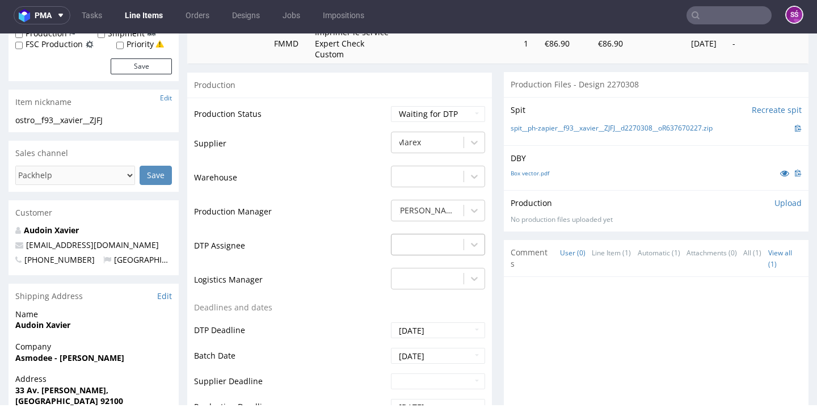
click at [416, 248] on div "-" at bounding box center [438, 242] width 94 height 16
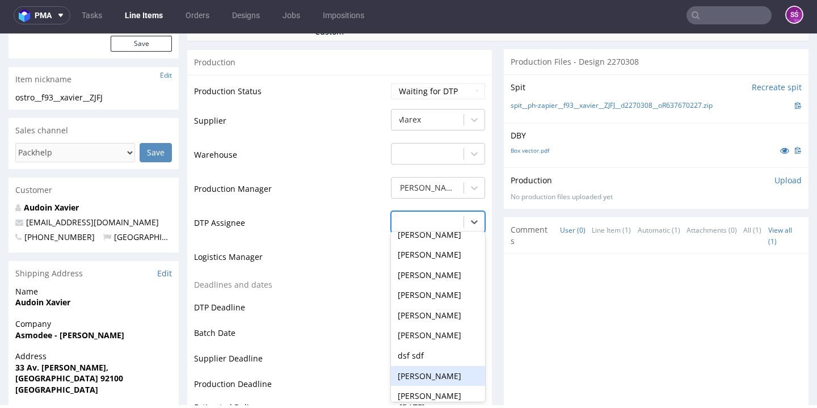
scroll to position [389, 0]
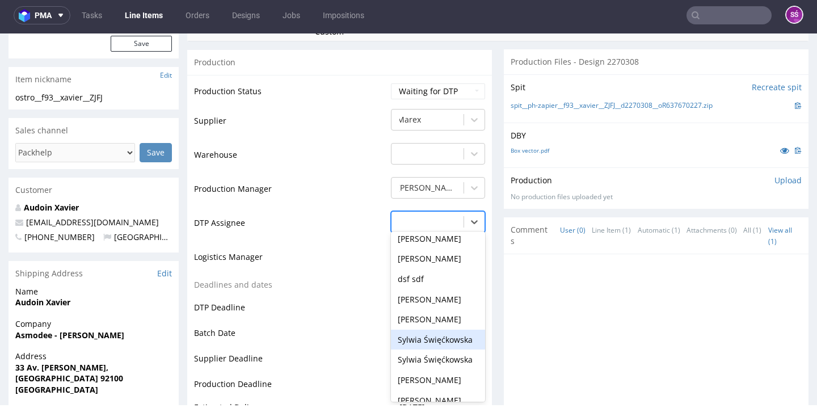
click at [434, 338] on div "Sylwia Święćkowska" at bounding box center [438, 340] width 94 height 20
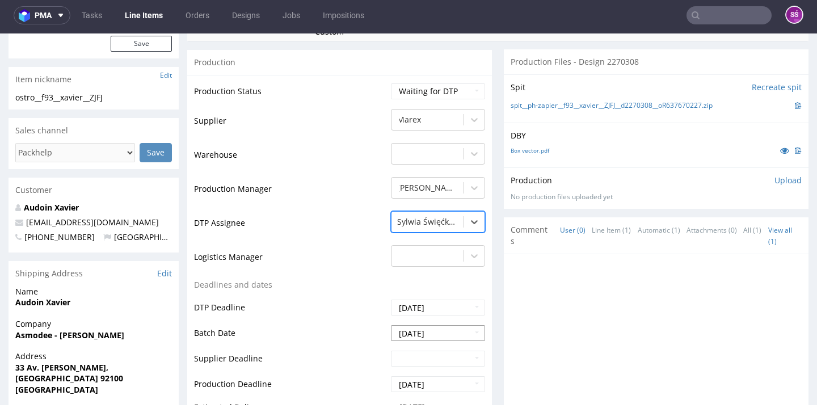
scroll to position [405, 0]
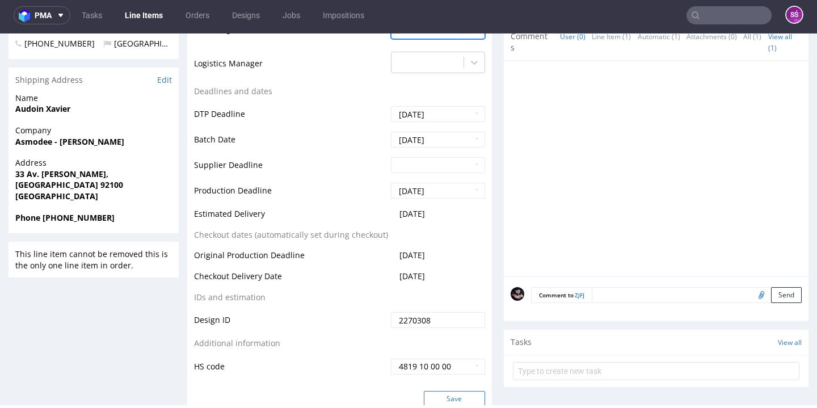
click at [450, 392] on button "Save" at bounding box center [454, 399] width 61 height 16
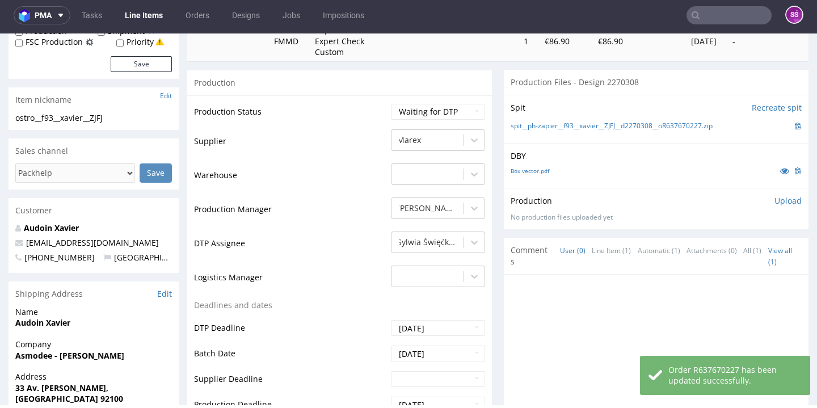
scroll to position [0, 0]
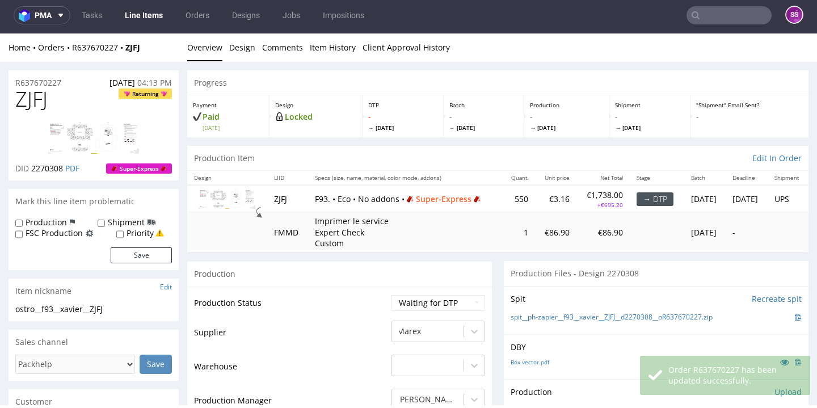
click at [154, 17] on link "Line Items" at bounding box center [144, 15] width 52 height 18
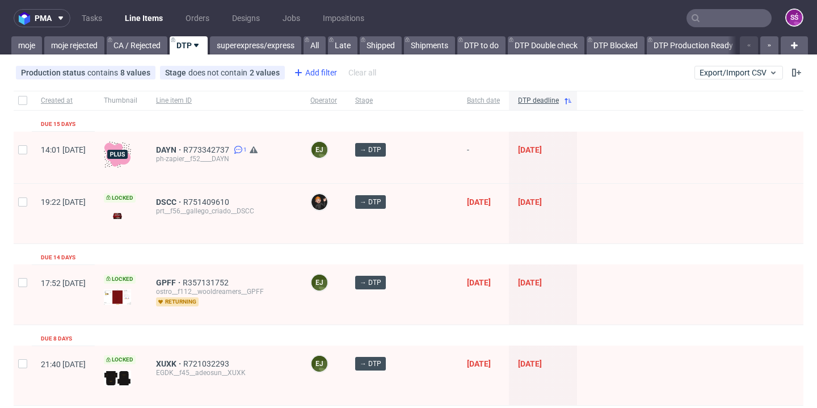
click at [312, 76] on div "Add filter" at bounding box center [314, 73] width 50 height 18
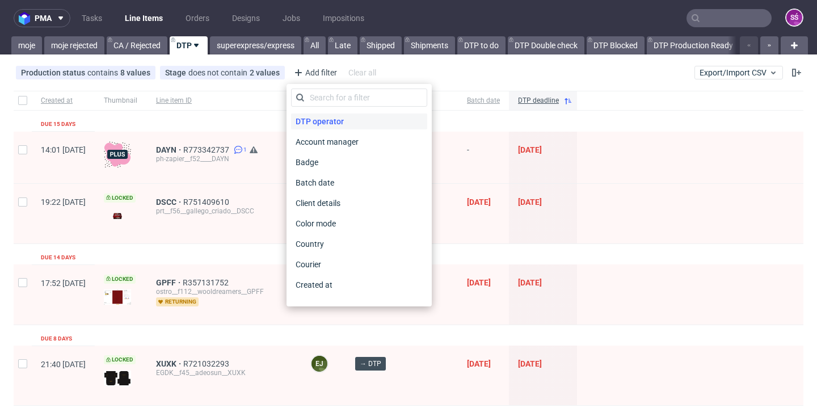
click at [321, 120] on span "DTP operator" at bounding box center [319, 121] width 57 height 16
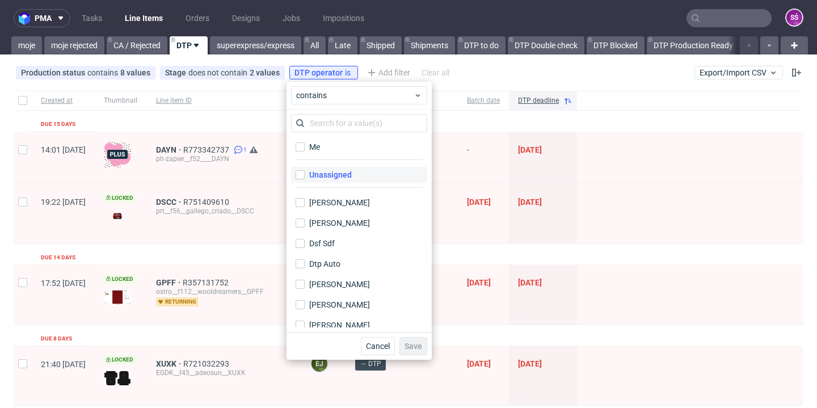
click at [329, 174] on div "Unassigned" at bounding box center [330, 174] width 43 height 11
click at [305, 174] on input "Unassigned" at bounding box center [300, 174] width 9 height 9
checkbox input "true"
click at [406, 351] on button "Save" at bounding box center [413, 346] width 28 height 18
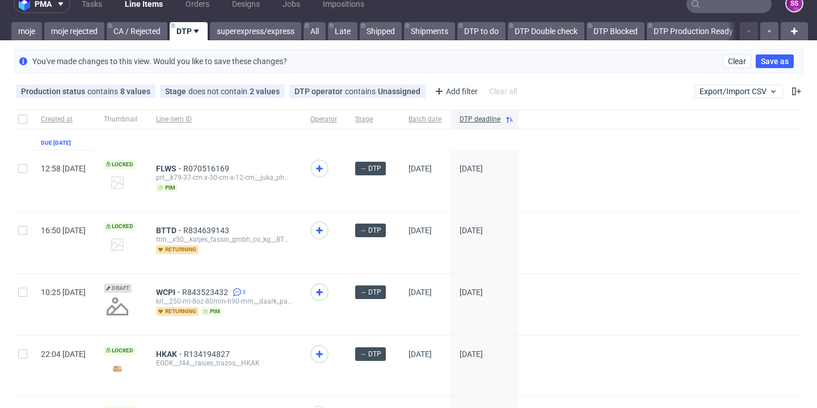
scroll to position [105, 0]
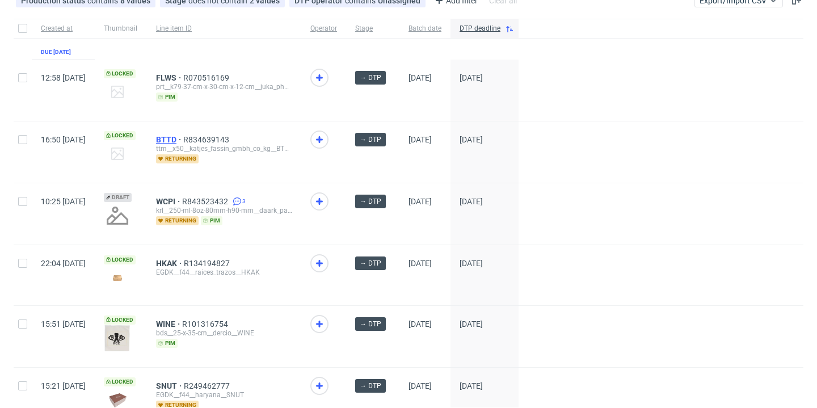
click at [183, 138] on span "BTTD" at bounding box center [169, 139] width 27 height 9
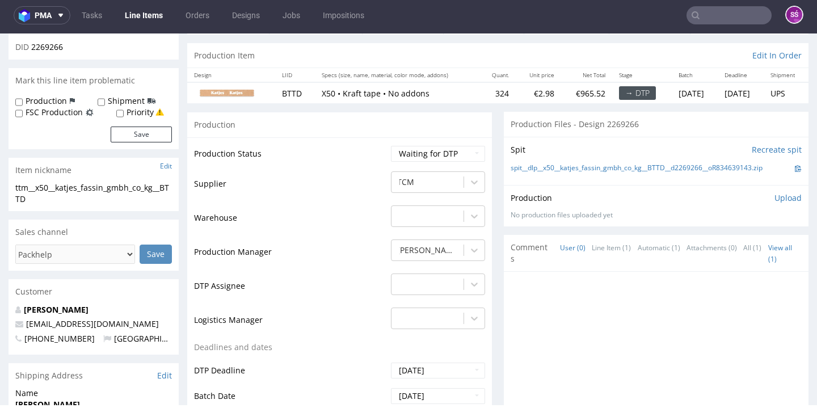
scroll to position [135, 0]
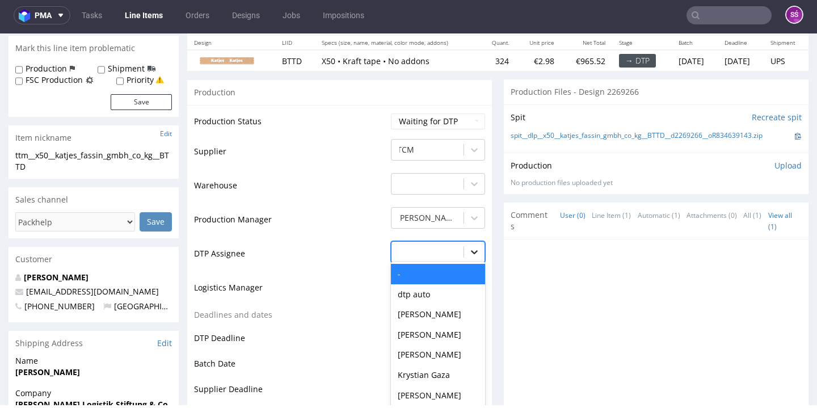
click at [459, 257] on div "- selected, 1 of 31. 31 results available. Use Up and Down to choose options, p…" at bounding box center [438, 249] width 94 height 16
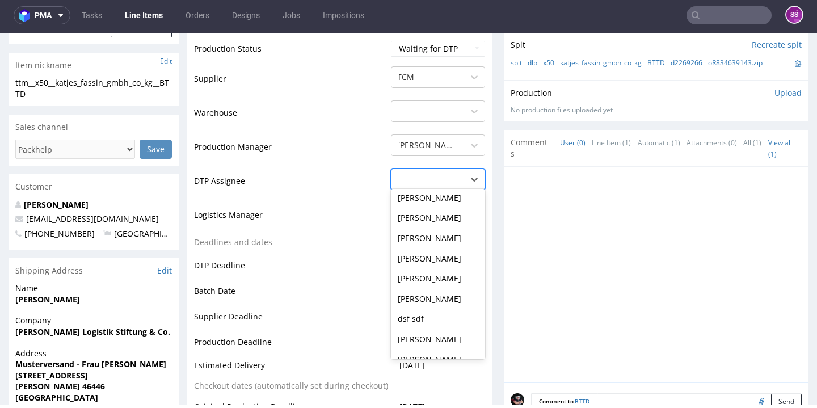
scroll to position [401, 0]
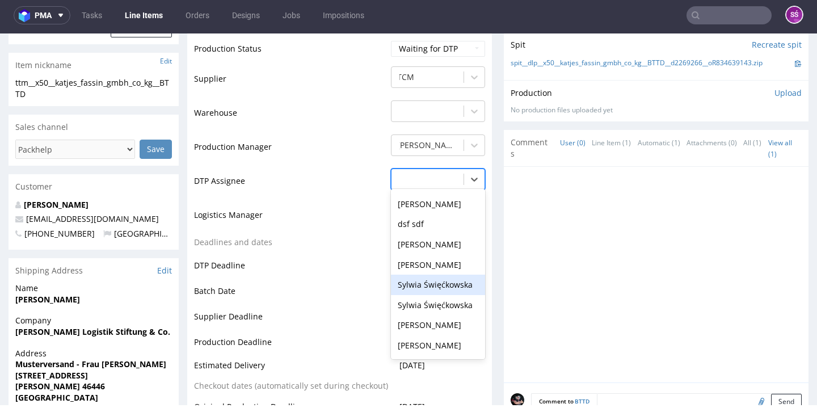
click at [440, 295] on div "Sylwia Święćkowska" at bounding box center [438, 285] width 94 height 20
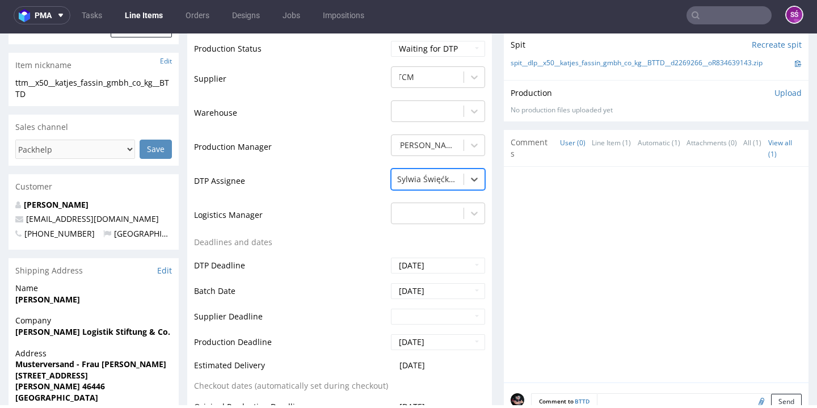
scroll to position [424, 0]
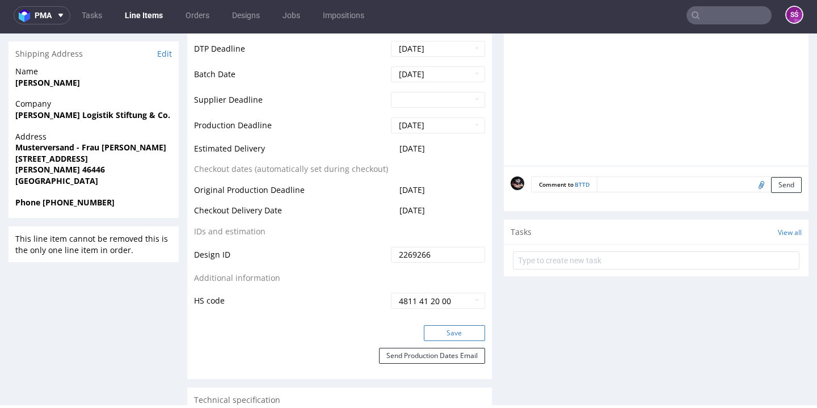
click at [449, 341] on button "Save" at bounding box center [454, 333] width 61 height 16
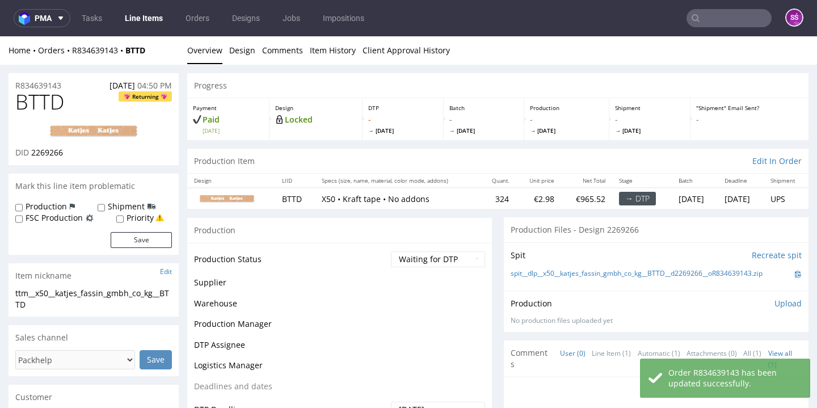
scroll to position [0, 0]
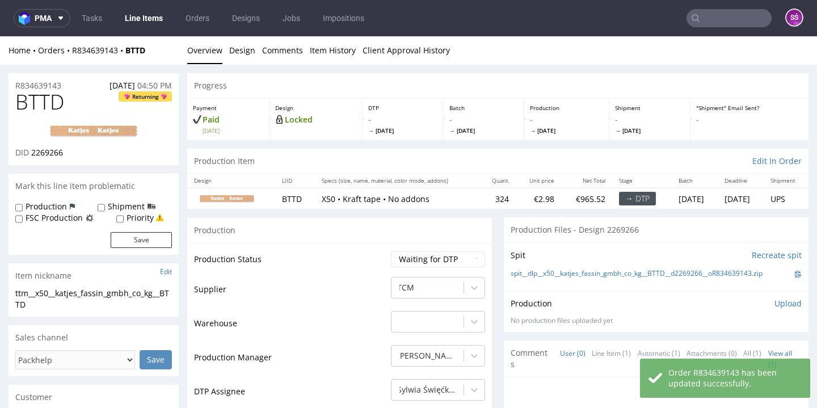
click at [144, 20] on link "Line Items" at bounding box center [144, 18] width 52 height 18
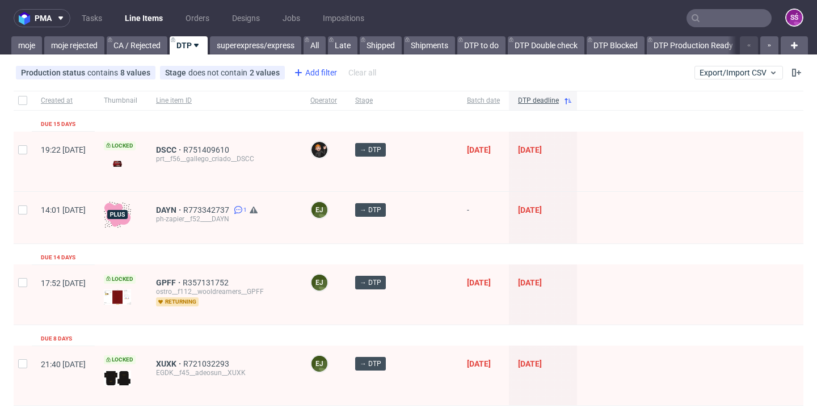
click at [300, 74] on icon at bounding box center [299, 73] width 14 height 14
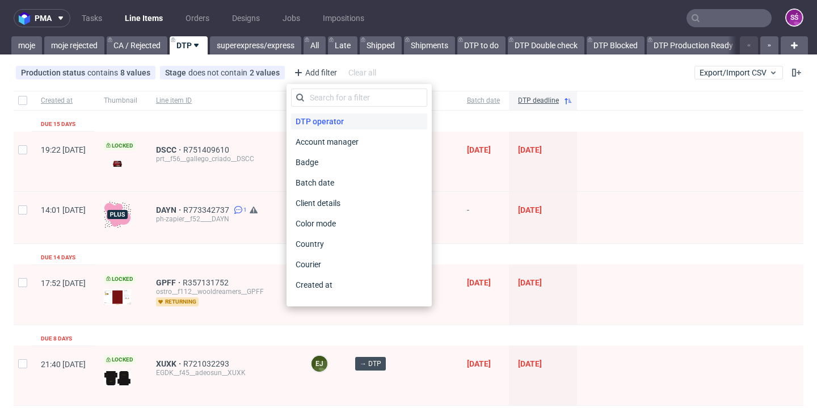
click at [311, 120] on span "DTP operator" at bounding box center [319, 121] width 57 height 16
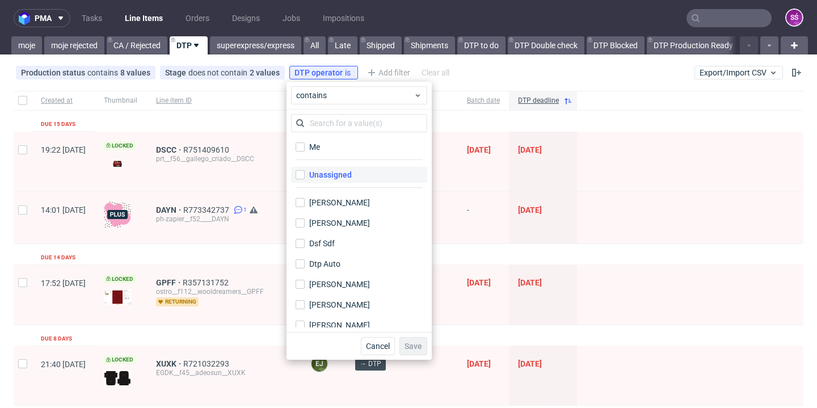
click at [328, 182] on label "Unassigned" at bounding box center [359, 175] width 136 height 16
click at [305, 179] on input "Unassigned" at bounding box center [300, 174] width 9 height 9
checkbox input "true"
click at [413, 347] on span "Save" at bounding box center [414, 346] width 18 height 8
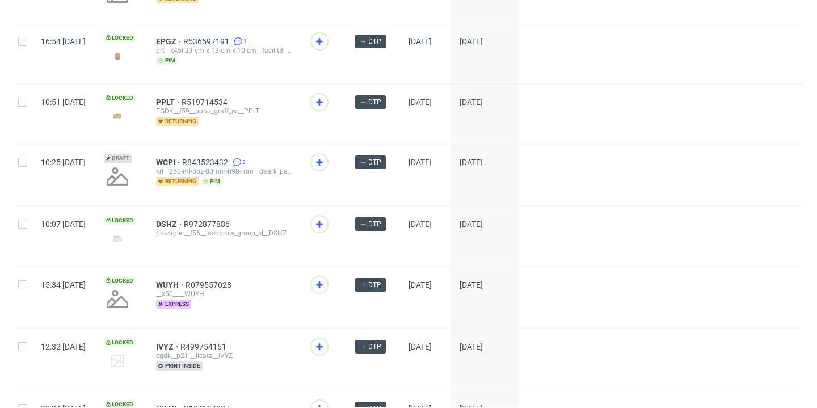
scroll to position [238, 0]
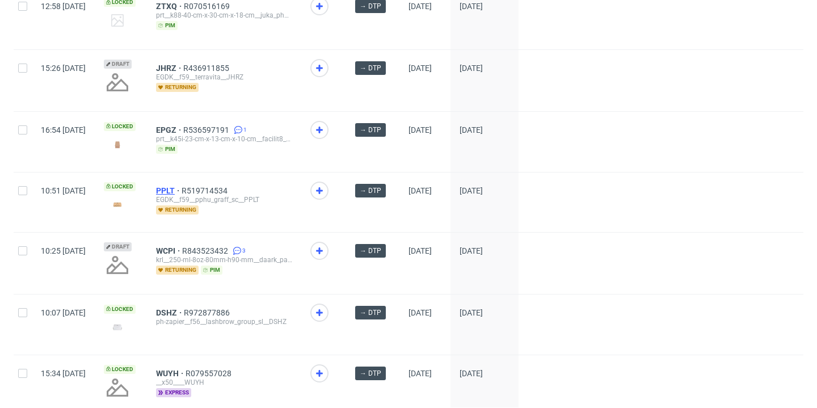
click at [182, 192] on span "PPLT" at bounding box center [169, 190] width 26 height 9
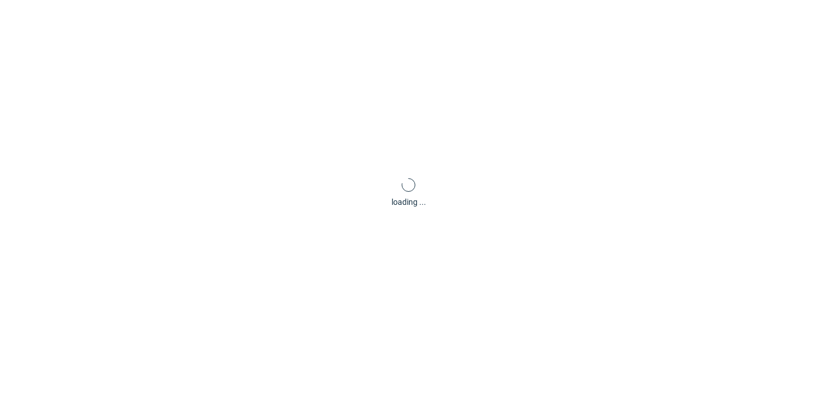
scroll to position [3, 0]
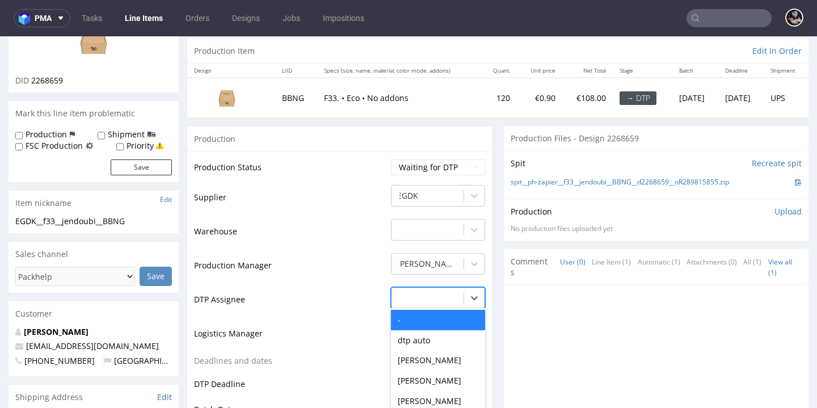
click at [440, 303] on div "- selected, 1 of 31. 31 results available. Use Up and Down to choose options, p…" at bounding box center [438, 295] width 94 height 16
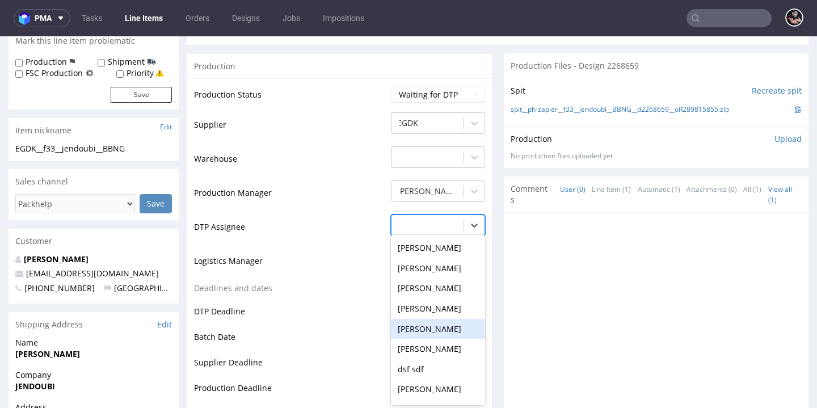
scroll to position [394, 0]
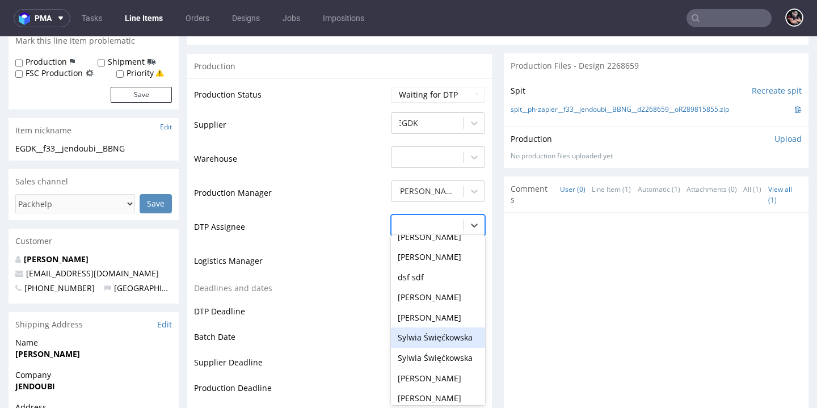
click at [434, 327] on div "Sylwia Święćkowska" at bounding box center [438, 337] width 94 height 20
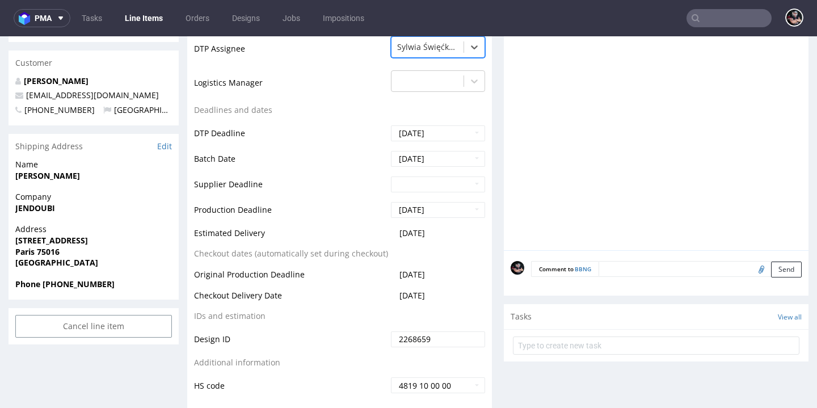
scroll to position [475, 0]
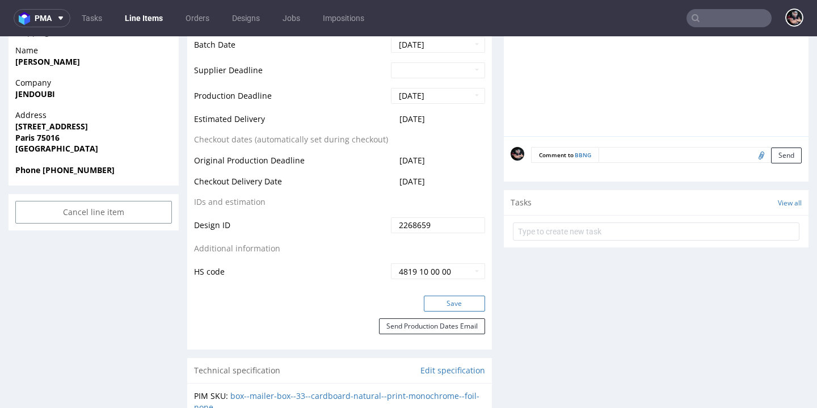
click at [443, 296] on button "Save" at bounding box center [454, 304] width 61 height 16
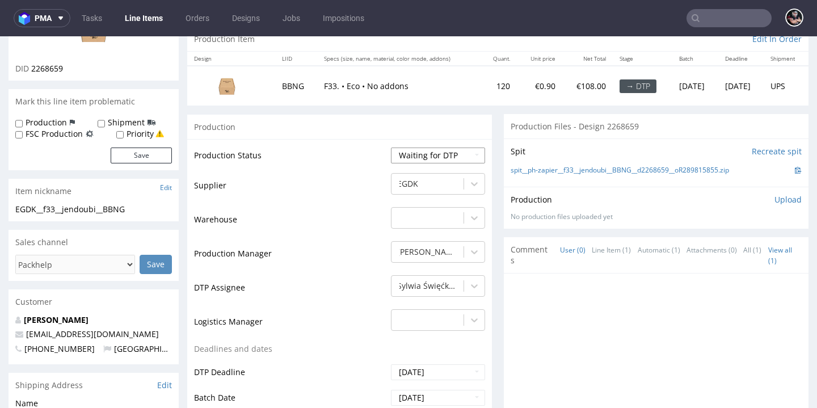
scroll to position [0, 0]
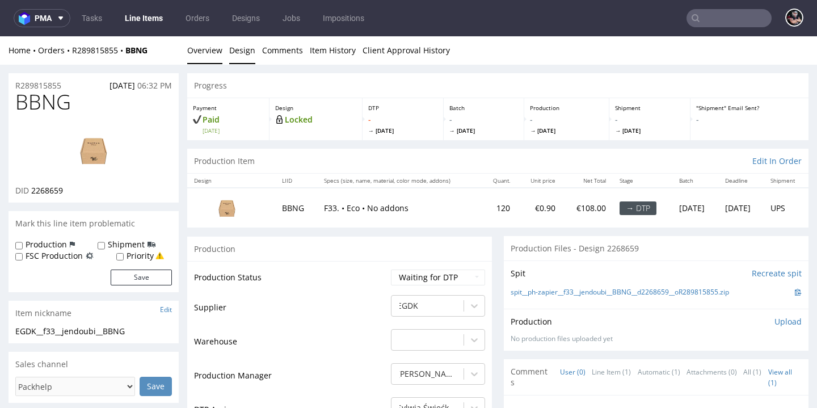
click at [239, 56] on link "Design" at bounding box center [242, 50] width 26 height 28
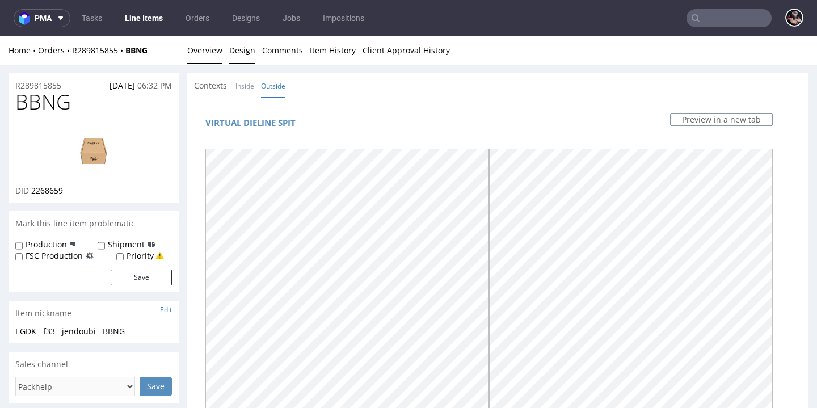
click at [204, 51] on link "Overview" at bounding box center [204, 50] width 35 height 28
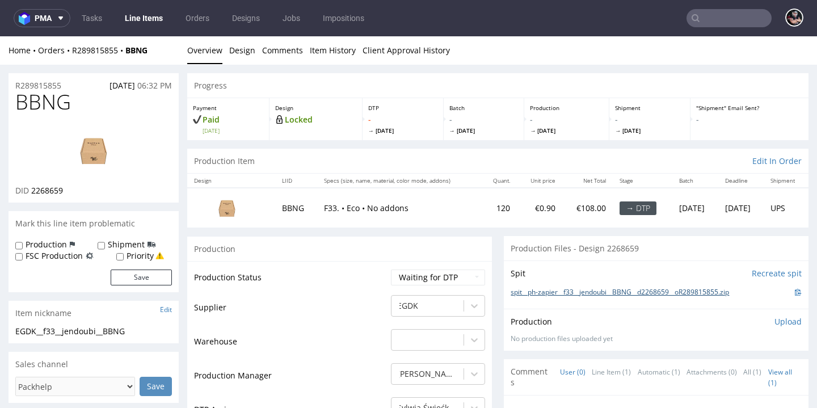
click at [565, 288] on link "spit__ph-zapier__f33__jendoubi__BBNG__d2268659__oR289815855.zip" at bounding box center [620, 293] width 218 height 10
click at [238, 58] on link "Design" at bounding box center [242, 50] width 26 height 28
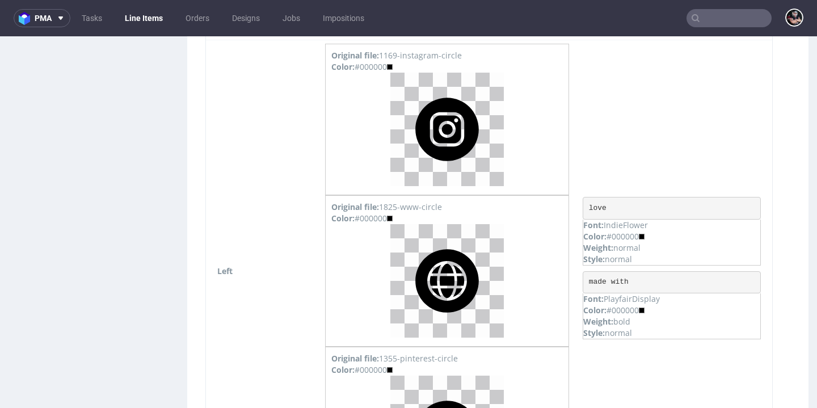
scroll to position [538, 0]
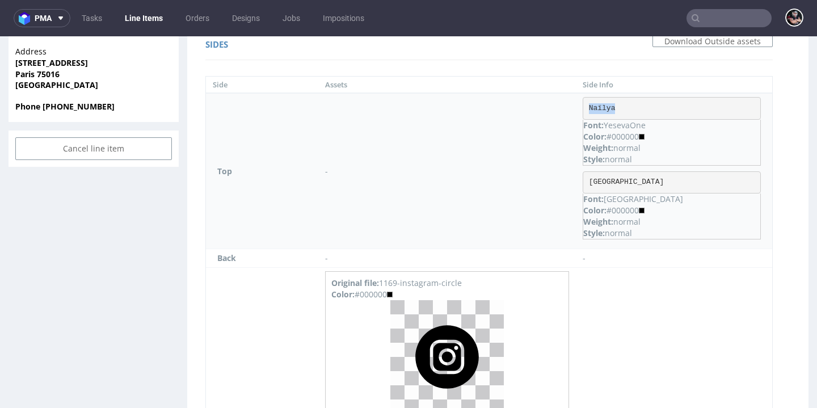
drag, startPoint x: 655, startPoint y: 110, endPoint x: 617, endPoint y: 106, distance: 38.2
click at [617, 106] on pre "Naïlya" at bounding box center [672, 108] width 178 height 23
copy pre "Naïlya"
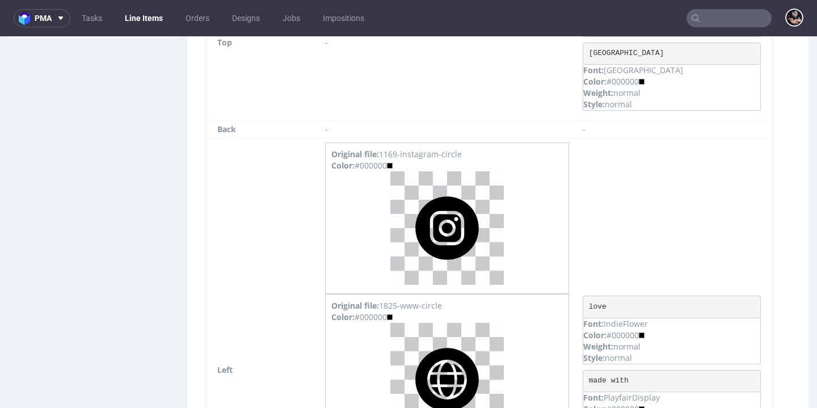
scroll to position [706, 0]
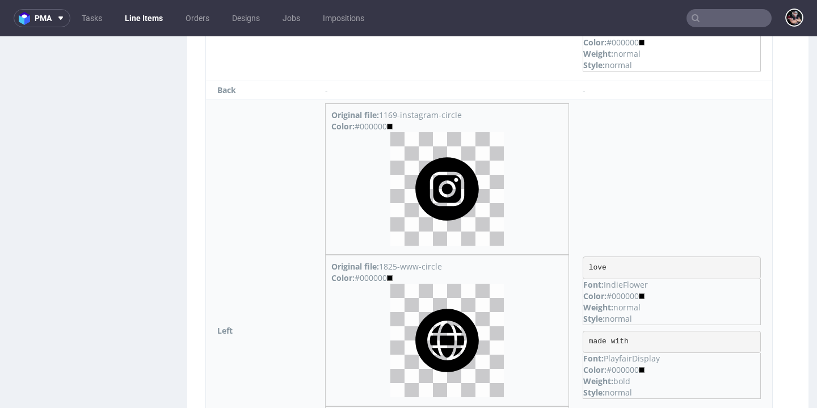
click at [476, 185] on img at bounding box center [446, 188] width 113 height 113
click at [472, 347] on img at bounding box center [446, 340] width 113 height 113
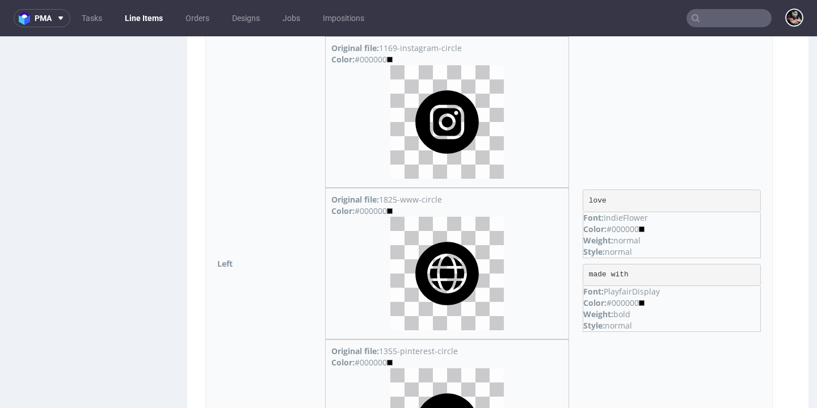
scroll to position [875, 0]
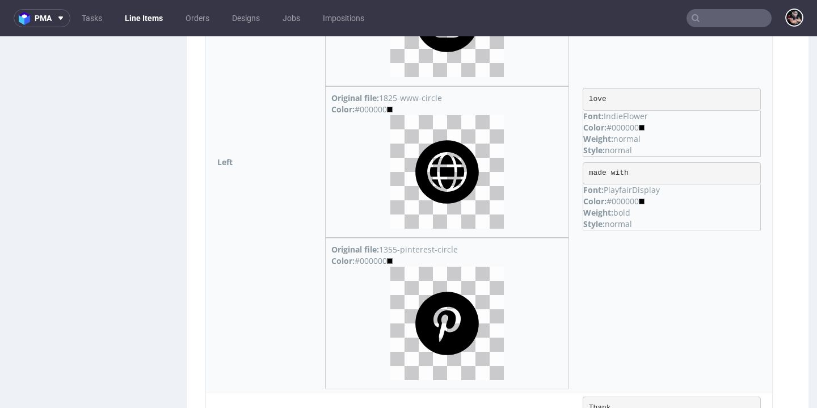
click at [473, 307] on img at bounding box center [446, 323] width 113 height 113
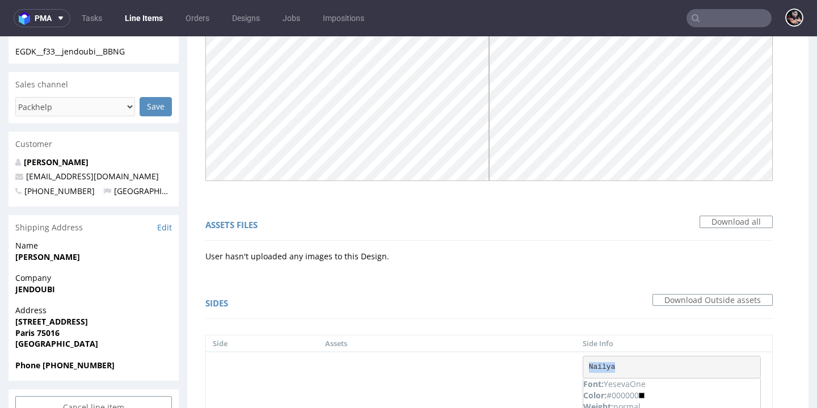
scroll to position [0, 0]
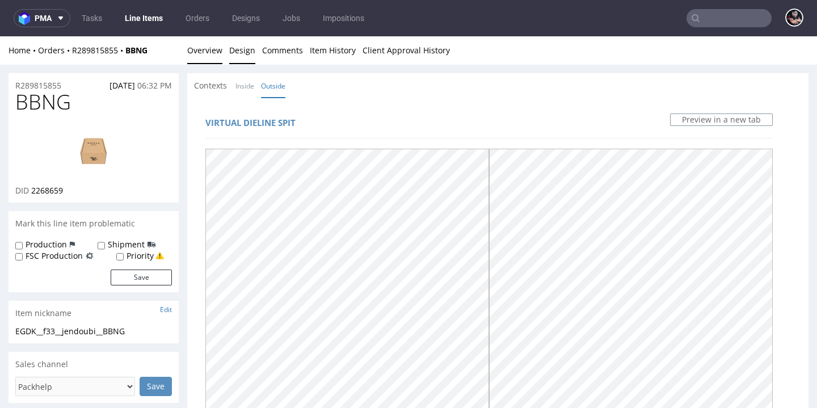
click at [208, 52] on link "Overview" at bounding box center [204, 50] width 35 height 28
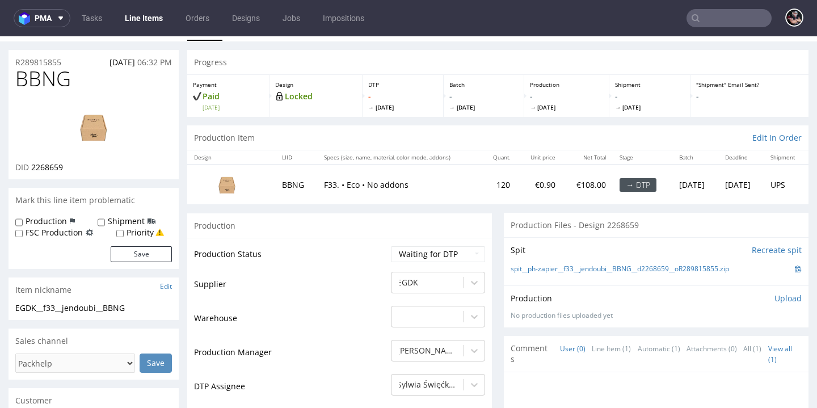
scroll to position [111, 0]
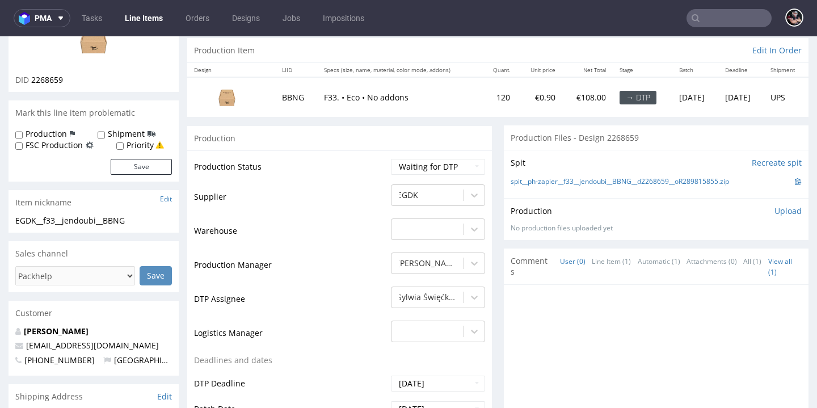
click at [775, 213] on p "Upload" at bounding box center [788, 210] width 27 height 11
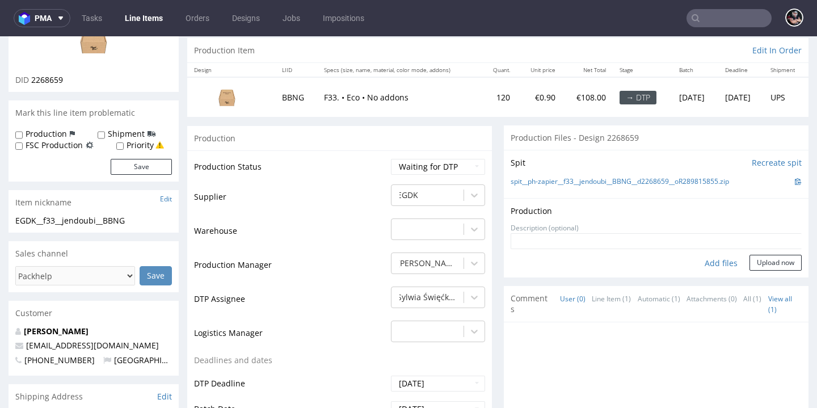
click at [702, 256] on div "Add files" at bounding box center [721, 263] width 57 height 17
type input "C:\fakepath\ph-zapier__f33__jendoubi__BBNG__d2268659__oR289815855__latest__outs…"
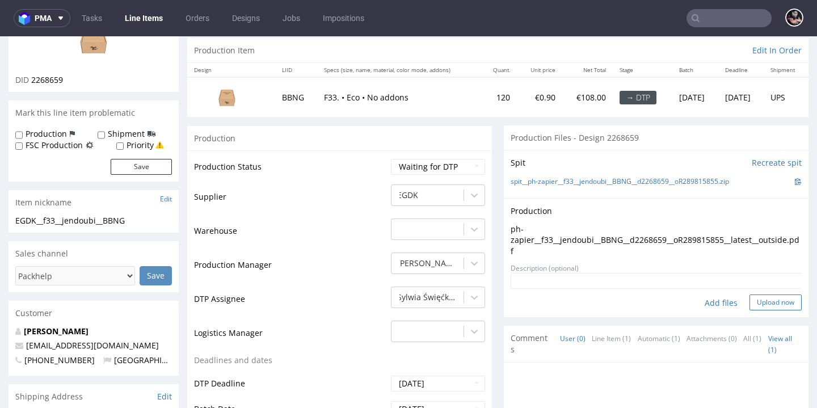
click at [750, 296] on button "Upload now" at bounding box center [776, 302] width 52 height 16
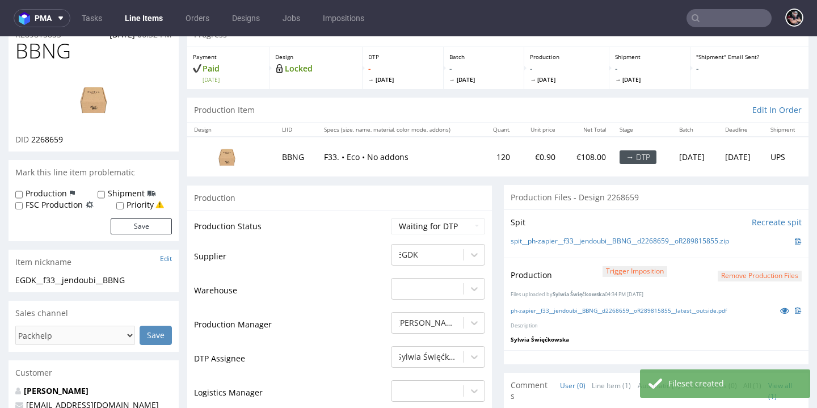
scroll to position [135, 0]
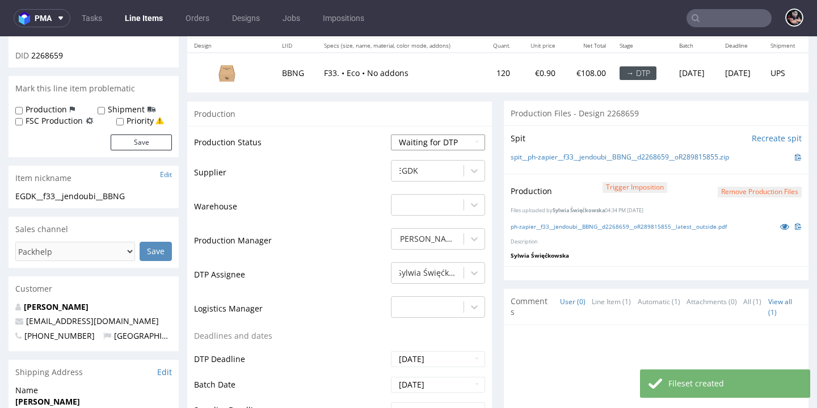
select select "dtp_production_ready"
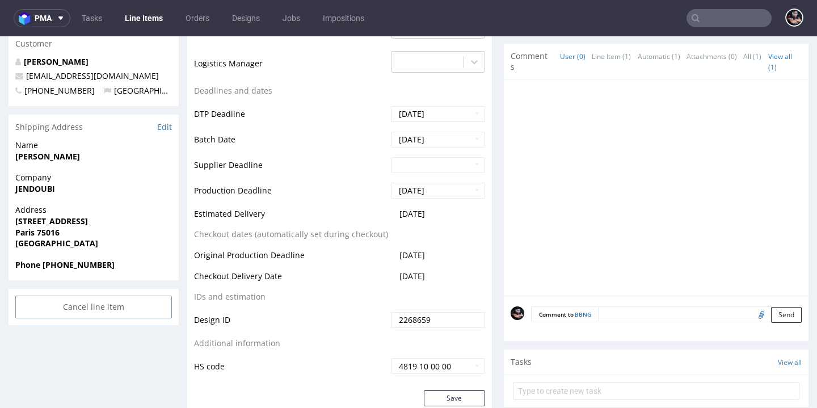
scroll to position [602, 0]
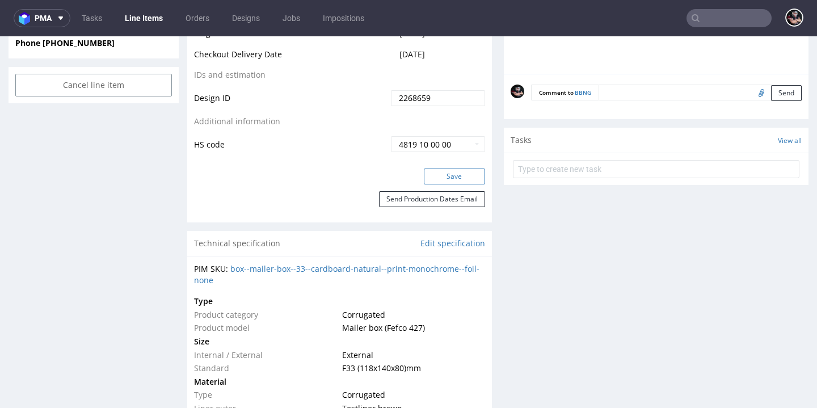
click at [458, 178] on button "Save" at bounding box center [454, 177] width 61 height 16
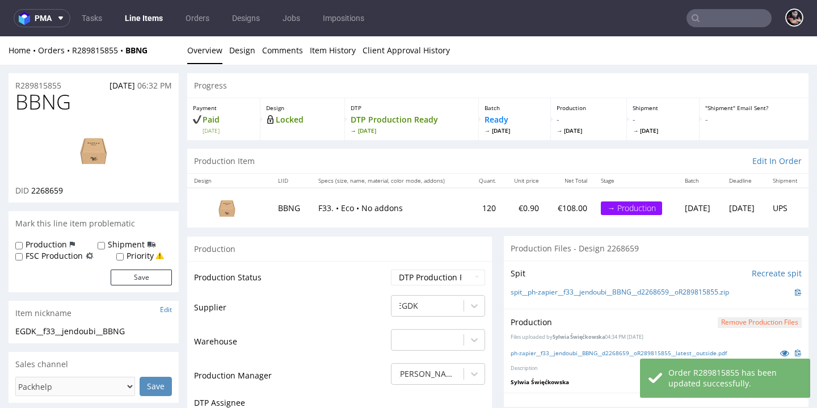
scroll to position [0, 0]
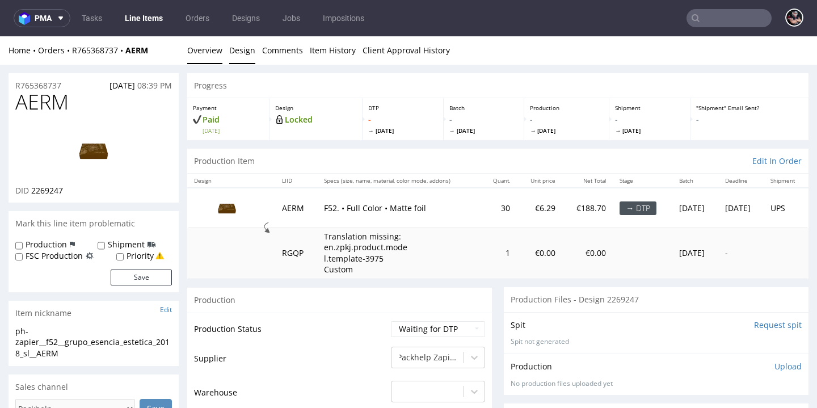
click at [237, 56] on link "Design" at bounding box center [242, 50] width 26 height 28
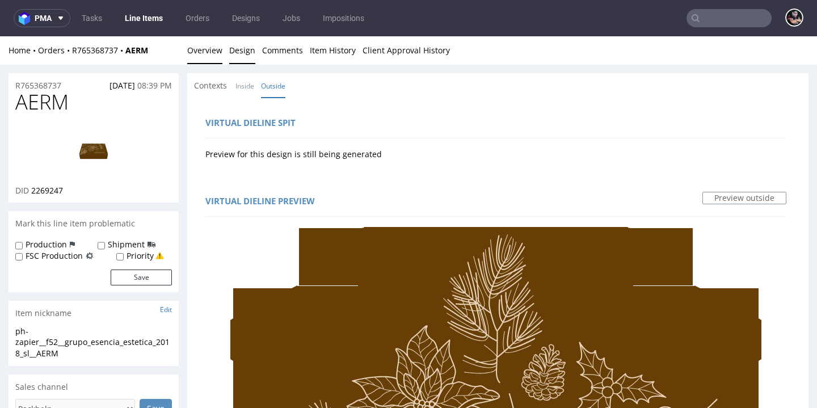
click at [207, 43] on link "Overview" at bounding box center [204, 50] width 35 height 28
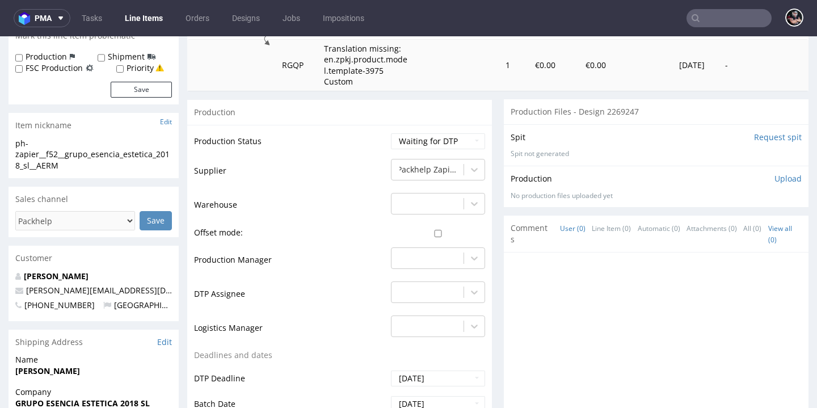
scroll to position [190, 0]
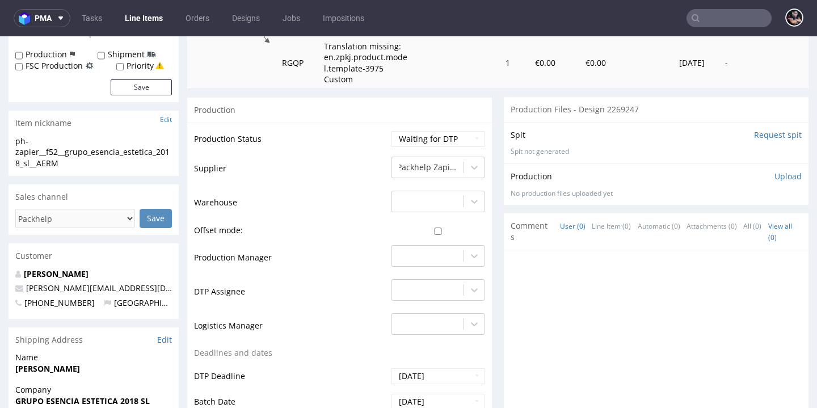
click at [754, 141] on input "Request spit" at bounding box center [778, 134] width 48 height 11
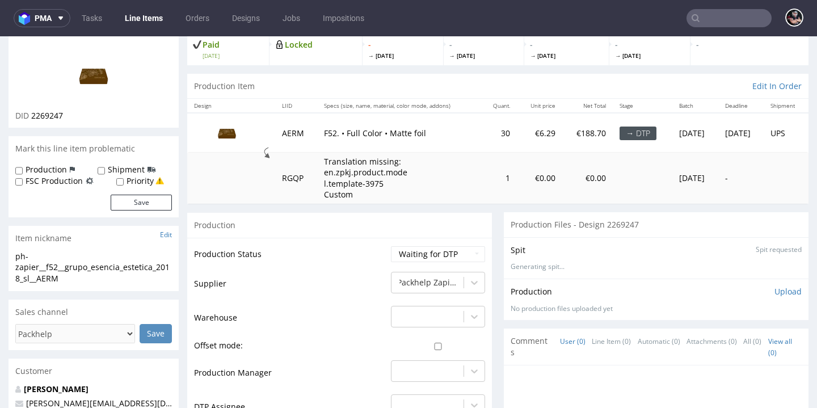
scroll to position [94, 0]
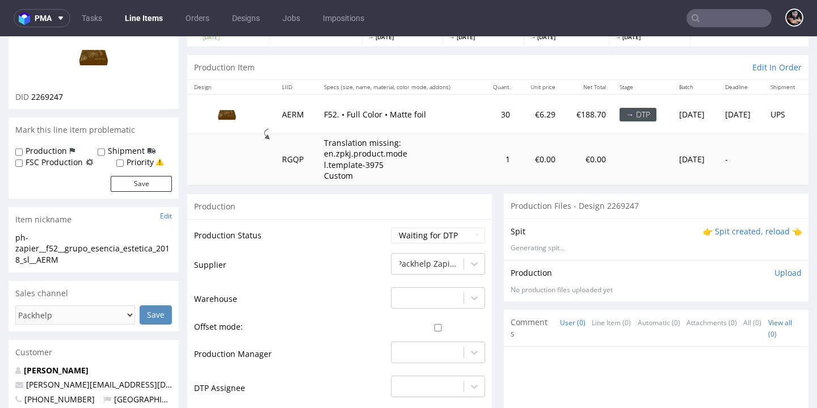
click at [717, 237] on p "👉 Spit created, reload 👈" at bounding box center [752, 231] width 99 height 11
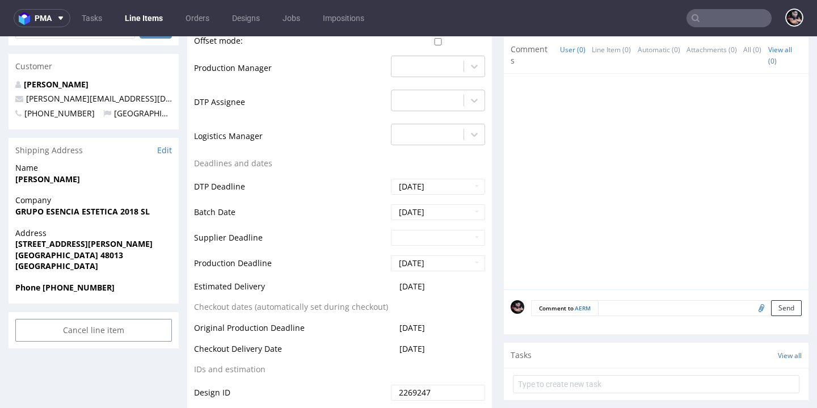
scroll to position [0, 0]
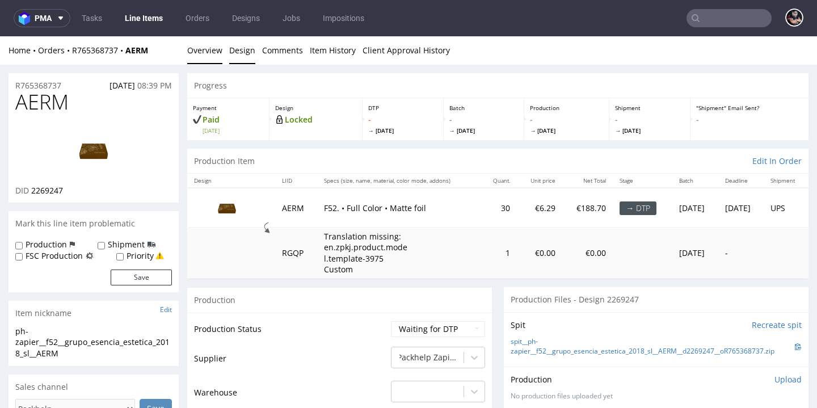
click at [235, 57] on link "Design" at bounding box center [242, 50] width 26 height 28
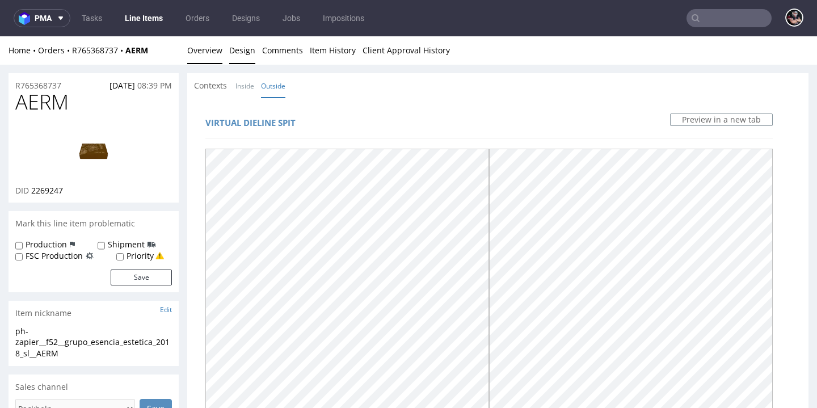
click at [219, 60] on link "Overview" at bounding box center [204, 50] width 35 height 28
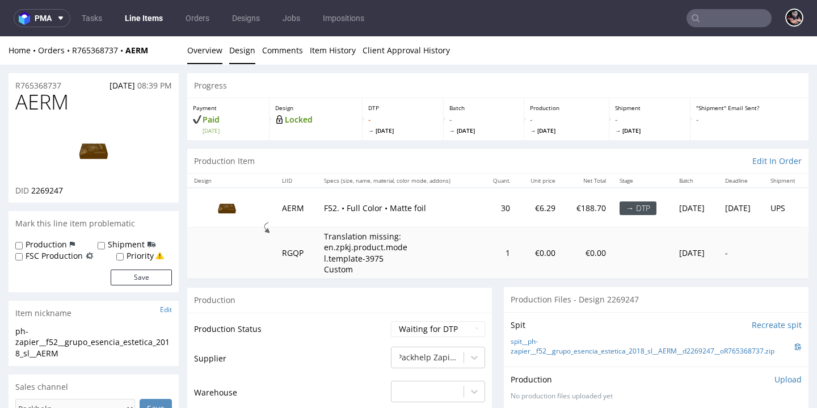
click at [239, 55] on link "Design" at bounding box center [242, 50] width 26 height 28
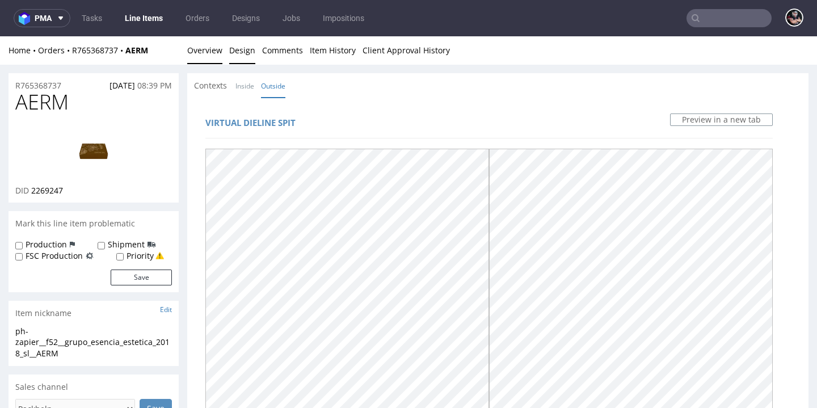
click at [212, 56] on link "Overview" at bounding box center [204, 50] width 35 height 28
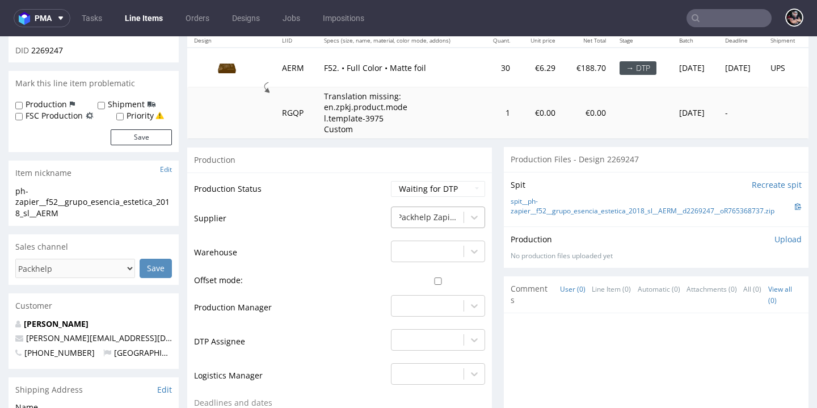
scroll to position [212, 0]
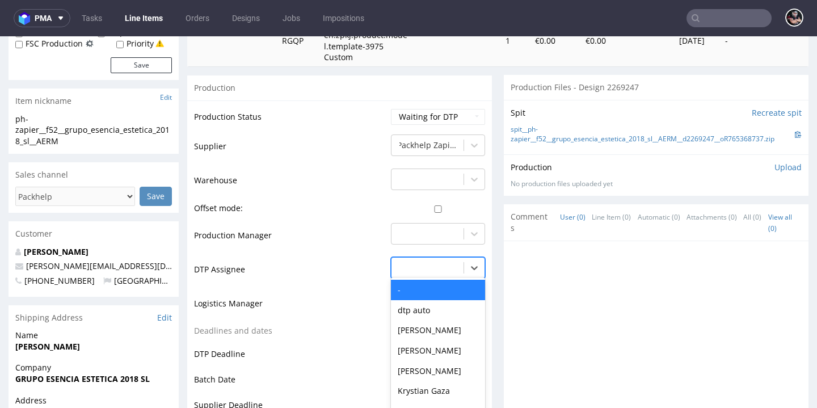
click at [436, 273] on div "- selected, 1 of 31. 31 results available. Use Up and Down to choose options, p…" at bounding box center [438, 265] width 94 height 16
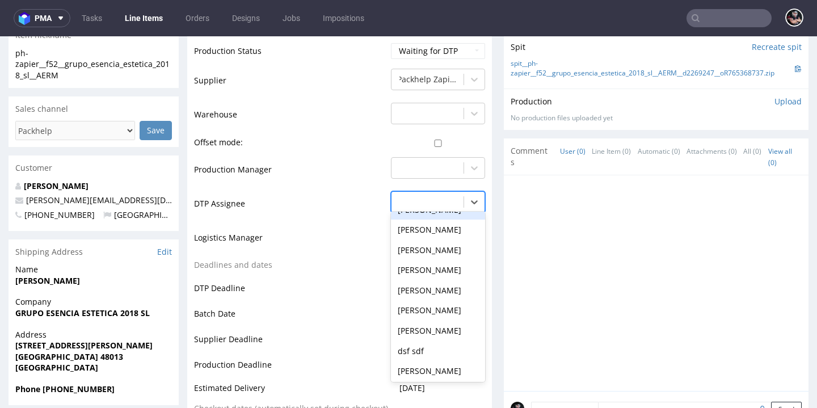
scroll to position [374, 0]
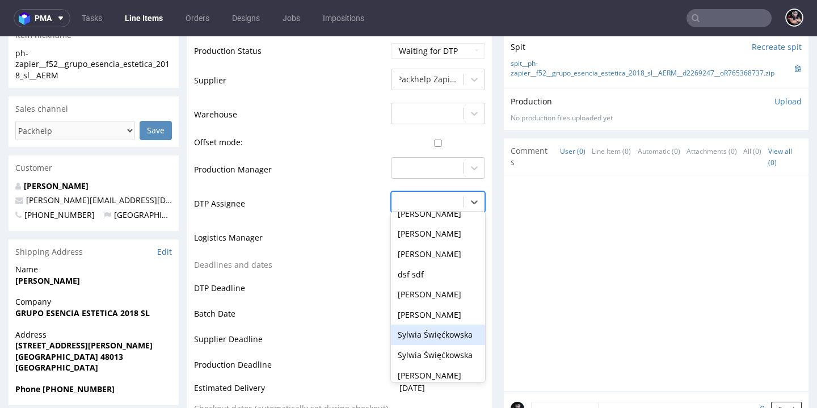
click at [436, 342] on div "Sylwia Święćkowska" at bounding box center [438, 335] width 94 height 20
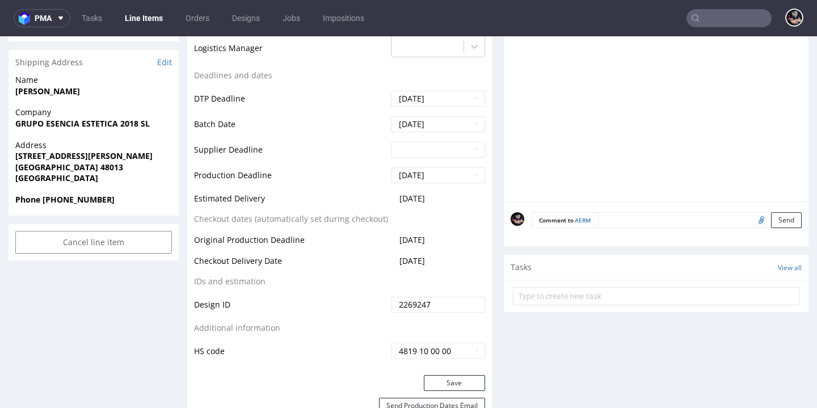
scroll to position [590, 0]
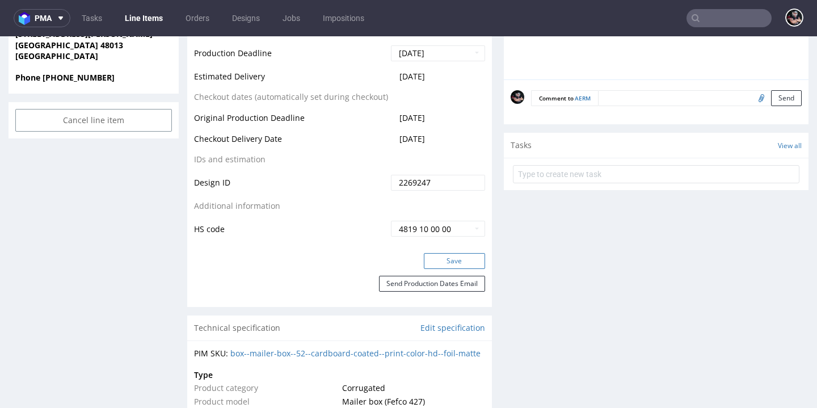
click at [445, 269] on button "Save" at bounding box center [454, 261] width 61 height 16
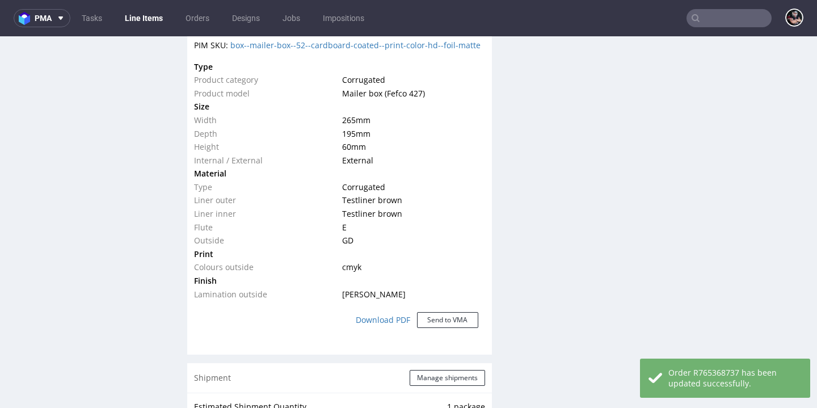
scroll to position [0, 0]
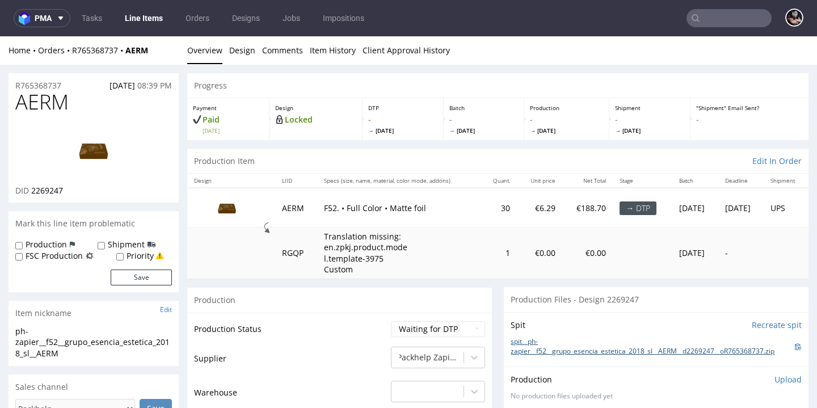
click at [580, 349] on link "spit__ph-zapier__f52__grupo_esencia_estetica_2018_sl__AERM__d2269247__oR7653687…" at bounding box center [653, 346] width 284 height 19
click at [233, 42] on link "Design" at bounding box center [242, 50] width 26 height 28
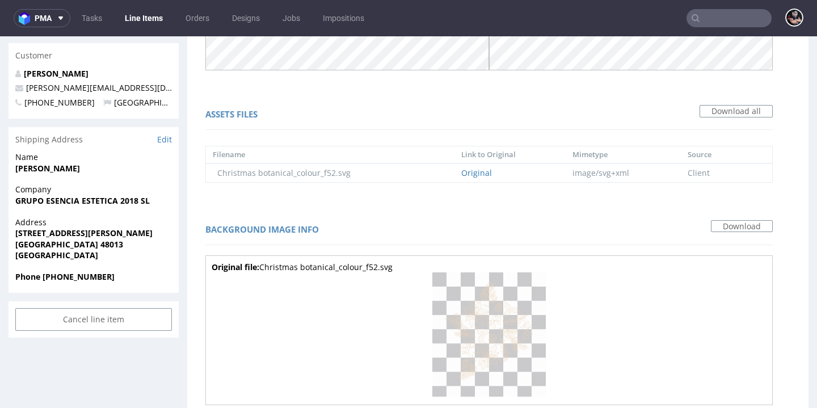
scroll to position [772, 0]
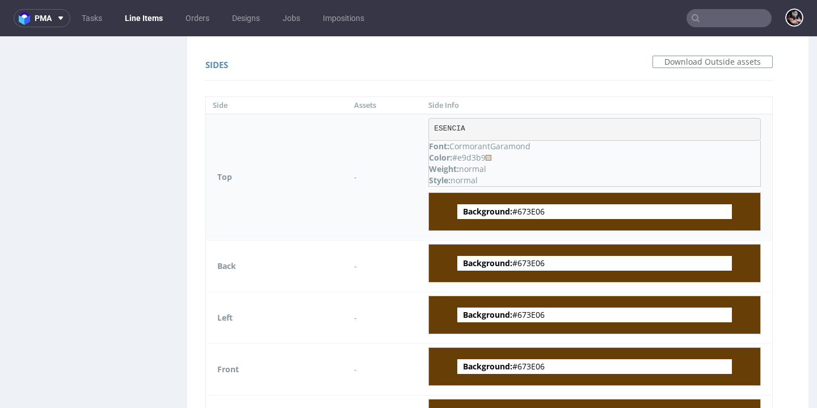
click at [538, 209] on span "Background: #673E06" at bounding box center [594, 211] width 275 height 15
copy span "673E06"
click at [457, 128] on pre "ESENCIA" at bounding box center [594, 129] width 333 height 23
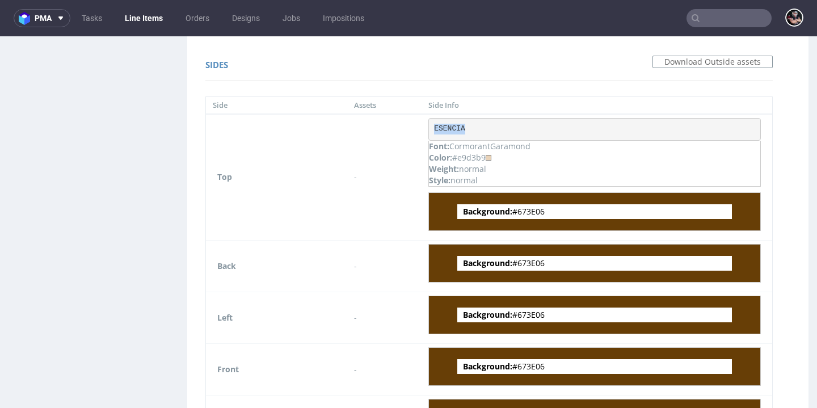
copy pre "ESENCIA"
click at [476, 155] on div "Color: #e9d3b9" at bounding box center [594, 157] width 331 height 11
copy div "e9d3b9"
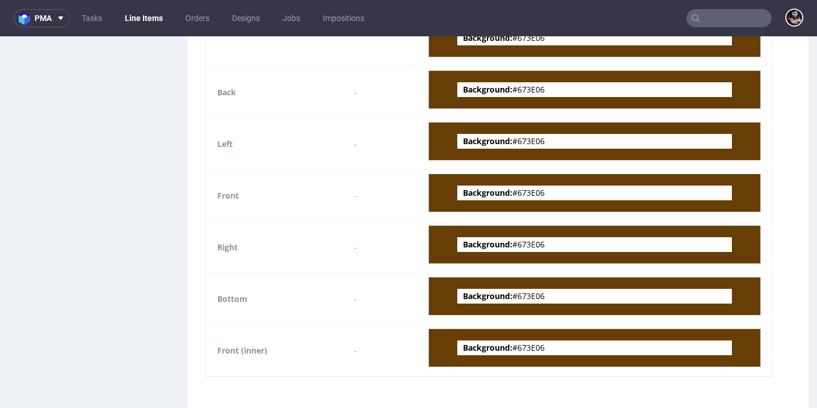
scroll to position [175, 0]
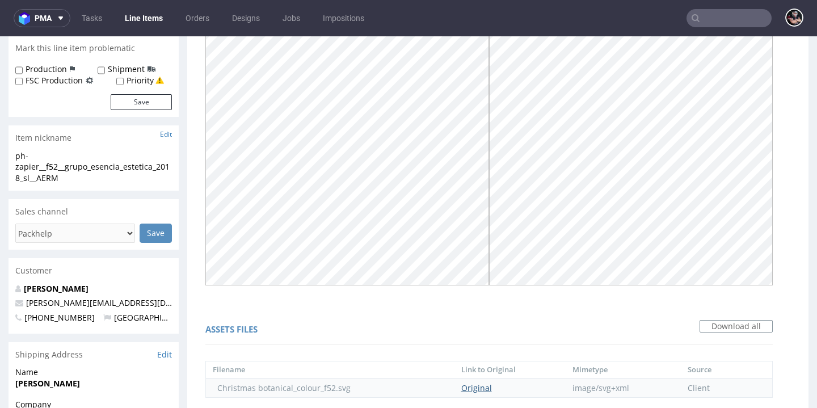
click at [470, 389] on link "Original" at bounding box center [476, 387] width 31 height 11
click at [533, 390] on td "Original" at bounding box center [511, 387] width 112 height 19
click at [470, 386] on link "Original" at bounding box center [476, 387] width 31 height 11
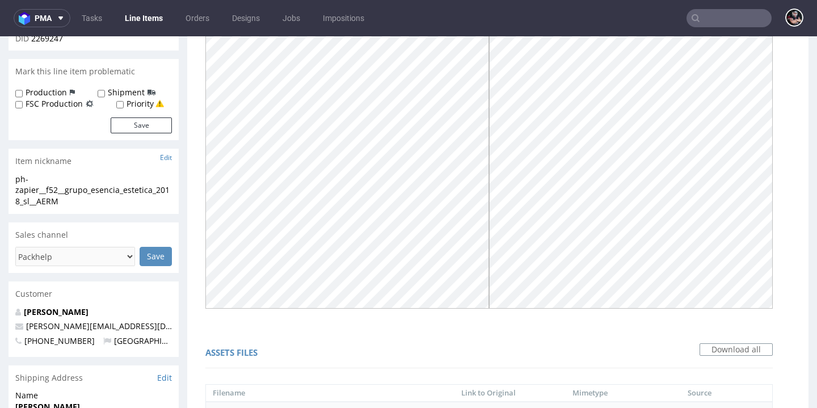
scroll to position [243, 0]
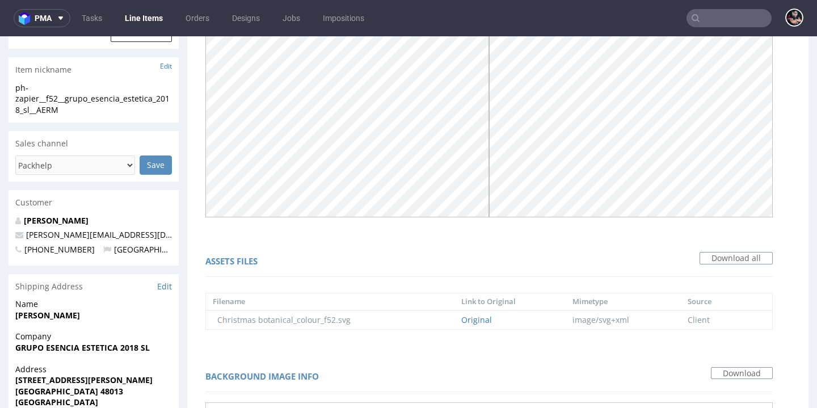
click at [612, 250] on div "Assets files Download all" at bounding box center [488, 263] width 567 height 27
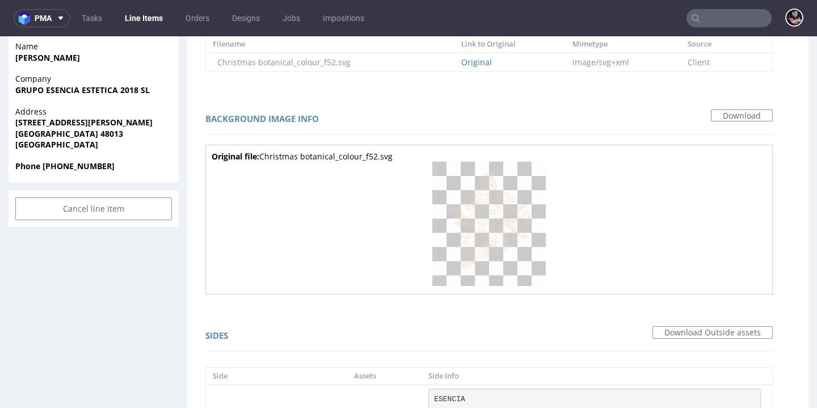
scroll to position [0, 0]
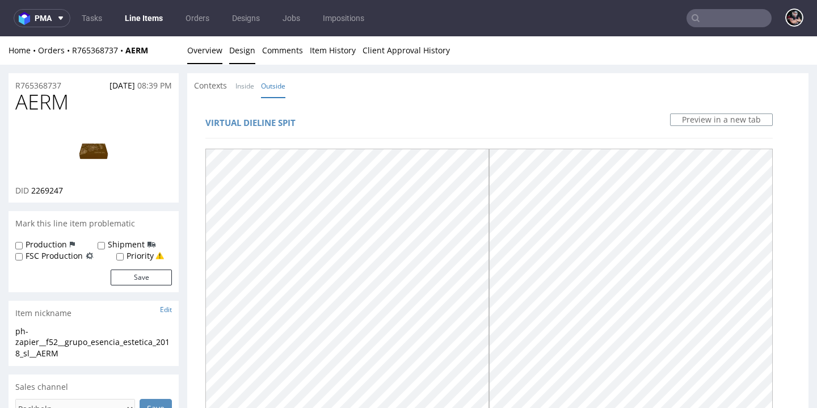
click at [206, 49] on link "Overview" at bounding box center [204, 50] width 35 height 28
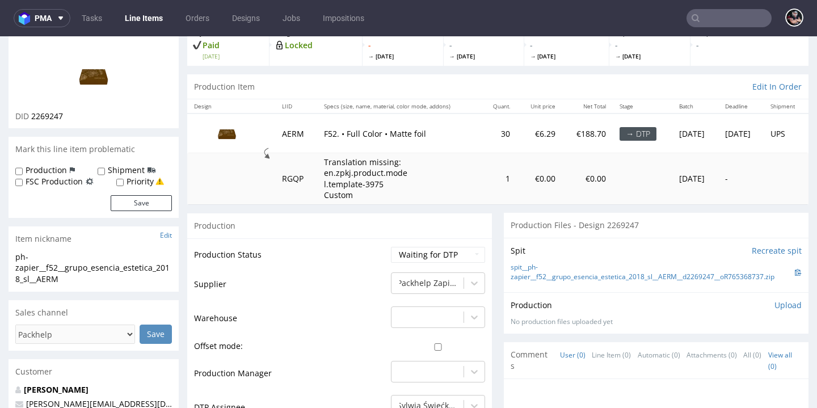
scroll to position [162, 0]
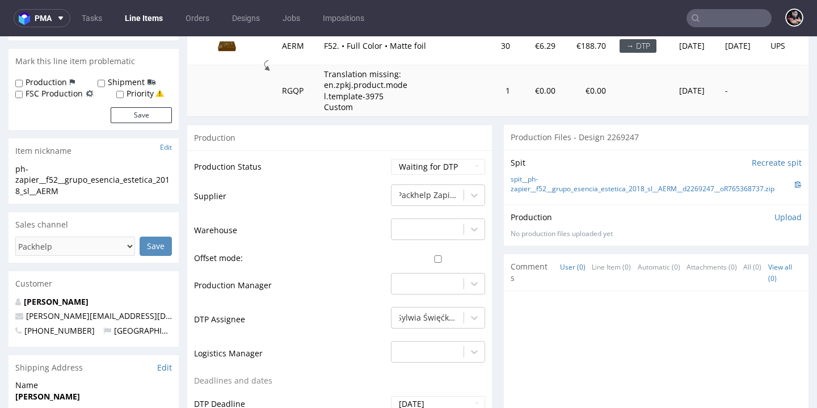
click at [775, 216] on p "Upload" at bounding box center [788, 217] width 27 height 11
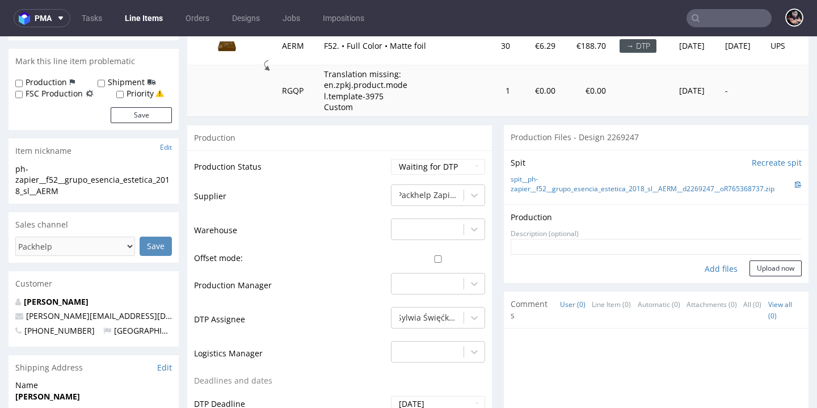
click at [700, 260] on div "Add files" at bounding box center [721, 268] width 57 height 17
type input "C:\fakepath\spit_not_rotated__ph-zapier__f52__grupo_esencia_estetica_2018_sl__A…"
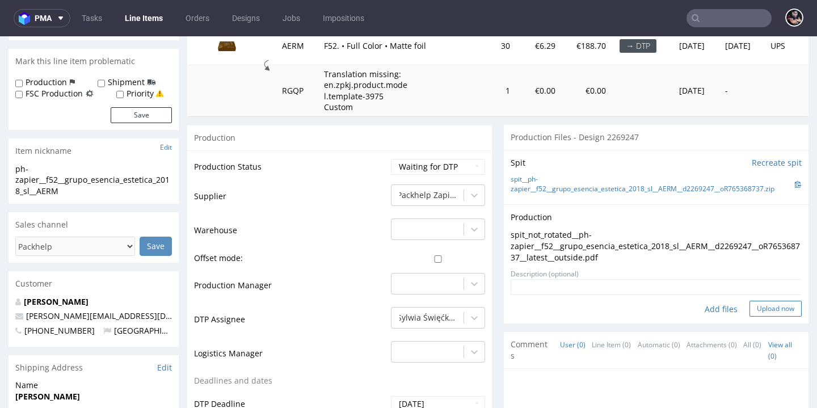
click at [765, 303] on button "Upload now" at bounding box center [776, 309] width 52 height 16
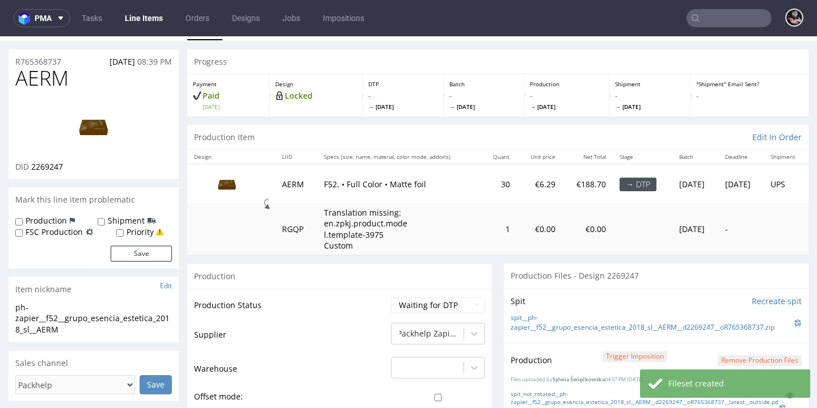
scroll to position [191, 0]
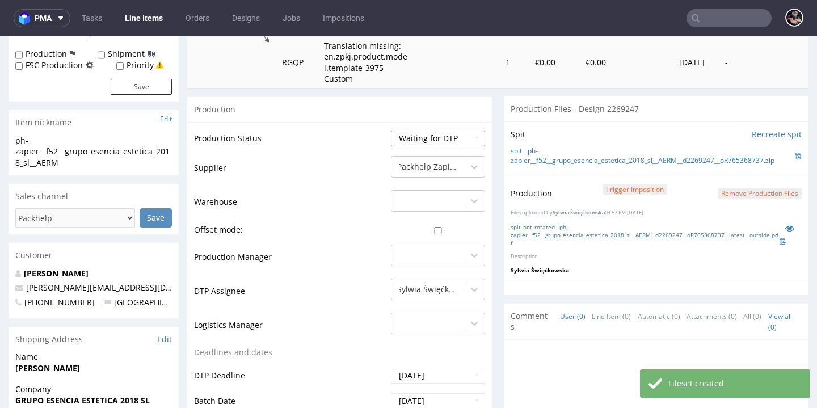
select select "dtp_production_ready"
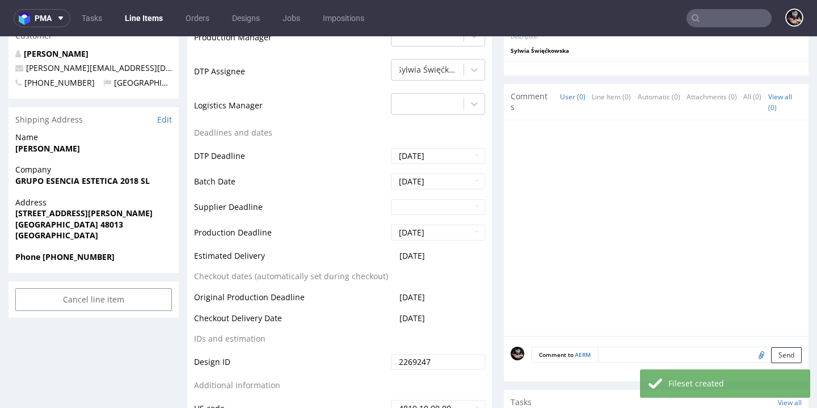
scroll to position [515, 0]
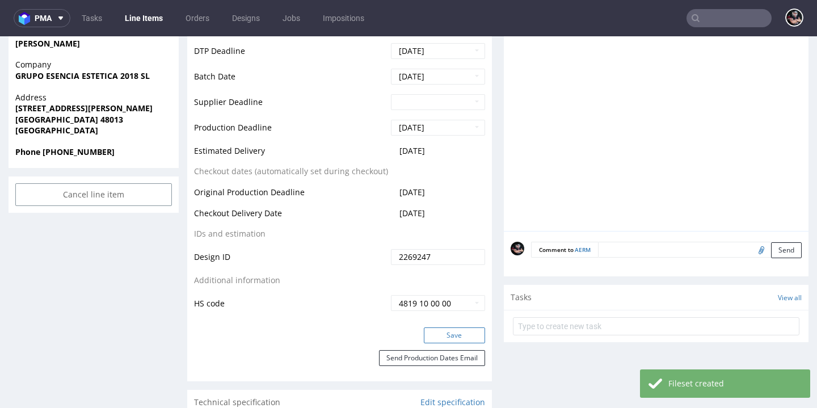
click at [441, 327] on button "Save" at bounding box center [454, 335] width 61 height 16
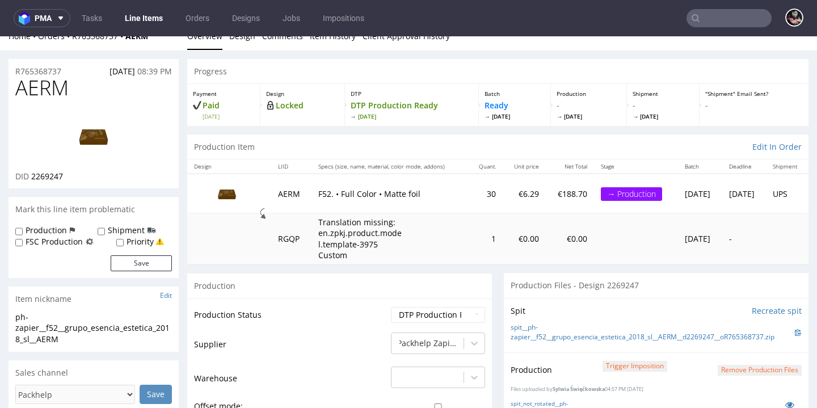
scroll to position [26, 0]
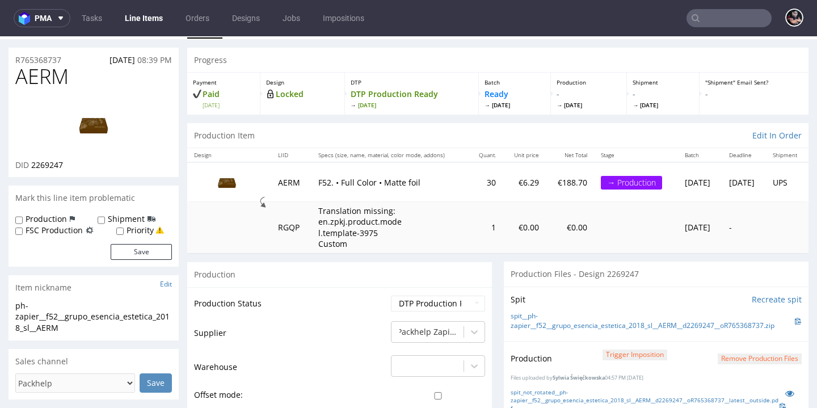
click at [138, 20] on link "Line Items" at bounding box center [144, 18] width 52 height 18
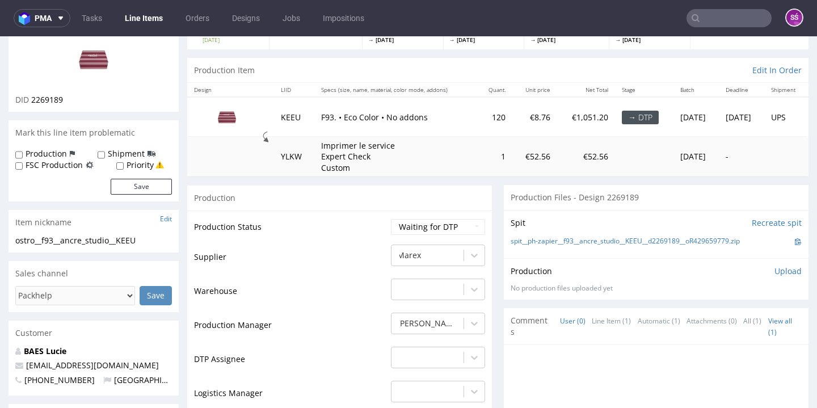
scroll to position [169, 0]
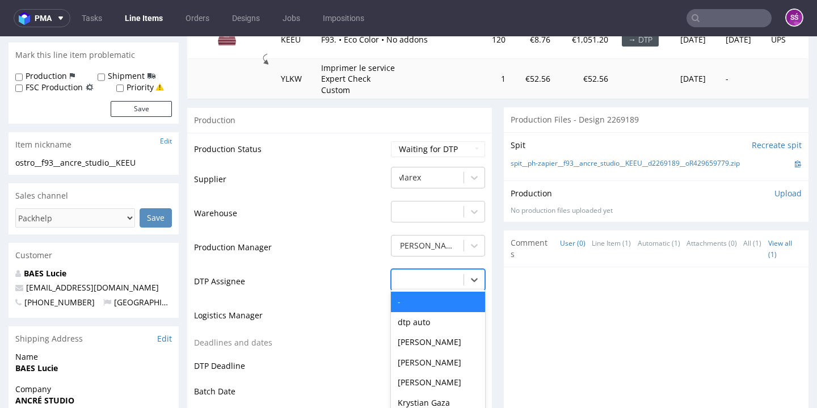
click at [414, 284] on div "- selected, 1 of 31. 31 results available. Use Up and Down to choose options, p…" at bounding box center [438, 277] width 94 height 16
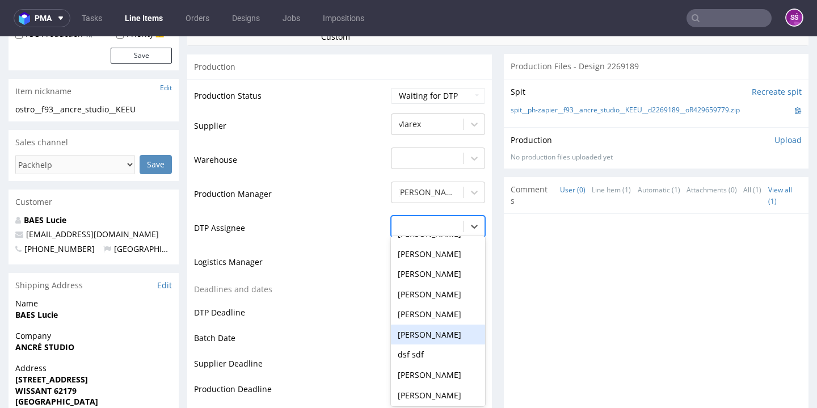
scroll to position [403, 0]
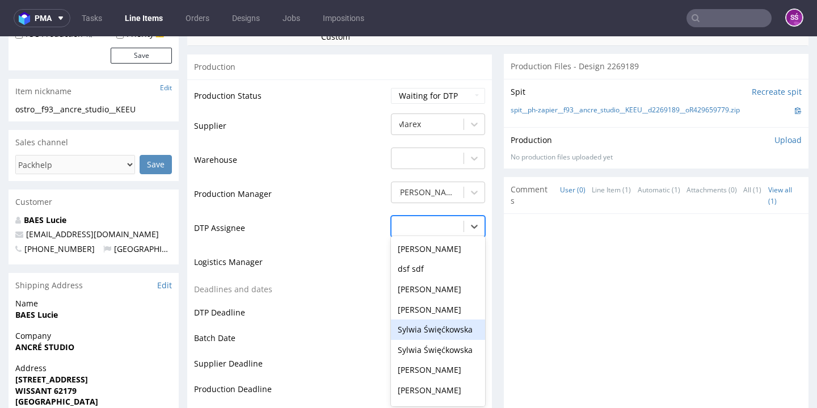
click at [419, 327] on div "Sylwia Święćkowska" at bounding box center [438, 329] width 94 height 20
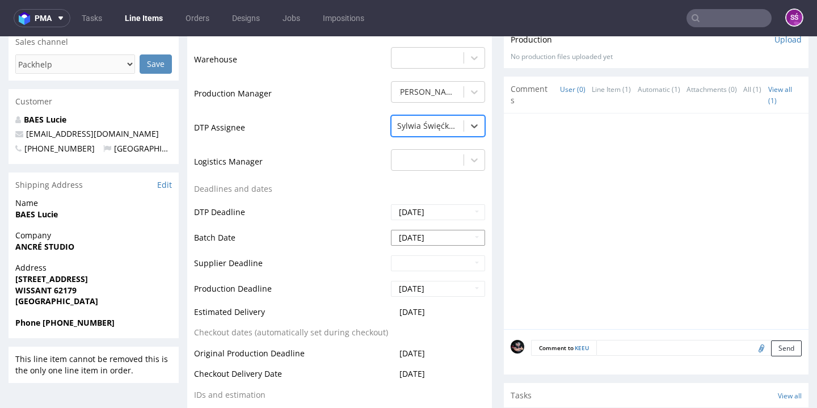
scroll to position [430, 0]
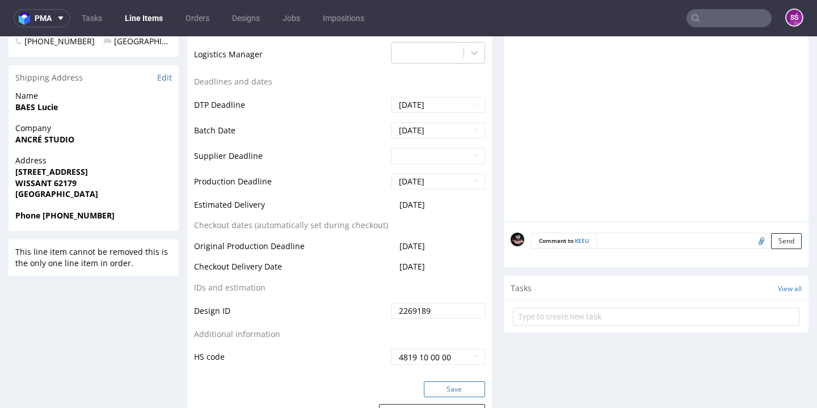
click at [437, 392] on button "Save" at bounding box center [454, 389] width 61 height 16
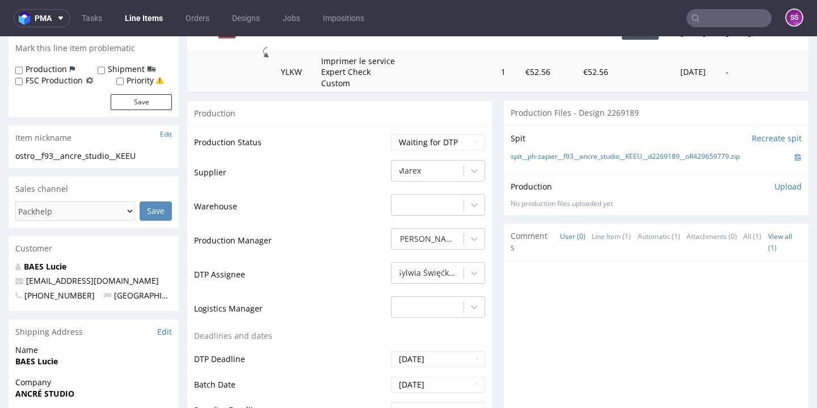
scroll to position [0, 0]
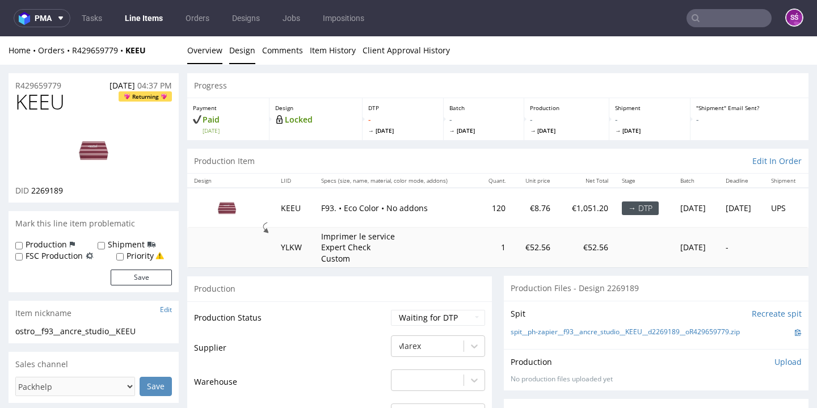
click at [235, 56] on link "Design" at bounding box center [242, 50] width 26 height 28
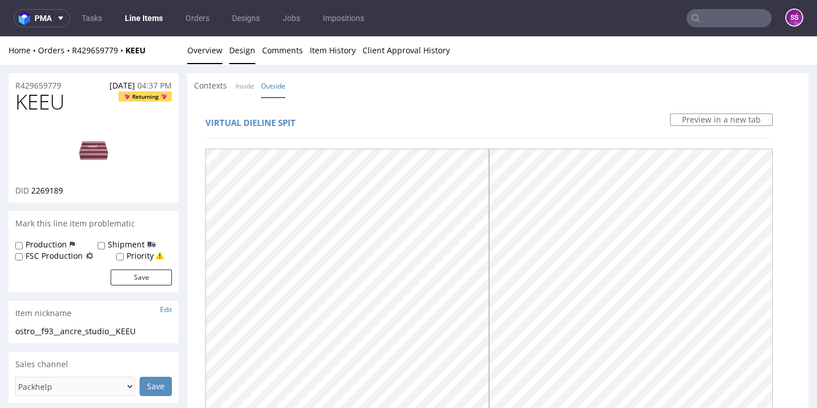
click at [199, 49] on link "Overview" at bounding box center [204, 50] width 35 height 28
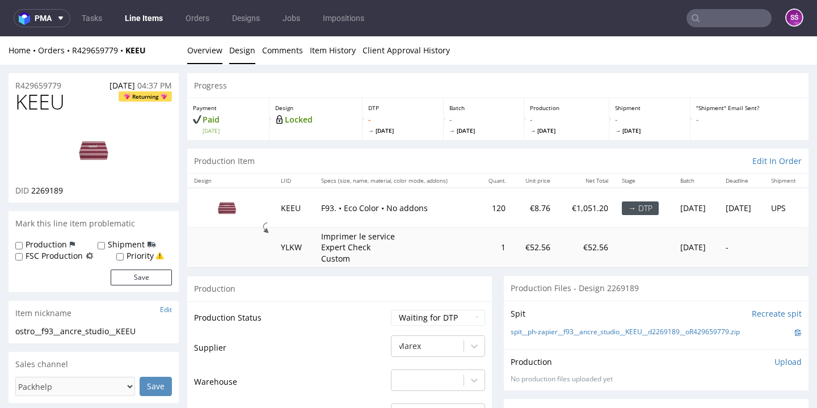
click at [235, 52] on link "Design" at bounding box center [242, 50] width 26 height 28
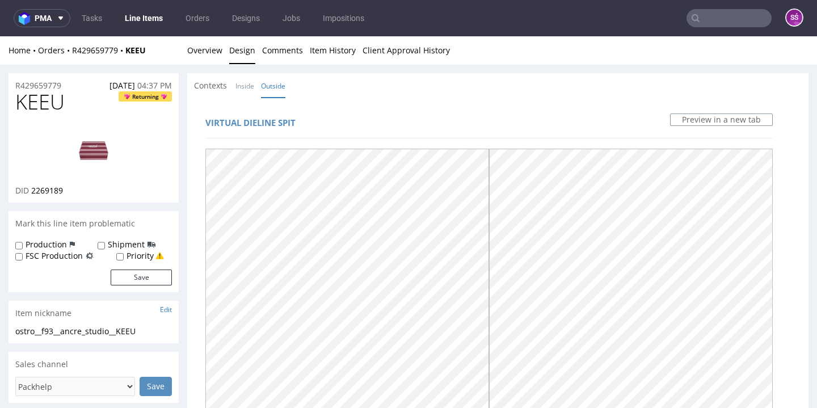
click at [186, 43] on div "Home Orders R429659779 KEEU Overview Design Comments Item History Client Approv…" at bounding box center [408, 50] width 817 height 28
click at [190, 46] on link "Overview" at bounding box center [204, 50] width 35 height 28
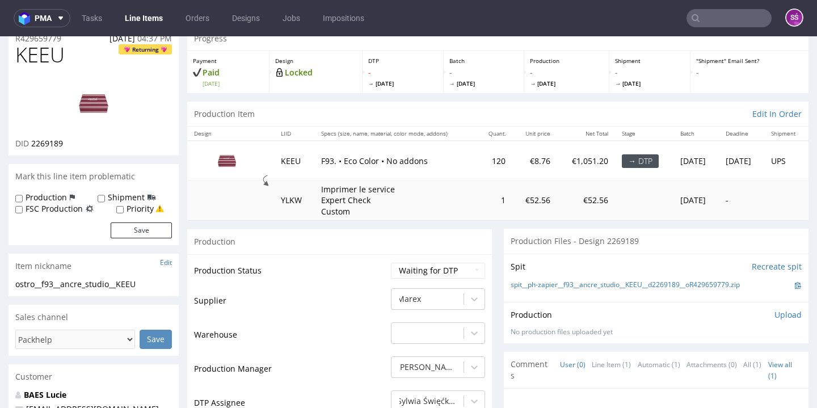
scroll to position [44, 0]
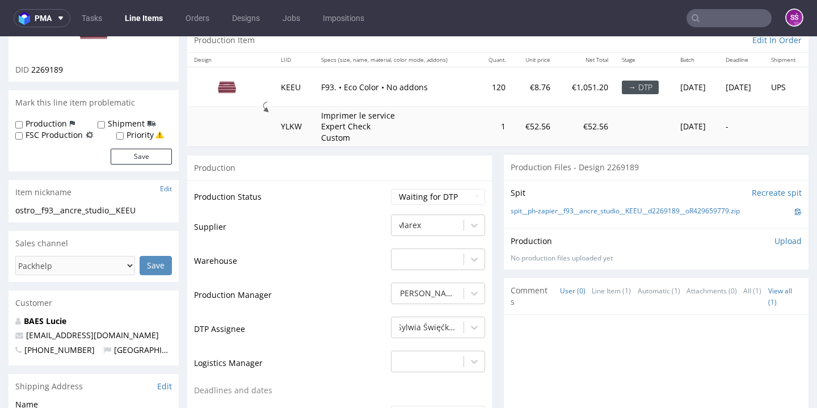
scroll to position [0, 0]
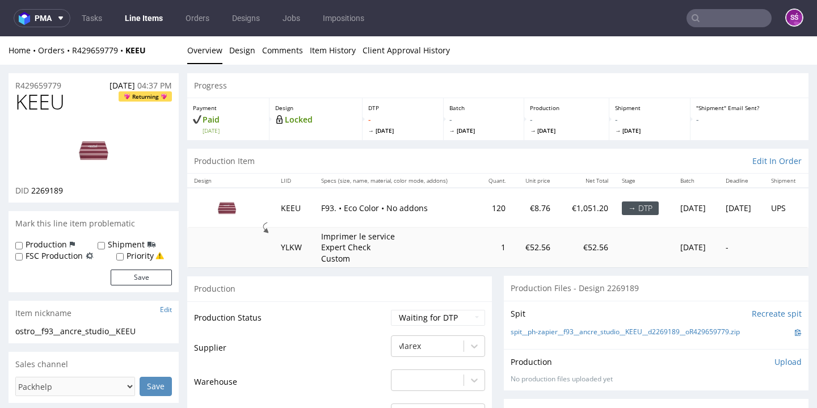
click at [152, 25] on link "Line Items" at bounding box center [144, 18] width 52 height 18
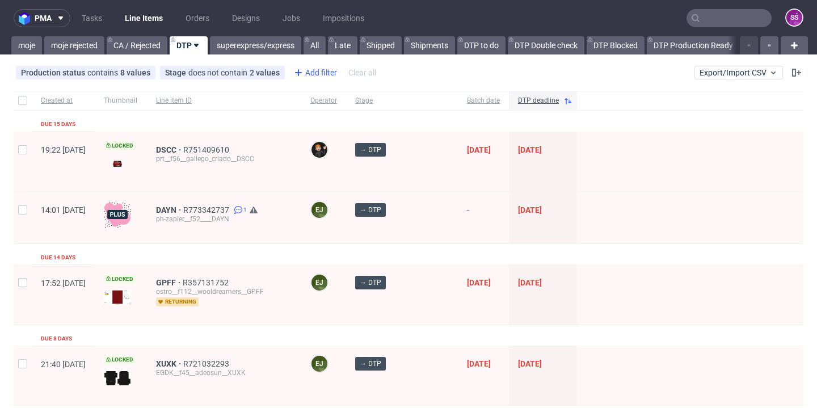
click at [296, 71] on icon at bounding box center [299, 73] width 14 height 14
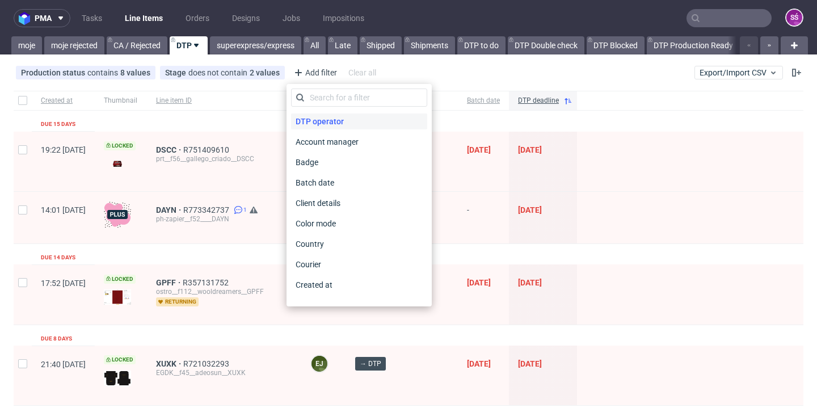
click at [316, 117] on span "DTP operator" at bounding box center [319, 121] width 57 height 16
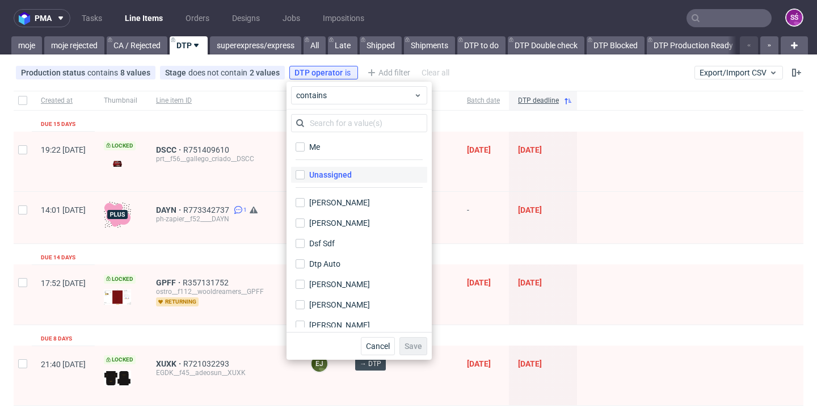
click at [331, 176] on div "Unassigned" at bounding box center [330, 174] width 43 height 11
click at [305, 176] on input "Unassigned" at bounding box center [300, 174] width 9 height 9
checkbox input "true"
click at [411, 343] on span "Save" at bounding box center [414, 346] width 18 height 8
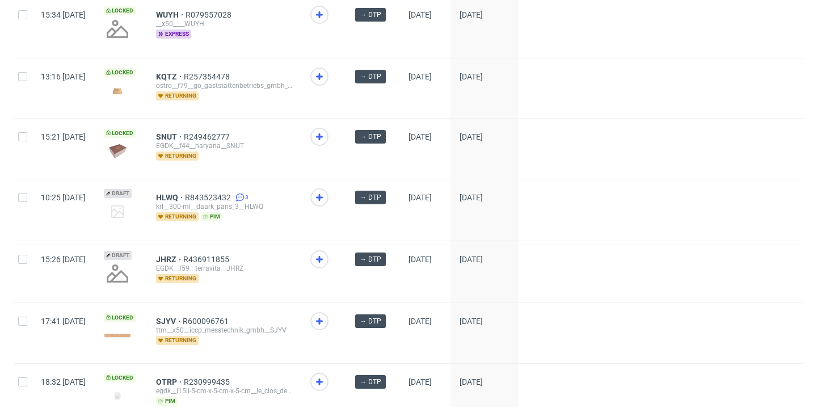
scroll to position [754, 0]
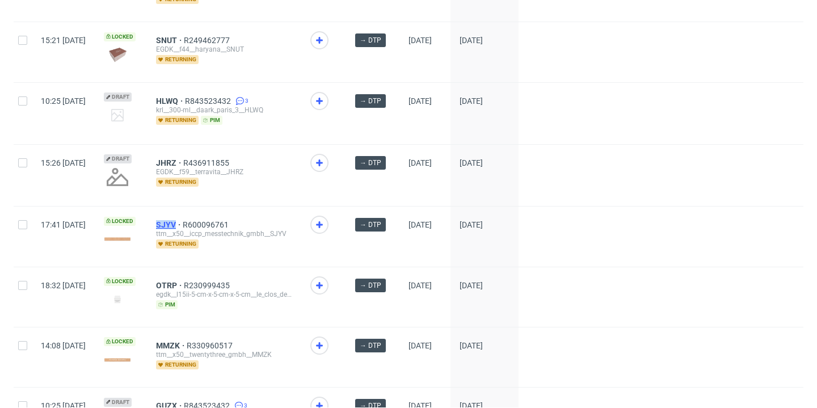
click at [183, 222] on span "SJYV" at bounding box center [169, 224] width 27 height 9
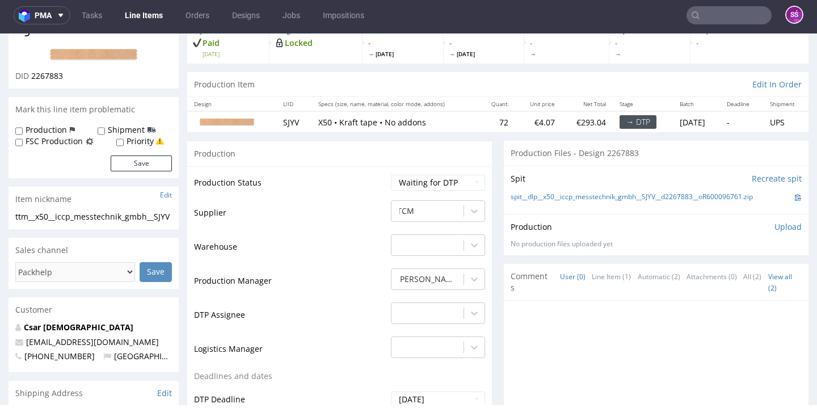
scroll to position [131, 0]
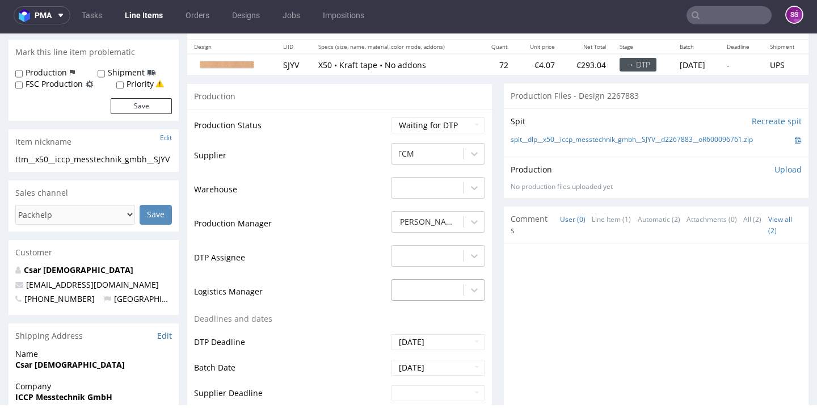
click at [428, 287] on div "-" at bounding box center [438, 287] width 94 height 16
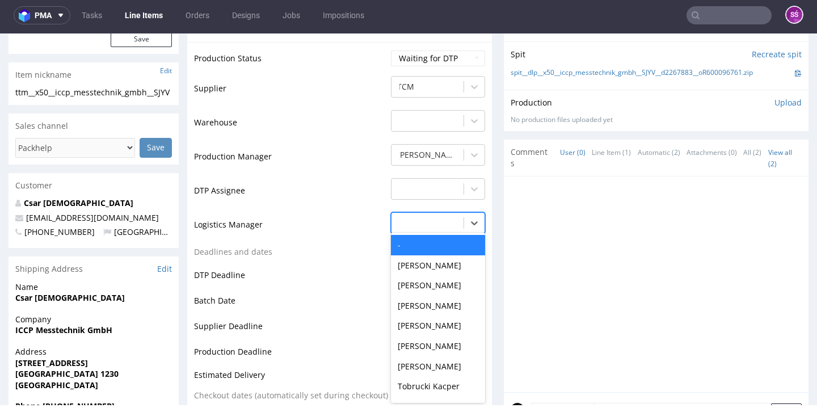
scroll to position [199, 0]
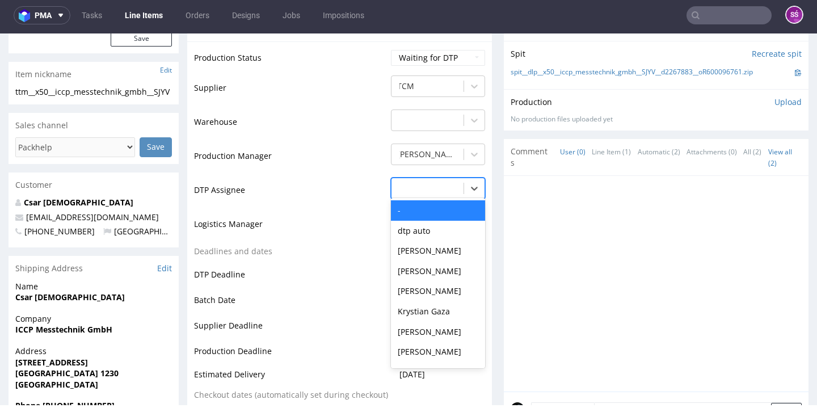
click at [436, 182] on div at bounding box center [427, 189] width 61 height 14
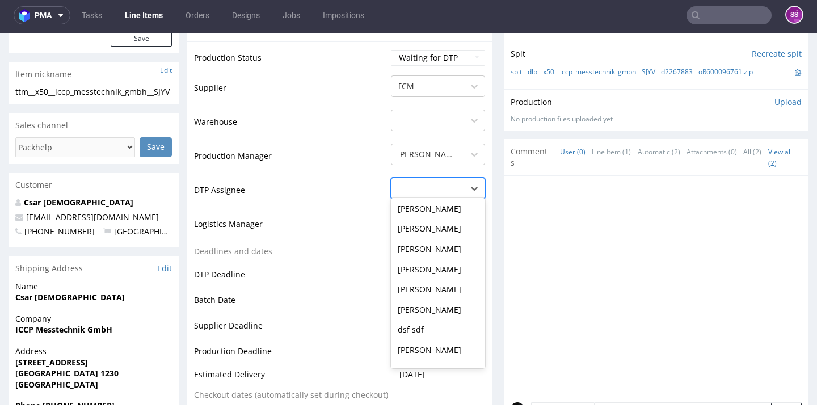
scroll to position [393, 0]
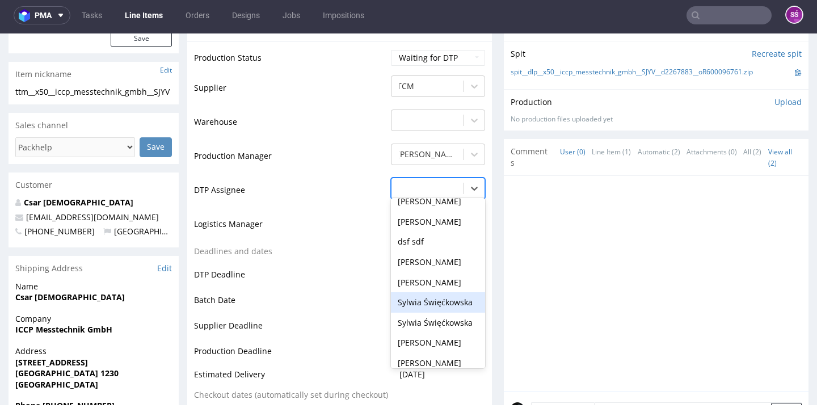
click at [439, 292] on div "Sylwia Święćkowska" at bounding box center [438, 302] width 94 height 20
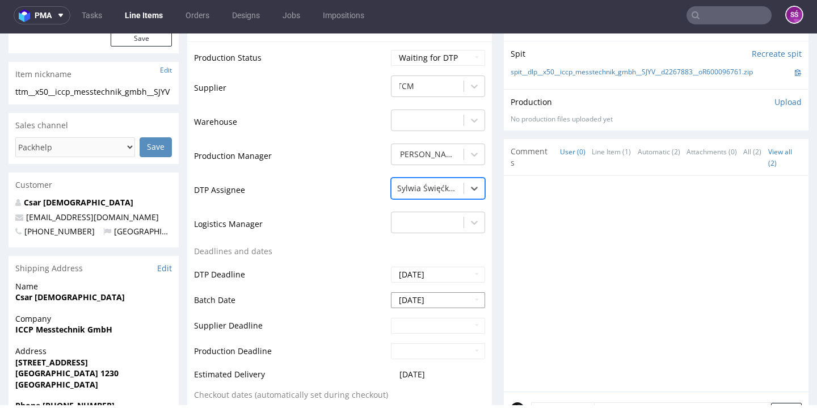
scroll to position [398, 0]
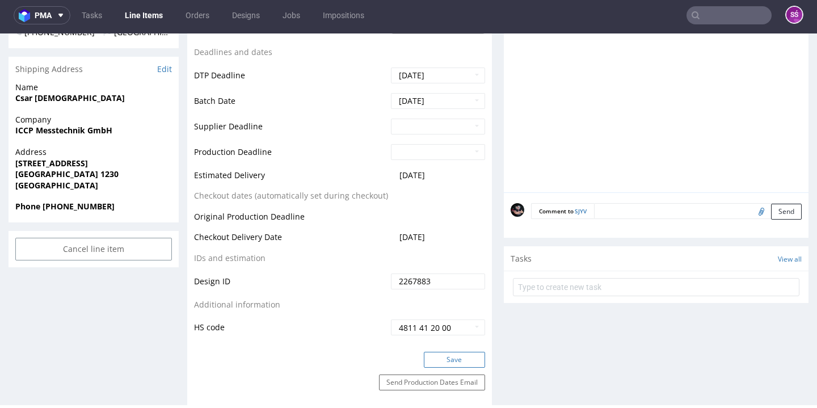
click at [447, 356] on button "Save" at bounding box center [454, 360] width 61 height 16
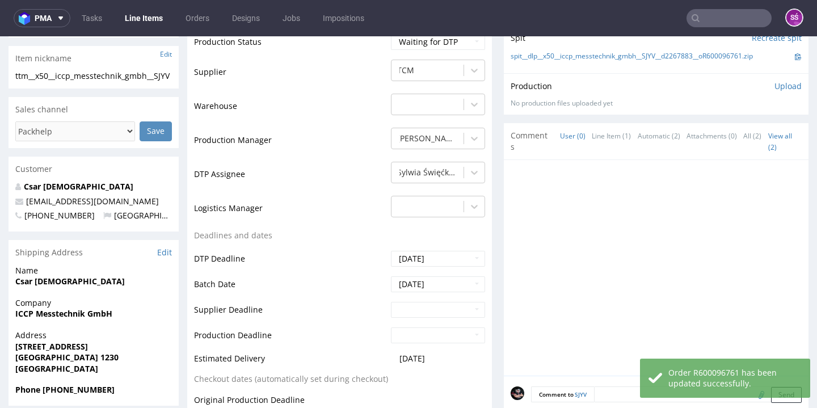
scroll to position [116, 0]
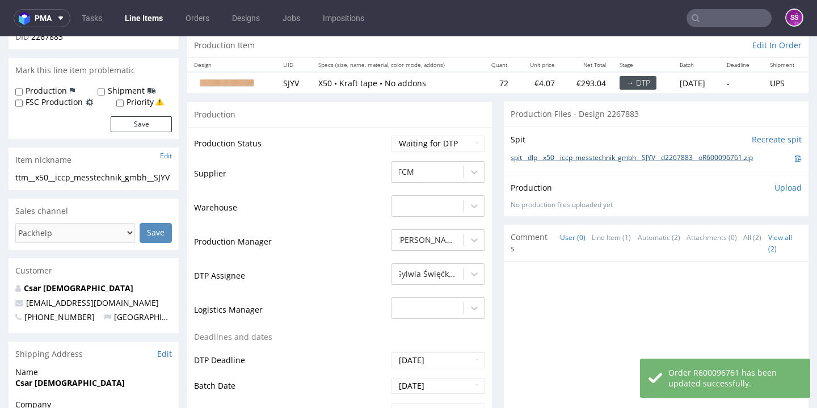
click at [566, 153] on link "spit__dlp__x50__iccp_messtechnik_gmbh__SJYV__d2267883__oR600096761.zip" at bounding box center [632, 158] width 242 height 10
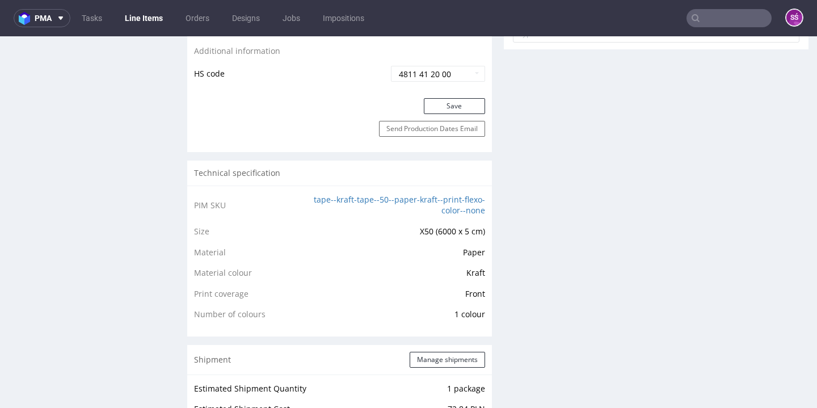
scroll to position [0, 0]
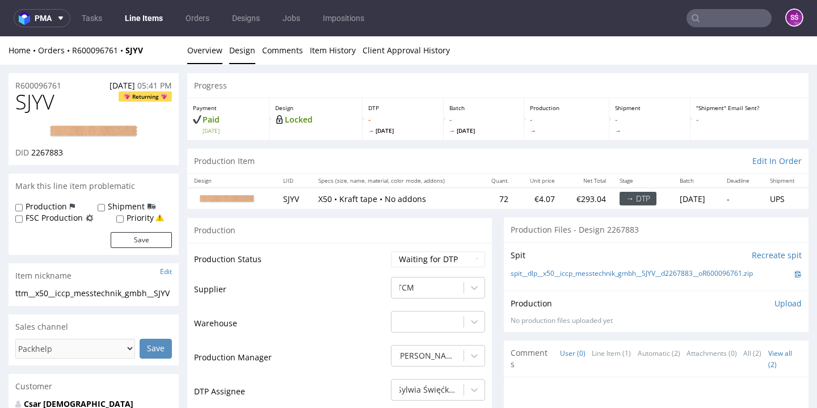
click at [235, 53] on link "Design" at bounding box center [242, 50] width 26 height 28
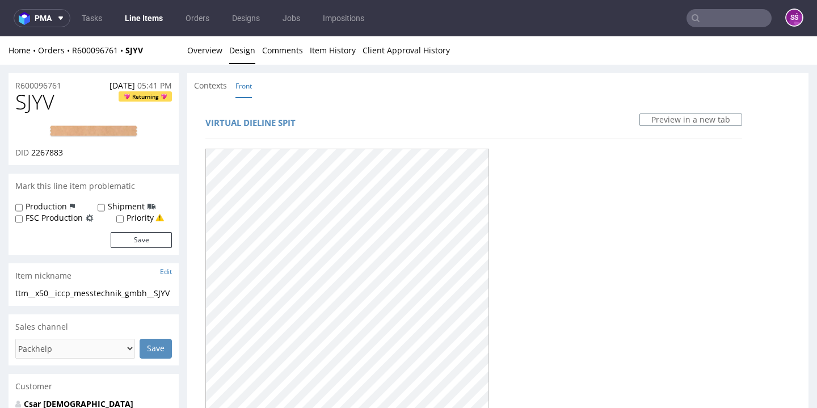
click at [51, 151] on span "2267883" at bounding box center [47, 152] width 32 height 11
click at [207, 39] on link "Overview" at bounding box center [204, 50] width 35 height 28
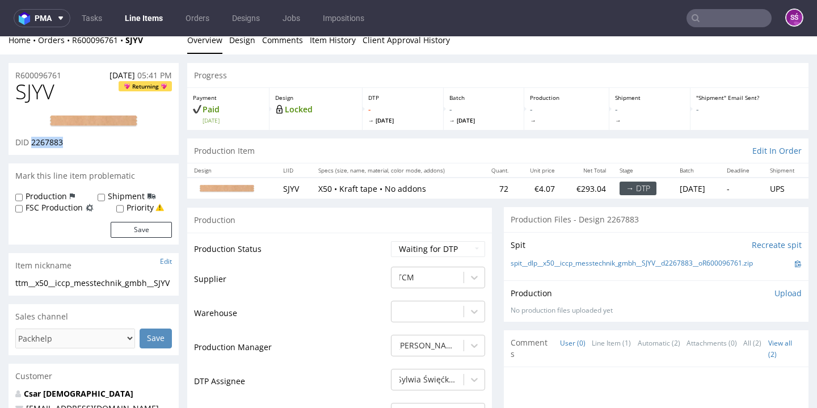
scroll to position [109, 0]
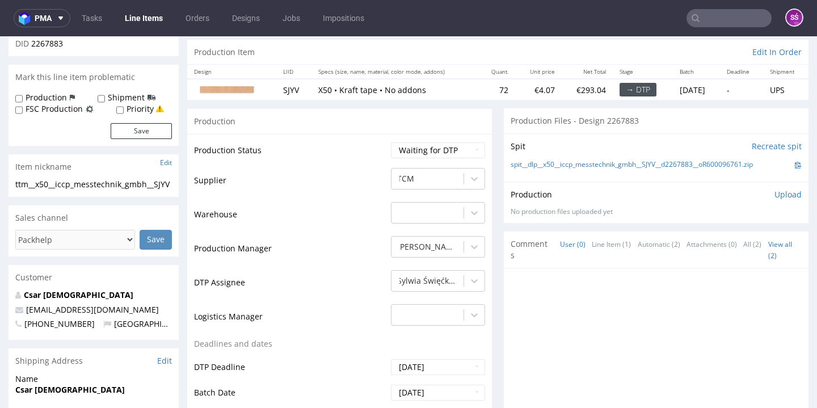
click at [775, 192] on p "Upload" at bounding box center [788, 194] width 27 height 11
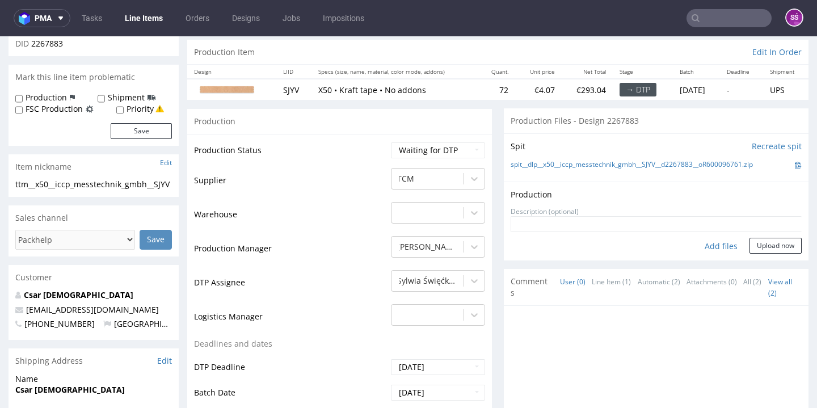
click at [703, 240] on div "Add files" at bounding box center [721, 246] width 57 height 17
type input "C:\fakepath\dlp__x50__iccp_messtechnik_gmbh__SJYV__d2267883__oR600096761__lates…"
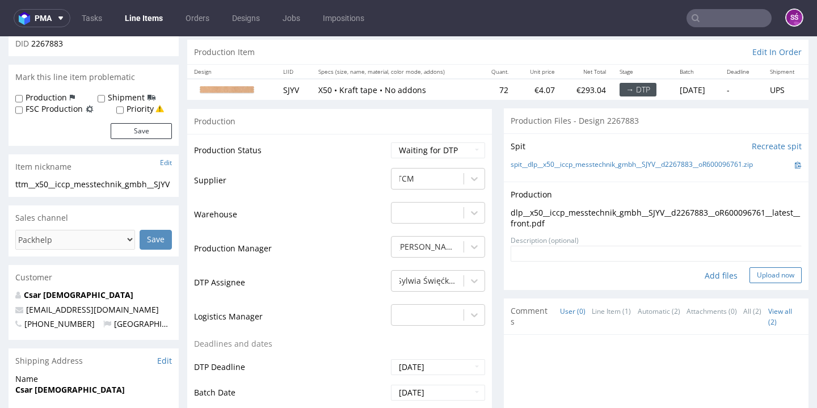
click at [768, 271] on button "Upload now" at bounding box center [776, 275] width 52 height 16
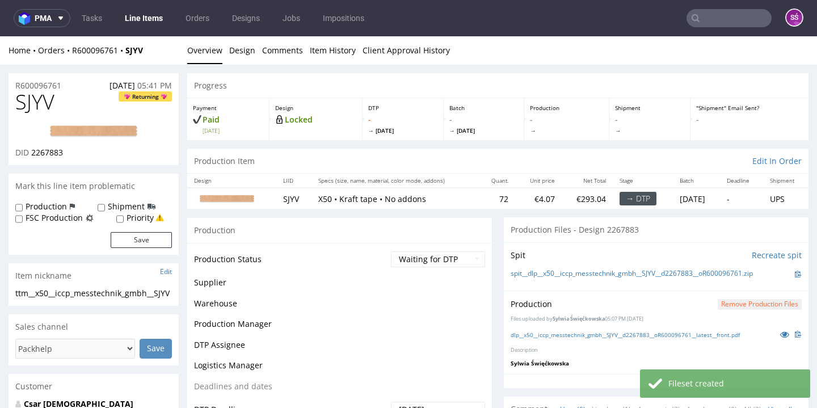
scroll to position [0, 0]
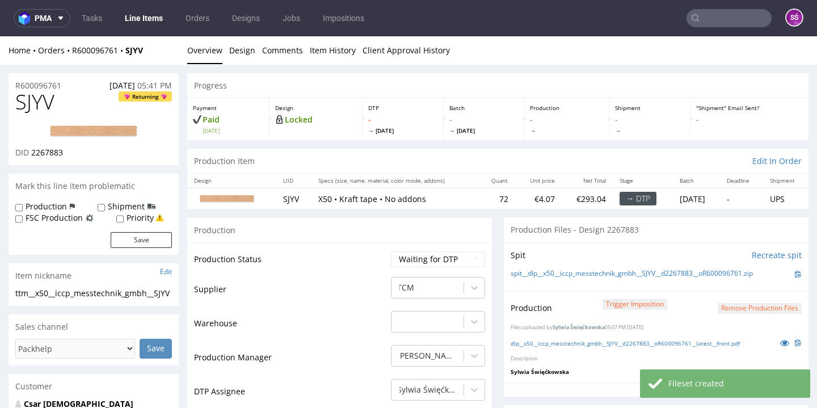
click at [427, 267] on td "Waiting for Artwork Waiting for Diecut Waiting for Mockup Waiting for DTP Waiti…" at bounding box center [436, 263] width 97 height 26
select select "dtp_production_ready"
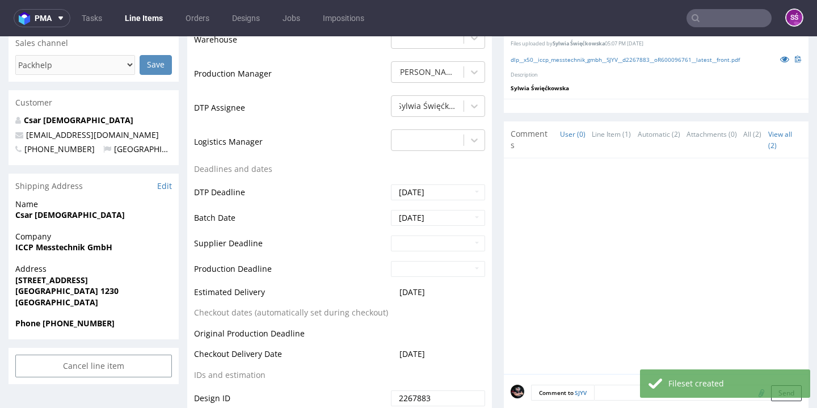
scroll to position [371, 0]
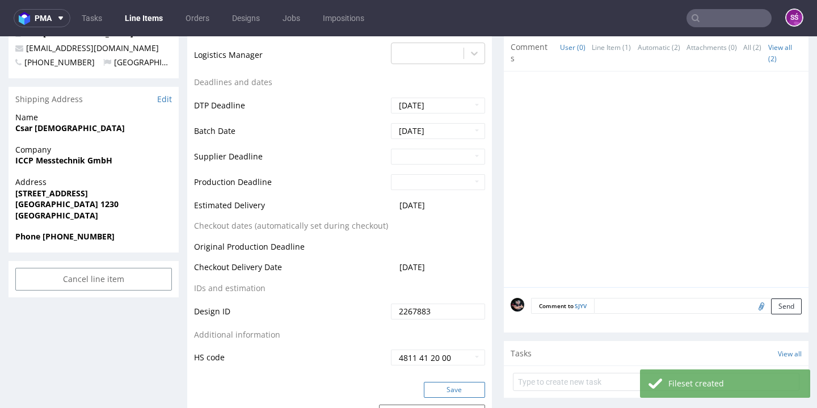
click at [442, 382] on button "Save" at bounding box center [454, 390] width 61 height 16
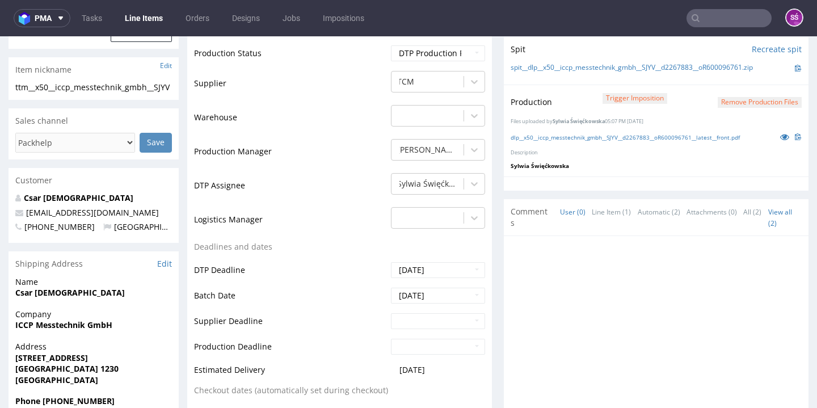
scroll to position [0, 0]
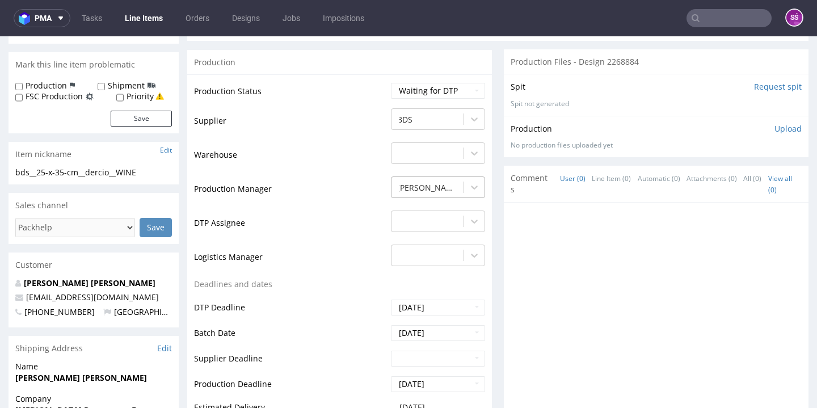
scroll to position [213, 0]
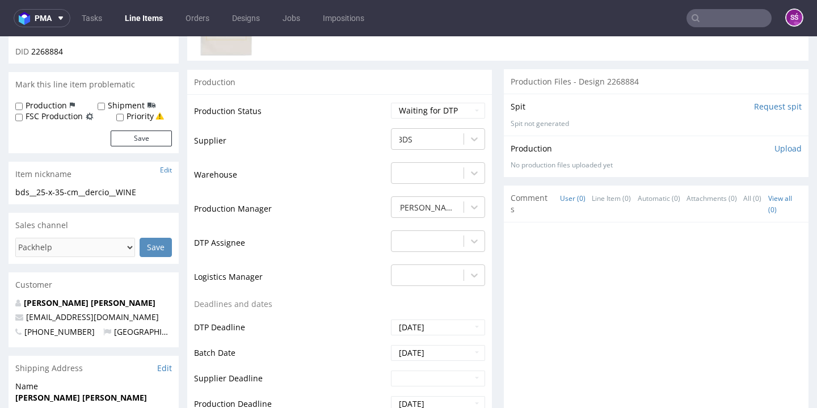
click at [754, 104] on input "Request spit" at bounding box center [778, 106] width 48 height 11
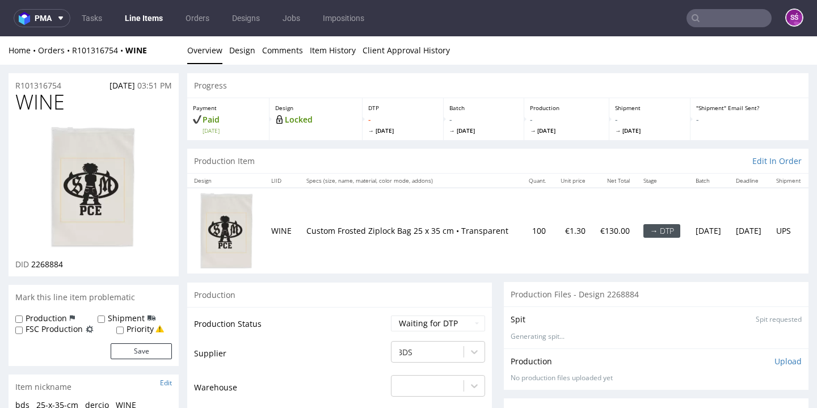
scroll to position [351, 0]
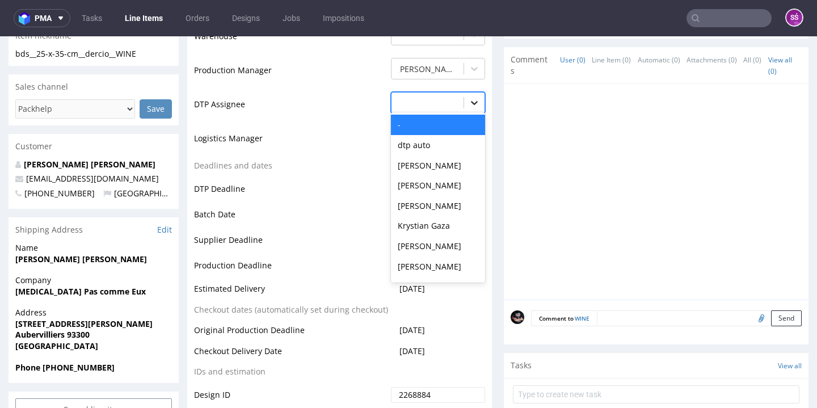
click at [469, 106] on icon at bounding box center [474, 102] width 11 height 11
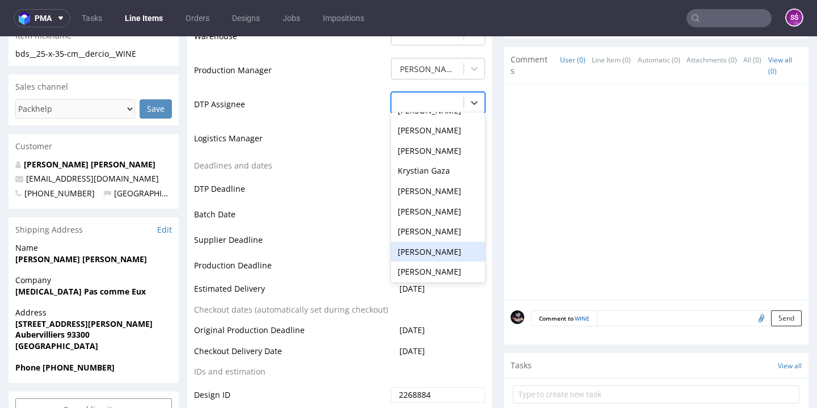
scroll to position [126, 0]
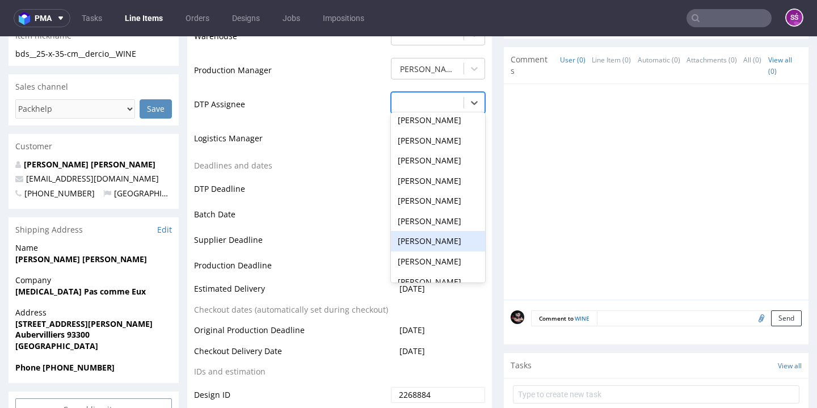
click at [333, 159] on td "Deadlines and dates" at bounding box center [291, 169] width 194 height 21
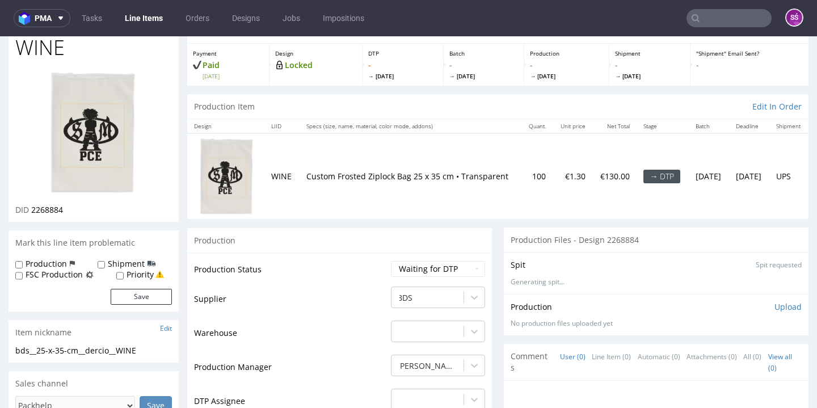
scroll to position [70, 0]
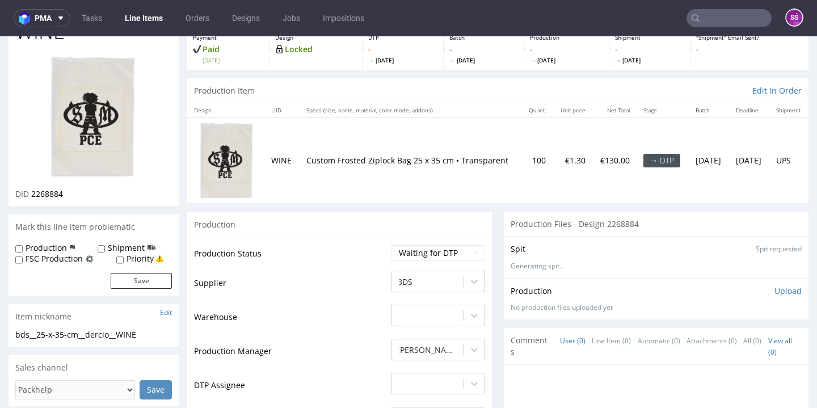
click at [65, 131] on img at bounding box center [93, 116] width 91 height 125
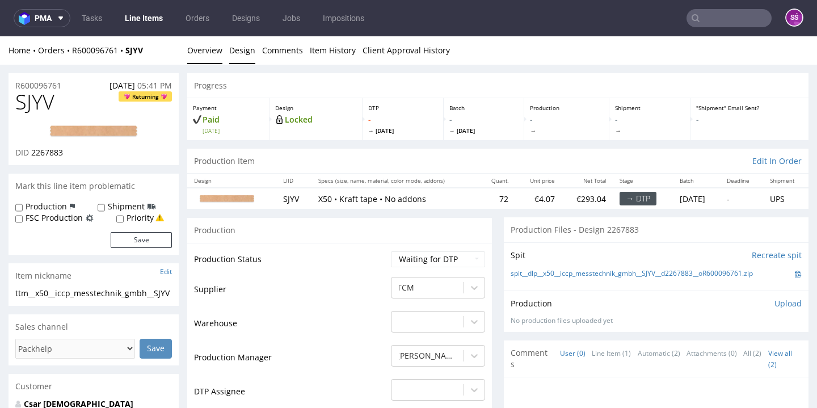
click at [232, 54] on link "Design" at bounding box center [242, 50] width 26 height 28
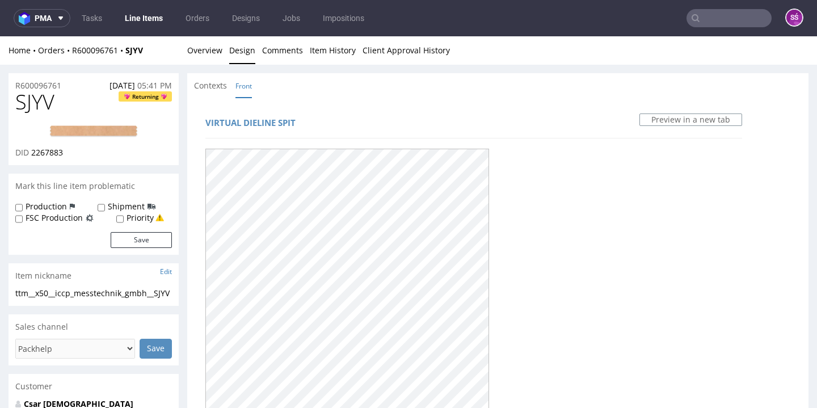
scroll to position [378, 0]
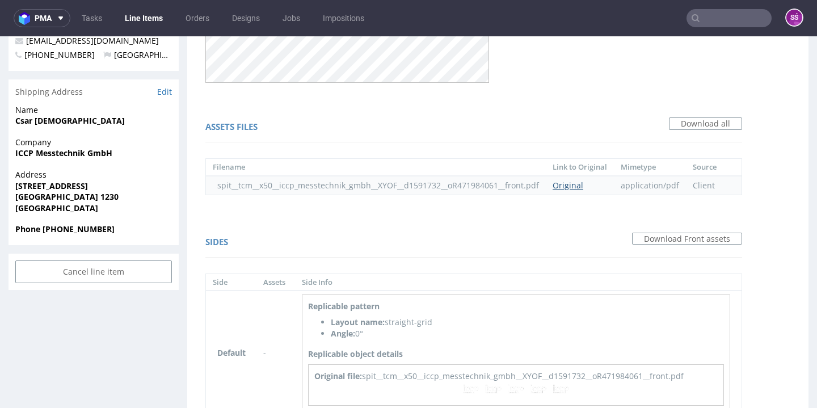
click at [568, 183] on link "Original" at bounding box center [568, 185] width 31 height 11
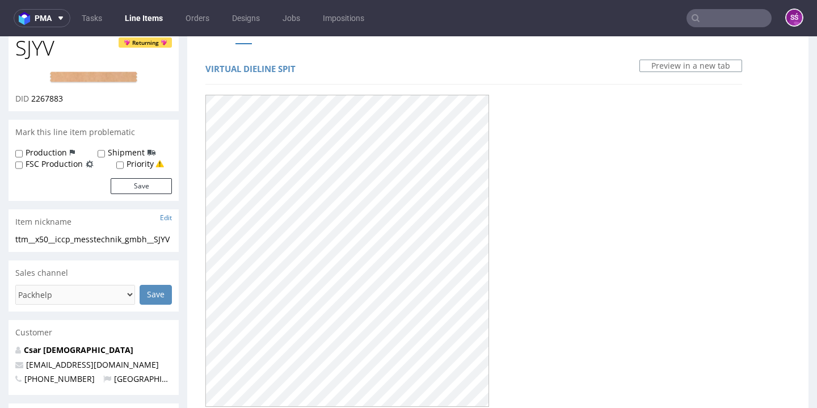
scroll to position [0, 0]
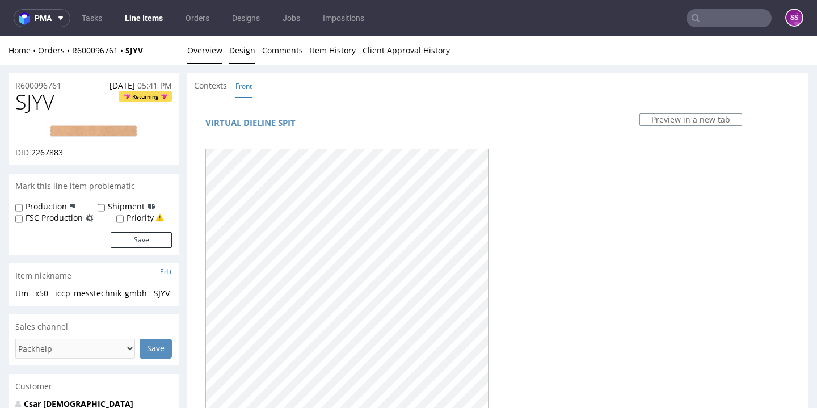
click at [214, 52] on link "Overview" at bounding box center [204, 50] width 35 height 28
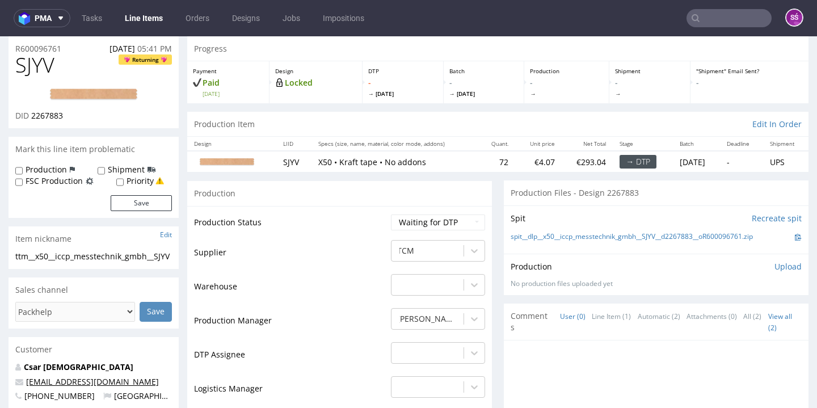
scroll to position [103, 0]
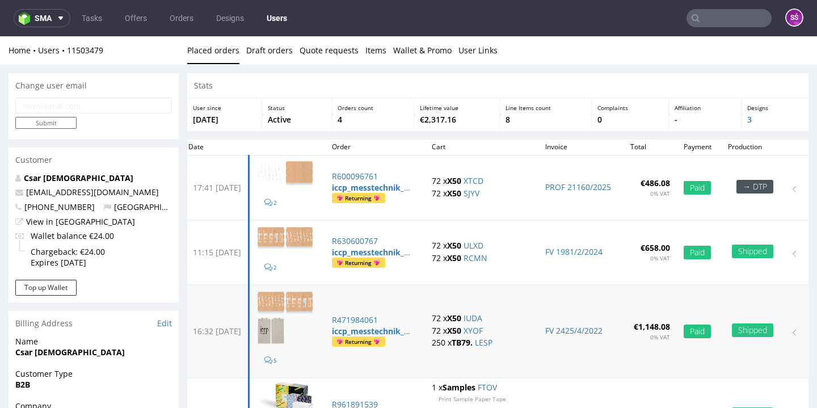
click at [285, 327] on img at bounding box center [271, 331] width 28 height 28
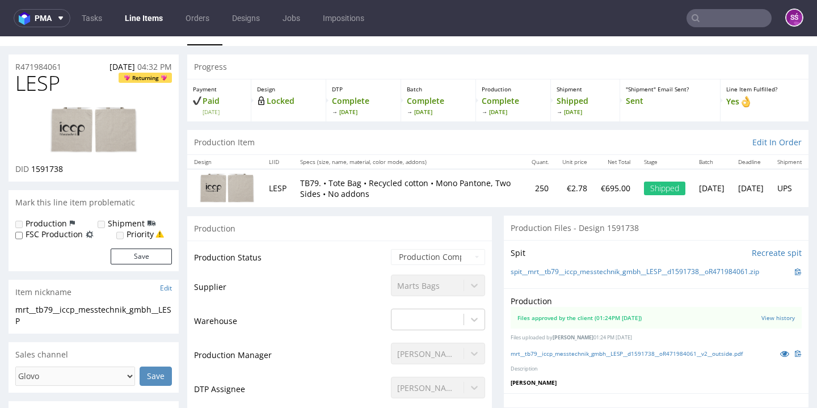
scroll to position [51, 0]
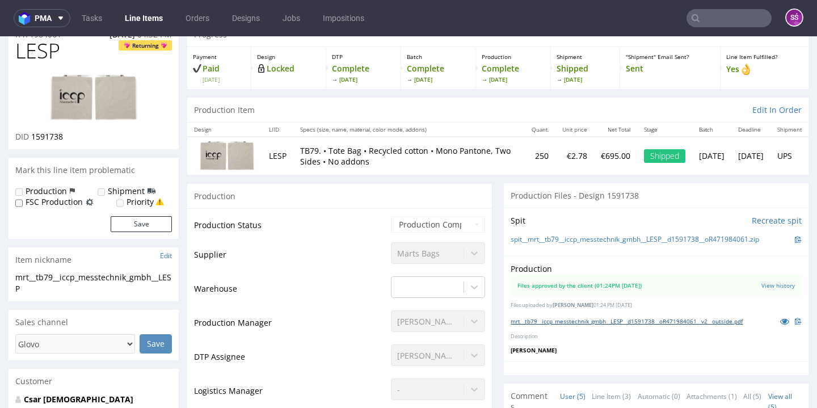
click at [576, 319] on link "mrt__tb79__iccp_messtechnik_gmbh__LESP__d1591738__oR471984061__v2__outside.pdf" at bounding box center [627, 321] width 232 height 8
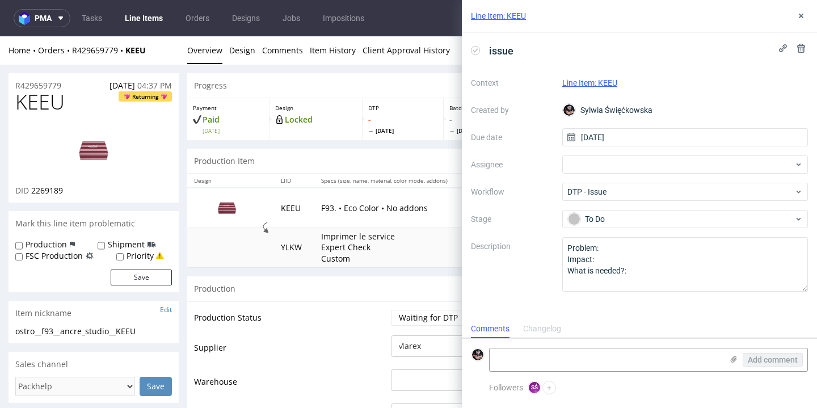
scroll to position [79, 0]
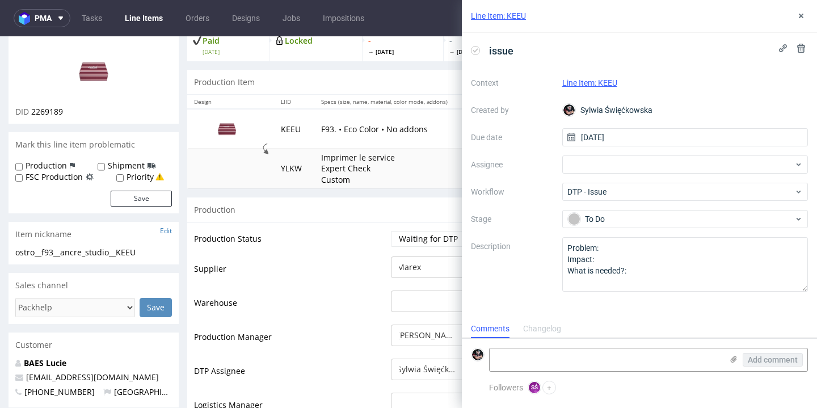
click at [624, 247] on textarea "Problem: Impact: What is needed?:" at bounding box center [685, 264] width 246 height 54
click at [654, 273] on textarea "Problem: Impact: What is needed?:" at bounding box center [685, 264] width 246 height 54
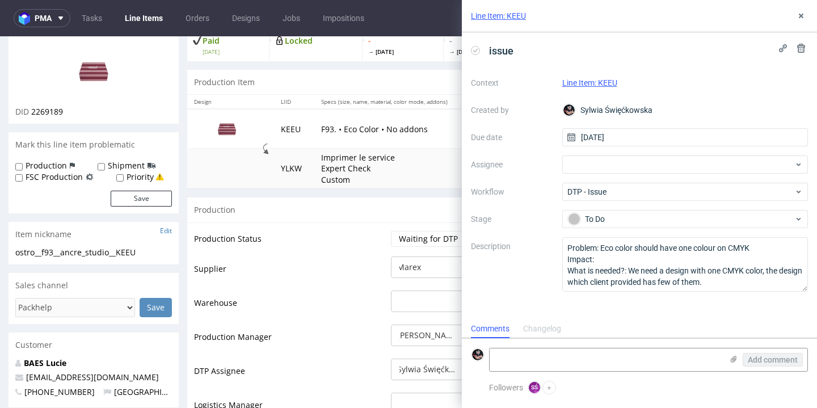
type textarea "Problem: Eco color should have one colour on CMYK Impact: What is needed?: We n…"
click at [650, 333] on div "Comments Changelog" at bounding box center [639, 328] width 355 height 18
click at [557, 208] on div "Context Line Item: KEEU Created by [PERSON_NAME] Due date [DATE] Assignee Workf…" at bounding box center [639, 183] width 337 height 218
click at [793, 19] on div "Line Item: KEEU" at bounding box center [639, 16] width 355 height 32
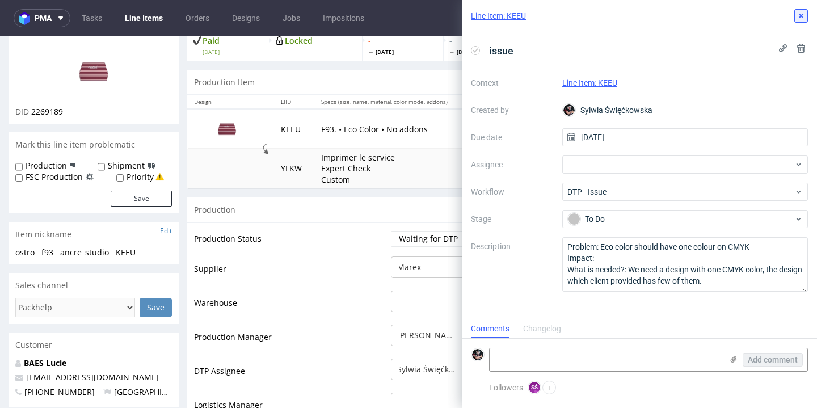
click at [797, 19] on icon at bounding box center [801, 15] width 9 height 9
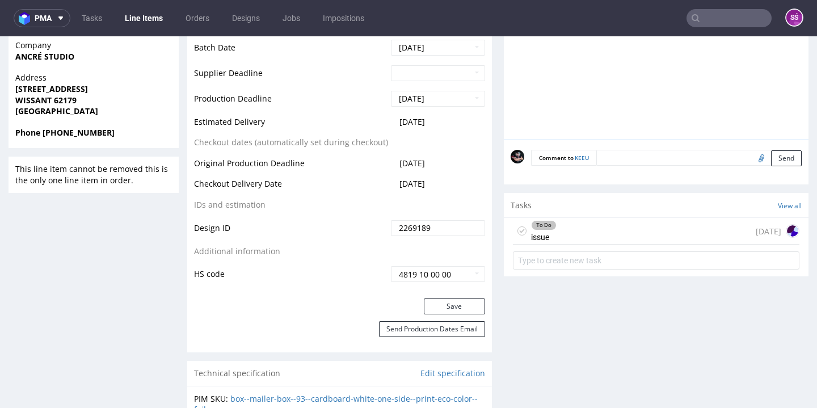
scroll to position [515, 0]
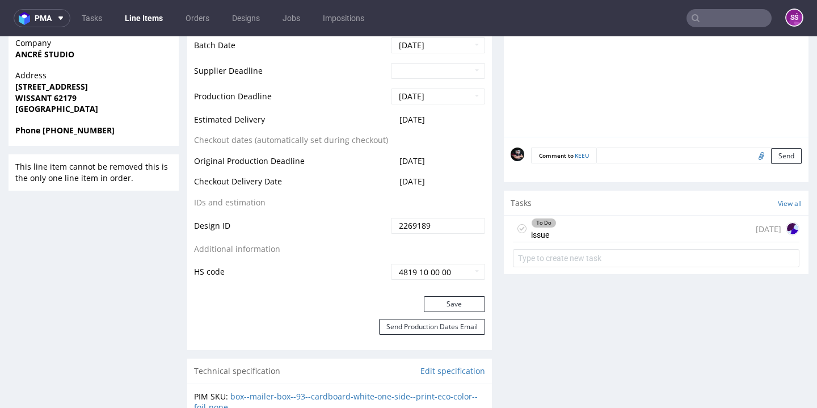
click at [628, 221] on div "To Do issue [DATE]" at bounding box center [656, 229] width 287 height 27
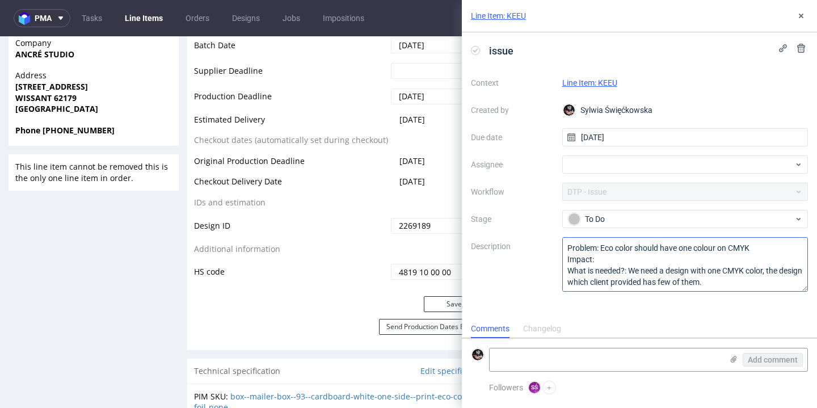
scroll to position [1, 0]
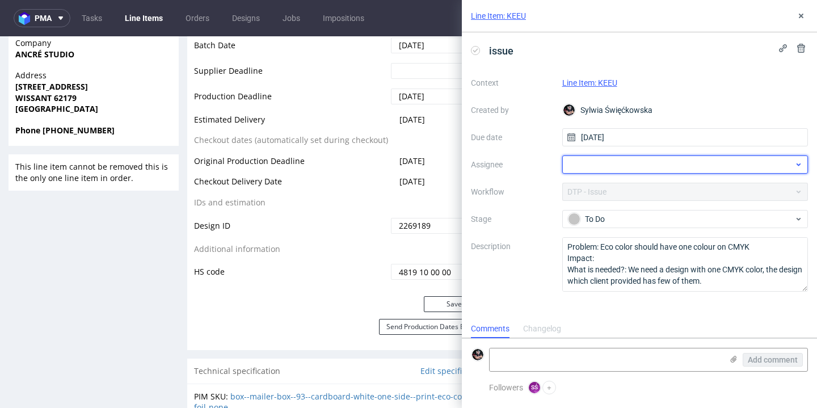
click at [620, 165] on div at bounding box center [685, 164] width 246 height 18
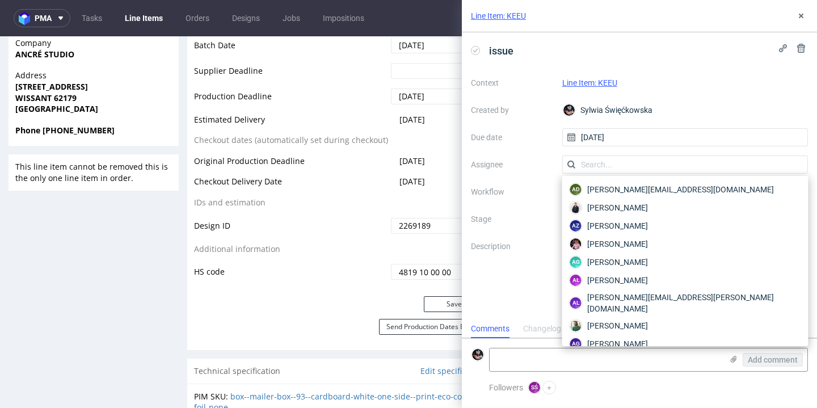
click at [519, 284] on label "Description" at bounding box center [512, 264] width 82 height 50
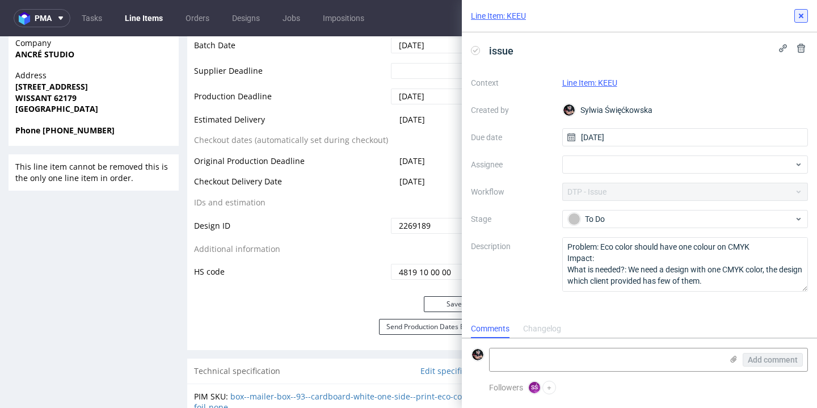
click at [798, 18] on icon at bounding box center [801, 15] width 9 height 9
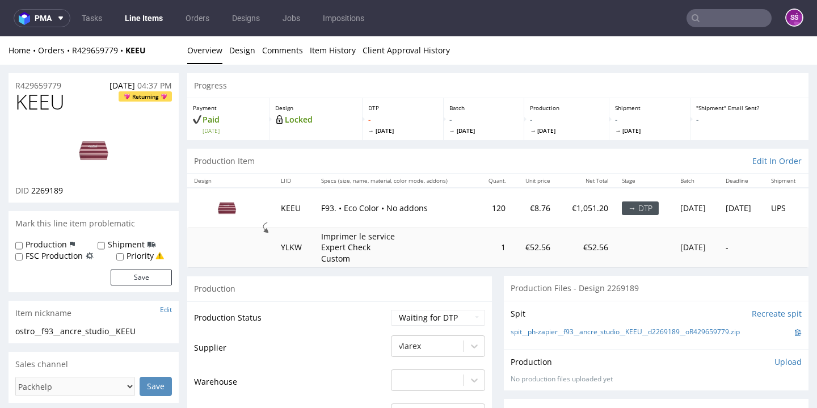
click at [41, 99] on span "KEEU" at bounding box center [39, 102] width 49 height 23
copy span "KEEU"
click at [142, 19] on link "Line Items" at bounding box center [144, 18] width 52 height 18
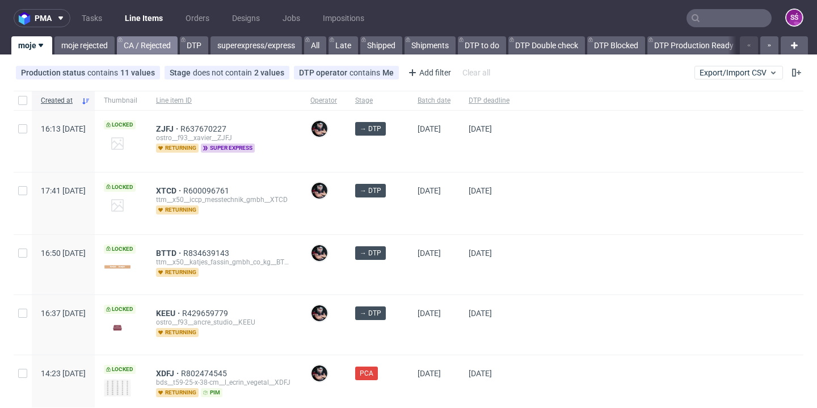
click at [150, 44] on link "CA / Rejected" at bounding box center [147, 45] width 61 height 18
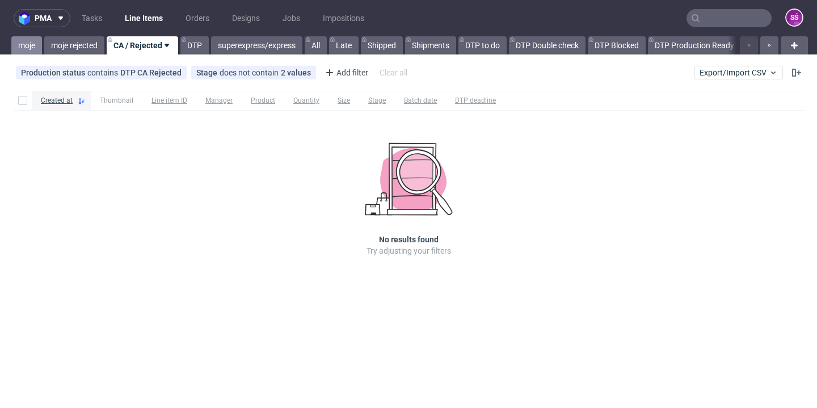
click at [34, 46] on link "moje" at bounding box center [26, 45] width 31 height 18
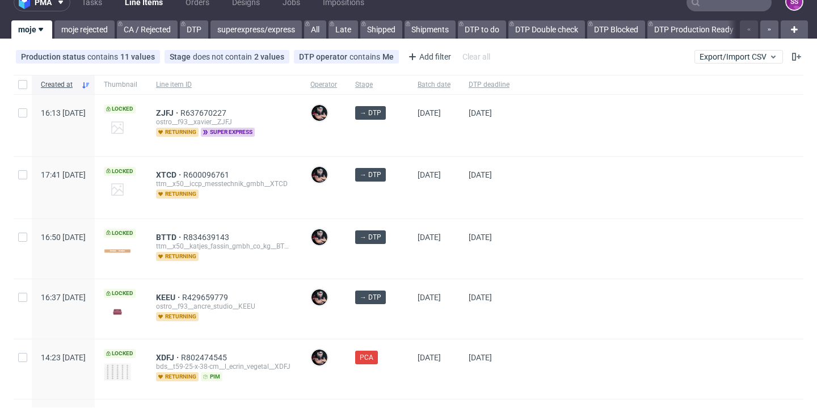
scroll to position [56, 0]
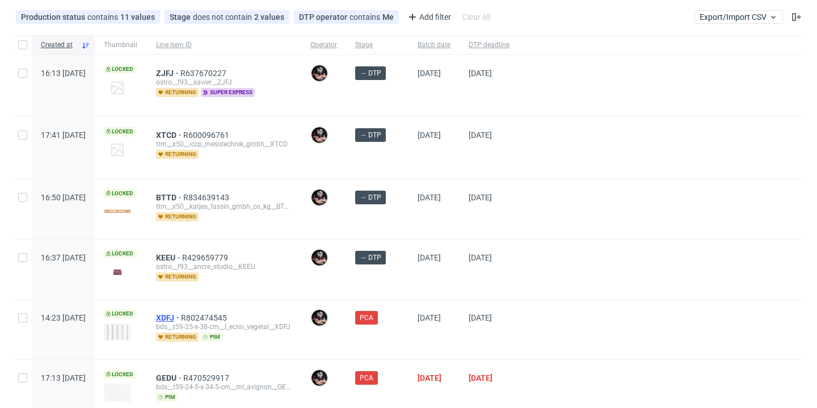
click at [181, 317] on span "XDFJ" at bounding box center [168, 317] width 25 height 9
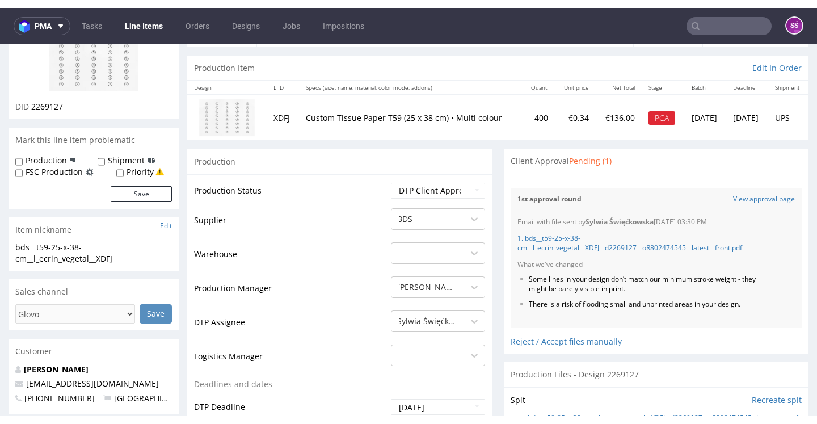
scroll to position [201, 0]
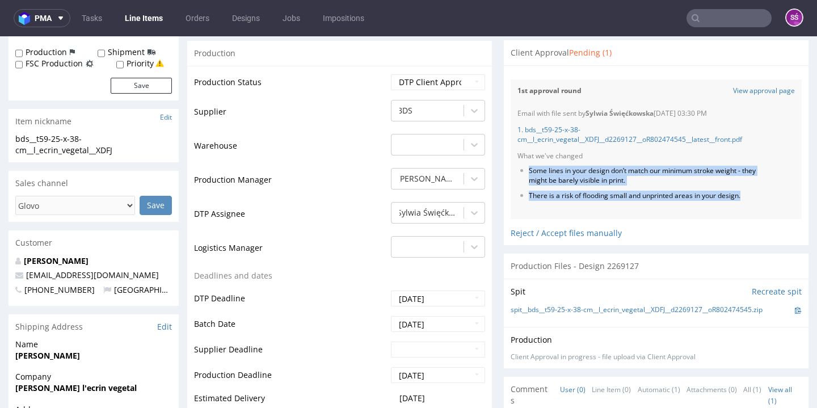
drag, startPoint x: 746, startPoint y: 196, endPoint x: 512, endPoint y: 161, distance: 237.0
click at [512, 161] on div "Email with file sent by [PERSON_NAME] [DATE] 03:30 PM 1. bds__t59-25-x-38-cm__l…" at bounding box center [656, 160] width 291 height 117
copy ul "Some lines in your design don’t match our minimum stroke weight - they might be…"
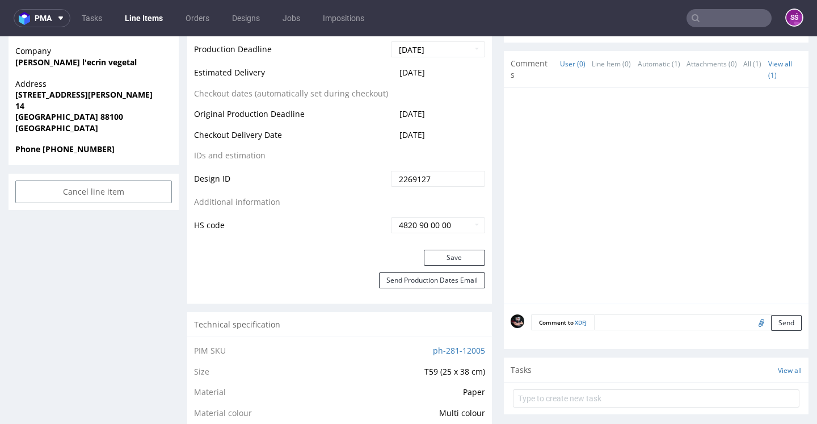
scroll to position [0, 0]
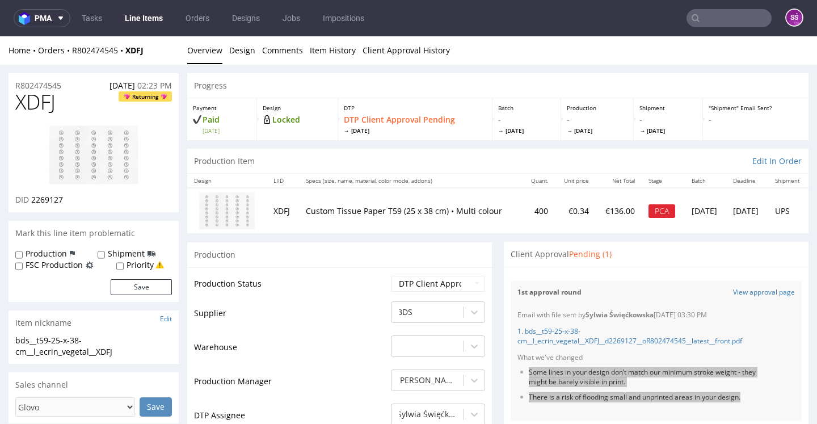
click at [158, 18] on link "Line Items" at bounding box center [144, 18] width 52 height 18
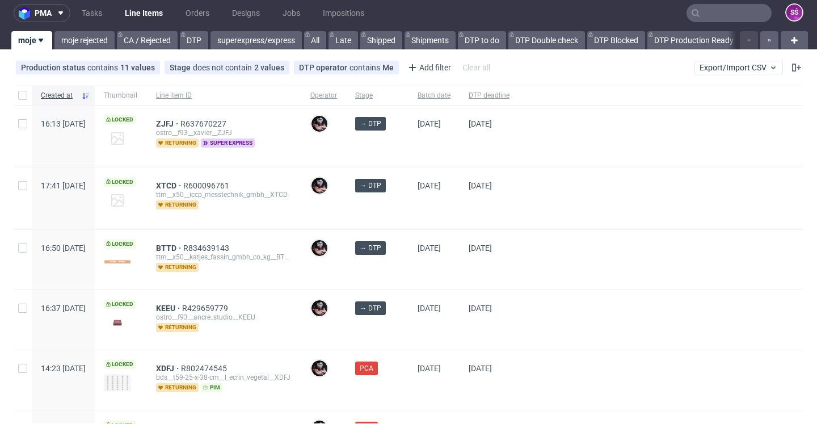
scroll to position [27, 0]
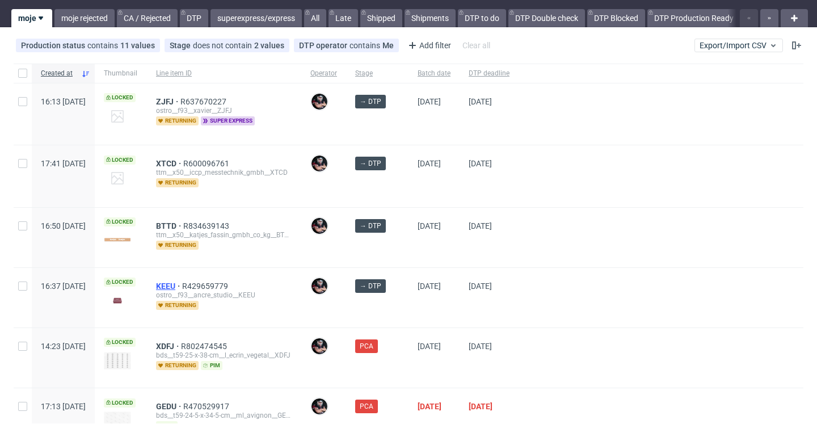
click at [182, 288] on span "KEEU" at bounding box center [169, 285] width 26 height 9
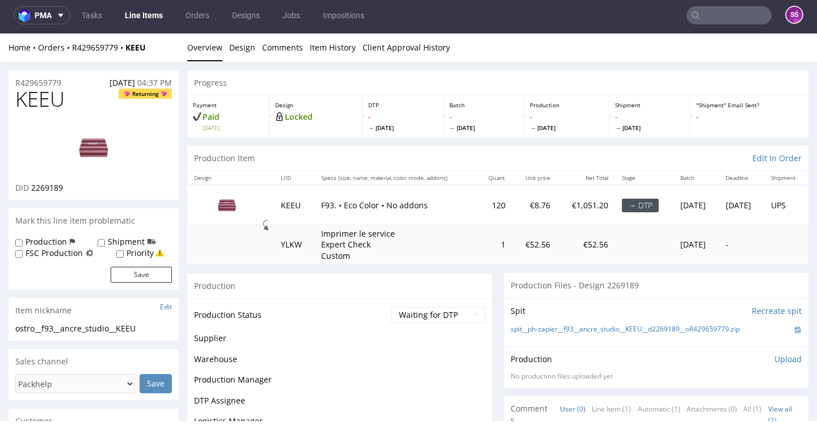
scroll to position [15, 0]
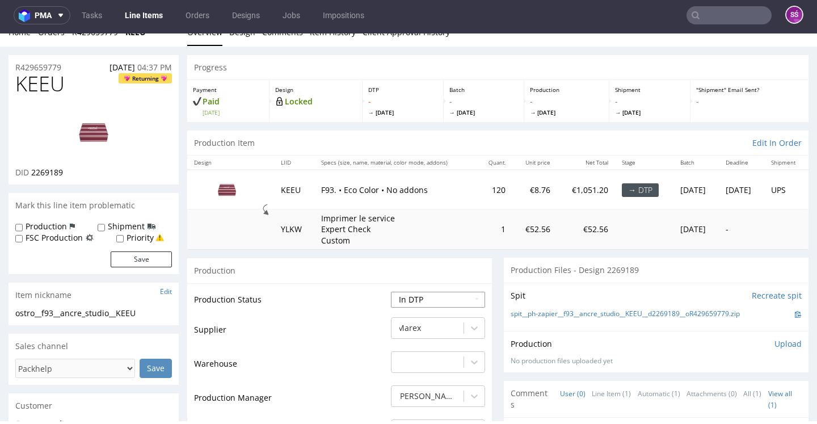
select select "dtp_issue"
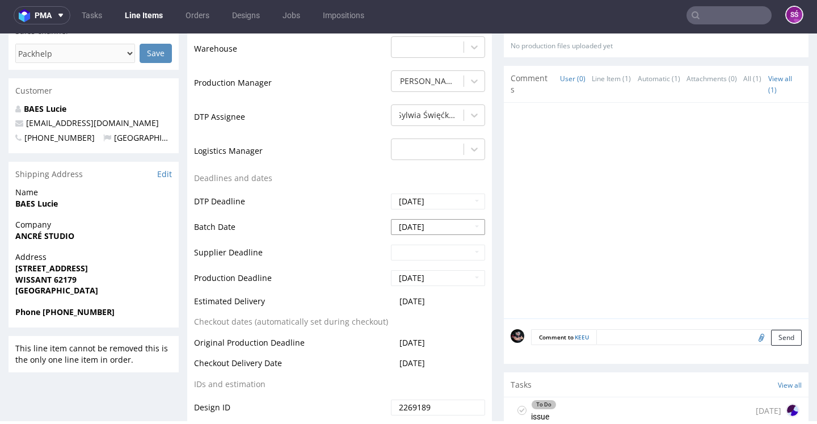
scroll to position [415, 0]
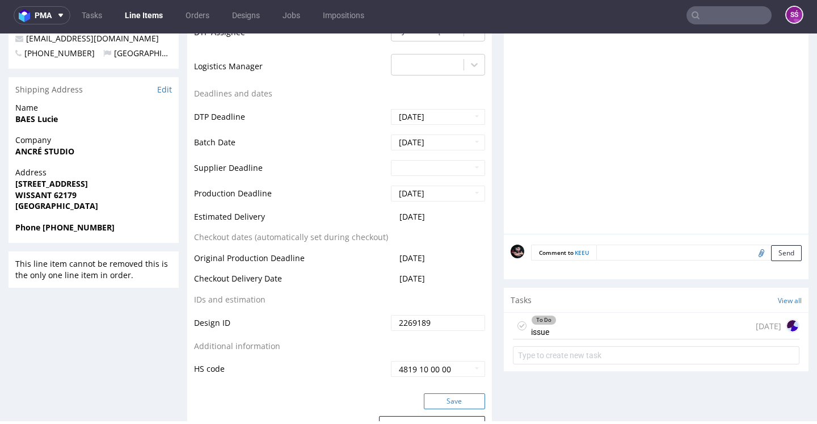
click at [435, 394] on button "Save" at bounding box center [454, 401] width 61 height 16
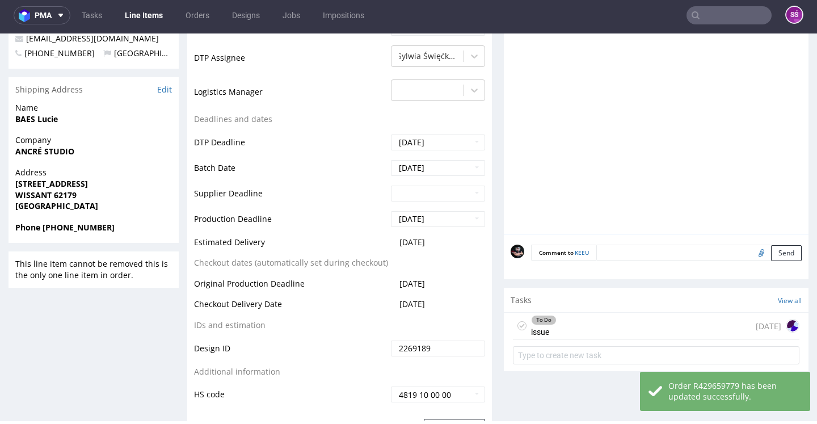
click at [148, 18] on link "Line Items" at bounding box center [144, 15] width 52 height 18
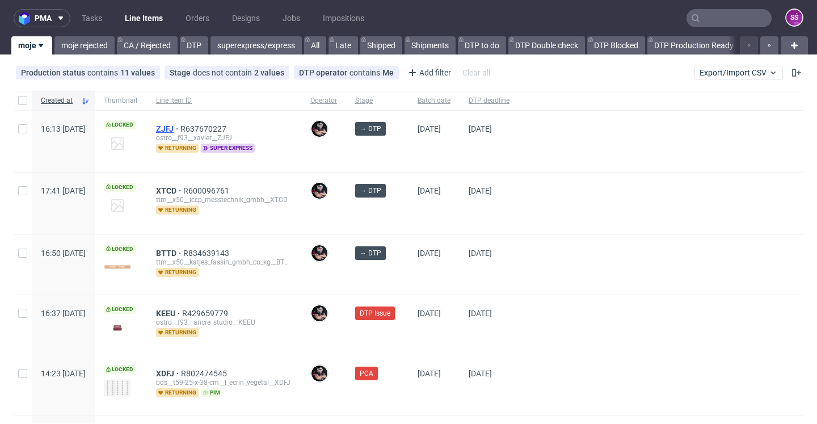
click at [180, 129] on span "ZJFJ" at bounding box center [168, 128] width 24 height 9
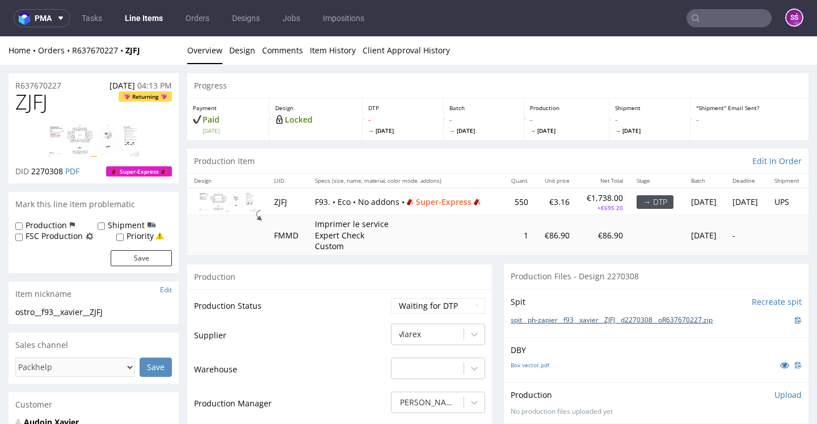
click at [554, 325] on link "spit__ph-zapier__f93__xavier__ZJFJ__d2270308__oR637670227.zip" at bounding box center [612, 320] width 202 height 10
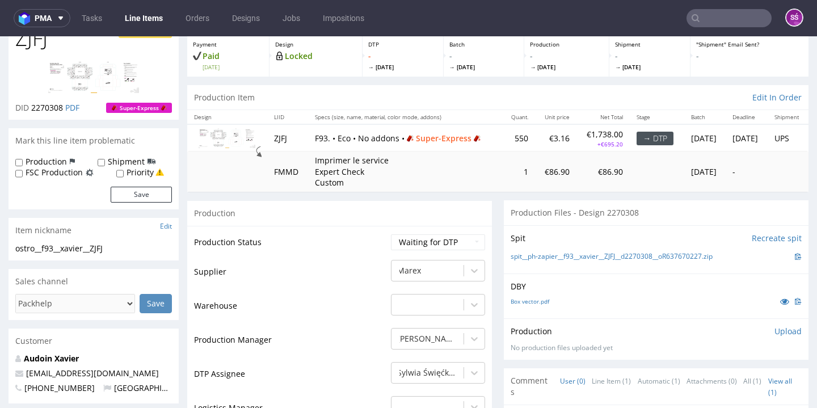
scroll to position [127, 0]
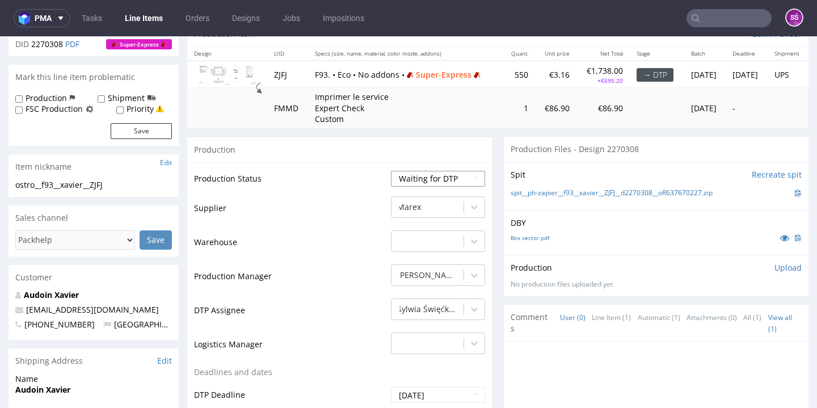
select select "dtp_issue"
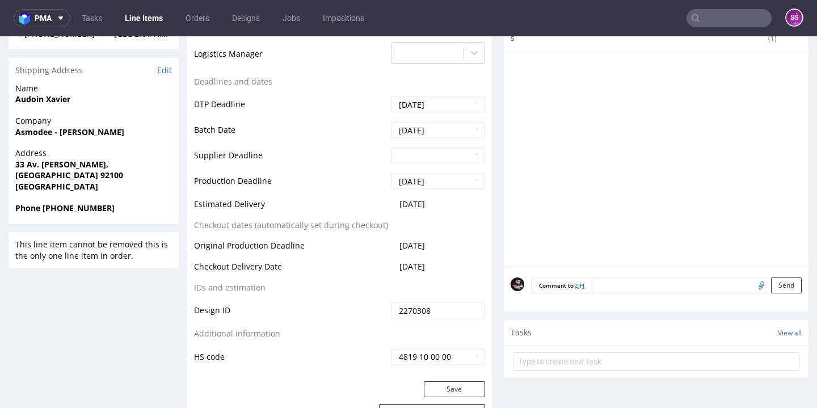
scroll to position [468, 0]
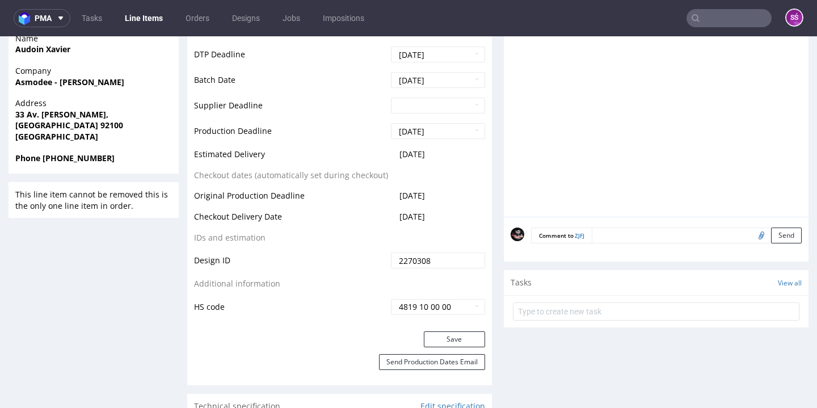
click at [448, 331] on div "Production Status Waiting for Artwork Waiting for Diecut Waiting for Mockup Wai…" at bounding box center [339, 77] width 305 height 510
click at [448, 347] on button "Save" at bounding box center [454, 339] width 61 height 16
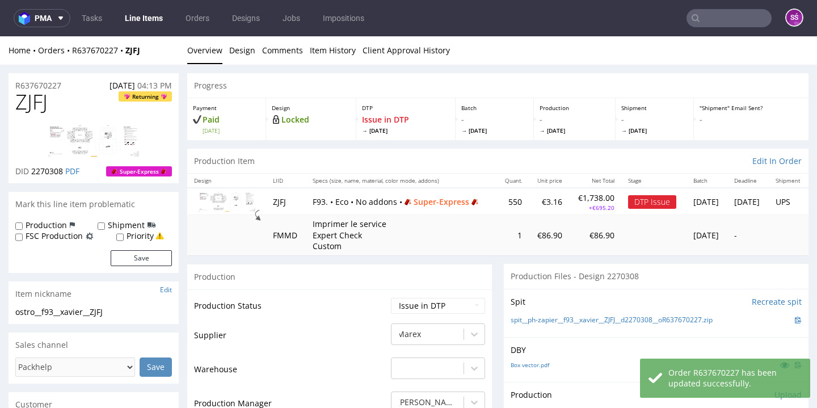
scroll to position [19, 0]
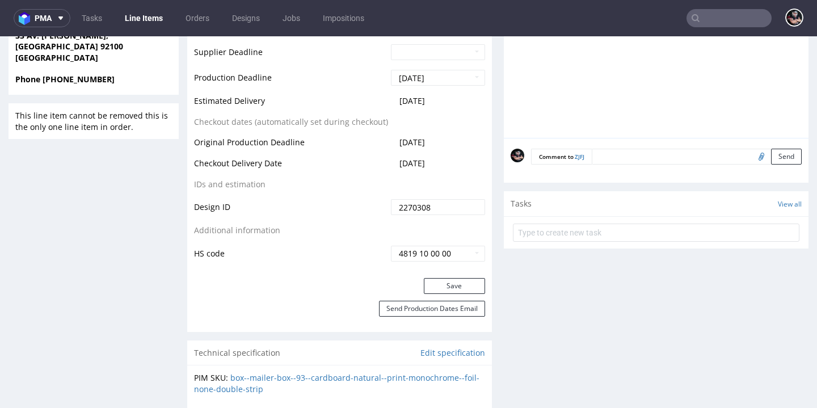
scroll to position [660, 0]
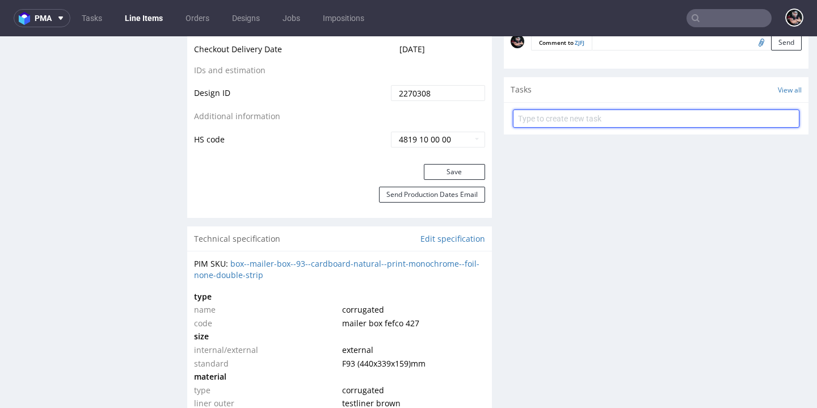
click at [551, 110] on input "text" at bounding box center [656, 119] width 287 height 18
type input "ISSUE"
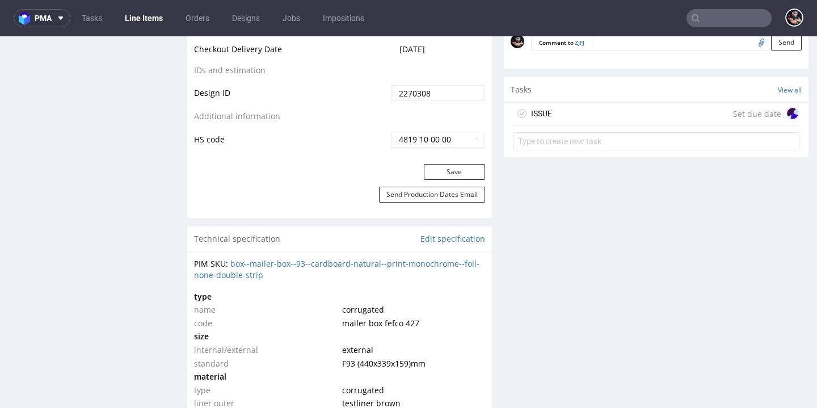
click at [544, 108] on div "ISSUE" at bounding box center [541, 114] width 21 height 14
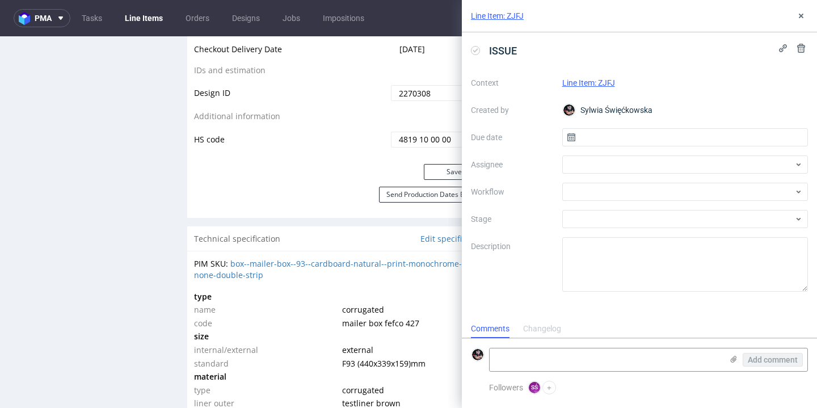
scroll to position [9, 0]
click at [595, 129] on input "text" at bounding box center [685, 137] width 246 height 18
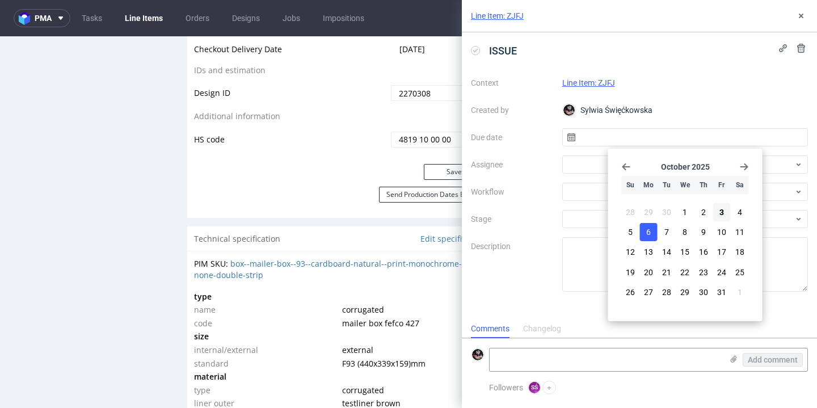
click at [647, 235] on span "6" at bounding box center [648, 231] width 5 height 11
type input "[DATE]"
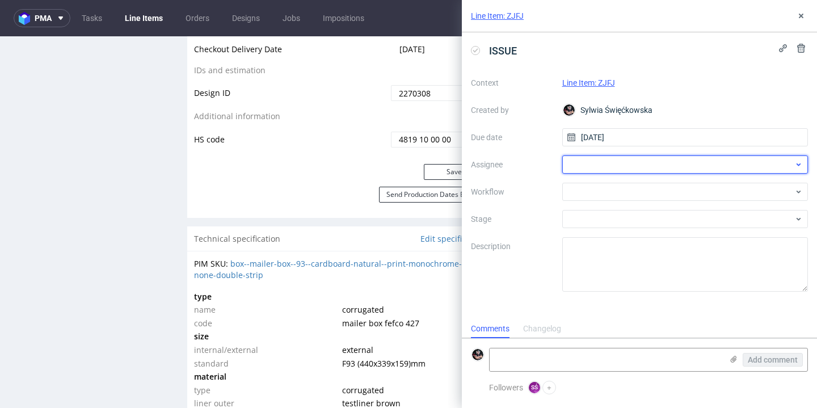
click at [618, 170] on div at bounding box center [685, 164] width 246 height 18
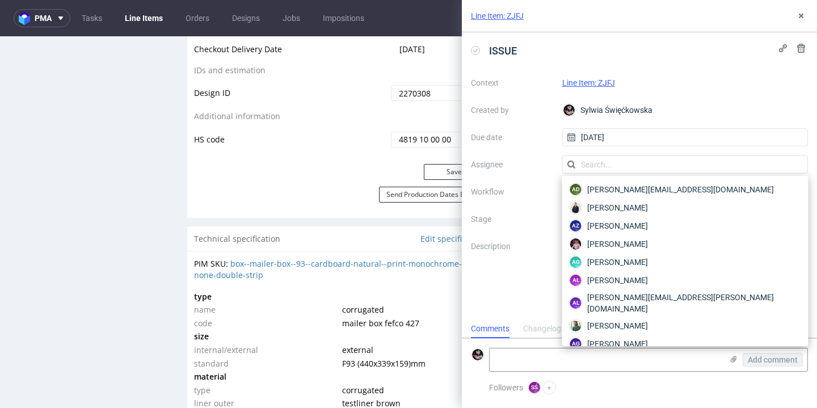
click at [548, 195] on label "Workflow" at bounding box center [512, 192] width 82 height 14
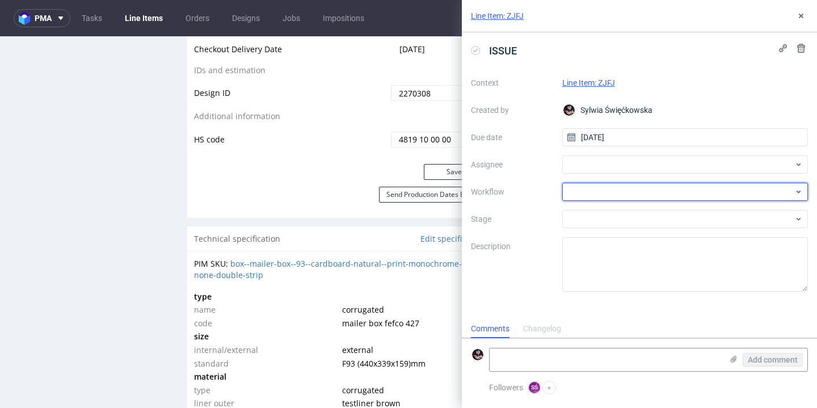
click at [608, 193] on div at bounding box center [685, 192] width 246 height 18
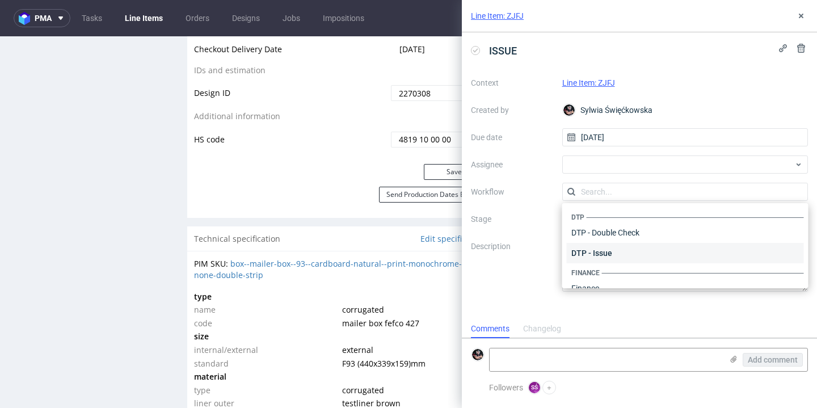
click at [603, 247] on div "DTP - Issue" at bounding box center [685, 253] width 237 height 20
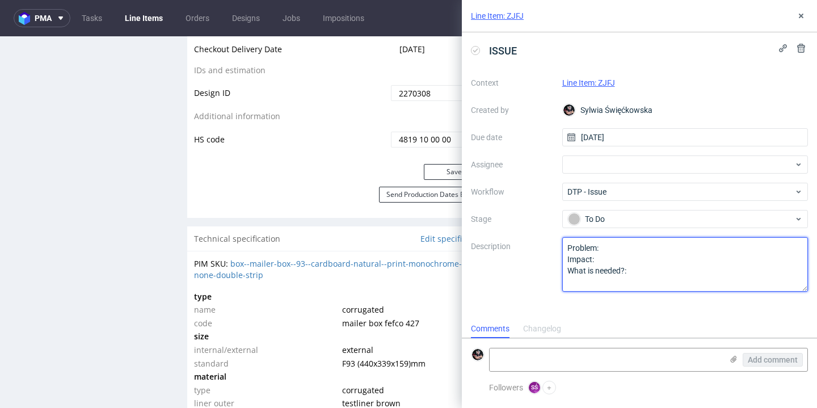
click at [605, 244] on textarea "Problem: Impact: What is needed?:" at bounding box center [685, 264] width 246 height 54
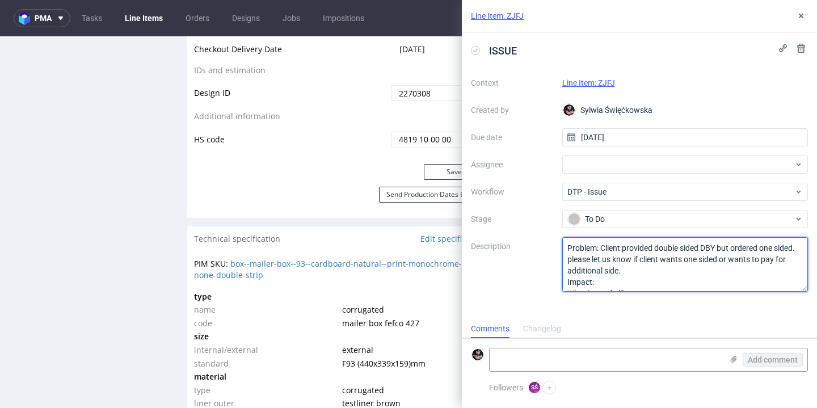
type textarea "Problem: Client provided double sided DBY but ordered one sided. please let us …"
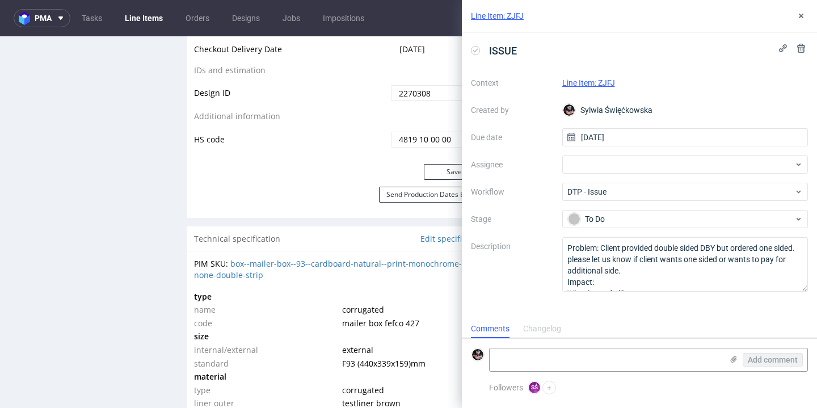
click at [618, 313] on div "ISSUE Context Line Item: ZJFJ Created by [PERSON_NAME] Due date [DATE] Assignee…" at bounding box center [639, 175] width 355 height 287
click at [803, 17] on icon at bounding box center [801, 15] width 9 height 9
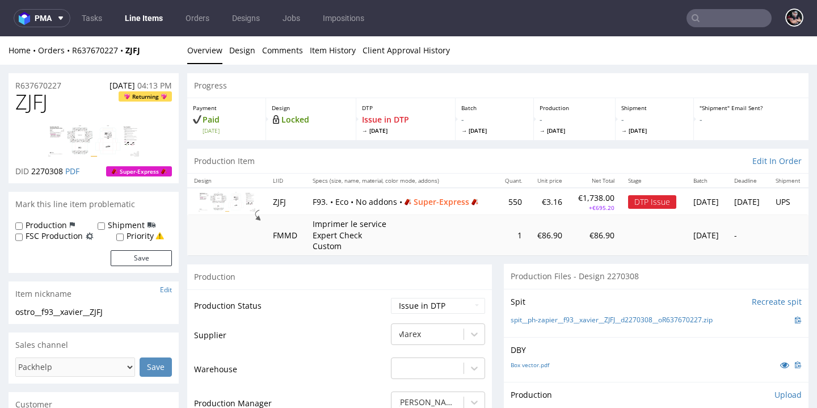
click at [149, 20] on link "Line Items" at bounding box center [144, 18] width 52 height 18
